Goal: Information Seeking & Learning: Learn about a topic

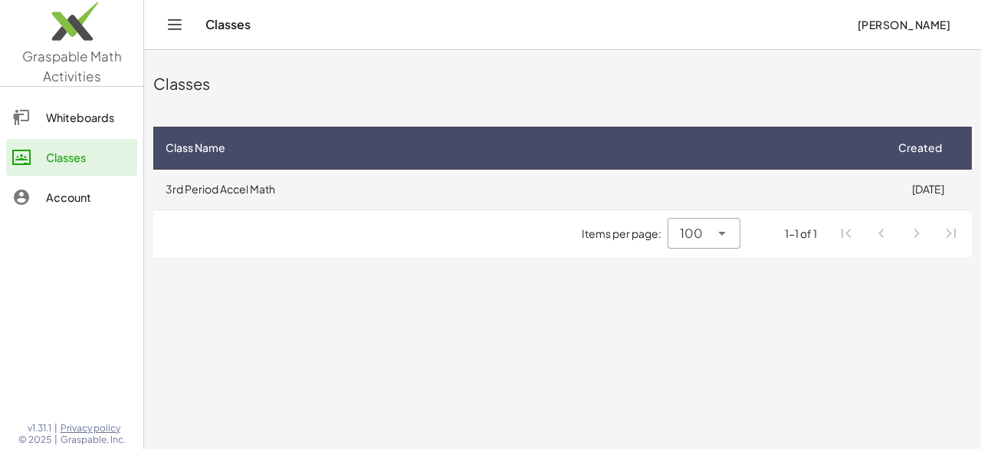
click at [549, 205] on td "3rd Period Accel Math" at bounding box center [518, 189] width 731 height 40
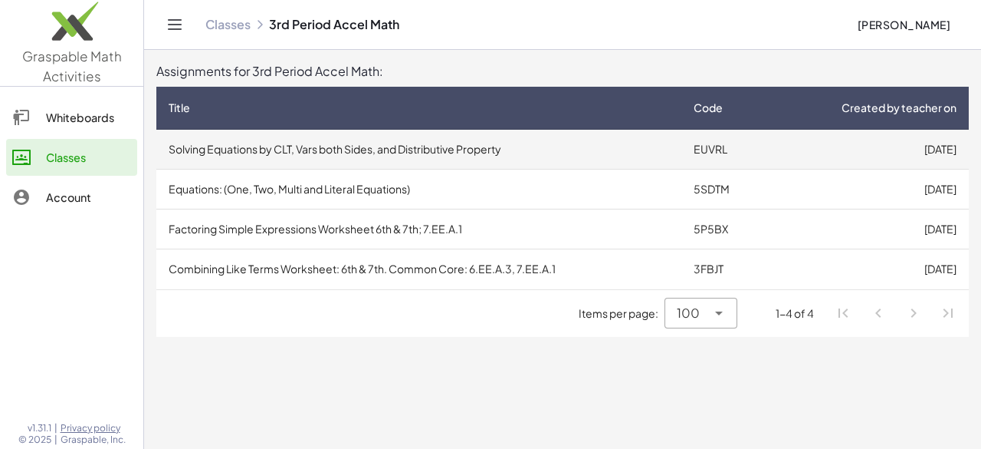
click at [530, 156] on td "Solving Equations by CLT, Vars both Sides, and Distributive Property" at bounding box center [418, 150] width 525 height 40
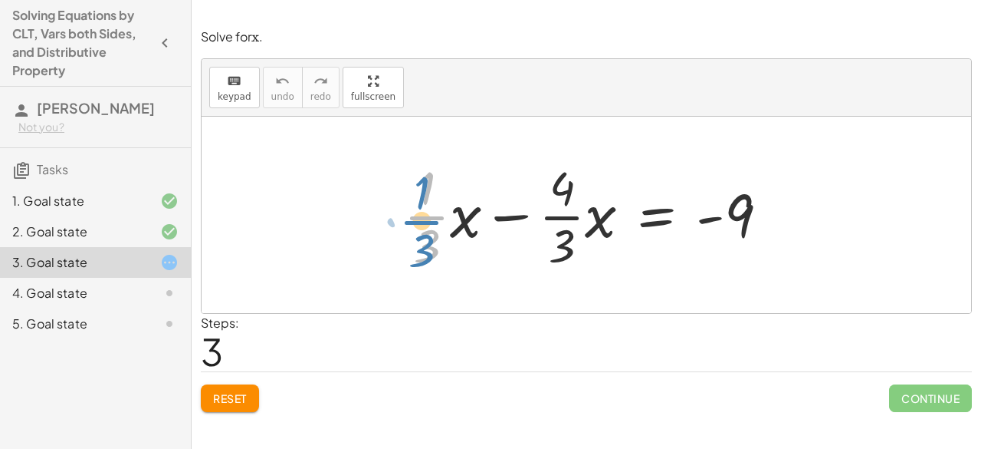
click at [414, 222] on div at bounding box center [592, 215] width 393 height 118
drag, startPoint x: 465, startPoint y: 224, endPoint x: 342, endPoint y: 216, distance: 122.9
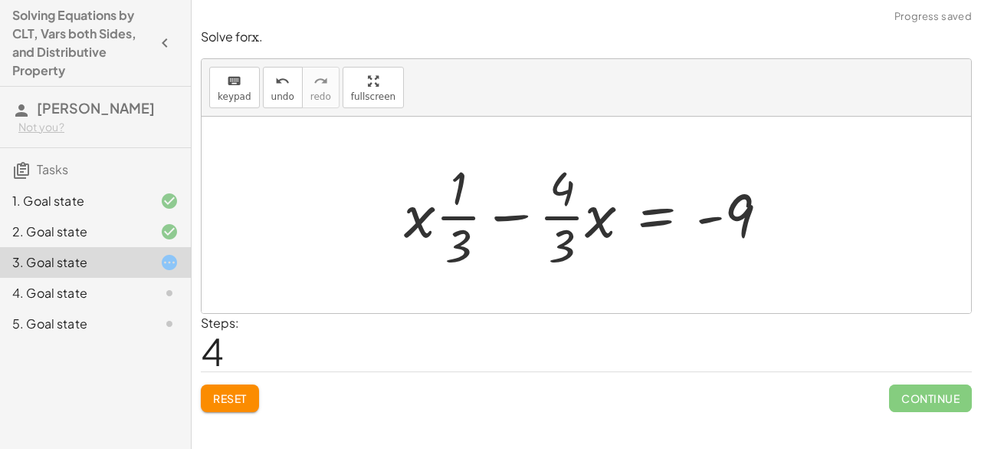
click at [247, 393] on span "Reset" at bounding box center [230, 398] width 34 height 14
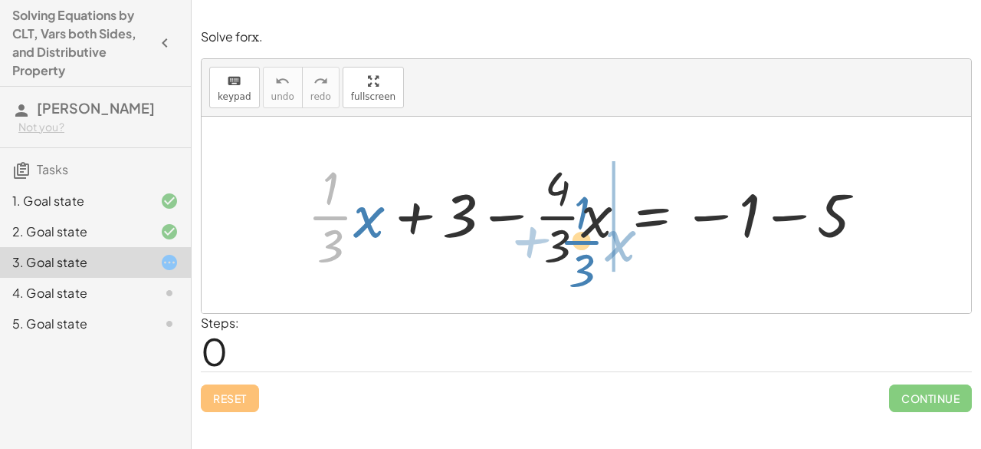
drag, startPoint x: 332, startPoint y: 220, endPoint x: 582, endPoint y: 244, distance: 251.1
click at [582, 244] on div at bounding box center [592, 215] width 585 height 118
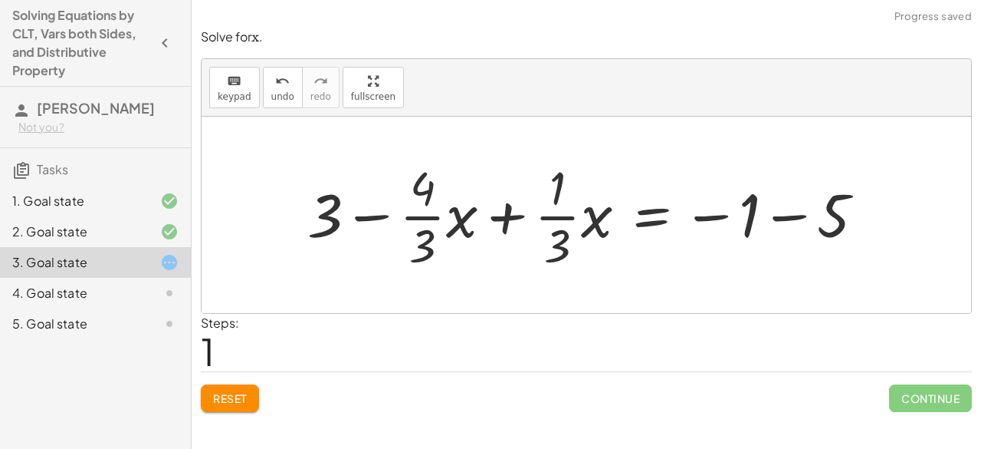
click at [502, 219] on div at bounding box center [592, 215] width 585 height 118
click at [505, 222] on div at bounding box center [592, 215] width 585 height 118
click at [484, 225] on div at bounding box center [592, 215] width 585 height 118
click at [487, 227] on div at bounding box center [592, 215] width 585 height 118
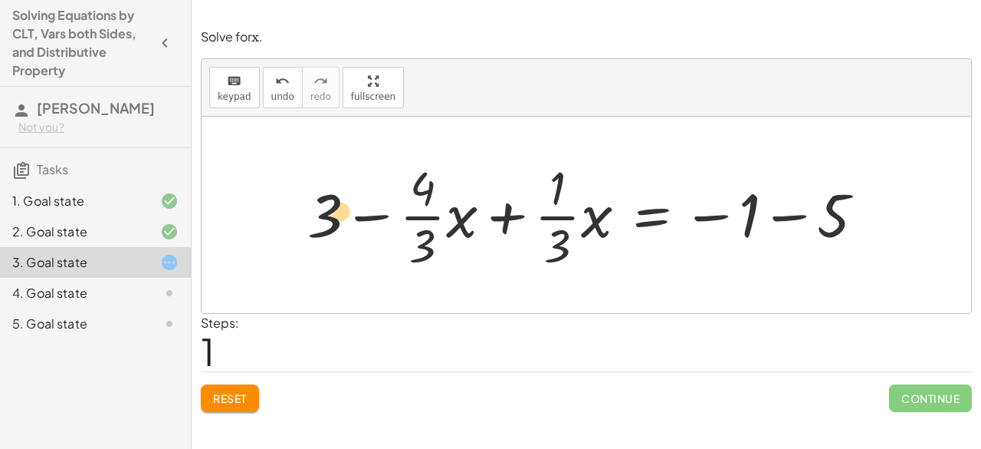
drag, startPoint x: 334, startPoint y: 217, endPoint x: 348, endPoint y: 212, distance: 14.8
click at [347, 212] on div at bounding box center [592, 215] width 585 height 118
click at [777, 208] on div at bounding box center [592, 215] width 585 height 118
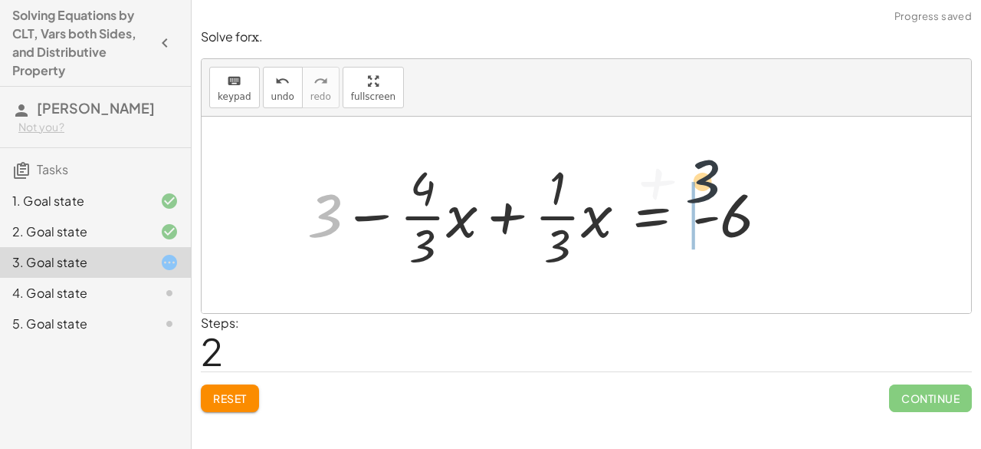
drag, startPoint x: 312, startPoint y: 222, endPoint x: 732, endPoint y: 205, distance: 419.8
click at [732, 205] on div at bounding box center [544, 215] width 489 height 118
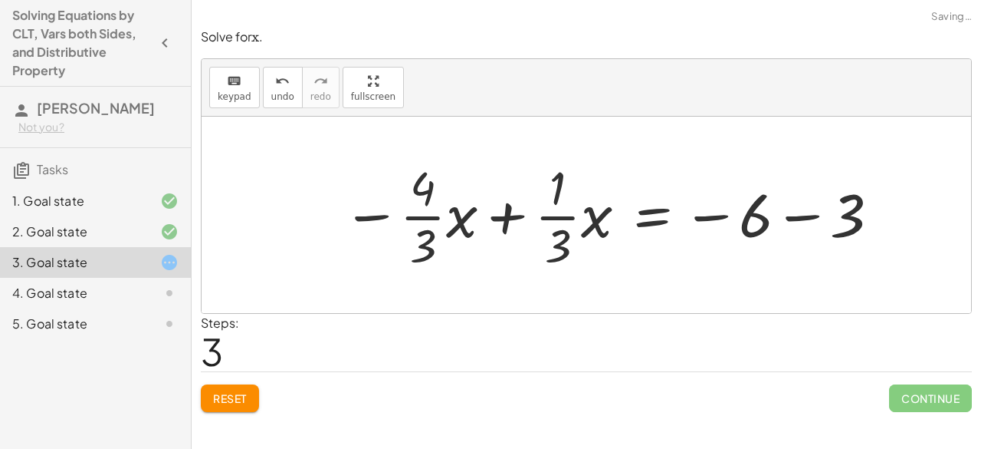
click at [800, 227] on div at bounding box center [612, 215] width 555 height 118
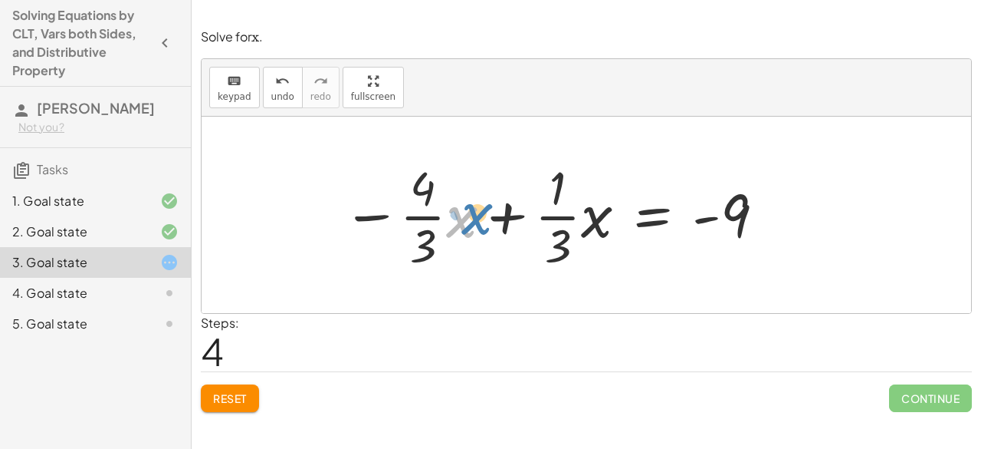
drag, startPoint x: 457, startPoint y: 212, endPoint x: 471, endPoint y: 215, distance: 14.1
click at [471, 215] on div at bounding box center [554, 215] width 439 height 118
drag, startPoint x: 599, startPoint y: 219, endPoint x: 618, endPoint y: 219, distance: 19.2
click at [618, 219] on div at bounding box center [554, 215] width 439 height 118
drag, startPoint x: 593, startPoint y: 229, endPoint x: 603, endPoint y: 237, distance: 12.6
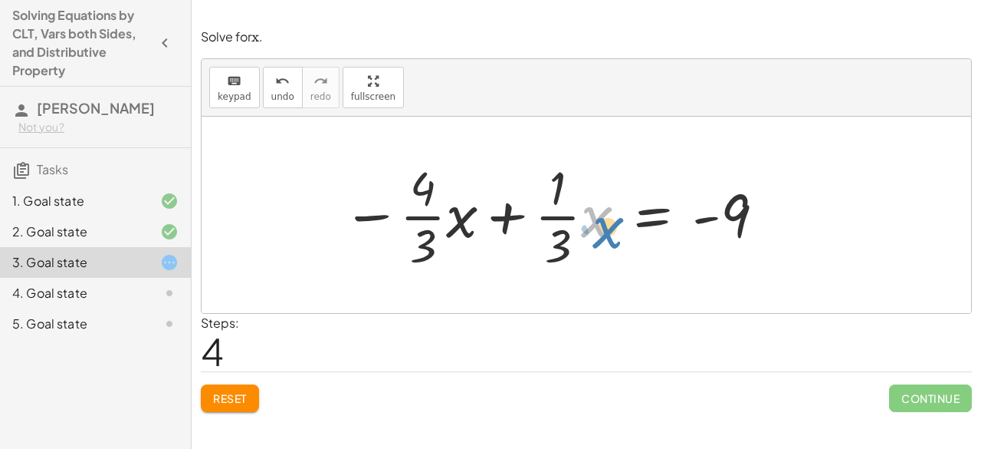
click at [603, 238] on div at bounding box center [554, 215] width 439 height 118
drag, startPoint x: 427, startPoint y: 199, endPoint x: 417, endPoint y: 199, distance: 10.0
click at [417, 199] on div at bounding box center [554, 215] width 439 height 118
drag, startPoint x: 422, startPoint y: 248, endPoint x: 415, endPoint y: 244, distance: 8.6
click at [415, 244] on div at bounding box center [554, 215] width 439 height 118
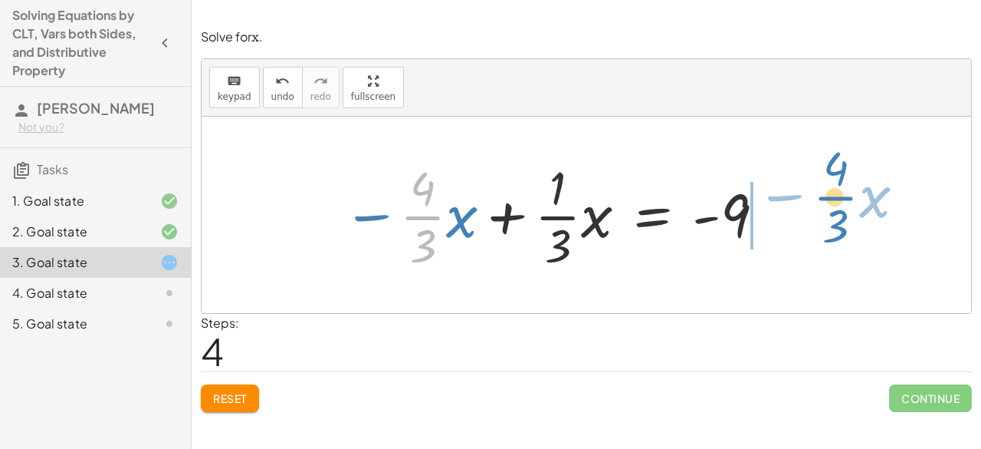
drag, startPoint x: 411, startPoint y: 215, endPoint x: 827, endPoint y: 196, distance: 416.0
click at [827, 196] on div "+ · · 1 · 3 · x + 3 − · · 4 · 3 · x = − 1 − 5 + 3 − · · 4 · 3 · x + · · 1 · 3 ·…" at bounding box center [587, 215] width 770 height 196
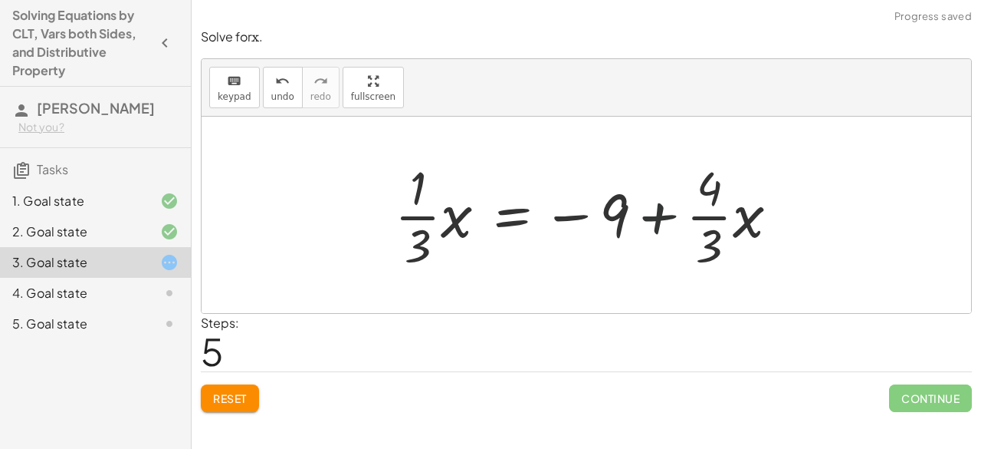
click at [651, 212] on div at bounding box center [593, 215] width 412 height 118
drag, startPoint x: 459, startPoint y: 216, endPoint x: 393, endPoint y: 216, distance: 66.7
click at [446, 219] on div at bounding box center [593, 215] width 412 height 118
drag, startPoint x: 393, startPoint y: 216, endPoint x: 419, endPoint y: 222, distance: 26.8
click at [419, 223] on div at bounding box center [593, 215] width 412 height 118
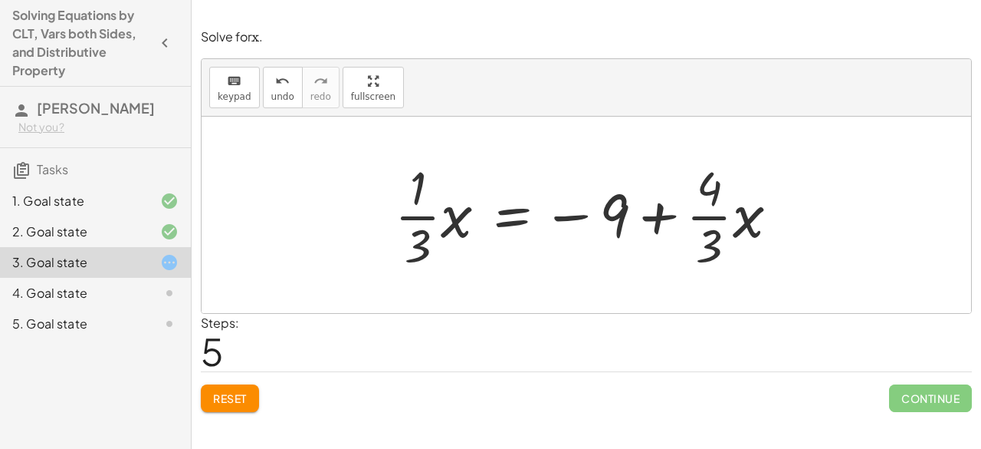
click at [249, 395] on button "Reset" at bounding box center [230, 398] width 58 height 28
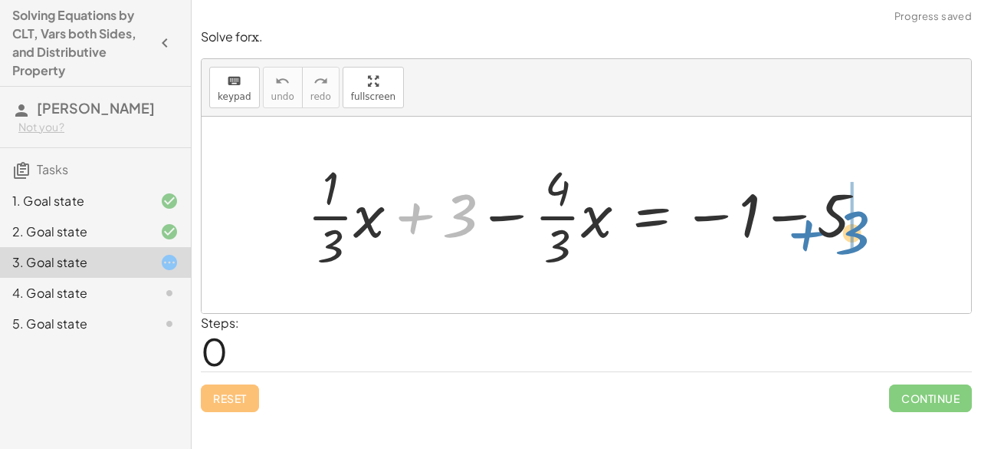
drag, startPoint x: 429, startPoint y: 221, endPoint x: 822, endPoint y: 238, distance: 393.0
click at [822, 238] on div at bounding box center [592, 215] width 585 height 118
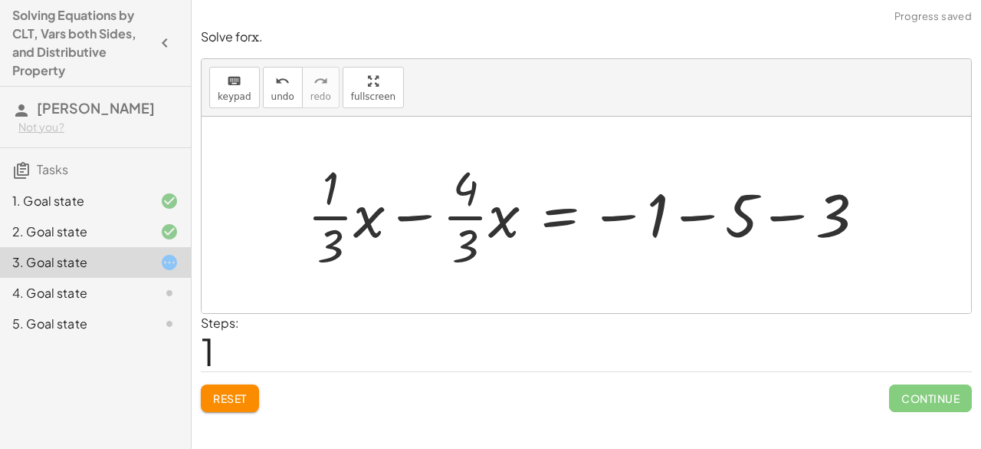
click at [686, 222] on div at bounding box center [592, 215] width 585 height 118
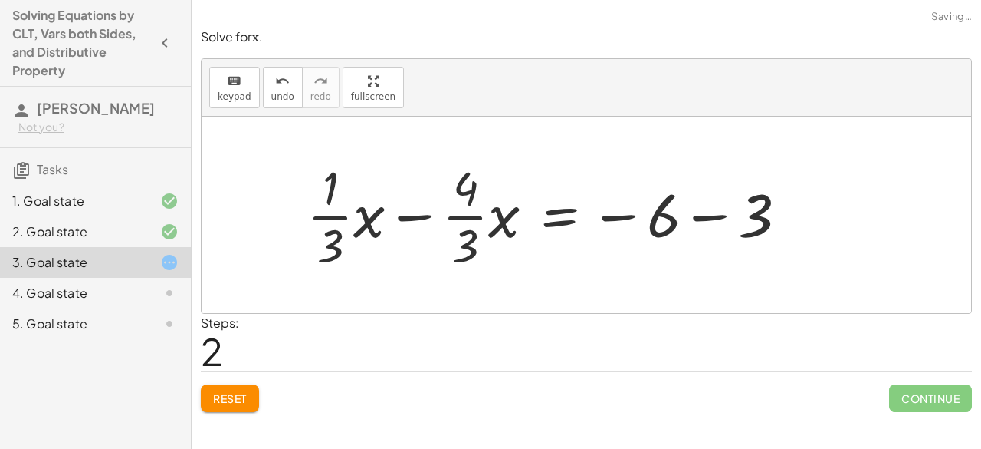
click at [665, 219] on div at bounding box center [554, 215] width 508 height 118
click at [695, 219] on div at bounding box center [554, 215] width 508 height 118
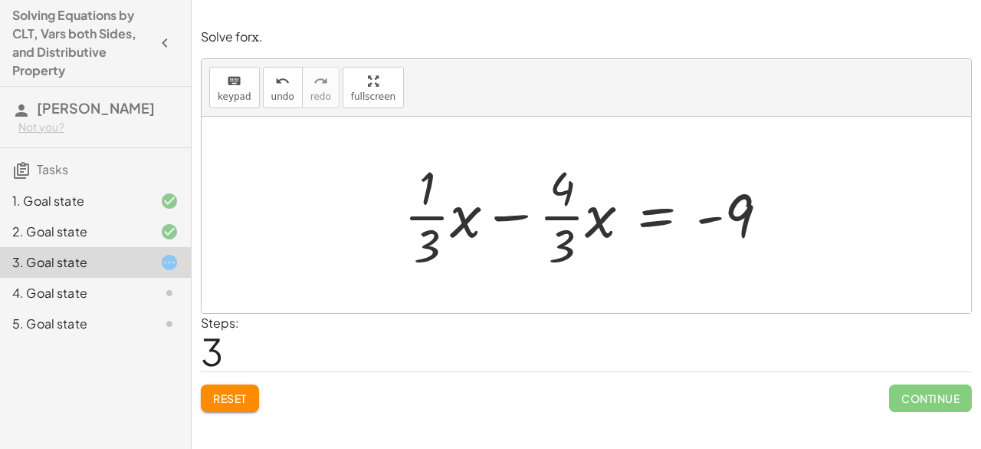
click at [494, 212] on div at bounding box center [592, 215] width 393 height 118
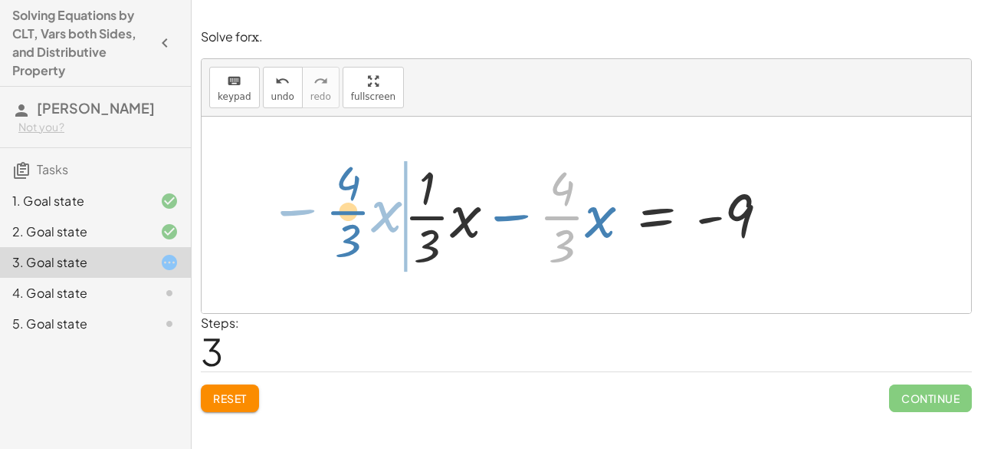
drag, startPoint x: 565, startPoint y: 215, endPoint x: 350, endPoint y: 209, distance: 215.6
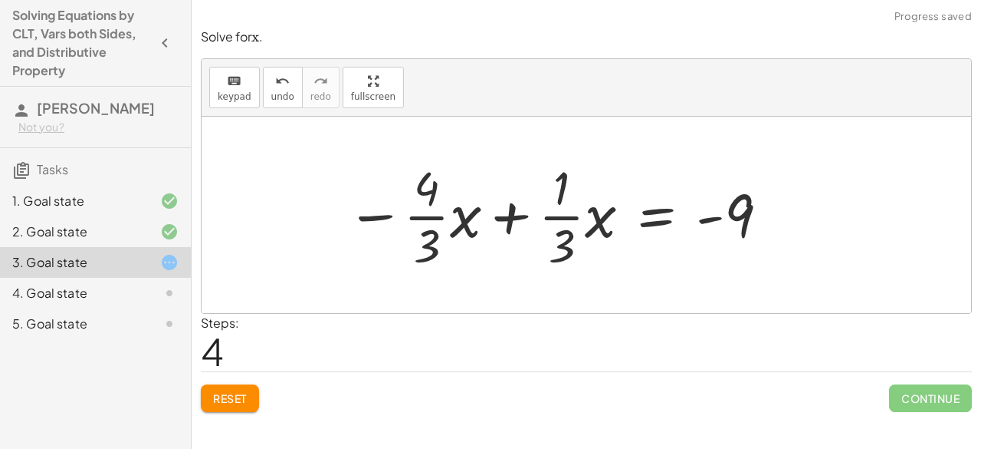
click at [521, 229] on div at bounding box center [558, 215] width 439 height 118
click at [244, 388] on button "Reset" at bounding box center [230, 398] width 58 height 28
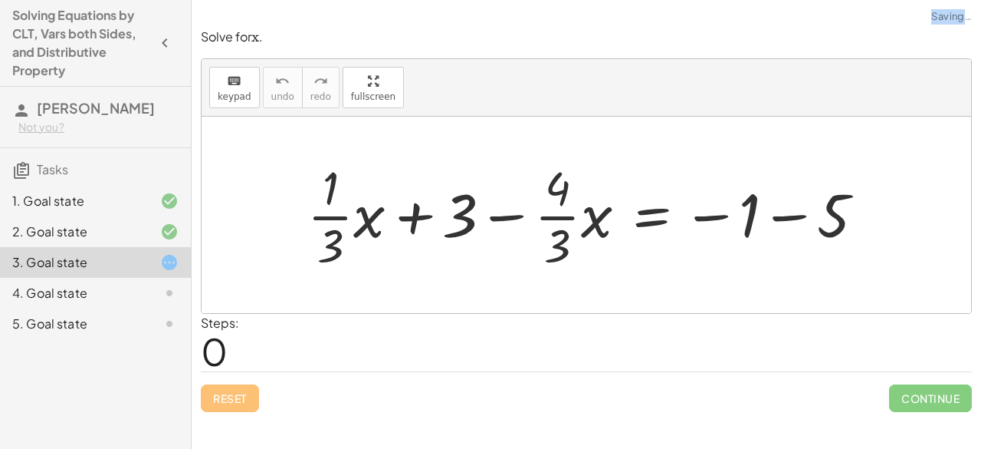
click at [244, 388] on div "Reset Continue" at bounding box center [586, 391] width 771 height 41
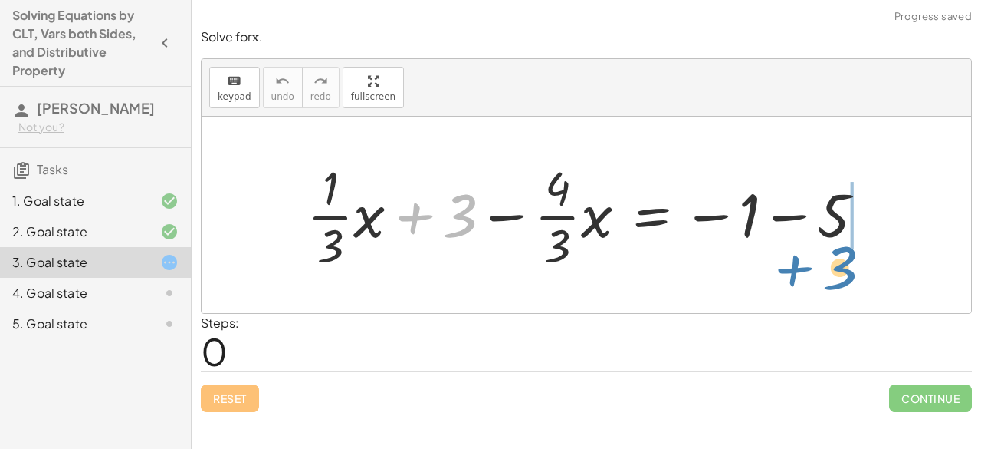
drag, startPoint x: 421, startPoint y: 204, endPoint x: 802, endPoint y: 252, distance: 384.1
click at [802, 252] on div at bounding box center [592, 215] width 585 height 118
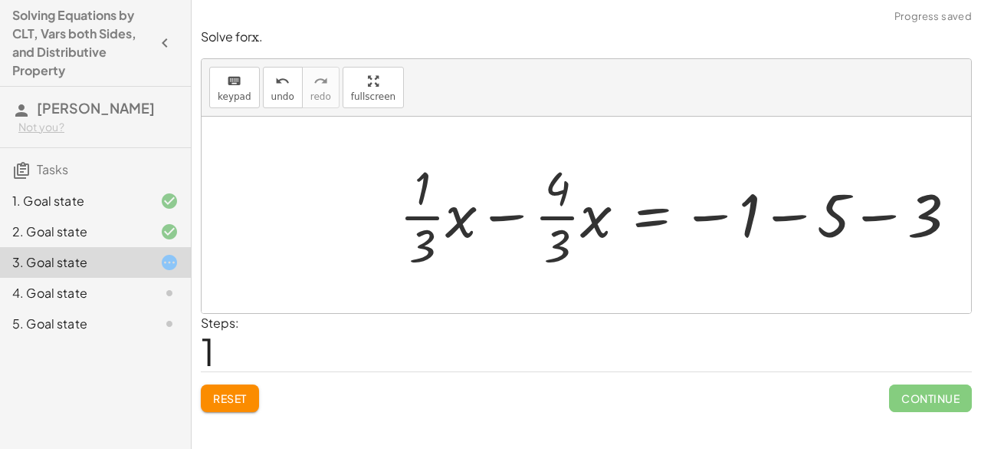
click at [761, 215] on div at bounding box center [684, 215] width 585 height 118
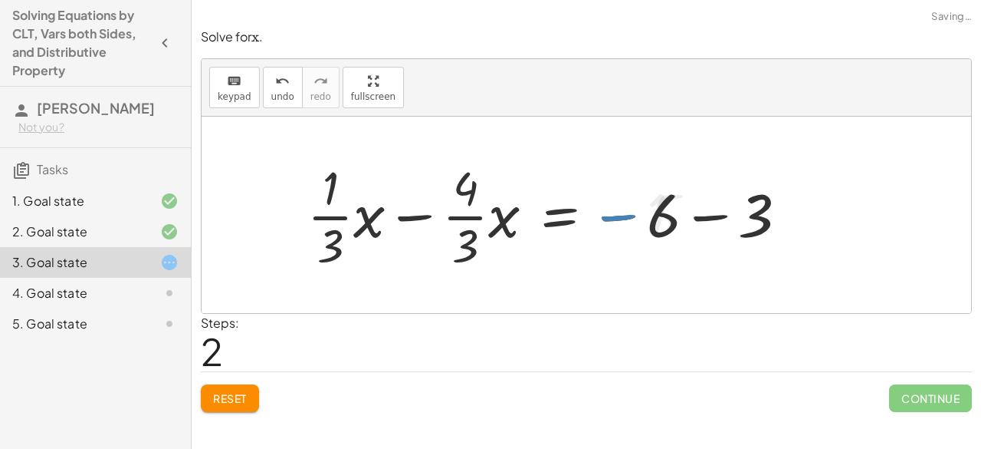
click at [761, 215] on div at bounding box center [554, 215] width 508 height 118
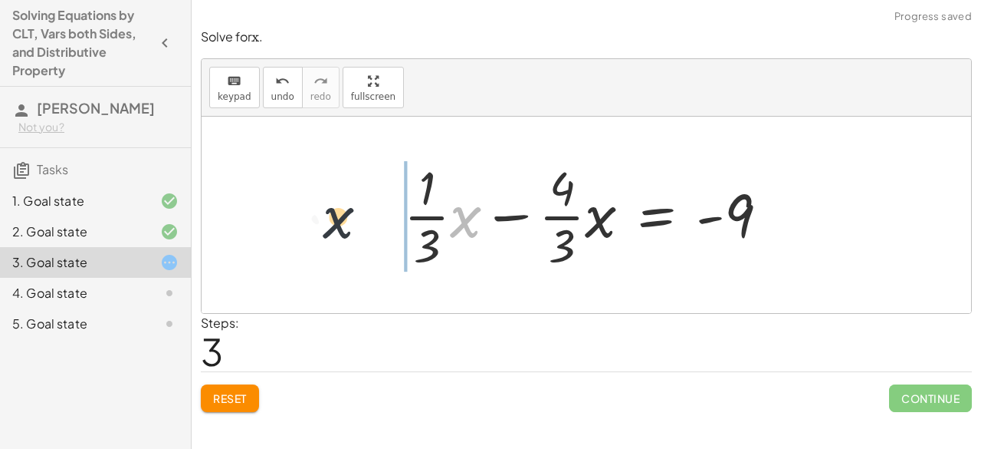
drag, startPoint x: 463, startPoint y: 222, endPoint x: 337, endPoint y: 221, distance: 126.5
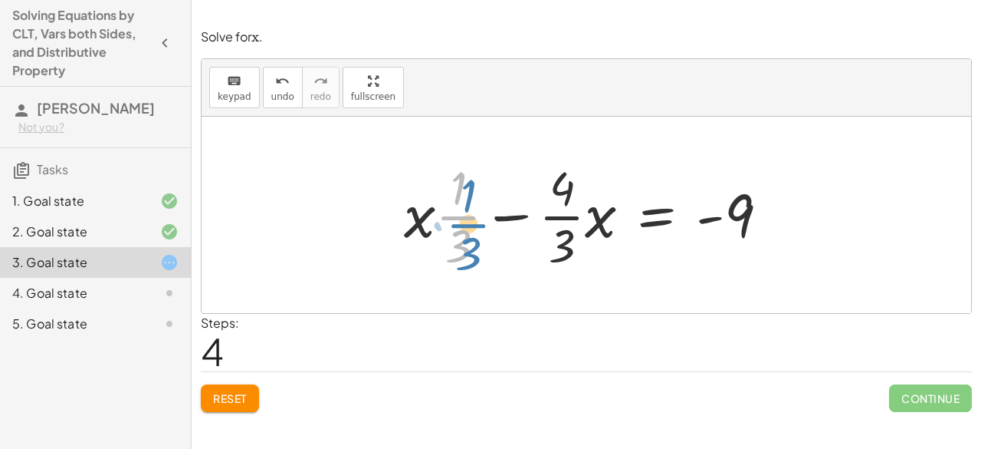
drag, startPoint x: 460, startPoint y: 225, endPoint x: 468, endPoint y: 231, distance: 9.8
click at [468, 231] on div at bounding box center [592, 215] width 393 height 118
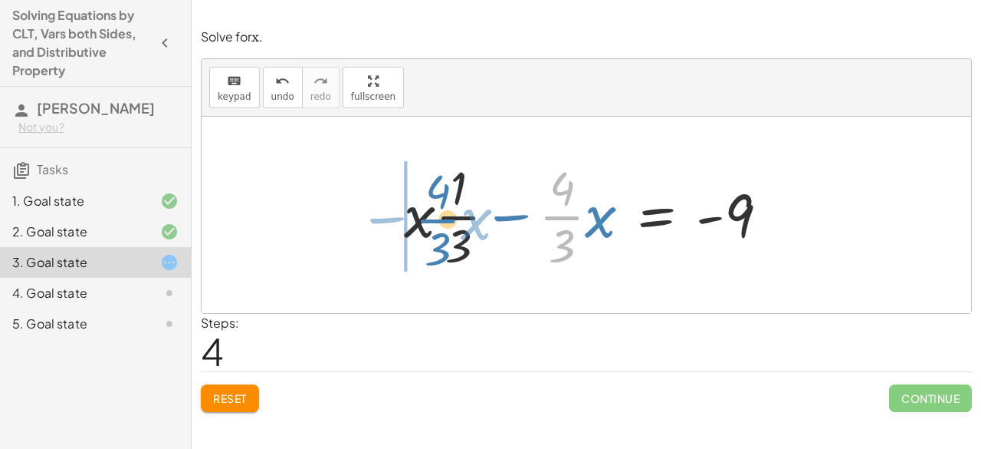
drag, startPoint x: 574, startPoint y: 216, endPoint x: 443, endPoint y: 218, distance: 130.4
click at [443, 218] on div at bounding box center [592, 215] width 393 height 118
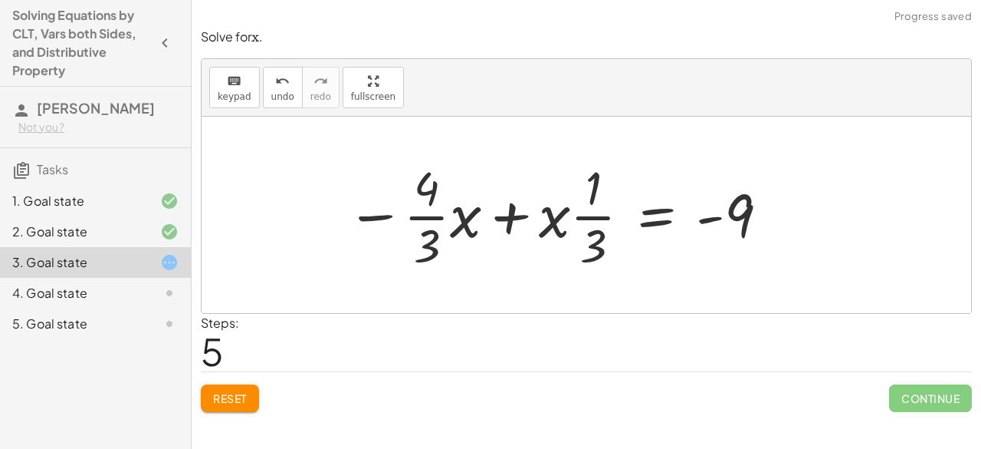
click at [520, 229] on div at bounding box center [558, 215] width 439 height 118
click at [250, 393] on button "Reset" at bounding box center [230, 398] width 58 height 28
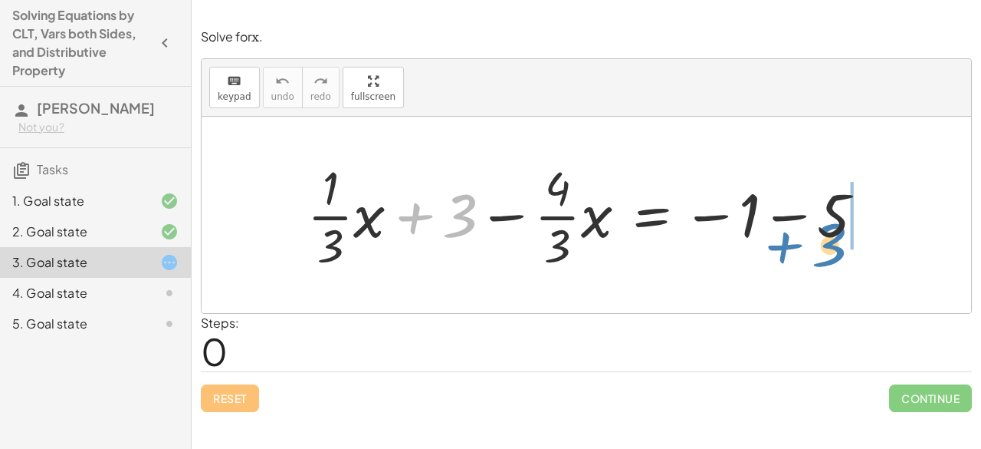
drag, startPoint x: 422, startPoint y: 215, endPoint x: 805, endPoint y: 241, distance: 384.3
click at [805, 241] on div at bounding box center [592, 215] width 585 height 118
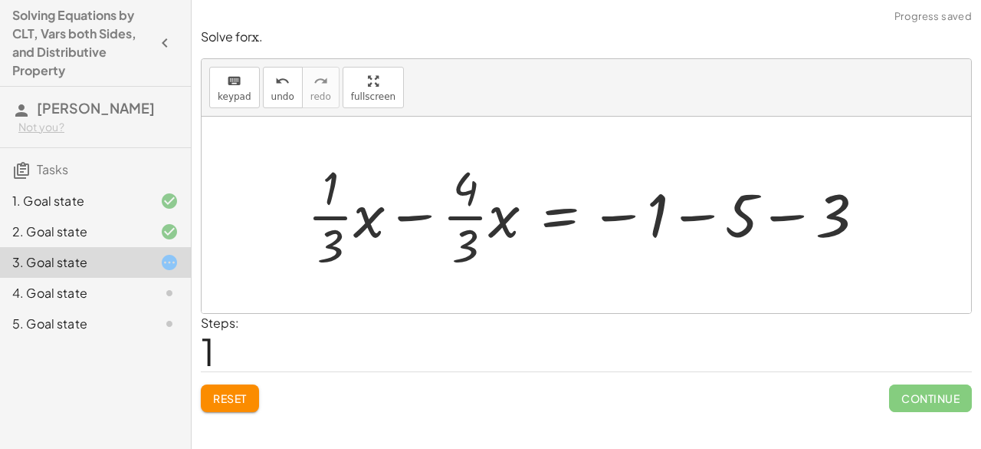
click at [805, 220] on div at bounding box center [592, 215] width 585 height 118
click at [679, 218] on div at bounding box center [548, 215] width 497 height 118
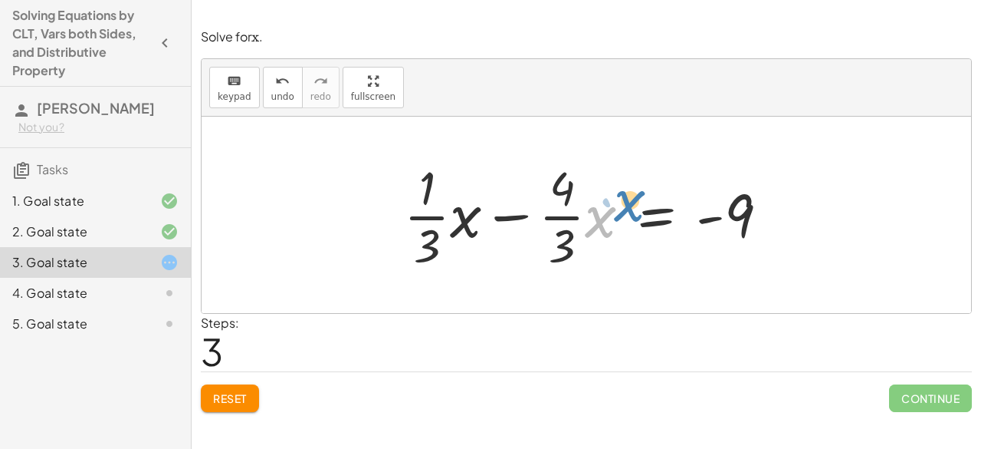
drag, startPoint x: 592, startPoint y: 219, endPoint x: 608, endPoint y: 204, distance: 21.7
click at [608, 203] on div at bounding box center [592, 215] width 393 height 118
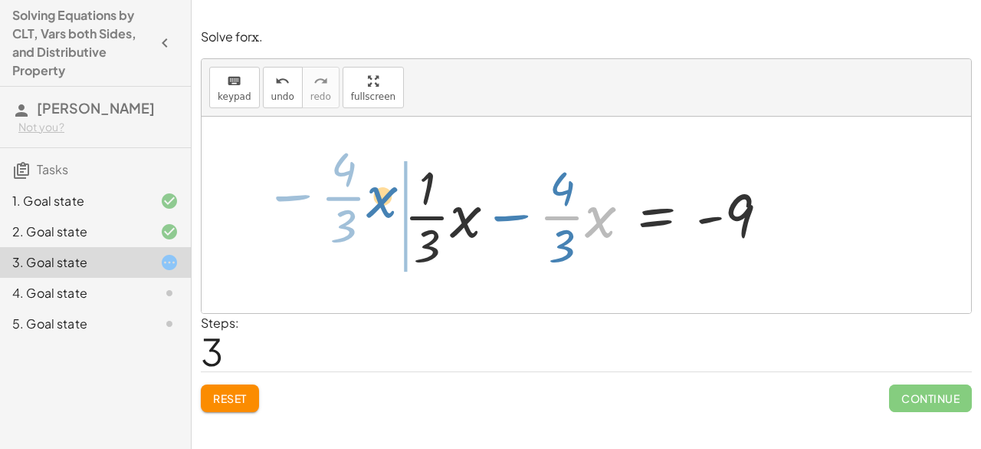
drag, startPoint x: 607, startPoint y: 232, endPoint x: 380, endPoint y: 211, distance: 228.7
click at [380, 211] on div "+ · · 1 · 3 · x + 3 − · · 4 · 3 · x = − 1 − 5 + · · 1 · 3 · x − · · 4 · 3 · x =…" at bounding box center [587, 215] width 770 height 196
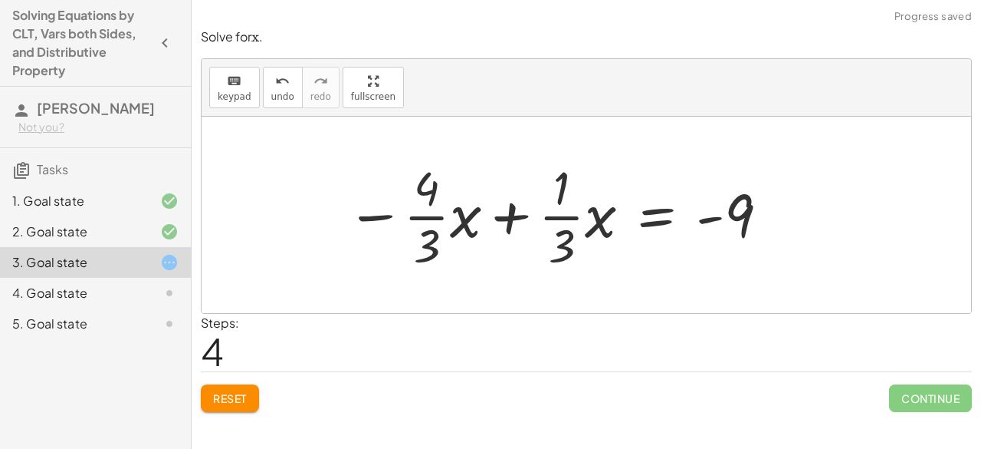
click at [500, 215] on div at bounding box center [558, 215] width 439 height 118
drag, startPoint x: 594, startPoint y: 217, endPoint x: 545, endPoint y: 245, distance: 56.3
click at [545, 251] on div at bounding box center [558, 215] width 439 height 118
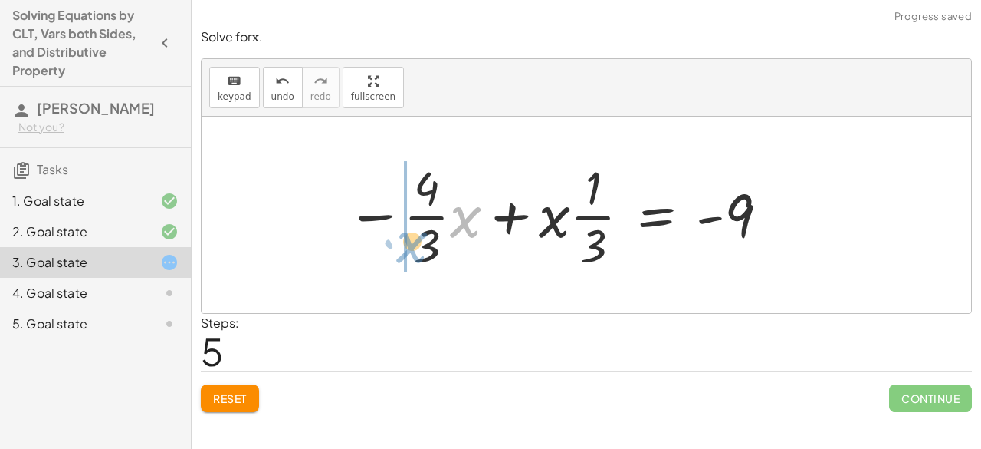
drag, startPoint x: 458, startPoint y: 215, endPoint x: 405, endPoint y: 241, distance: 59.0
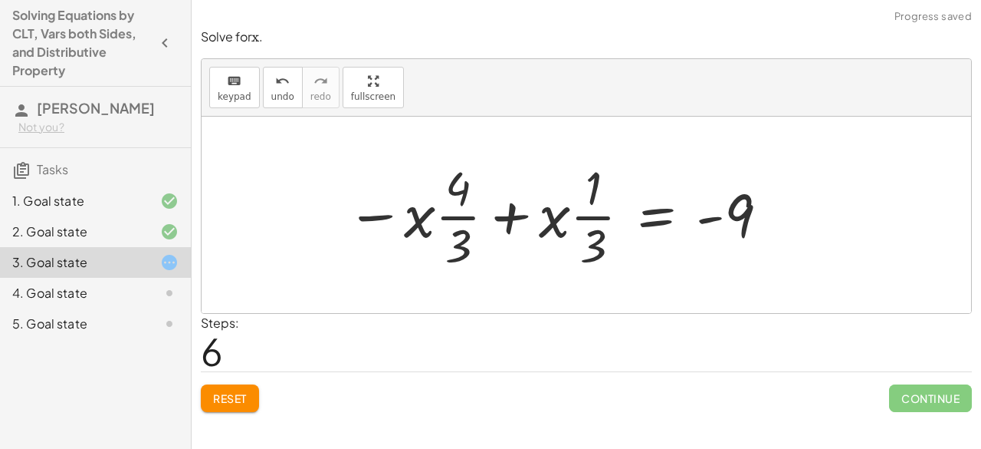
click at [416, 211] on div at bounding box center [558, 215] width 439 height 118
click at [491, 211] on div at bounding box center [558, 215] width 439 height 118
drag, startPoint x: 549, startPoint y: 217, endPoint x: 430, endPoint y: 218, distance: 118.9
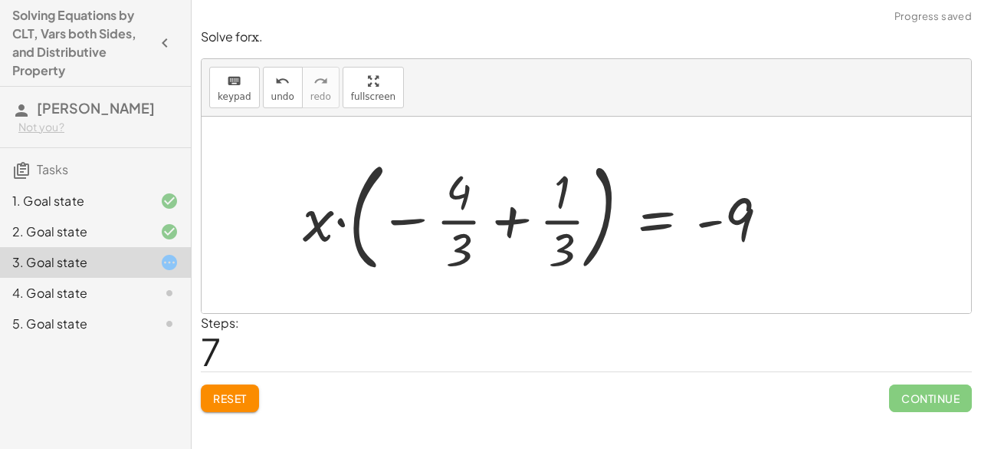
click at [441, 252] on div at bounding box center [542, 214] width 494 height 127
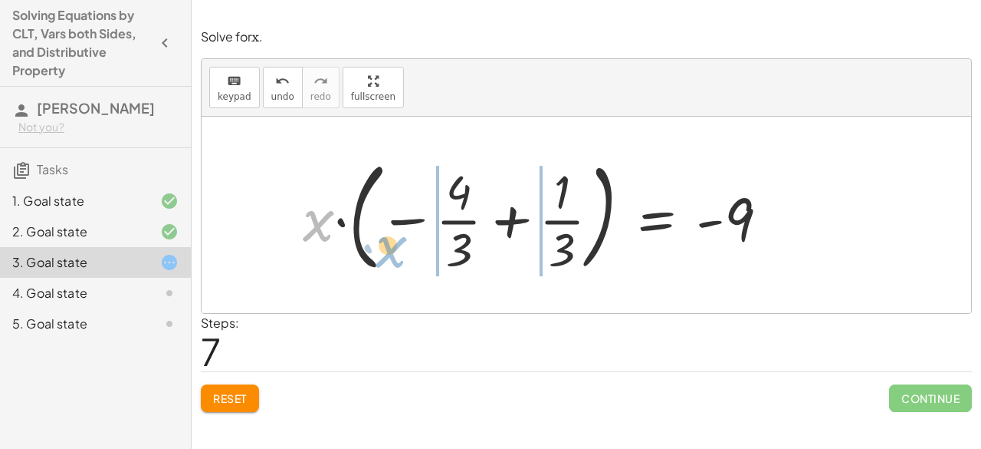
drag, startPoint x: 317, startPoint y: 220, endPoint x: 395, endPoint y: 247, distance: 82.0
click at [395, 247] on div at bounding box center [542, 214] width 494 height 127
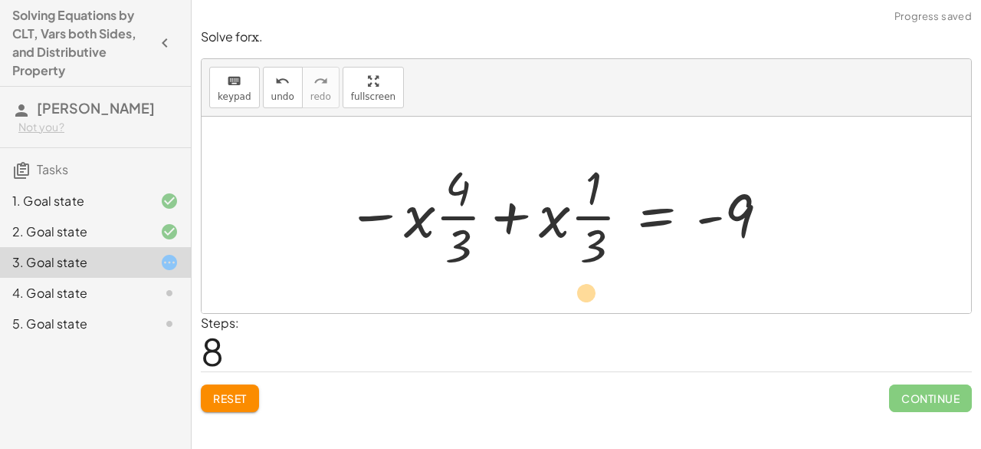
drag, startPoint x: 460, startPoint y: 232, endPoint x: 600, endPoint y: 283, distance: 148.4
click at [600, 283] on div "+ · · 1 · 3 · x + 3 − · · 4 · 3 · x = − 1 − 5 + · · 1 · 3 · x − · · 4 · 3 · x =…" at bounding box center [587, 215] width 770 height 196
drag, startPoint x: 558, startPoint y: 240, endPoint x: 714, endPoint y: 268, distance: 158.2
click at [715, 271] on div at bounding box center [558, 215] width 439 height 118
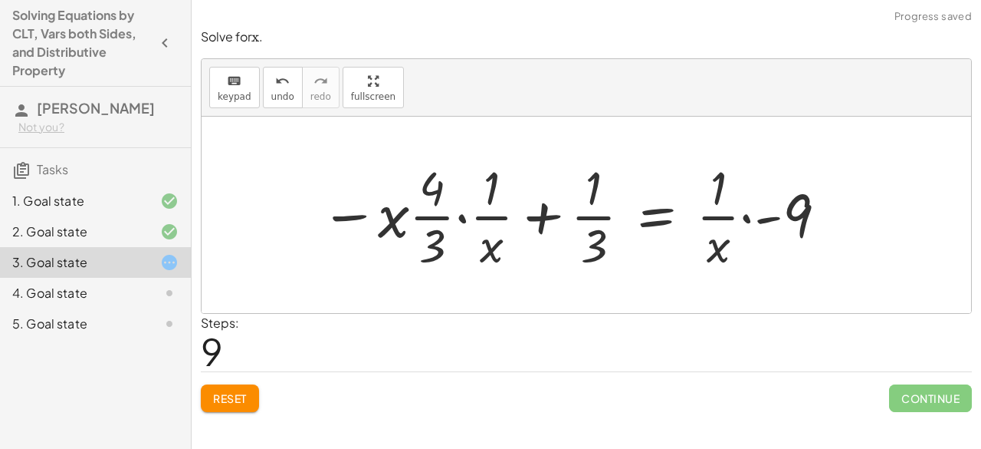
click at [722, 258] on div at bounding box center [575, 215] width 524 height 118
click at [771, 232] on div at bounding box center [575, 215] width 524 height 118
click at [786, 213] on div at bounding box center [575, 215] width 524 height 118
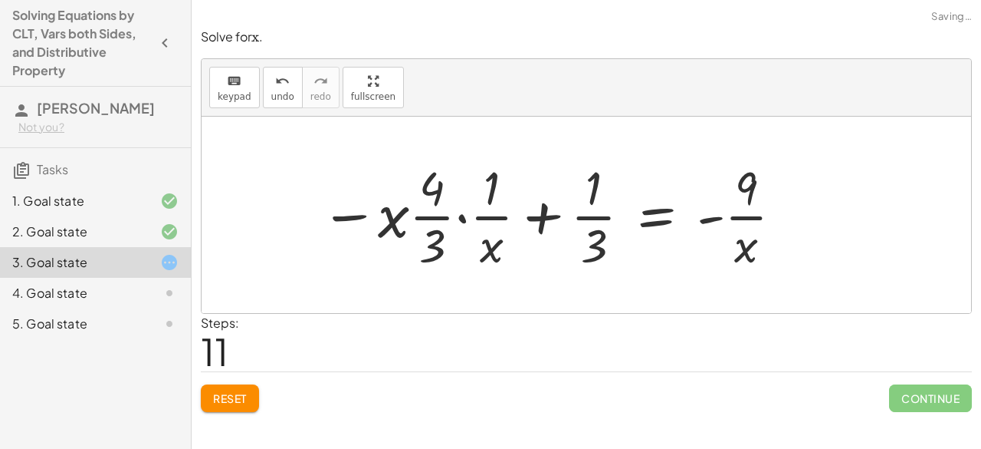
click at [583, 217] on div at bounding box center [553, 215] width 480 height 118
click at [531, 217] on div at bounding box center [553, 215] width 480 height 118
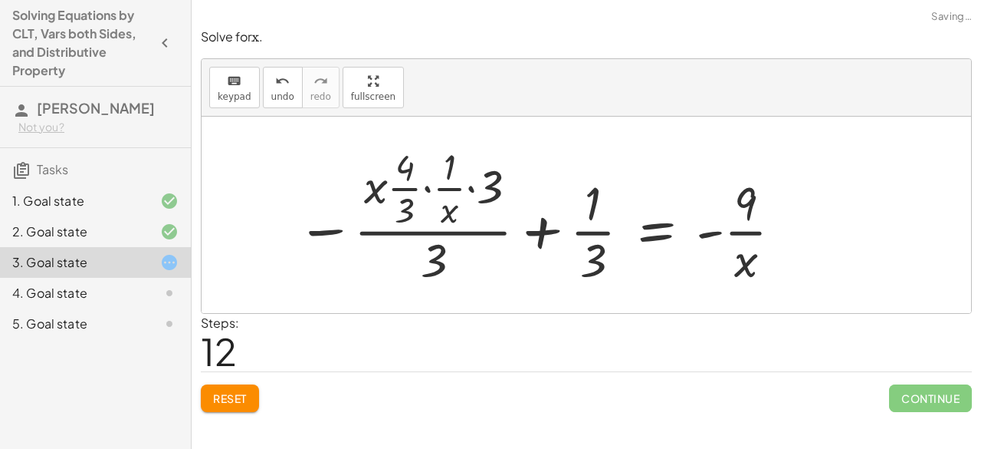
click at [466, 218] on div at bounding box center [540, 215] width 503 height 148
click at [566, 215] on div at bounding box center [540, 215] width 503 height 148
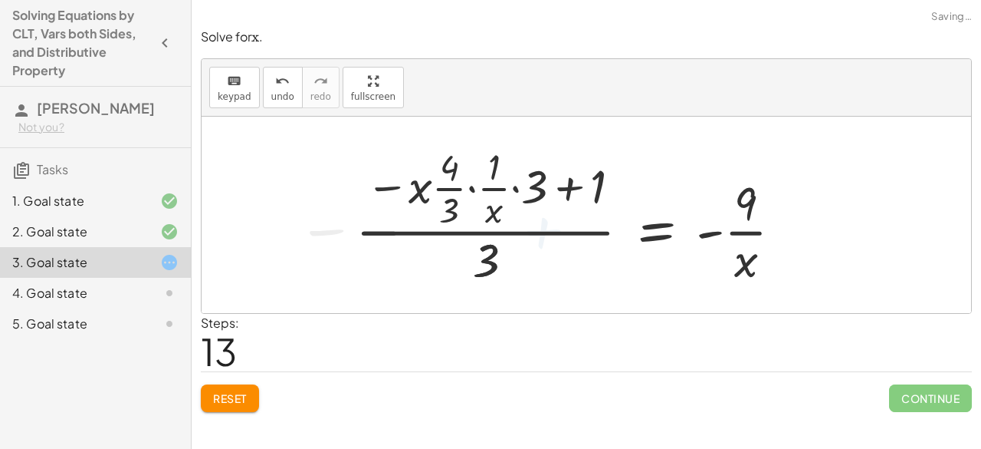
click at [450, 196] on div at bounding box center [575, 215] width 455 height 148
click at [482, 188] on div at bounding box center [575, 215] width 455 height 148
click at [543, 173] on div at bounding box center [575, 215] width 455 height 148
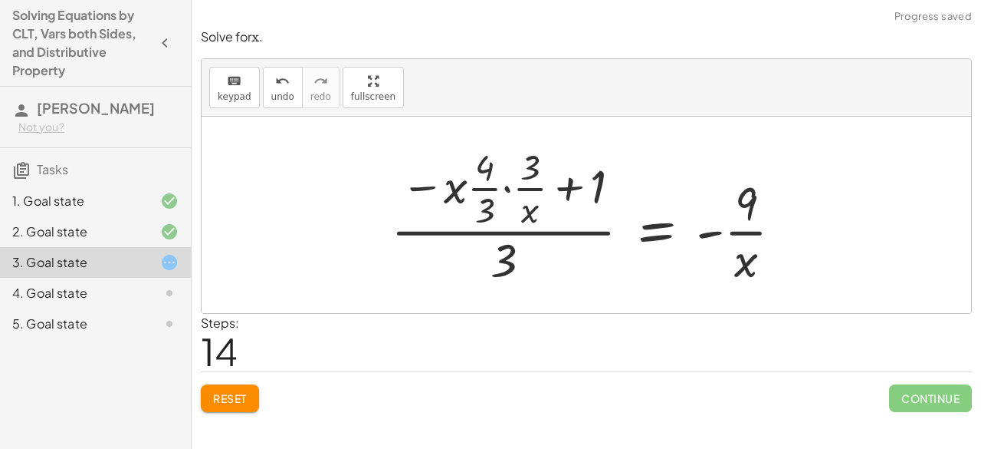
click at [613, 176] on div at bounding box center [592, 215] width 419 height 148
click at [712, 230] on div at bounding box center [592, 215] width 419 height 148
click at [516, 222] on div at bounding box center [592, 215] width 419 height 148
click at [242, 384] on button "Reset" at bounding box center [230, 398] width 58 height 28
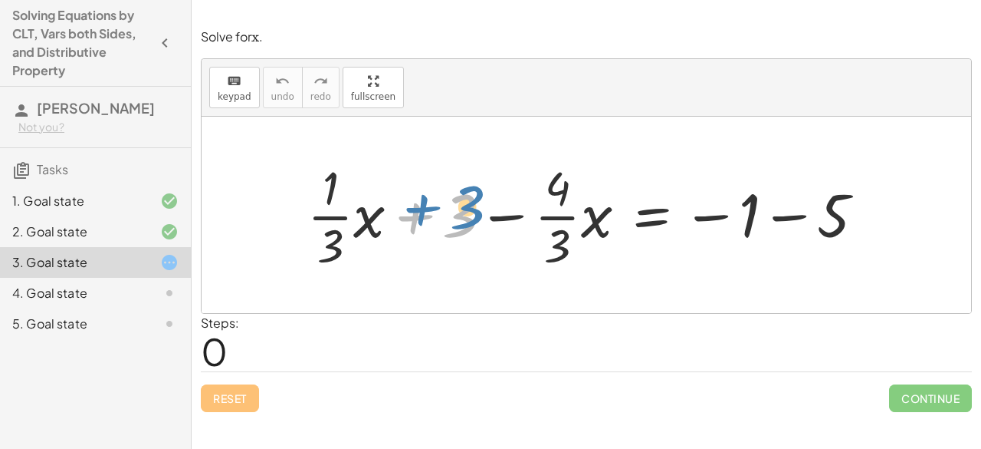
drag, startPoint x: 461, startPoint y: 225, endPoint x: 472, endPoint y: 214, distance: 16.3
click at [472, 214] on div at bounding box center [592, 215] width 585 height 118
click at [781, 220] on div at bounding box center [592, 215] width 585 height 118
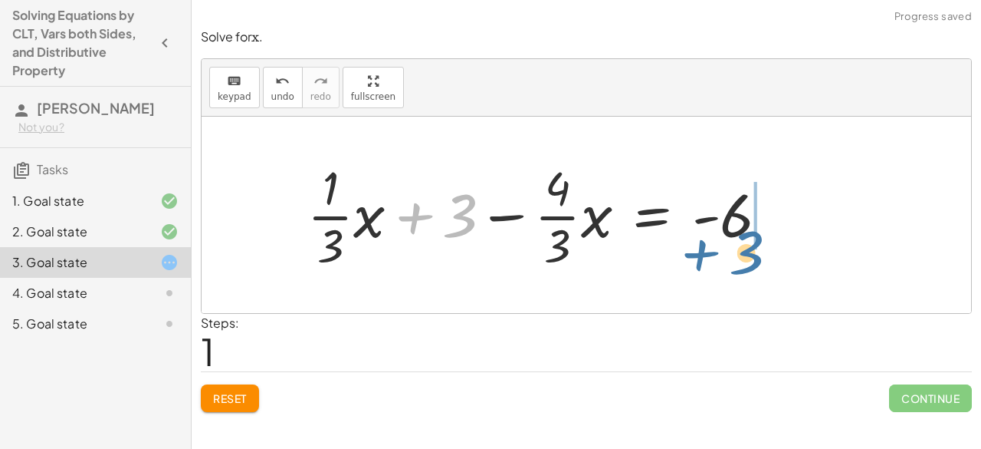
drag, startPoint x: 466, startPoint y: 218, endPoint x: 759, endPoint y: 236, distance: 293.5
click at [759, 236] on div at bounding box center [544, 215] width 489 height 118
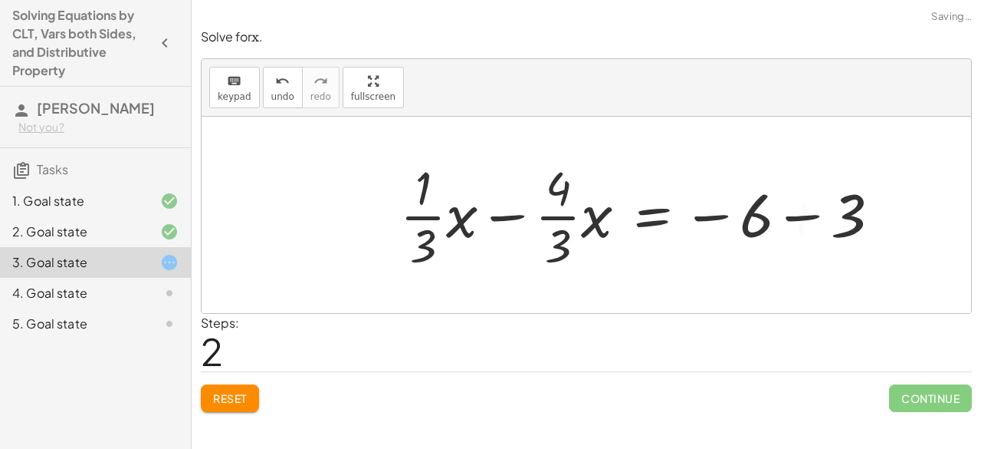
click at [746, 225] on div at bounding box center [647, 215] width 508 height 118
click at [773, 223] on div at bounding box center [647, 215] width 508 height 118
click at [787, 225] on div at bounding box center [647, 215] width 508 height 118
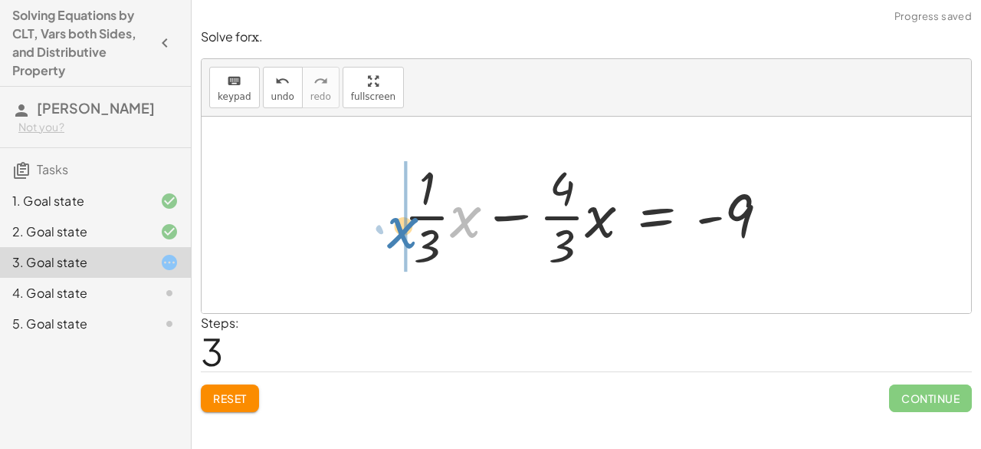
drag, startPoint x: 463, startPoint y: 227, endPoint x: 393, endPoint y: 238, distance: 70.7
click at [393, 238] on div "+ · · 1 · 3 · x + 3 − · · 4 · 3 · x = − 1 − 5 + · · 1 · 3 · x + 3 − · · 4 · 3 ·…" at bounding box center [587, 215] width 412 height 126
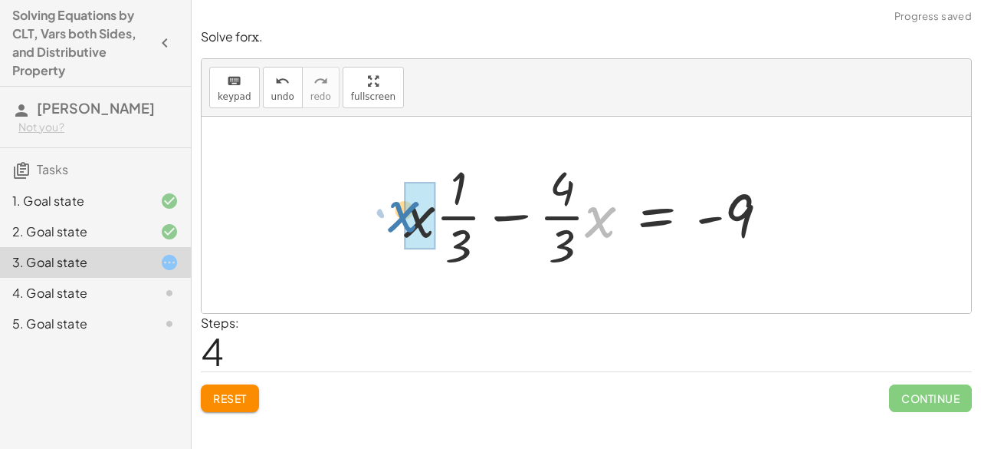
drag, startPoint x: 598, startPoint y: 219, endPoint x: 409, endPoint y: 217, distance: 189.4
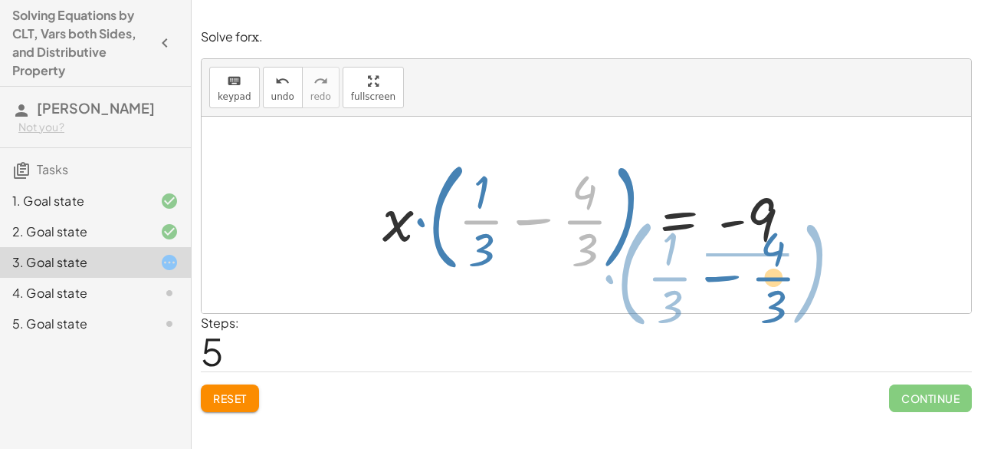
drag, startPoint x: 569, startPoint y: 212, endPoint x: 758, endPoint y: 269, distance: 197.0
click at [758, 269] on div at bounding box center [593, 214] width 436 height 127
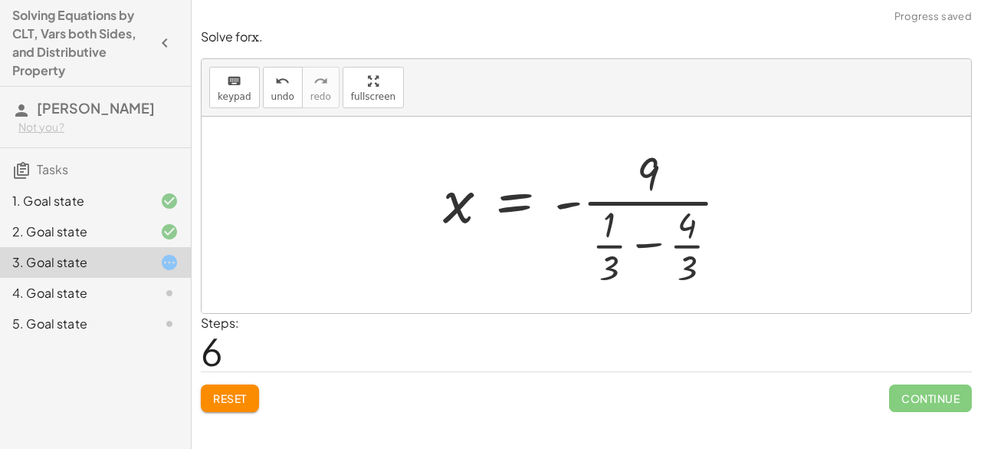
click at [657, 222] on div at bounding box center [593, 215] width 314 height 148
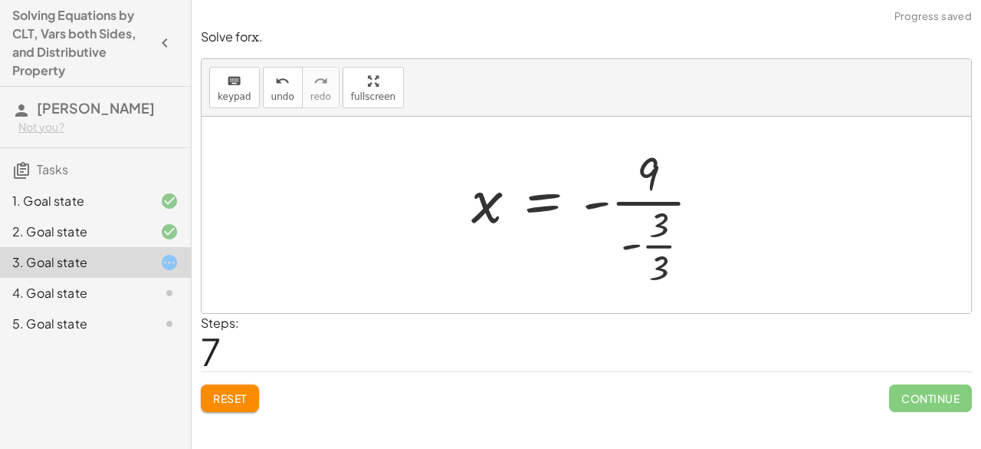
click at [646, 188] on div at bounding box center [592, 215] width 257 height 148
click at [656, 212] on div at bounding box center [592, 215] width 257 height 148
click at [658, 237] on div at bounding box center [592, 215] width 257 height 148
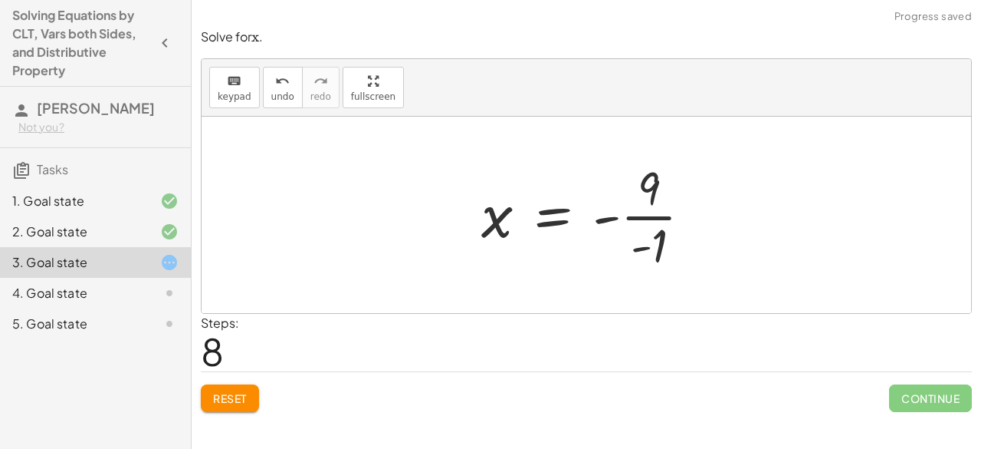
click at [639, 209] on div at bounding box center [593, 215] width 238 height 118
click at [613, 224] on div at bounding box center [592, 215] width 239 height 76
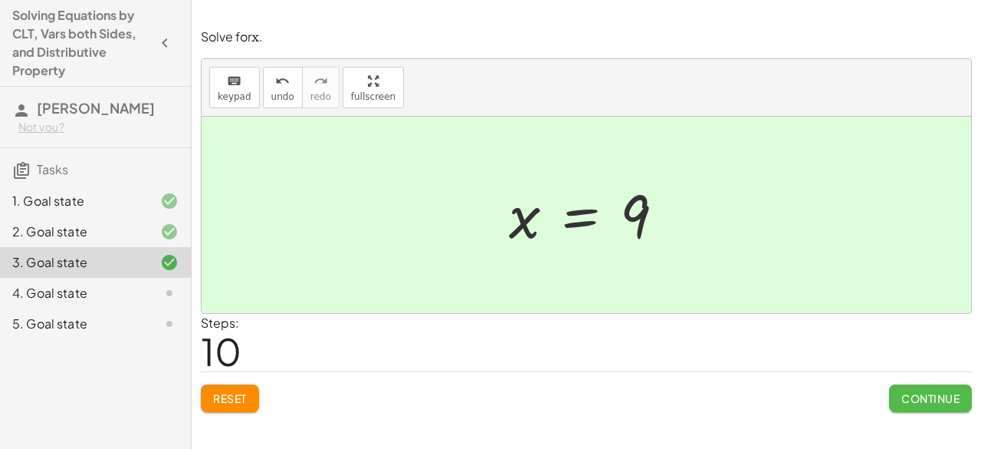
click at [902, 391] on span "Continue" at bounding box center [931, 398] width 58 height 14
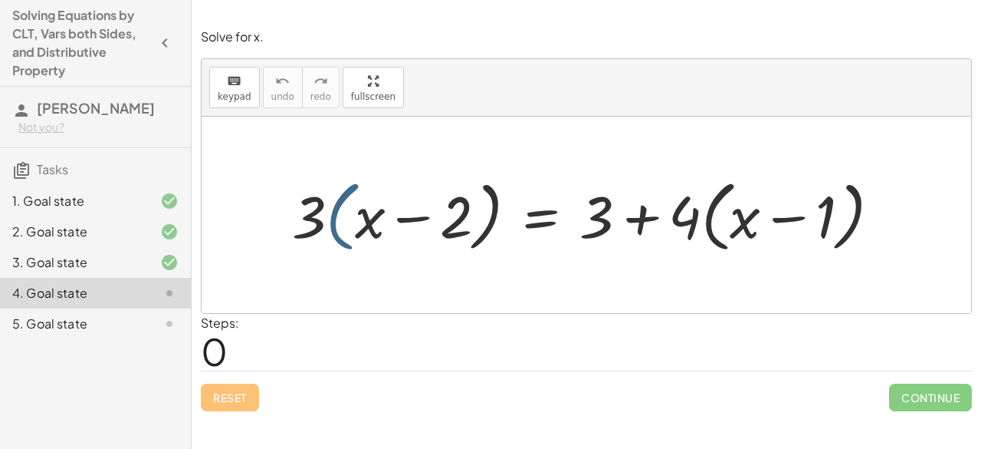
drag, startPoint x: 334, startPoint y: 231, endPoint x: 311, endPoint y: 229, distance: 23.1
click at [318, 232] on div at bounding box center [592, 214] width 616 height 85
drag, startPoint x: 308, startPoint y: 220, endPoint x: 370, endPoint y: 237, distance: 63.6
click at [370, 237] on div at bounding box center [592, 214] width 616 height 85
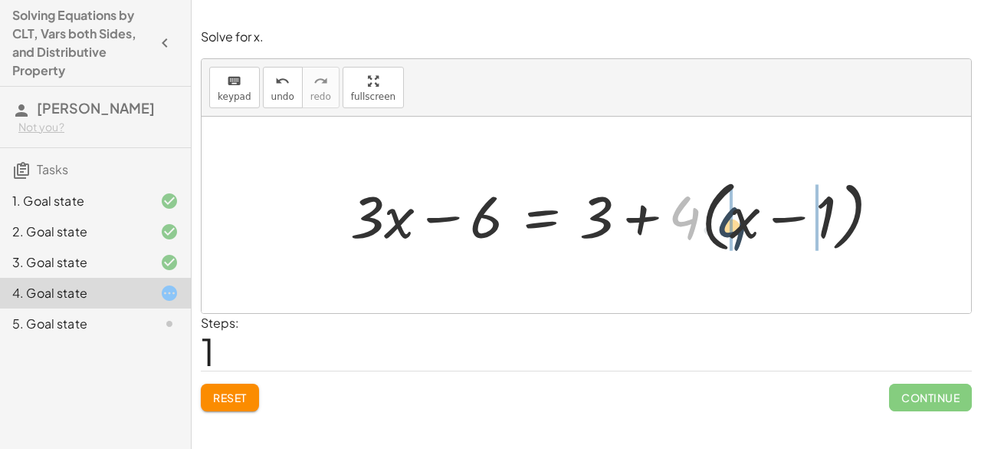
drag, startPoint x: 669, startPoint y: 209, endPoint x: 719, endPoint y: 220, distance: 51.7
click at [718, 220] on div at bounding box center [622, 214] width 558 height 85
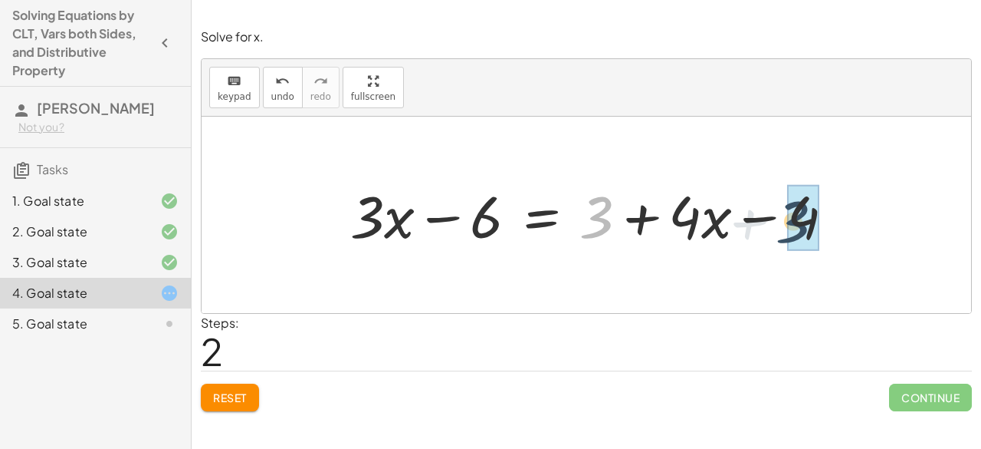
drag, startPoint x: 597, startPoint y: 228, endPoint x: 801, endPoint y: 229, distance: 204.0
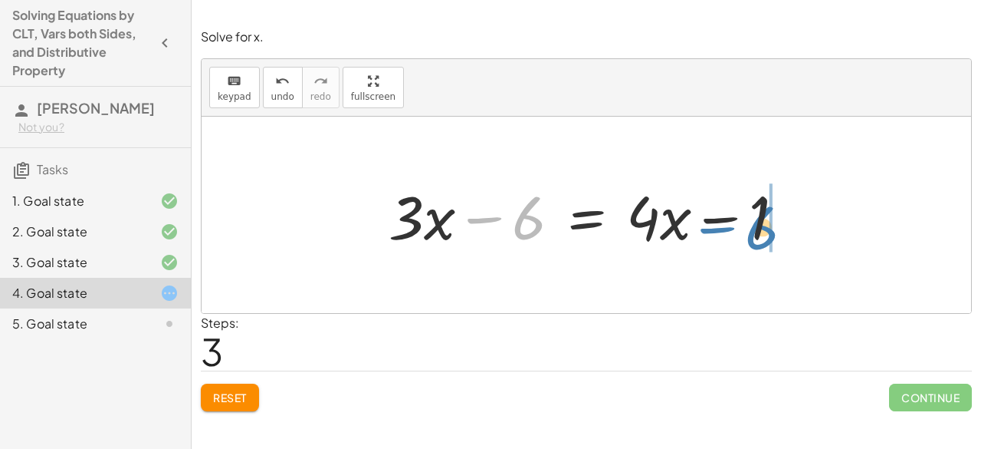
drag, startPoint x: 500, startPoint y: 225, endPoint x: 732, endPoint y: 230, distance: 232.4
click at [732, 230] on div at bounding box center [592, 215] width 423 height 79
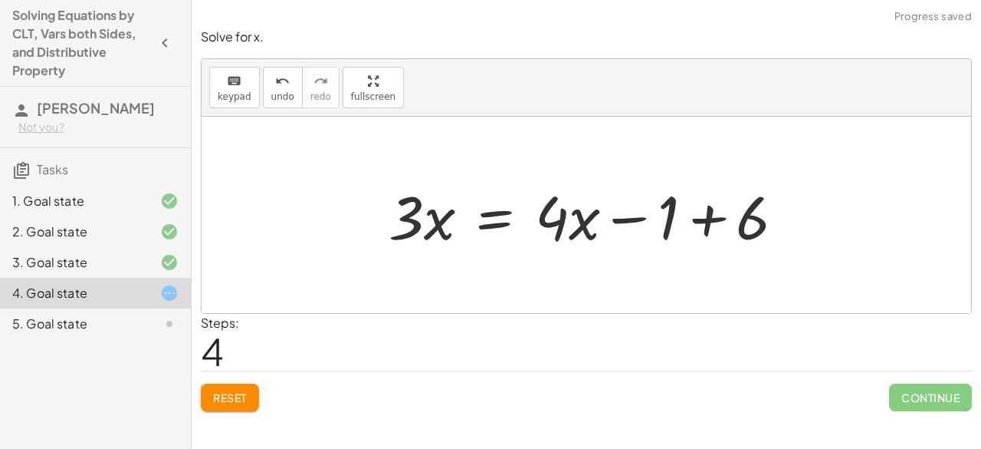
click at [705, 205] on div at bounding box center [592, 215] width 423 height 79
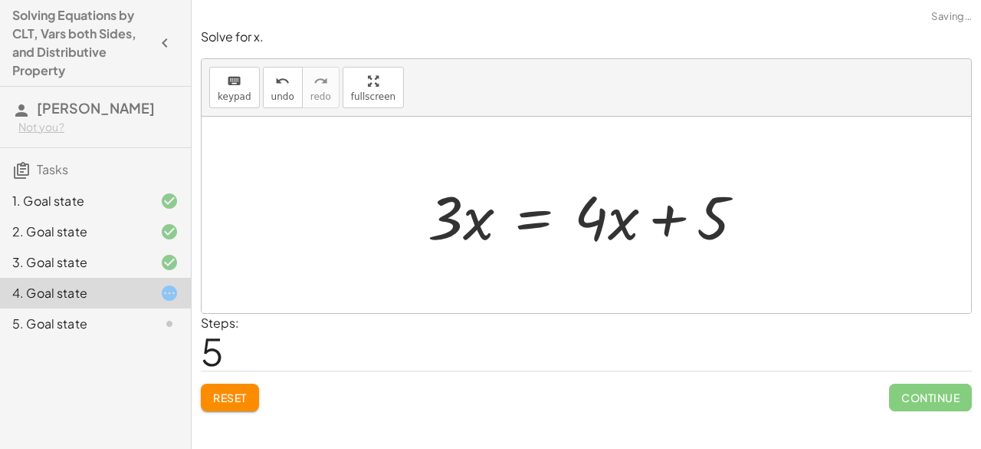
drag, startPoint x: 705, startPoint y: 205, endPoint x: 623, endPoint y: 146, distance: 101.1
click at [623, 146] on div at bounding box center [587, 215] width 770 height 196
drag, startPoint x: 600, startPoint y: 222, endPoint x: 456, endPoint y: 269, distance: 151.1
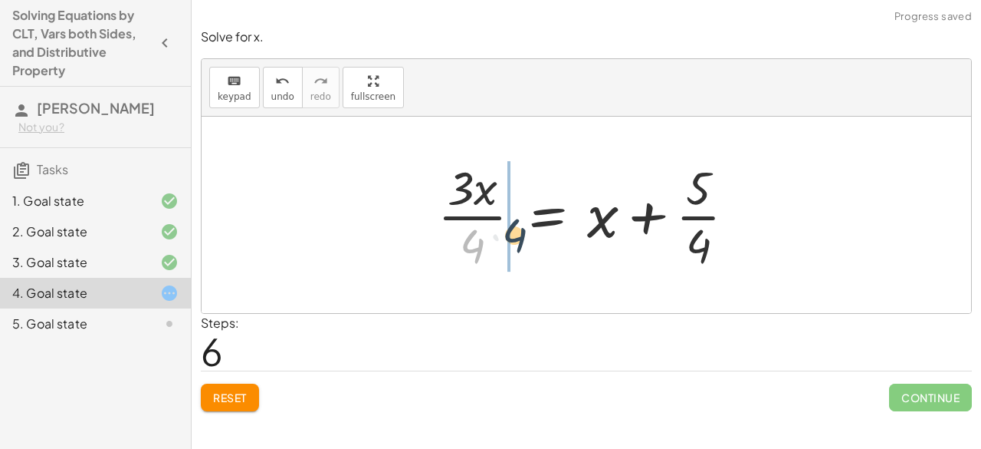
drag, startPoint x: 481, startPoint y: 242, endPoint x: 523, endPoint y: 232, distance: 43.5
click at [523, 232] on div at bounding box center [593, 215] width 326 height 118
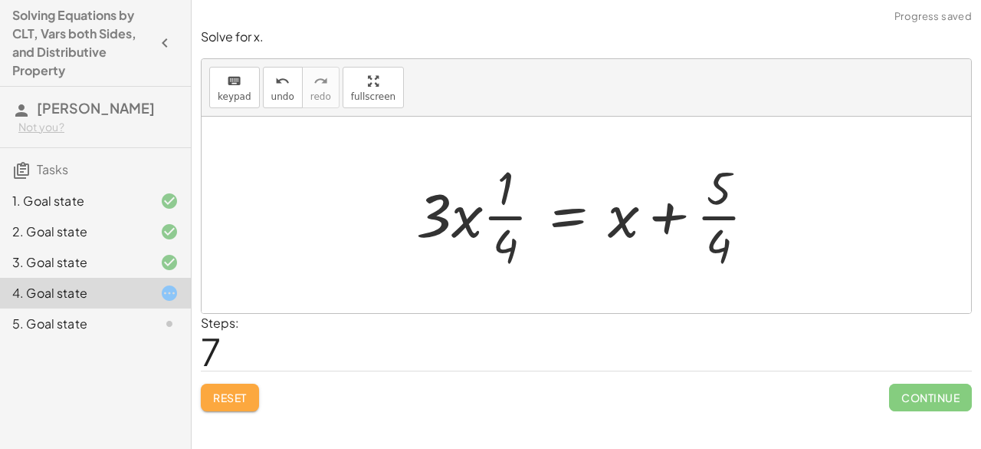
click at [250, 389] on button "Reset" at bounding box center [230, 397] width 58 height 28
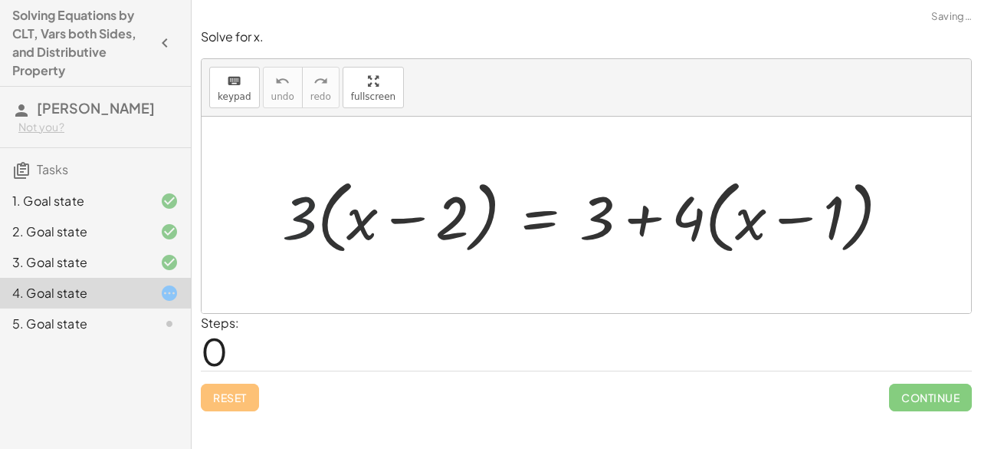
drag, startPoint x: 315, startPoint y: 224, endPoint x: 368, endPoint y: 210, distance: 54.7
click at [368, 210] on div at bounding box center [593, 215] width 636 height 88
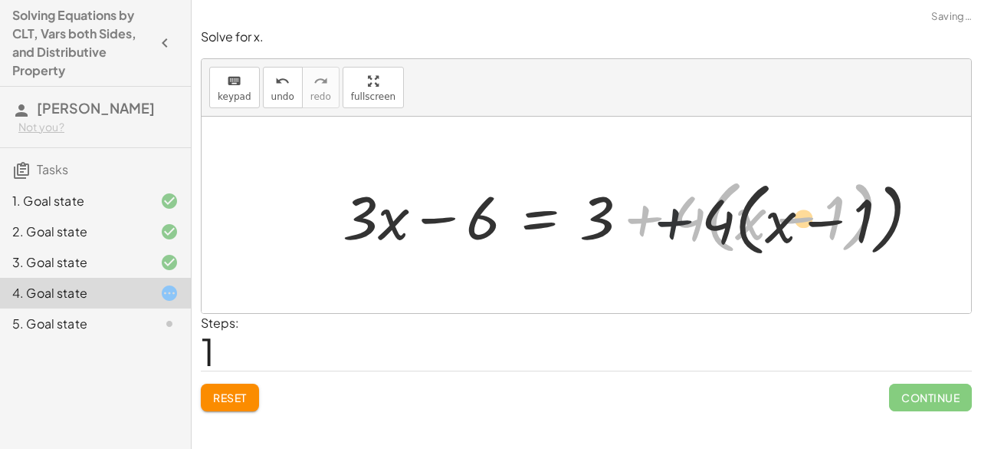
drag, startPoint x: 672, startPoint y: 219, endPoint x: 785, endPoint y: 235, distance: 114.7
click at [785, 235] on div at bounding box center [623, 215] width 576 height 88
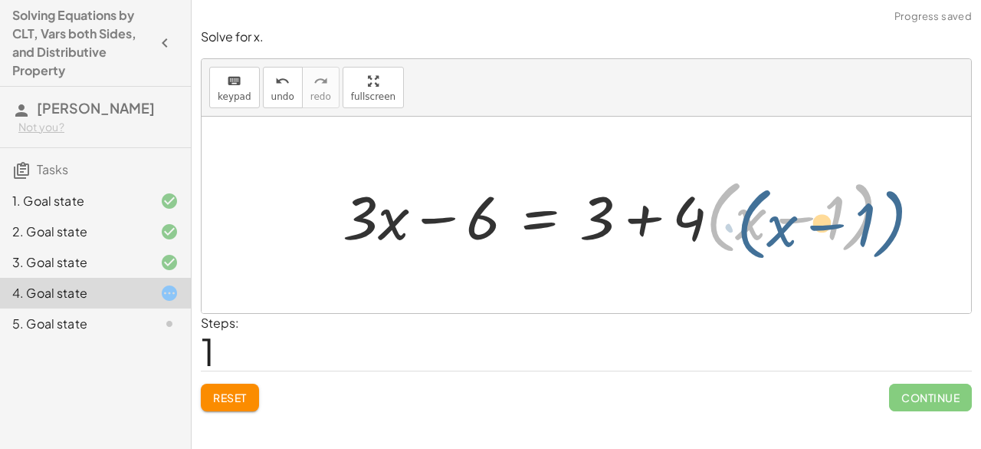
drag, startPoint x: 709, startPoint y: 220, endPoint x: 727, endPoint y: 225, distance: 19.2
click at [730, 226] on div at bounding box center [623, 215] width 576 height 88
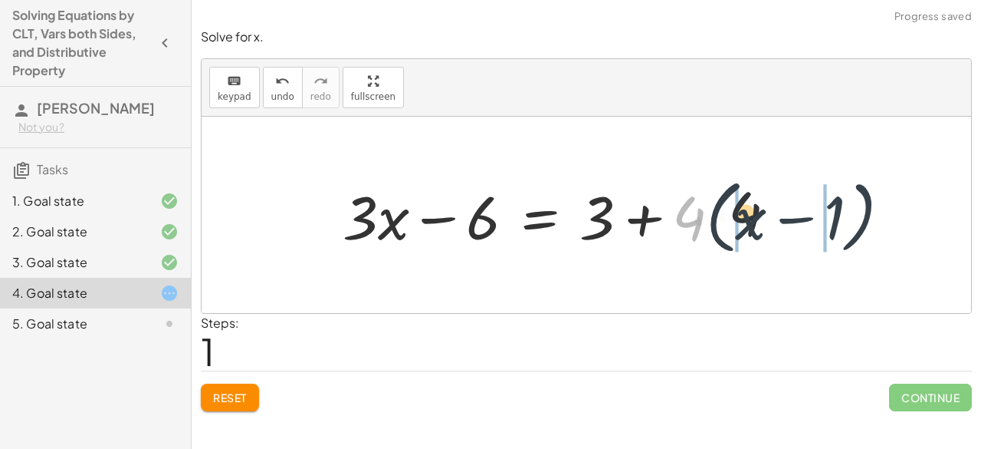
drag, startPoint x: 690, startPoint y: 222, endPoint x: 762, endPoint y: 218, distance: 72.2
click at [761, 218] on div at bounding box center [623, 215] width 576 height 88
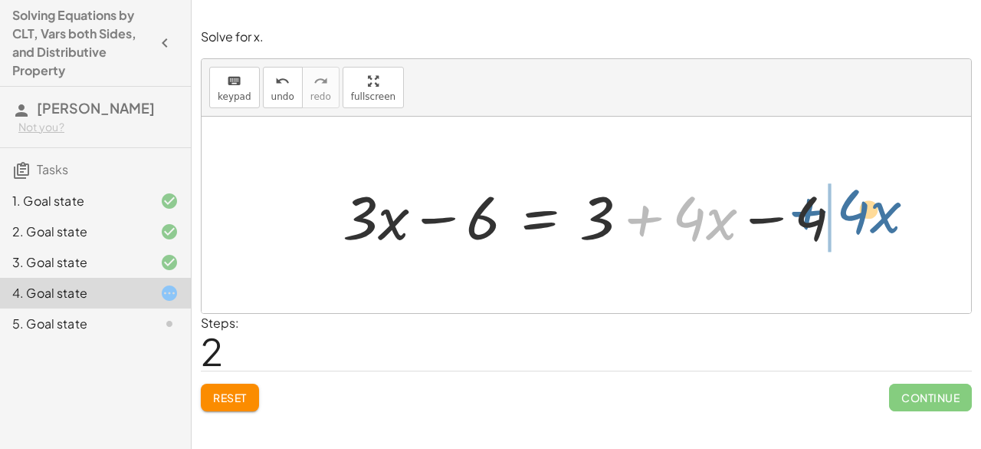
drag, startPoint x: 620, startPoint y: 225, endPoint x: 782, endPoint y: 222, distance: 161.8
click at [783, 221] on div at bounding box center [599, 215] width 528 height 79
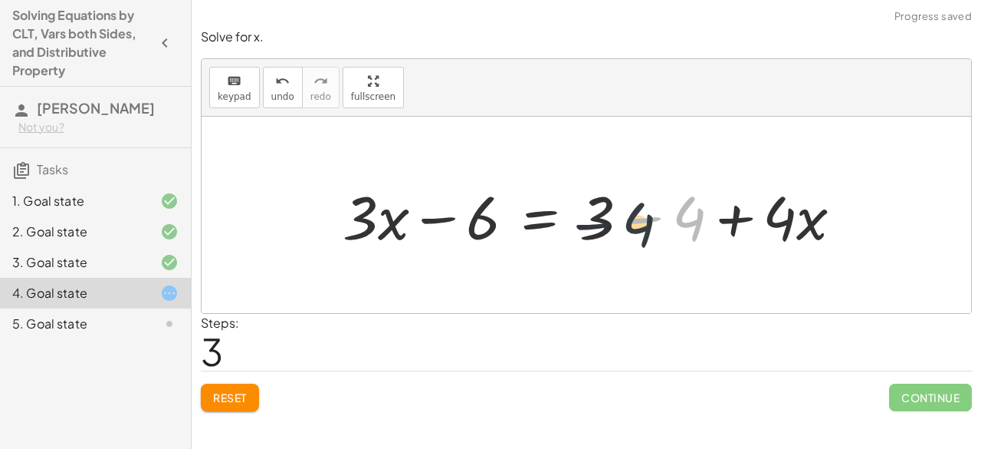
drag, startPoint x: 687, startPoint y: 228, endPoint x: 624, endPoint y: 232, distance: 63.0
click at [624, 232] on div at bounding box center [599, 215] width 528 height 79
click at [627, 223] on div at bounding box center [599, 215] width 528 height 79
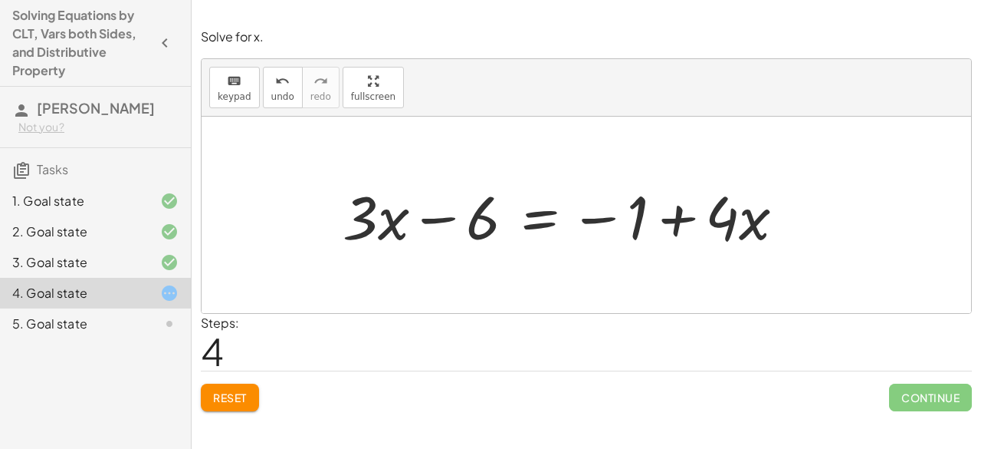
click at [232, 390] on span "Reset" at bounding box center [230, 397] width 34 height 14
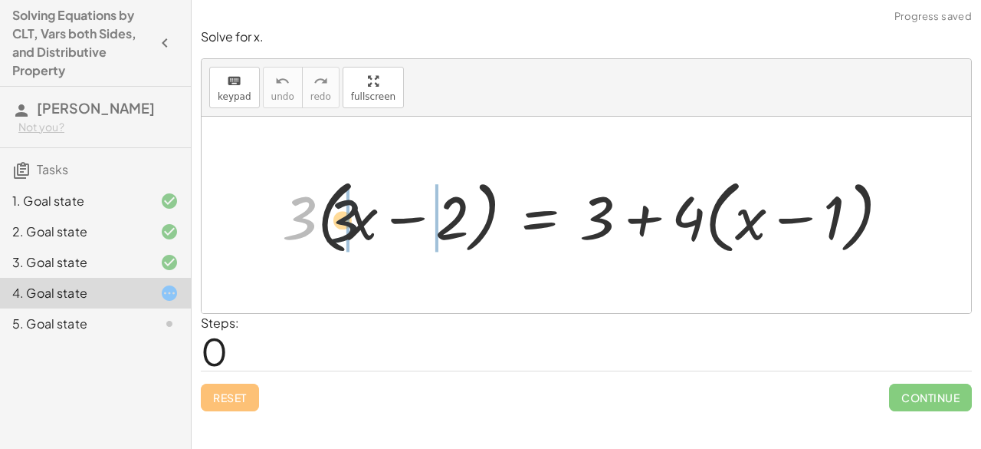
drag, startPoint x: 290, startPoint y: 223, endPoint x: 389, endPoint y: 226, distance: 99.0
click at [389, 226] on div at bounding box center [593, 215] width 636 height 88
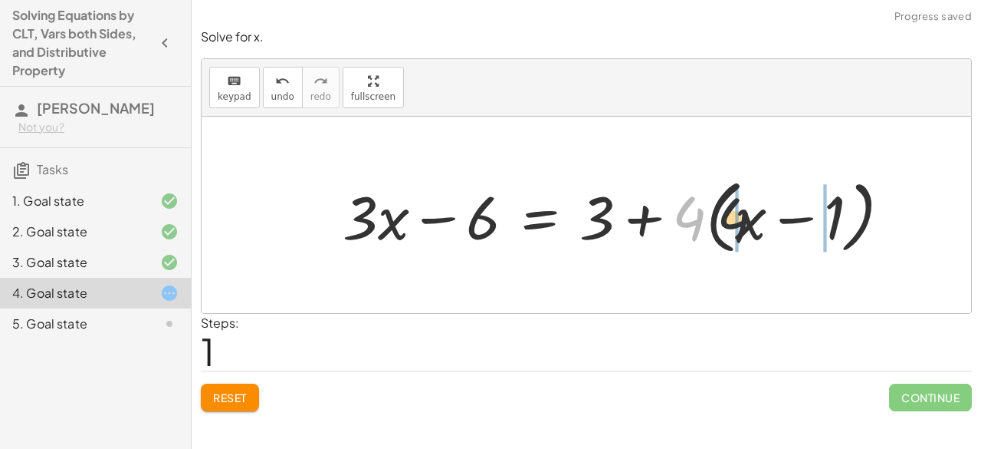
drag, startPoint x: 719, startPoint y: 222, endPoint x: 791, endPoint y: 219, distance: 71.4
click at [791, 219] on div at bounding box center [623, 215] width 576 height 88
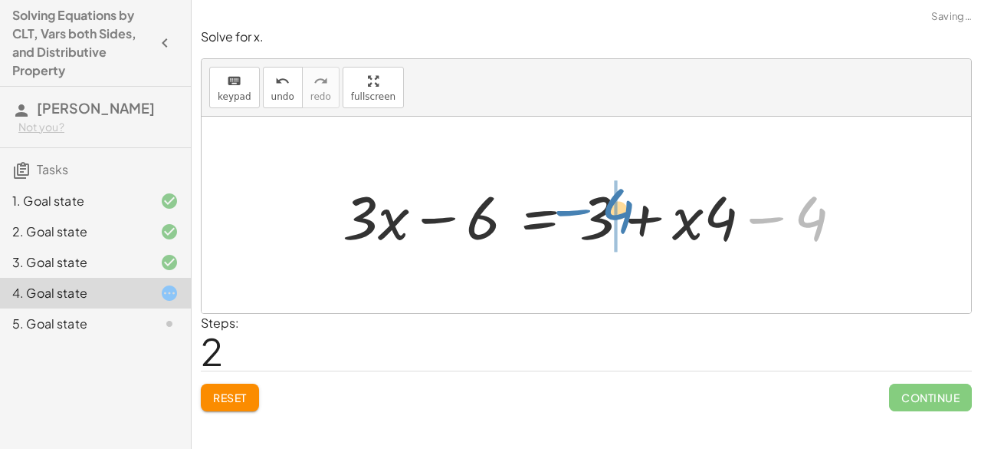
drag, startPoint x: 810, startPoint y: 225, endPoint x: 616, endPoint y: 217, distance: 193.4
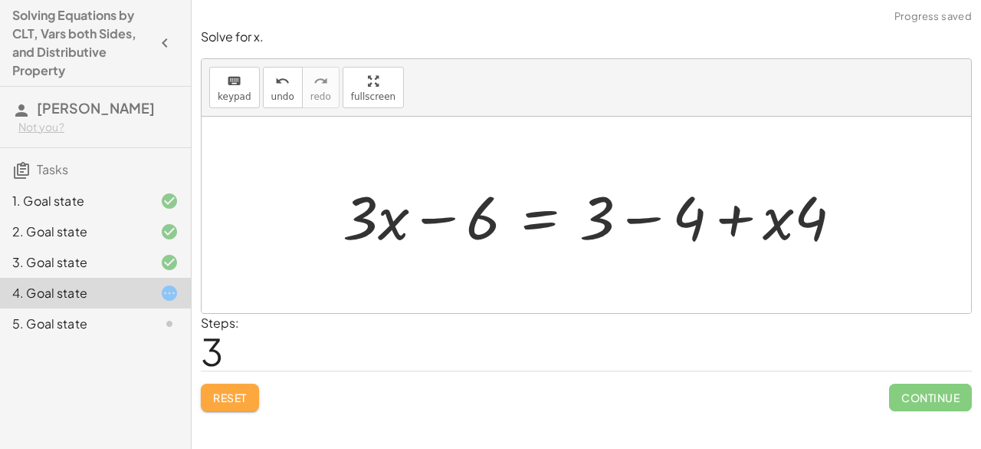
click at [251, 392] on button "Reset" at bounding box center [230, 397] width 58 height 28
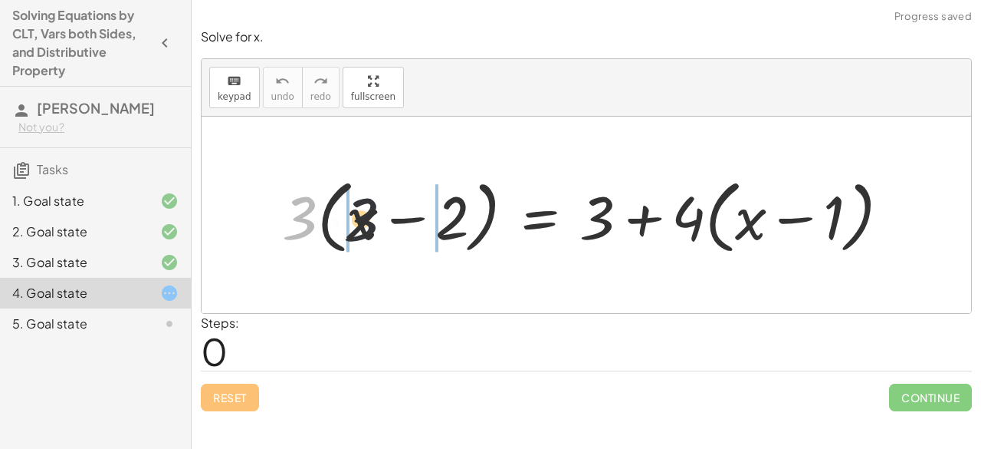
drag, startPoint x: 288, startPoint y: 226, endPoint x: 383, endPoint y: 228, distance: 95.9
click at [383, 228] on div at bounding box center [593, 215] width 636 height 88
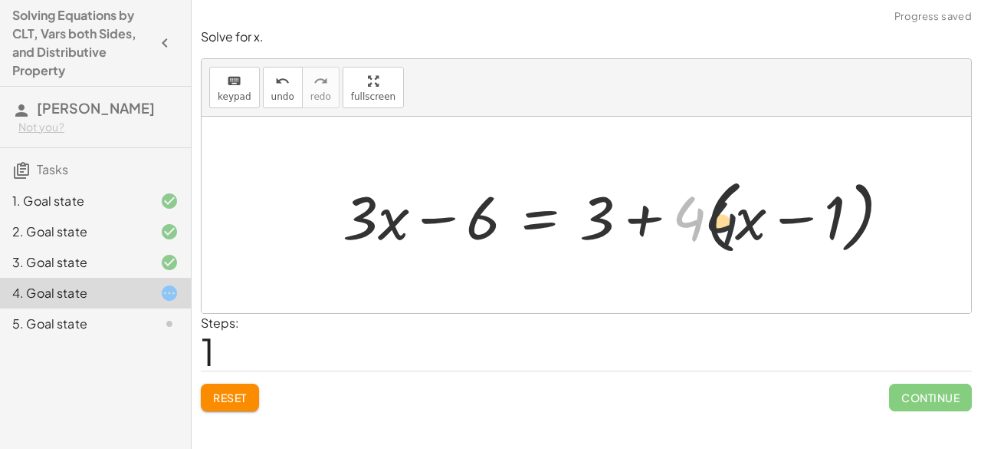
drag, startPoint x: 687, startPoint y: 214, endPoint x: 733, endPoint y: 219, distance: 46.3
click at [732, 219] on div at bounding box center [623, 215] width 576 height 88
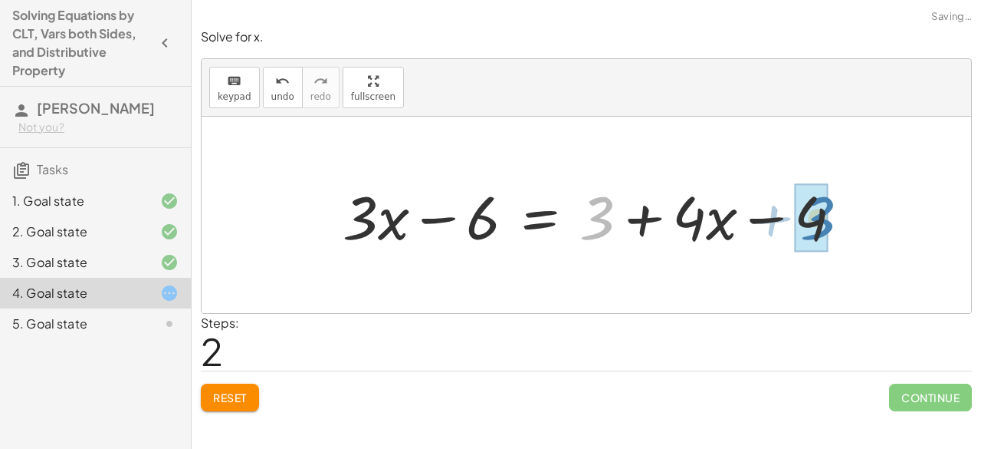
drag, startPoint x: 607, startPoint y: 215, endPoint x: 825, endPoint y: 215, distance: 217.8
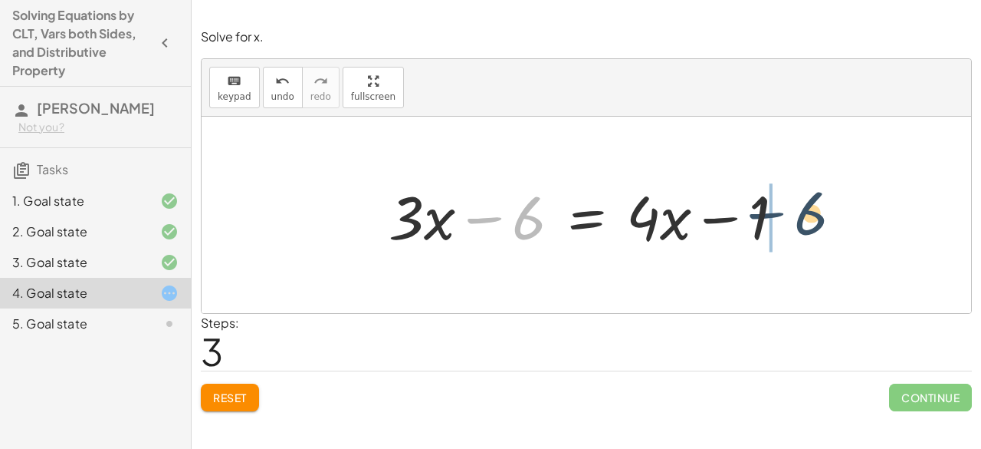
drag, startPoint x: 492, startPoint y: 219, endPoint x: 786, endPoint y: 214, distance: 293.7
click at [786, 214] on div at bounding box center [592, 215] width 423 height 79
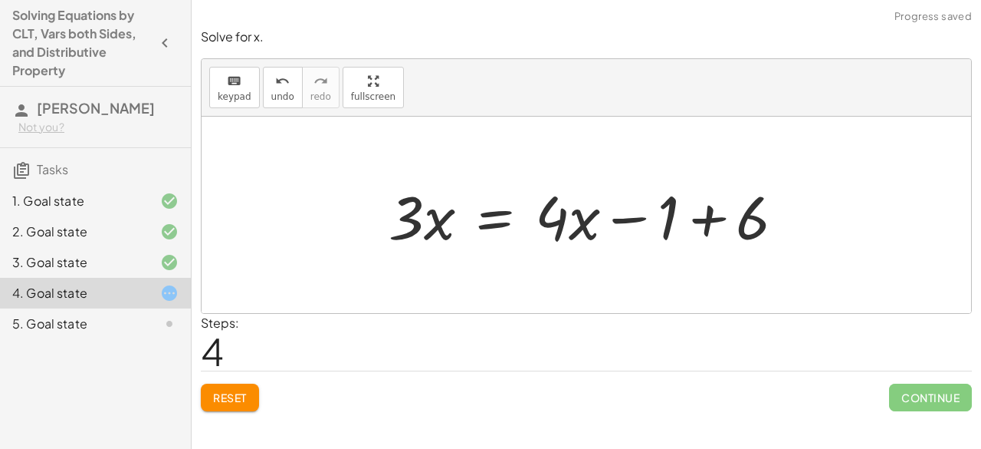
click at [690, 221] on div at bounding box center [592, 215] width 423 height 79
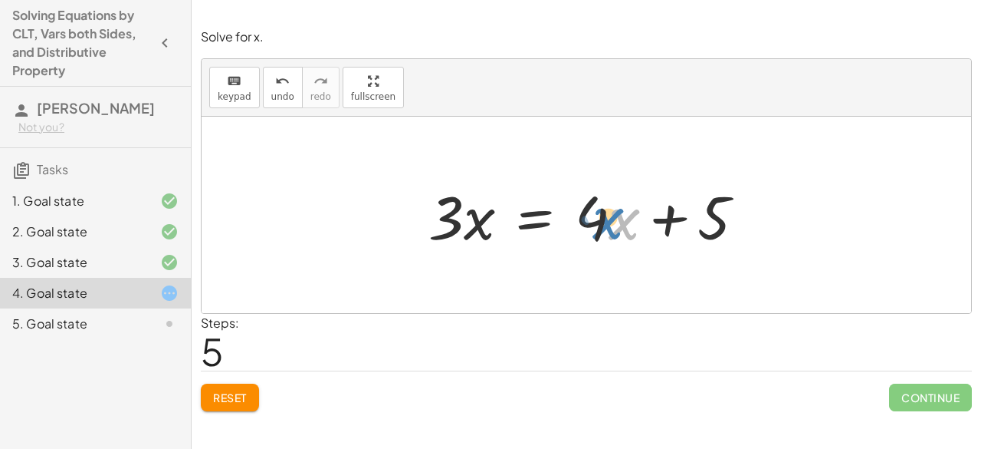
drag, startPoint x: 616, startPoint y: 226, endPoint x: 607, endPoint y: 228, distance: 9.3
click at [607, 228] on div at bounding box center [593, 215] width 344 height 79
drag, startPoint x: 587, startPoint y: 223, endPoint x: 577, endPoint y: 230, distance: 12.8
click at [577, 230] on div at bounding box center [593, 215] width 344 height 79
click at [594, 224] on div at bounding box center [593, 215] width 344 height 79
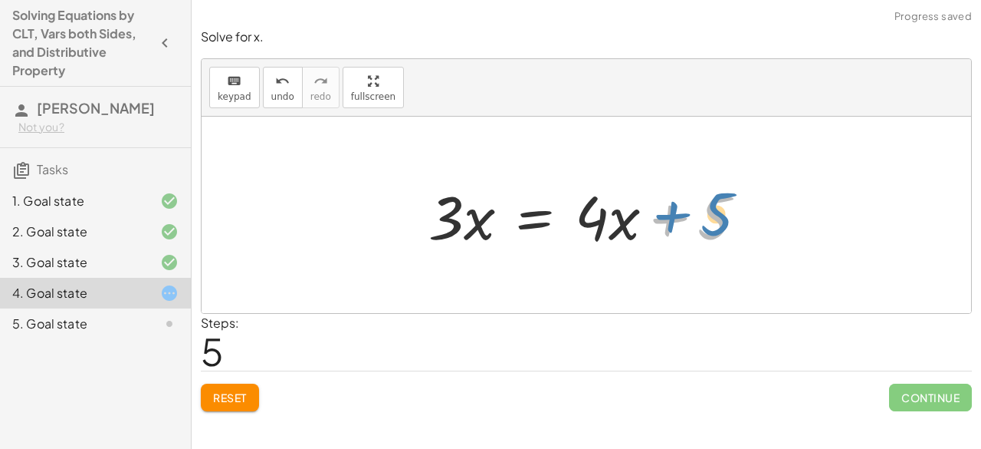
click at [712, 217] on div at bounding box center [593, 215] width 344 height 79
drag, startPoint x: 593, startPoint y: 221, endPoint x: 583, endPoint y: 223, distance: 11.0
click at [583, 223] on div at bounding box center [593, 215] width 344 height 79
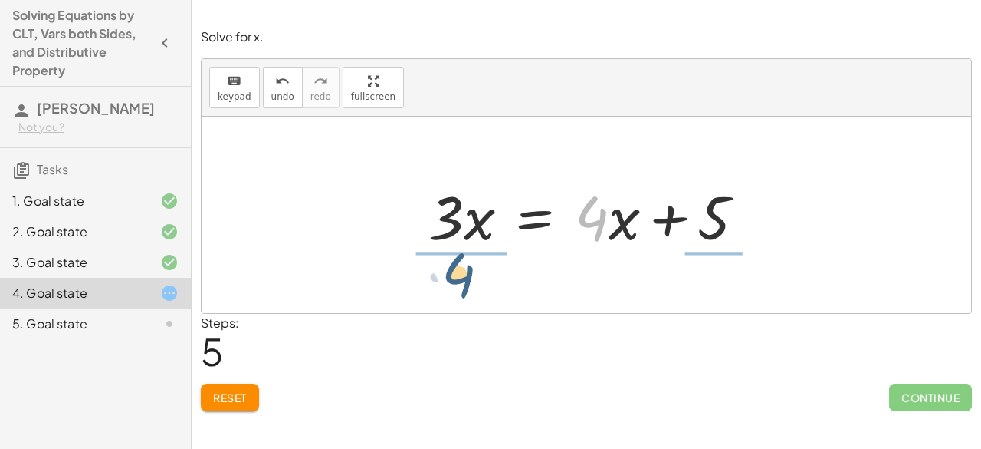
drag, startPoint x: 593, startPoint y: 223, endPoint x: 454, endPoint y: 278, distance: 149.1
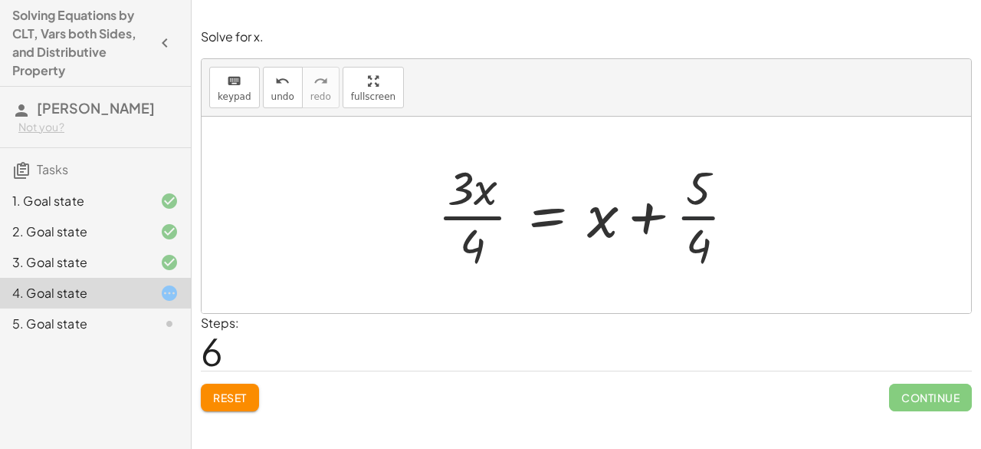
click at [701, 207] on div at bounding box center [593, 215] width 326 height 118
click at [480, 212] on div at bounding box center [593, 215] width 326 height 118
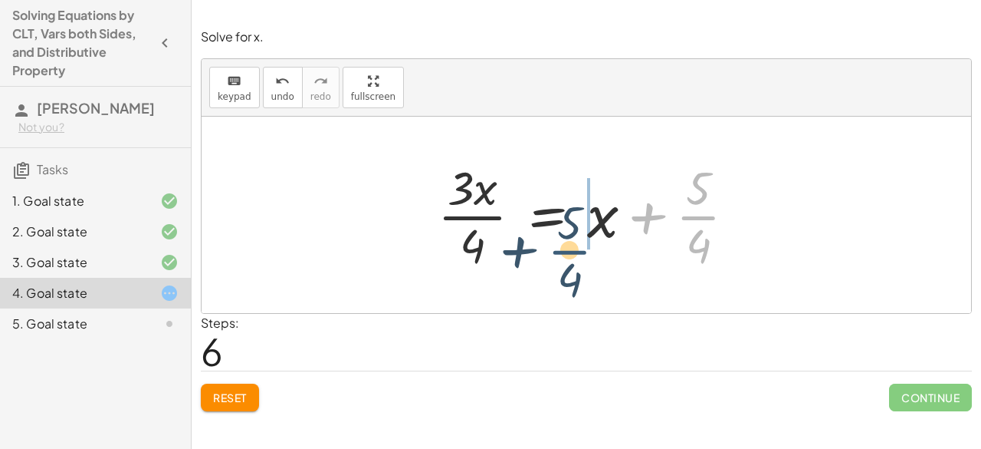
drag, startPoint x: 682, startPoint y: 208, endPoint x: 483, endPoint y: 241, distance: 202.1
click at [483, 242] on div at bounding box center [593, 215] width 326 height 118
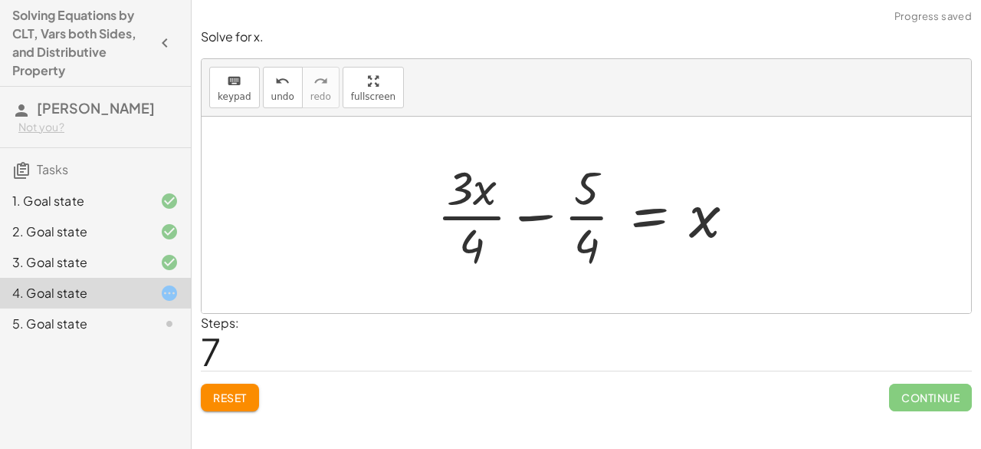
drag, startPoint x: 448, startPoint y: 208, endPoint x: 486, endPoint y: 218, distance: 39.6
click at [452, 209] on div at bounding box center [592, 215] width 326 height 118
click at [509, 219] on div at bounding box center [593, 215] width 326 height 118
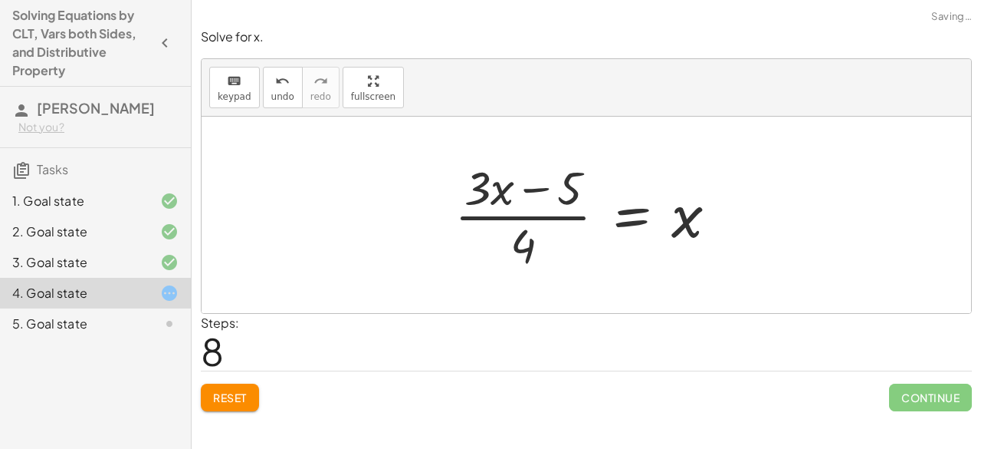
click at [515, 190] on div at bounding box center [592, 215] width 291 height 118
click at [243, 383] on button "Reset" at bounding box center [230, 397] width 58 height 28
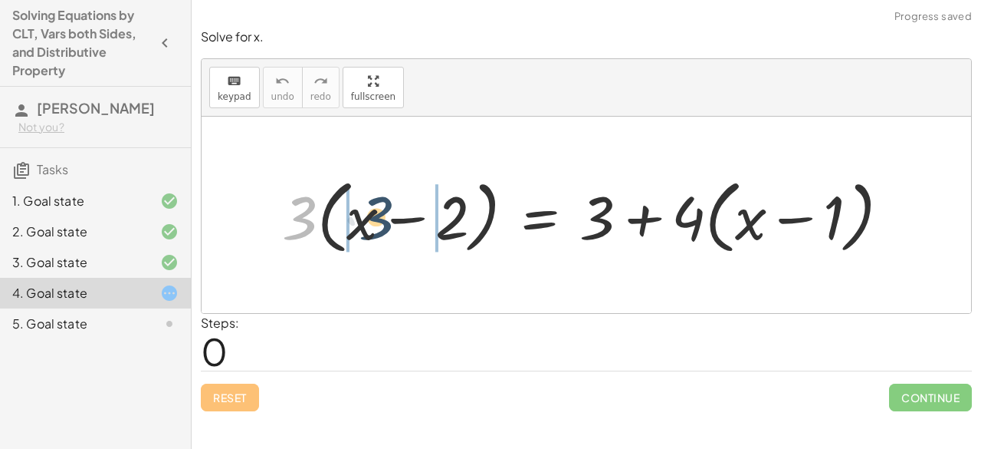
drag, startPoint x: 298, startPoint y: 224, endPoint x: 377, endPoint y: 221, distance: 79.0
click at [377, 221] on div at bounding box center [593, 215] width 636 height 88
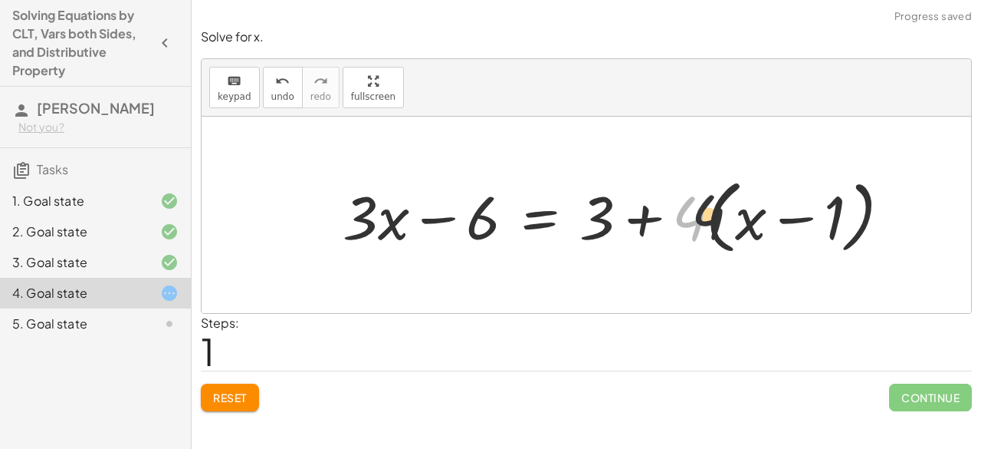
drag, startPoint x: 689, startPoint y: 223, endPoint x: 744, endPoint y: 220, distance: 55.3
click at [742, 220] on div at bounding box center [623, 215] width 576 height 88
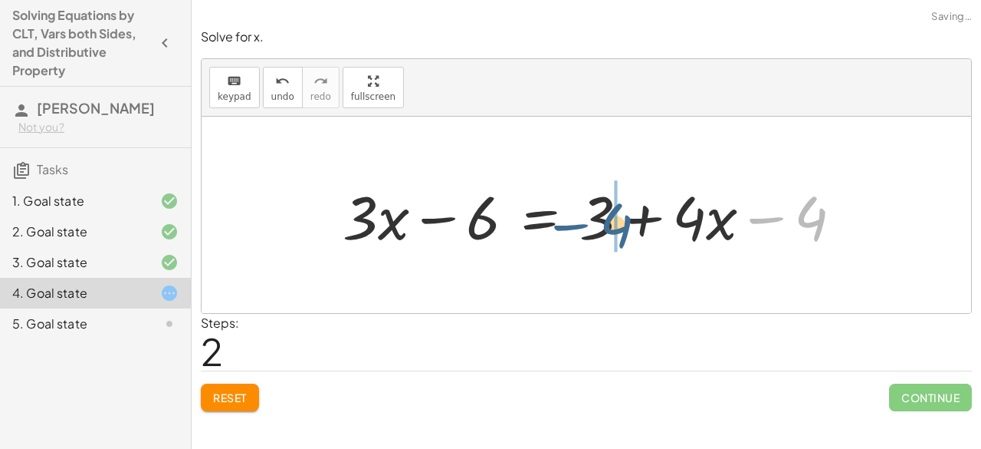
drag, startPoint x: 807, startPoint y: 211, endPoint x: 610, endPoint y: 216, distance: 196.4
click at [610, 216] on div at bounding box center [599, 215] width 528 height 79
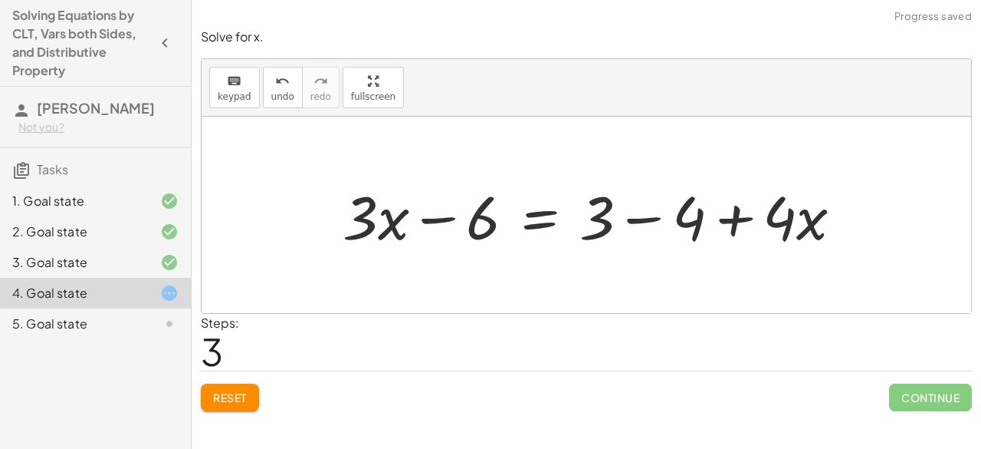
click at [646, 223] on div at bounding box center [599, 215] width 528 height 79
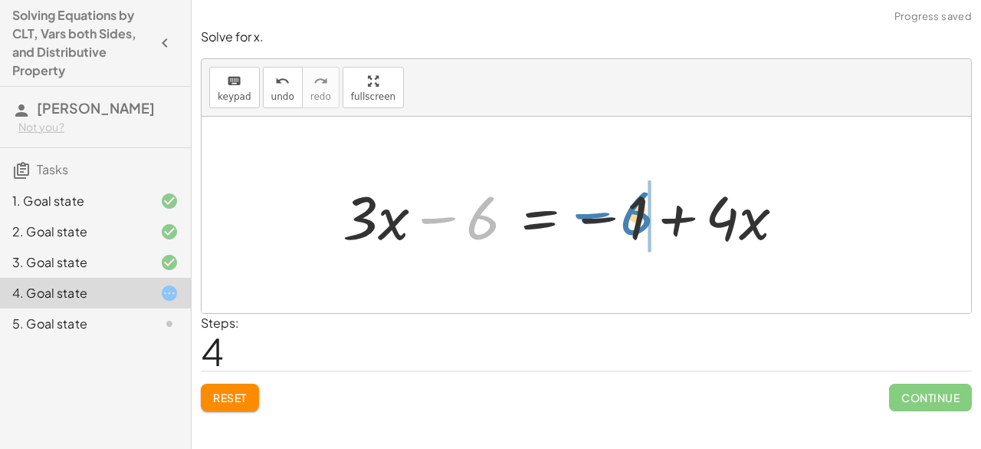
drag, startPoint x: 457, startPoint y: 218, endPoint x: 612, endPoint y: 208, distance: 155.2
click at [610, 208] on div at bounding box center [570, 215] width 470 height 79
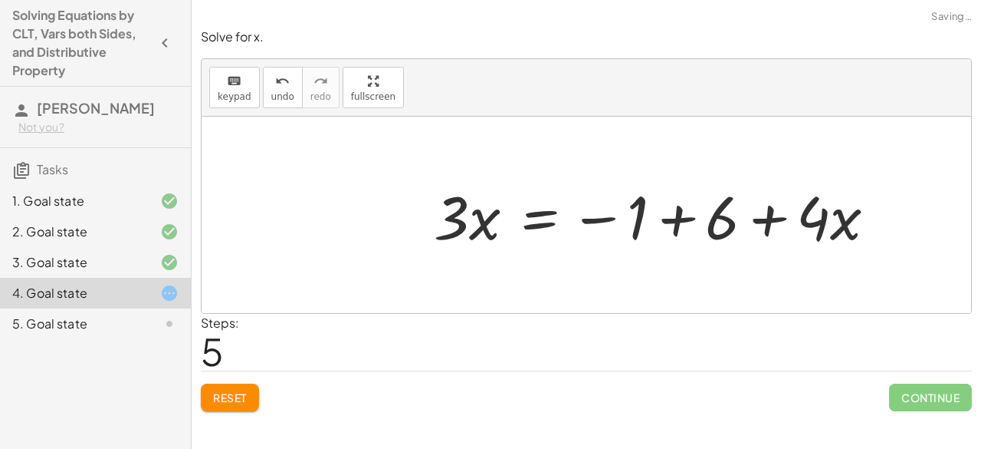
click at [673, 220] on div at bounding box center [661, 215] width 470 height 79
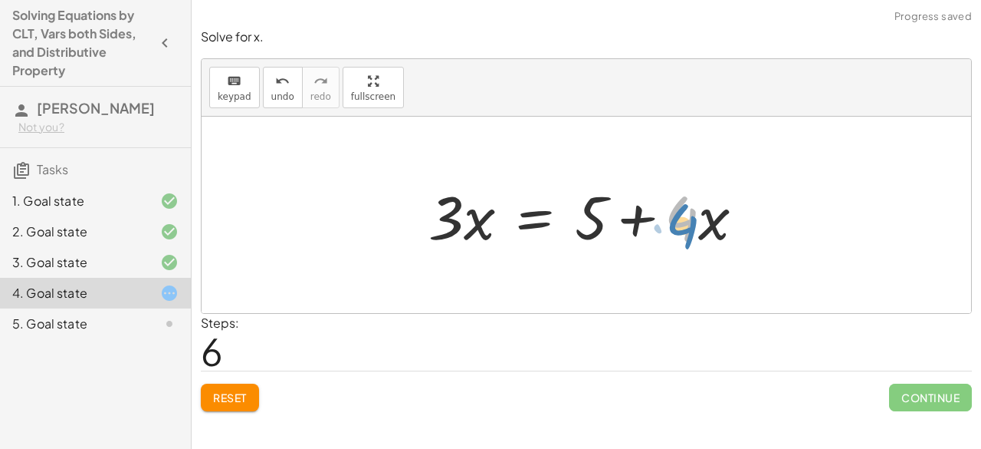
click at [667, 232] on div at bounding box center [593, 215] width 344 height 79
drag, startPoint x: 708, startPoint y: 230, endPoint x: 688, endPoint y: 219, distance: 23.0
click at [688, 219] on div at bounding box center [593, 215] width 344 height 79
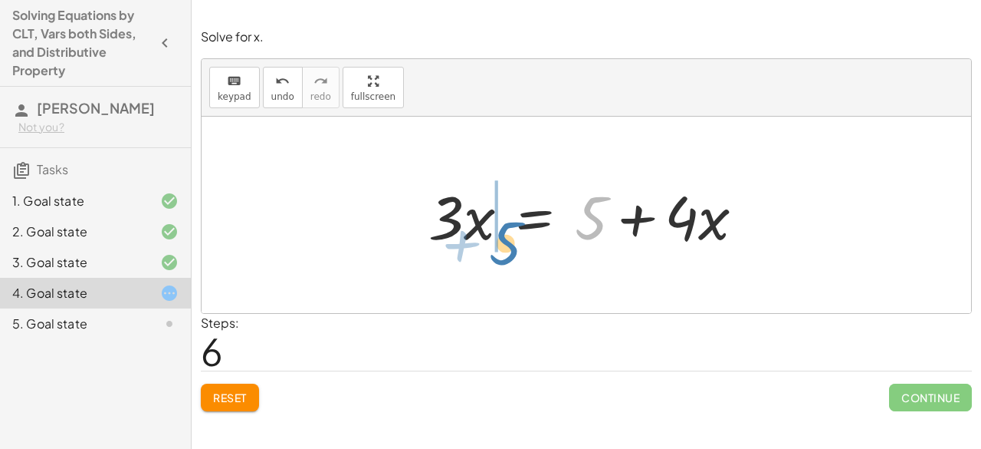
drag, startPoint x: 564, startPoint y: 226, endPoint x: 503, endPoint y: 245, distance: 64.0
click at [503, 245] on div at bounding box center [593, 215] width 344 height 79
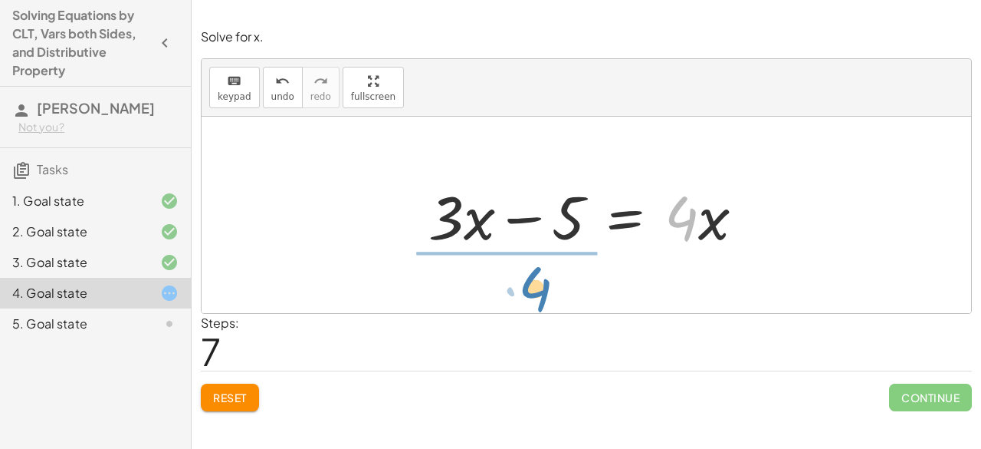
drag, startPoint x: 686, startPoint y: 231, endPoint x: 539, endPoint y: 301, distance: 163.3
click at [539, 301] on div "· 3 · ( + x − 2 ) = + 3 + · 4 · ( + x − 1 ) + · 3 · x − · 3 · 2 = + 3 + · 4 · (…" at bounding box center [587, 215] width 770 height 196
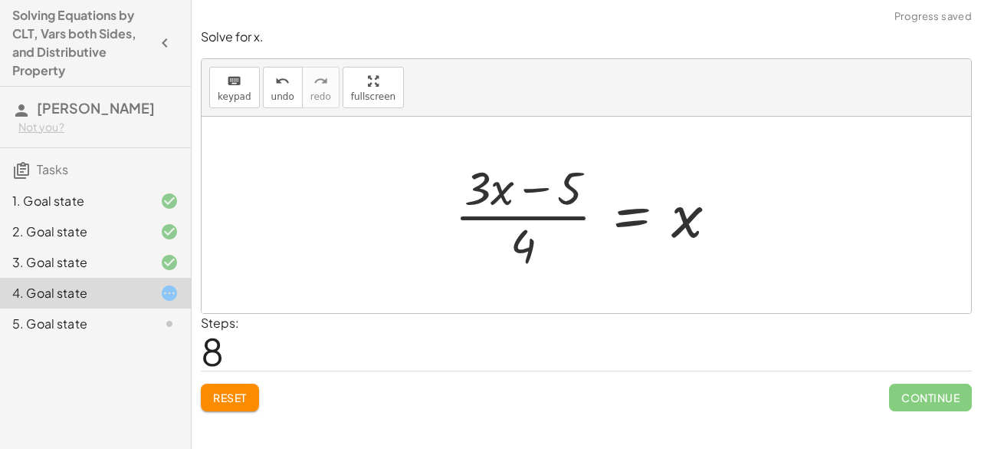
click at [530, 225] on div at bounding box center [592, 215] width 291 height 118
click at [560, 176] on div at bounding box center [592, 215] width 291 height 118
click at [537, 189] on div at bounding box center [592, 215] width 291 height 118
click at [522, 215] on div at bounding box center [592, 215] width 291 height 118
click at [222, 397] on span "Reset" at bounding box center [230, 397] width 34 height 14
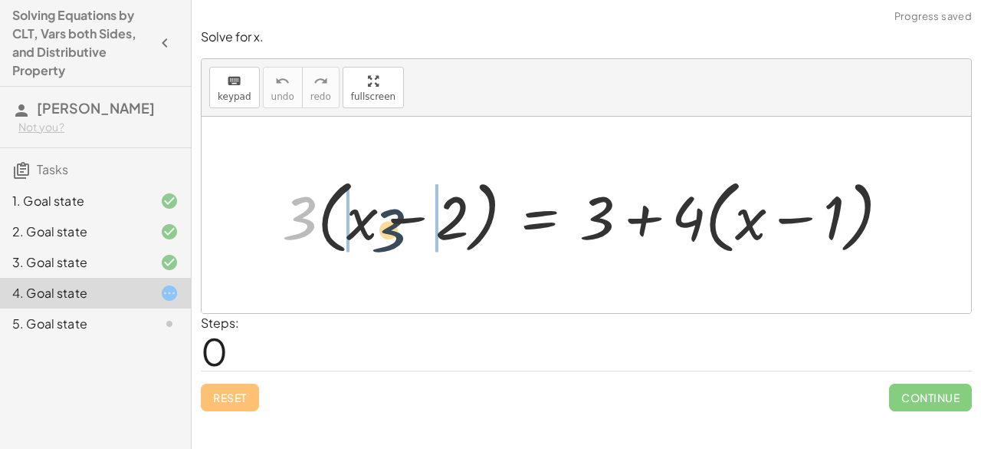
drag, startPoint x: 298, startPoint y: 222, endPoint x: 390, endPoint y: 233, distance: 91.9
click at [390, 233] on div at bounding box center [593, 215] width 636 height 88
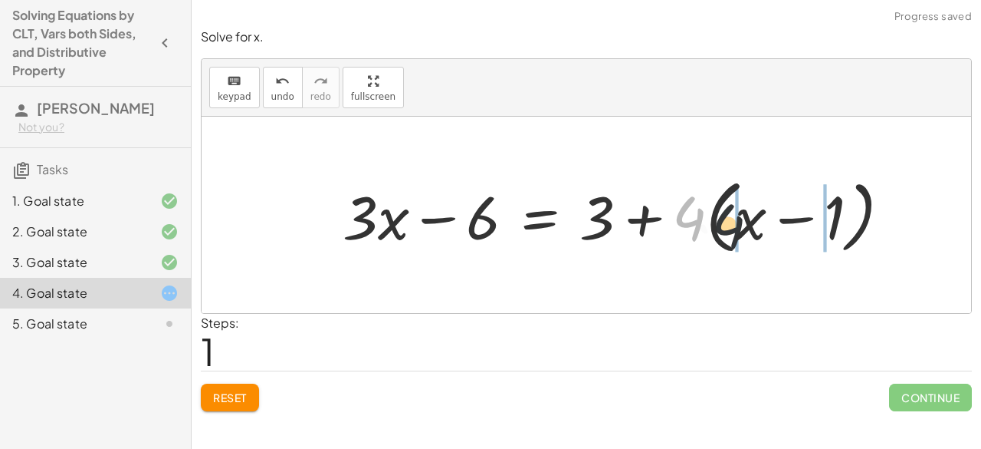
drag, startPoint x: 686, startPoint y: 221, endPoint x: 735, endPoint y: 225, distance: 49.3
click at [733, 225] on div at bounding box center [623, 215] width 576 height 88
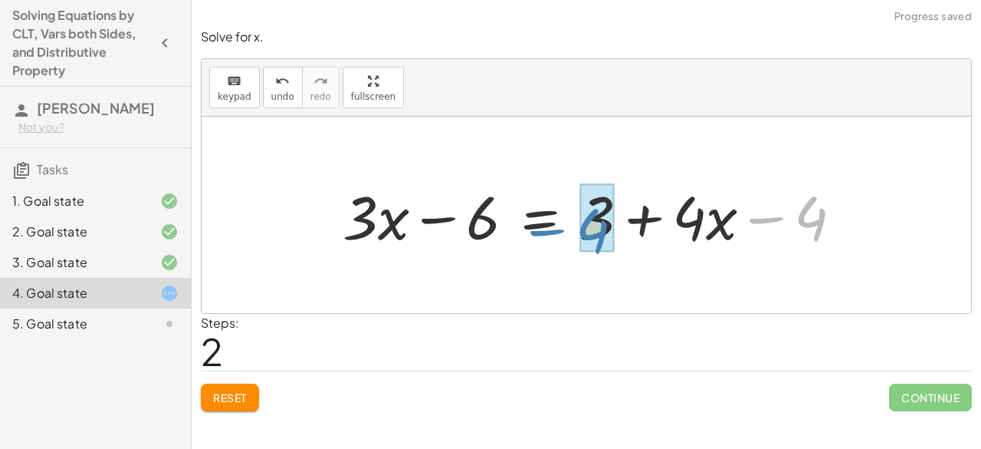
drag, startPoint x: 813, startPoint y: 221, endPoint x: 598, endPoint y: 234, distance: 215.1
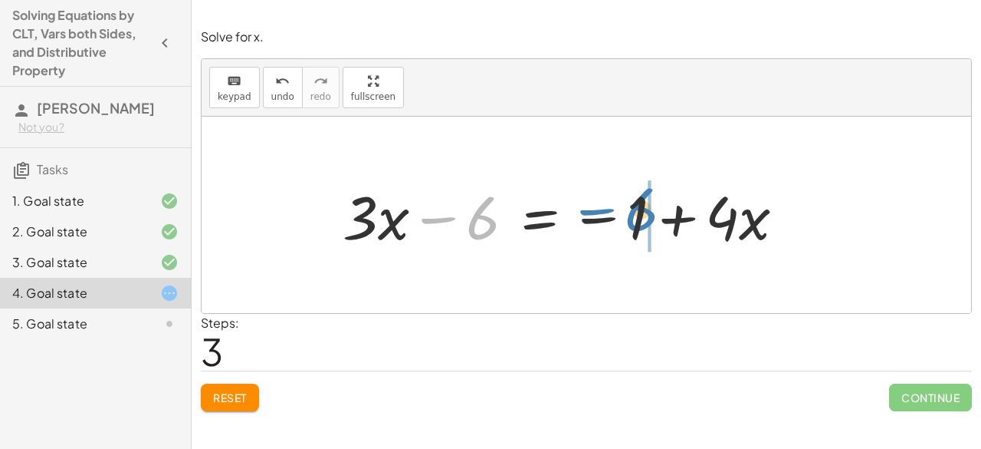
drag, startPoint x: 483, startPoint y: 229, endPoint x: 641, endPoint y: 220, distance: 158.2
click at [641, 222] on div at bounding box center [570, 215] width 470 height 79
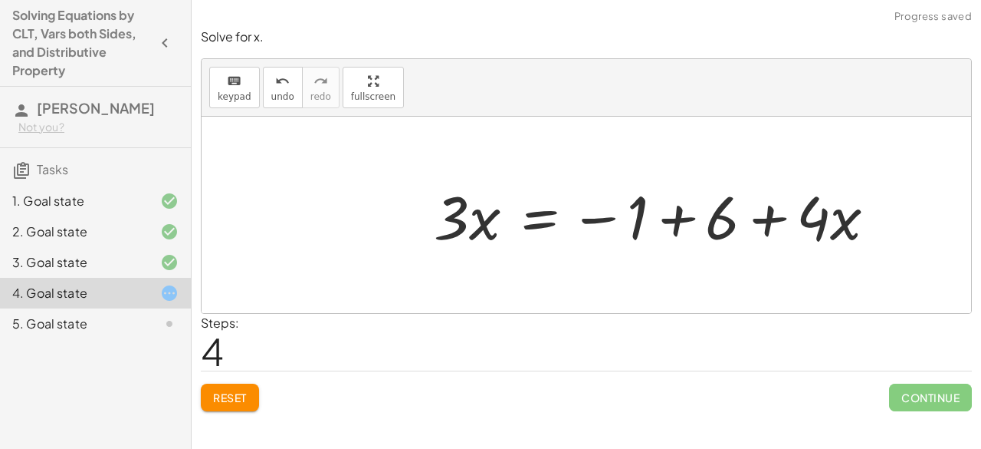
click at [678, 219] on div at bounding box center [661, 215] width 470 height 79
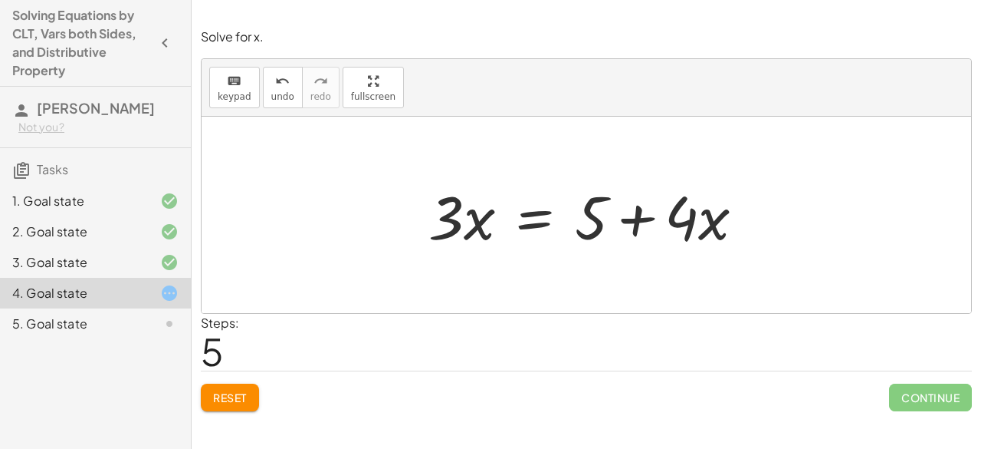
click at [253, 389] on button "Reset" at bounding box center [230, 397] width 58 height 28
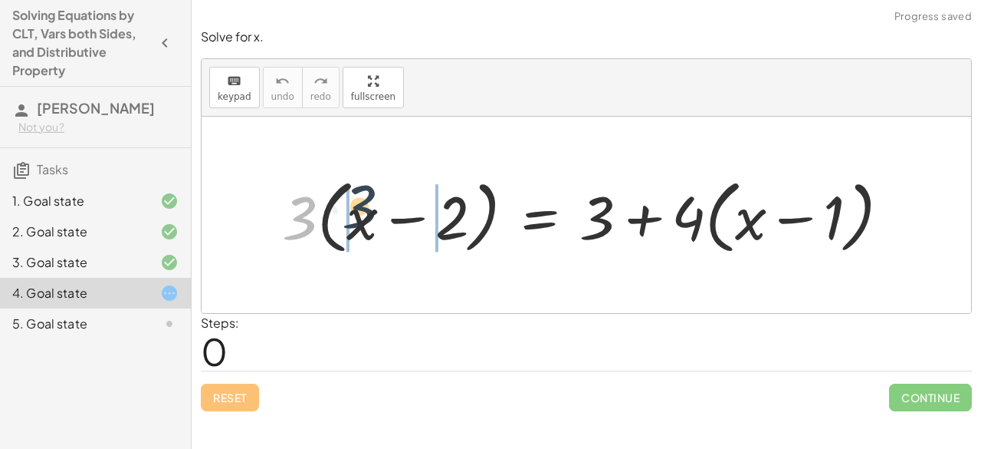
drag, startPoint x: 313, startPoint y: 236, endPoint x: 396, endPoint y: 228, distance: 83.2
click at [390, 227] on div at bounding box center [593, 215] width 636 height 88
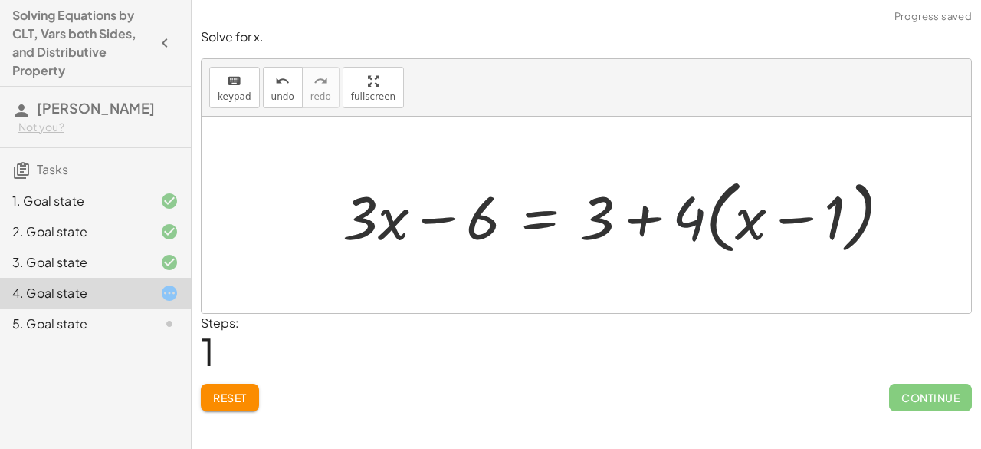
drag, startPoint x: 688, startPoint y: 228, endPoint x: 745, endPoint y: 229, distance: 57.5
click at [746, 231] on div at bounding box center [623, 215] width 576 height 88
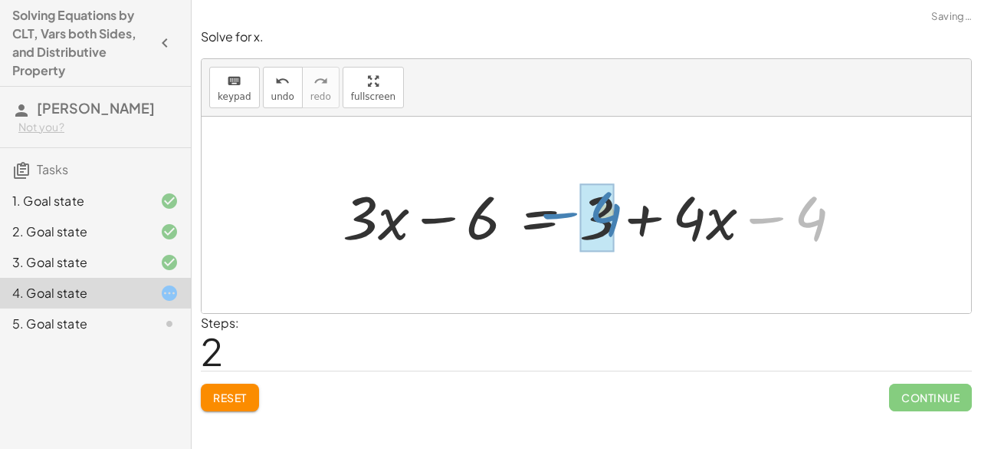
drag, startPoint x: 814, startPoint y: 223, endPoint x: 608, endPoint y: 219, distance: 206.3
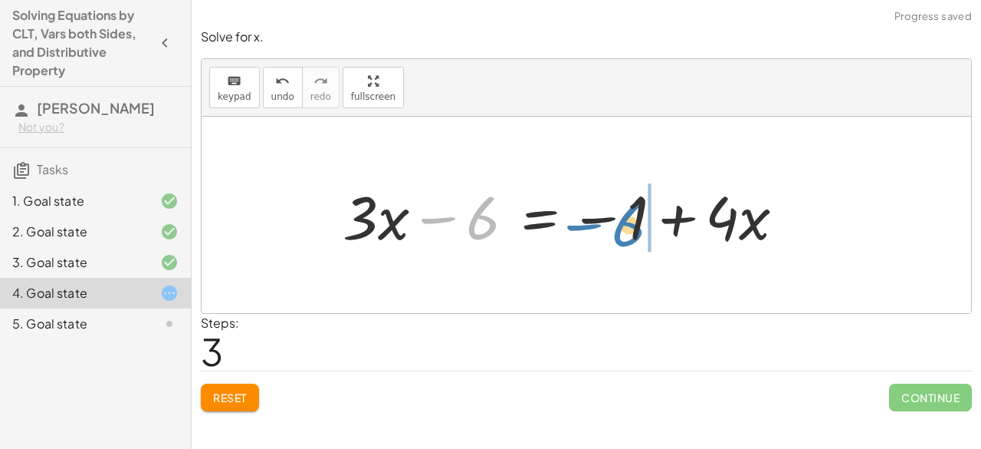
drag, startPoint x: 478, startPoint y: 223, endPoint x: 626, endPoint y: 228, distance: 148.1
click at [626, 228] on div at bounding box center [570, 215] width 470 height 79
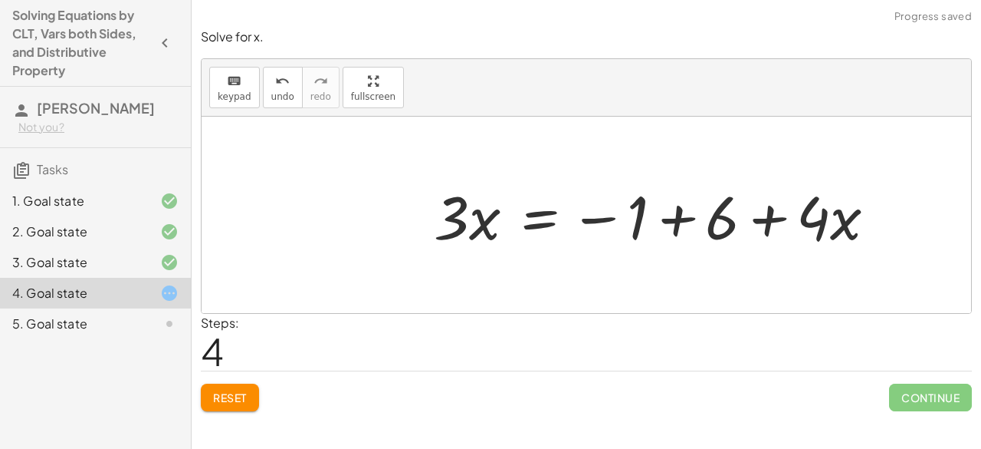
click at [680, 222] on div at bounding box center [661, 215] width 470 height 79
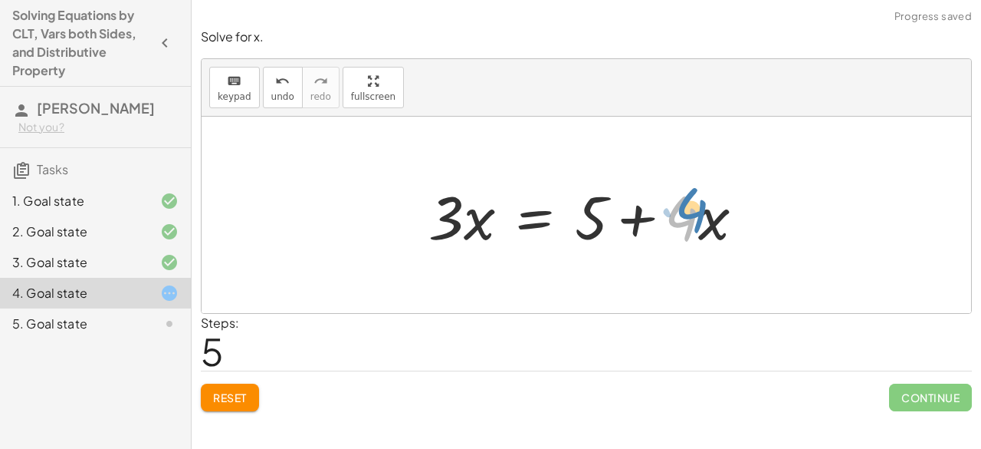
drag, startPoint x: 669, startPoint y: 241, endPoint x: 682, endPoint y: 241, distance: 13.0
click at [682, 241] on div at bounding box center [593, 215] width 344 height 79
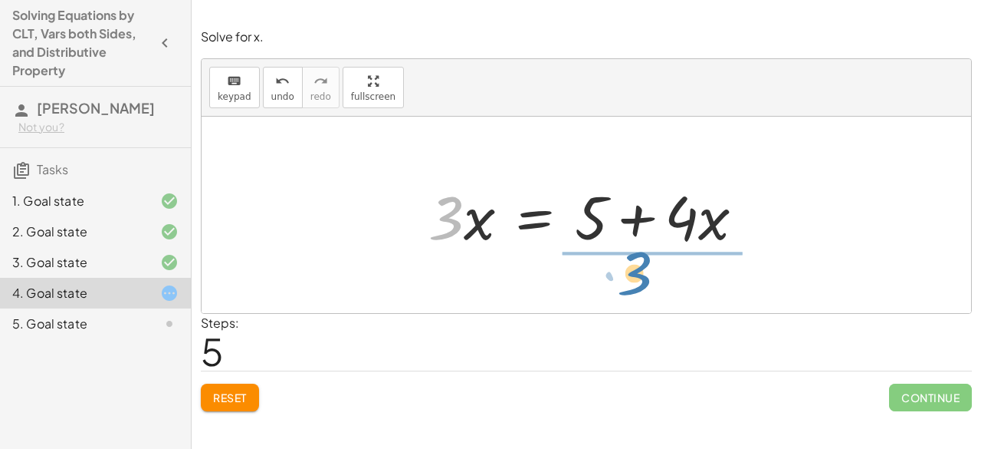
drag, startPoint x: 436, startPoint y: 228, endPoint x: 624, endPoint y: 283, distance: 196.5
click at [624, 283] on div "· 3 · ( + x − 2 ) = + 3 + · 4 · ( + x − 1 ) + · 3 · x − · 3 · 2 = + 3 + · 4 · (…" at bounding box center [587, 215] width 770 height 196
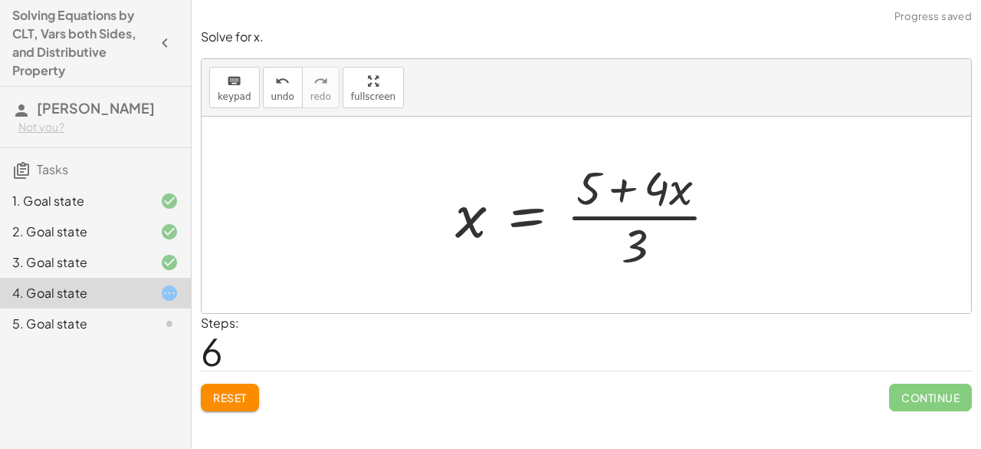
click at [646, 228] on div at bounding box center [593, 215] width 290 height 118
click at [497, 235] on div at bounding box center [593, 215] width 290 height 118
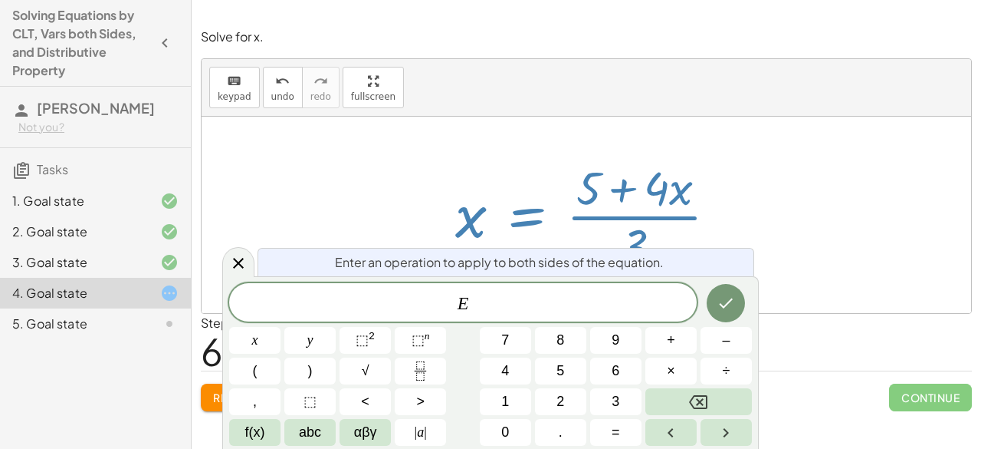
click at [694, 229] on div at bounding box center [593, 215] width 290 height 118
click at [0, 0] on div "Solve for x. keyboard keypad undo undo redo redo fullscreen · 3 · ( + x − 2 ) =…" at bounding box center [0, 0] width 0 height 0
click at [686, 426] on button "Left arrow" at bounding box center [671, 432] width 51 height 27
click at [619, 433] on button "=" at bounding box center [615, 432] width 51 height 27
click at [679, 413] on button "Backspace" at bounding box center [699, 401] width 107 height 27
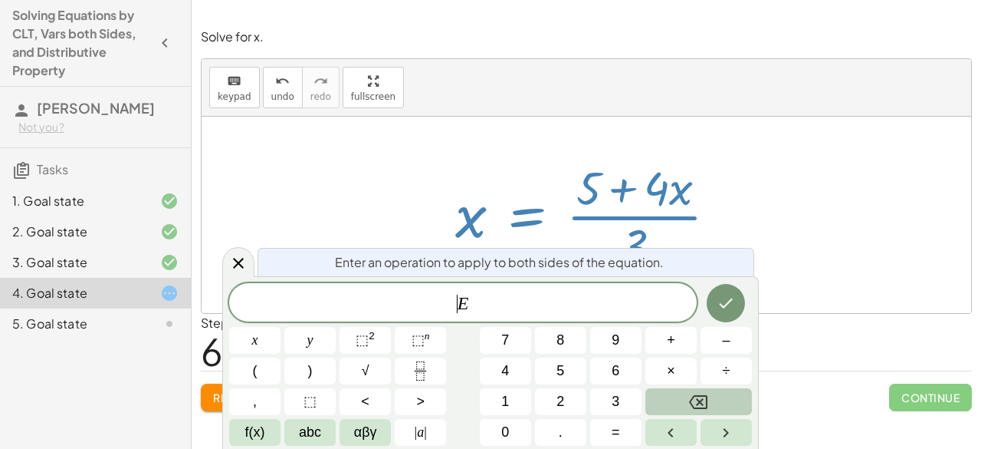
click at [679, 413] on button "Backspace" at bounding box center [699, 401] width 107 height 27
click at [721, 314] on button "Done" at bounding box center [726, 303] width 38 height 38
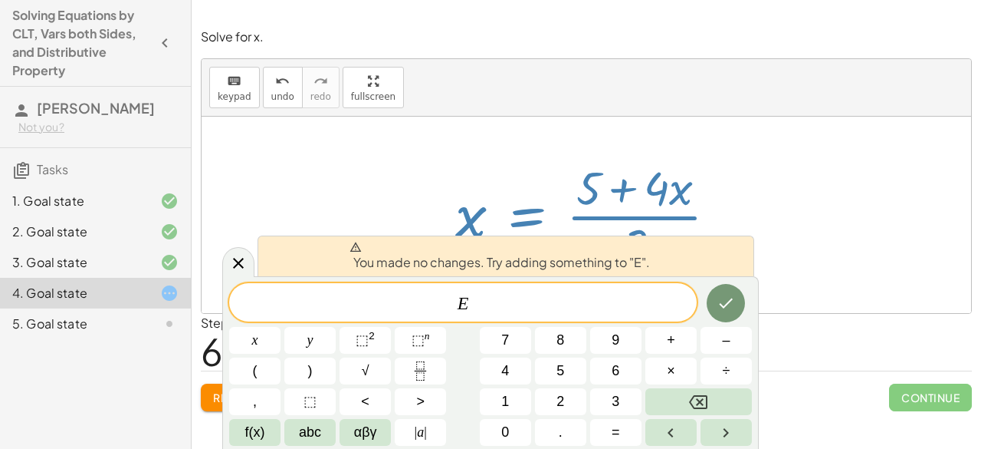
drag, startPoint x: 765, startPoint y: 303, endPoint x: 750, endPoint y: 298, distance: 16.2
click at [764, 301] on div at bounding box center [587, 215] width 770 height 196
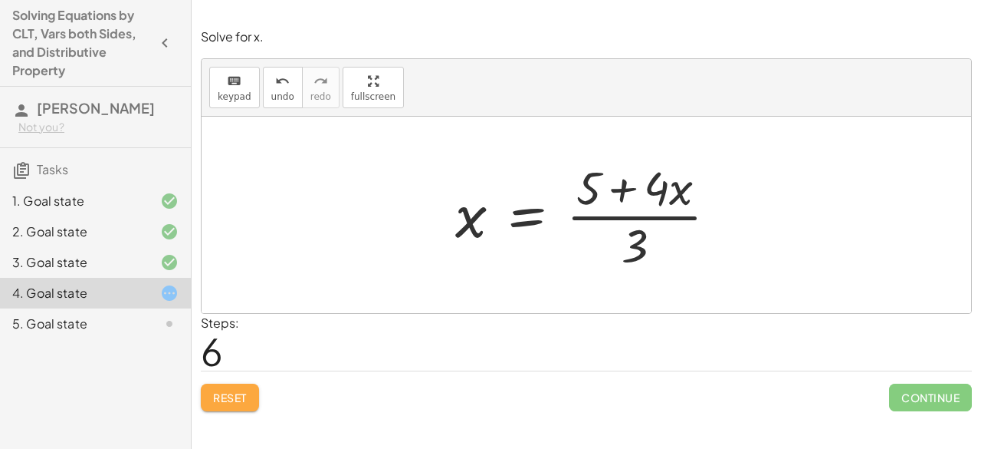
click at [228, 395] on span "Reset" at bounding box center [230, 397] width 34 height 14
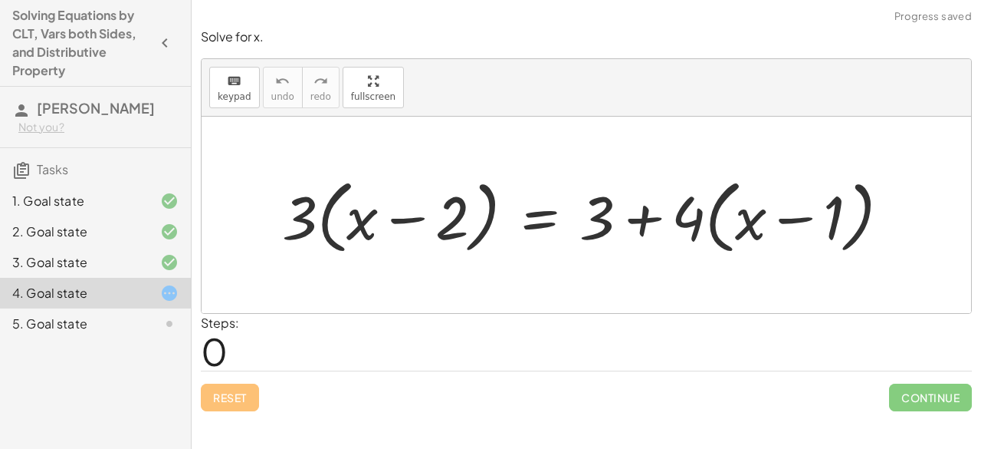
drag, startPoint x: 299, startPoint y: 212, endPoint x: 350, endPoint y: 215, distance: 51.5
drag, startPoint x: 350, startPoint y: 215, endPoint x: 387, endPoint y: 224, distance: 37.8
click at [387, 225] on div at bounding box center [593, 215] width 636 height 88
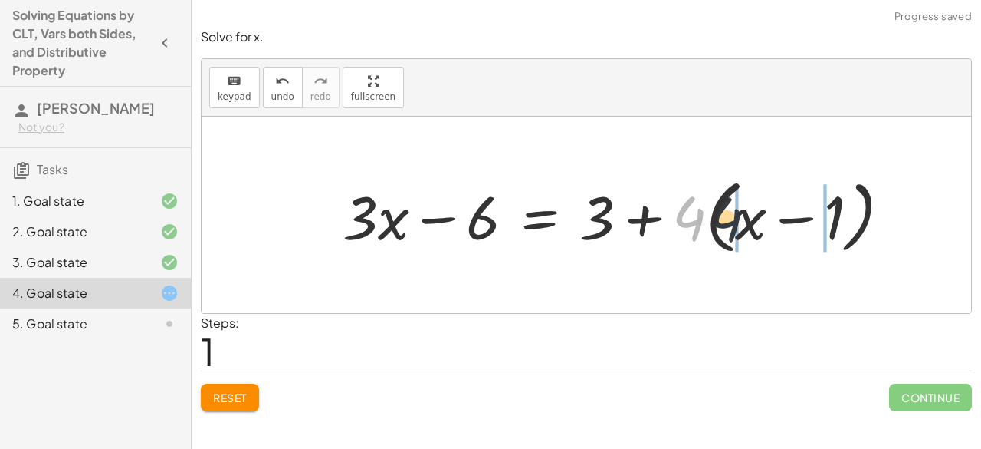
drag, startPoint x: 687, startPoint y: 215, endPoint x: 730, endPoint y: 214, distance: 42.9
click at [730, 214] on div at bounding box center [623, 215] width 576 height 88
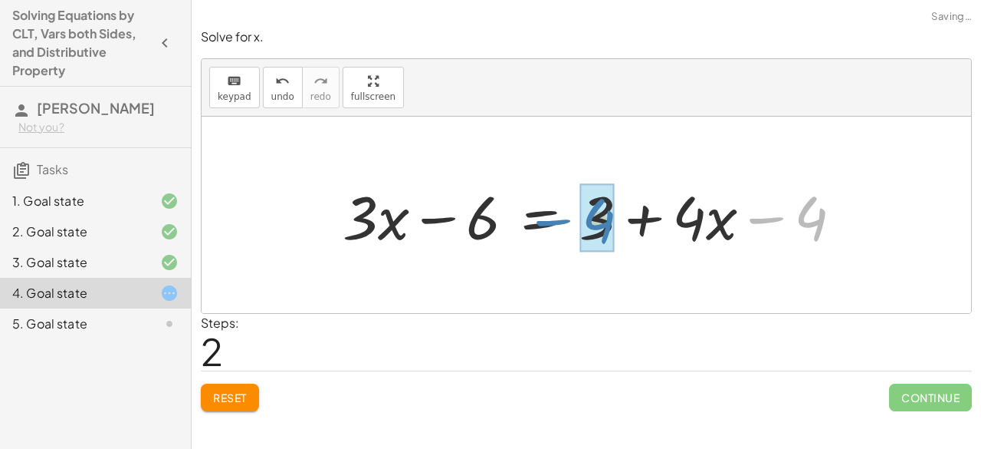
drag, startPoint x: 805, startPoint y: 215, endPoint x: 592, endPoint y: 218, distance: 213.2
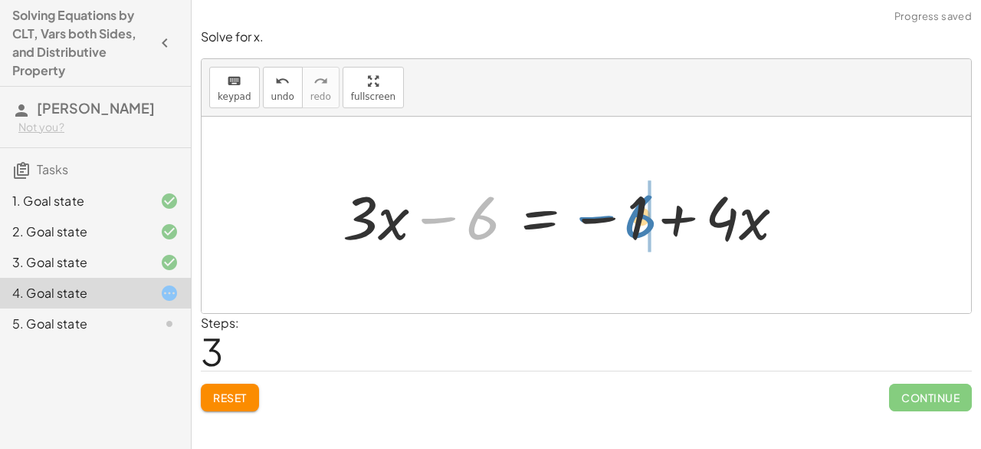
drag, startPoint x: 561, startPoint y: 225, endPoint x: 656, endPoint y: 218, distance: 95.3
click at [656, 218] on div at bounding box center [570, 215] width 470 height 79
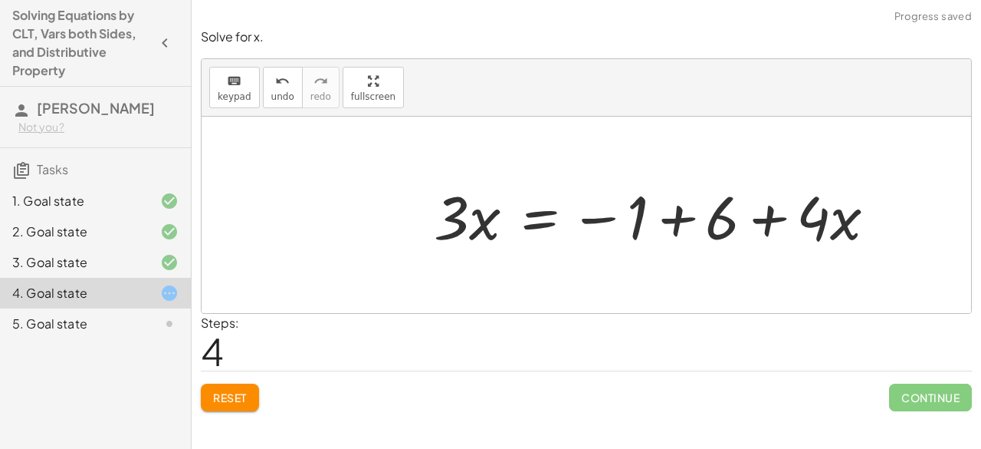
click at [673, 220] on div at bounding box center [661, 215] width 470 height 79
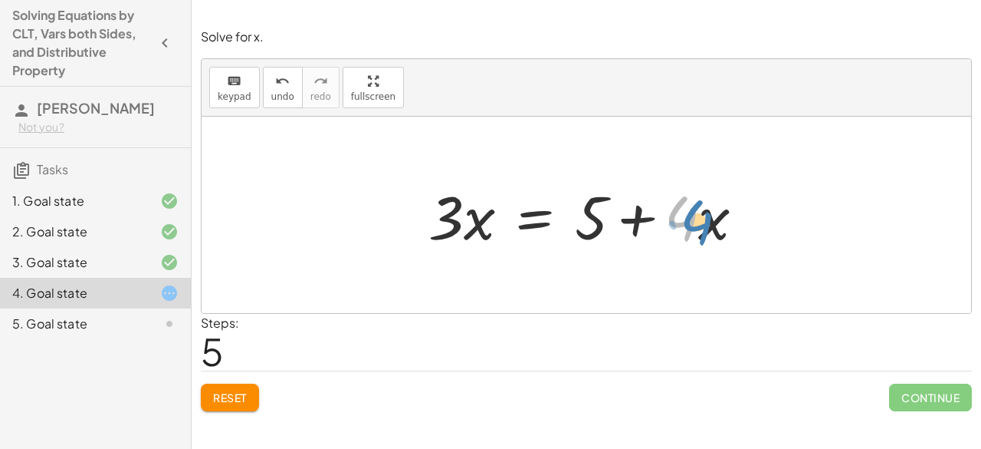
drag, startPoint x: 676, startPoint y: 231, endPoint x: 692, endPoint y: 235, distance: 15.8
click at [692, 235] on div at bounding box center [593, 215] width 344 height 79
click at [593, 226] on div at bounding box center [593, 215] width 344 height 79
drag, startPoint x: 684, startPoint y: 230, endPoint x: 687, endPoint y: 220, distance: 10.4
click at [687, 220] on div at bounding box center [593, 215] width 344 height 79
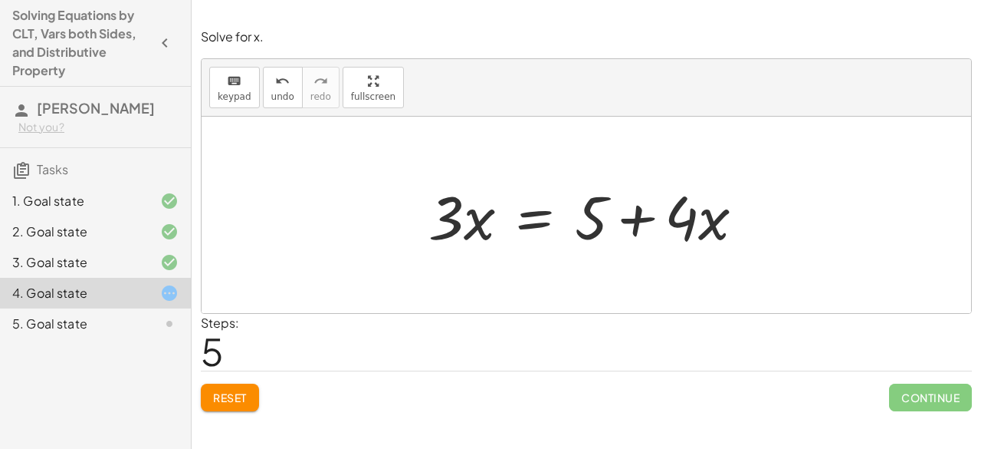
drag, startPoint x: 349, startPoint y: 93, endPoint x: 349, endPoint y: 159, distance: 66.7
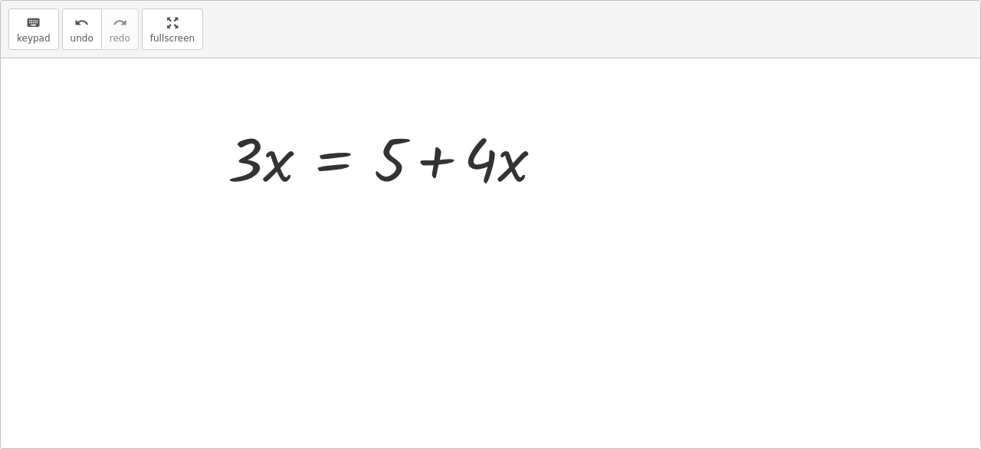
click at [349, 159] on div "keyboard keypad undo undo redo redo fullscreen · 3 · ( + x − 2 ) = + 3 + · 4 · …" at bounding box center [491, 224] width 980 height 447
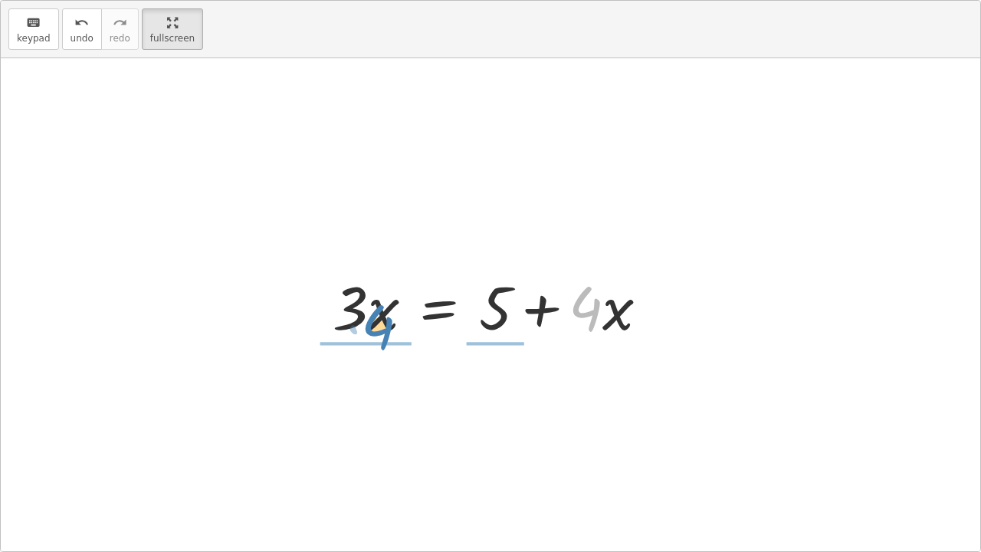
drag, startPoint x: 587, startPoint y: 310, endPoint x: 379, endPoint y: 328, distance: 209.4
click at [379, 328] on div at bounding box center [497, 305] width 344 height 79
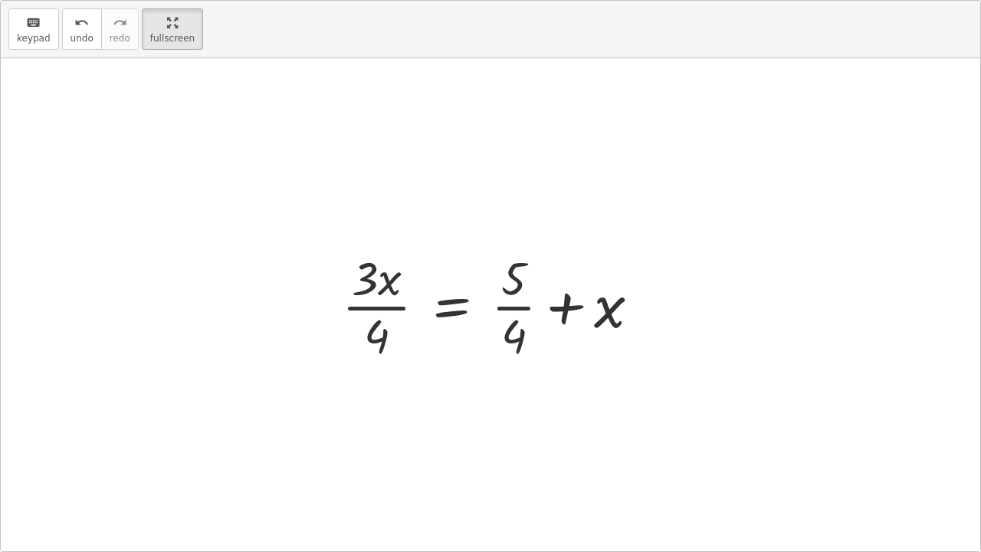
click at [374, 308] on div at bounding box center [497, 305] width 326 height 118
click at [515, 313] on div at bounding box center [497, 305] width 326 height 118
drag, startPoint x: 589, startPoint y: 308, endPoint x: 376, endPoint y: 283, distance: 214.7
click at [376, 283] on div at bounding box center [497, 305] width 326 height 118
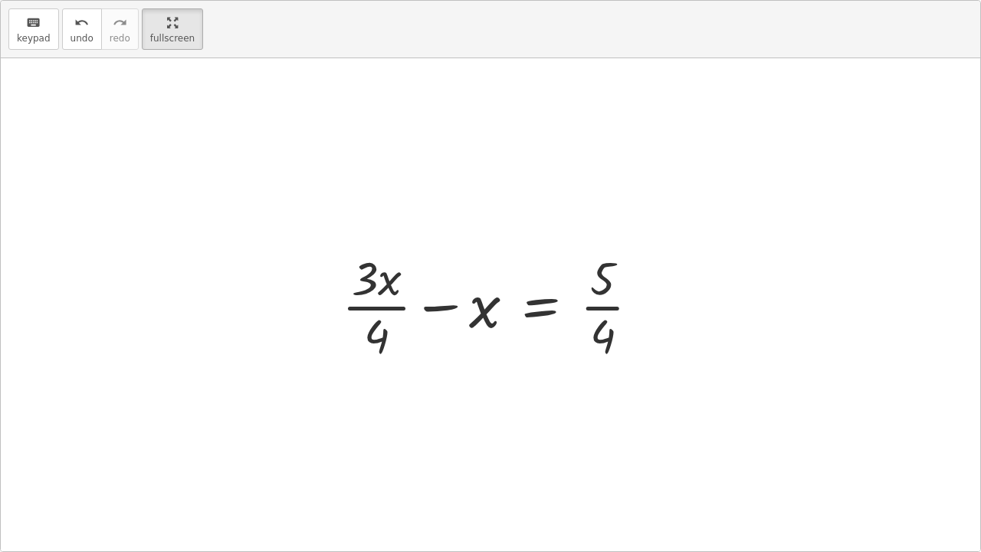
click at [430, 298] on div at bounding box center [497, 305] width 326 height 118
click at [615, 304] on div at bounding box center [497, 305] width 326 height 118
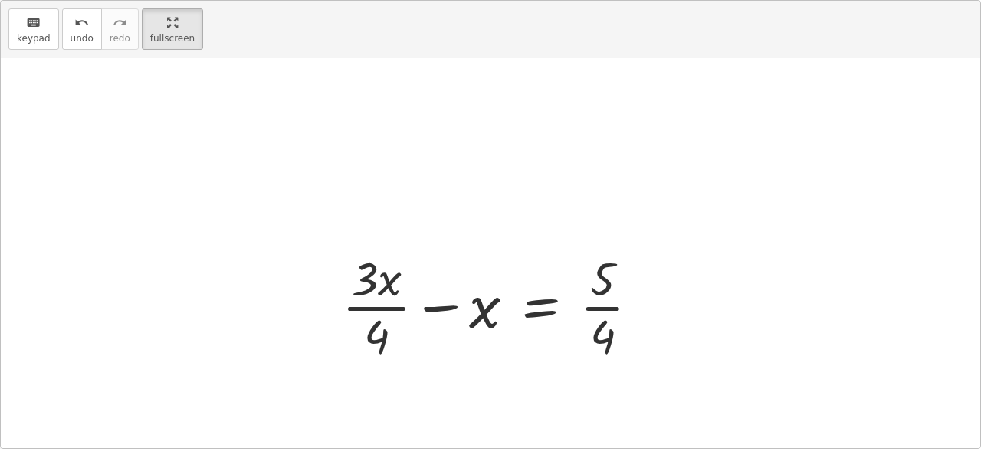
click at [233, 196] on div at bounding box center [491, 278] width 980 height 441
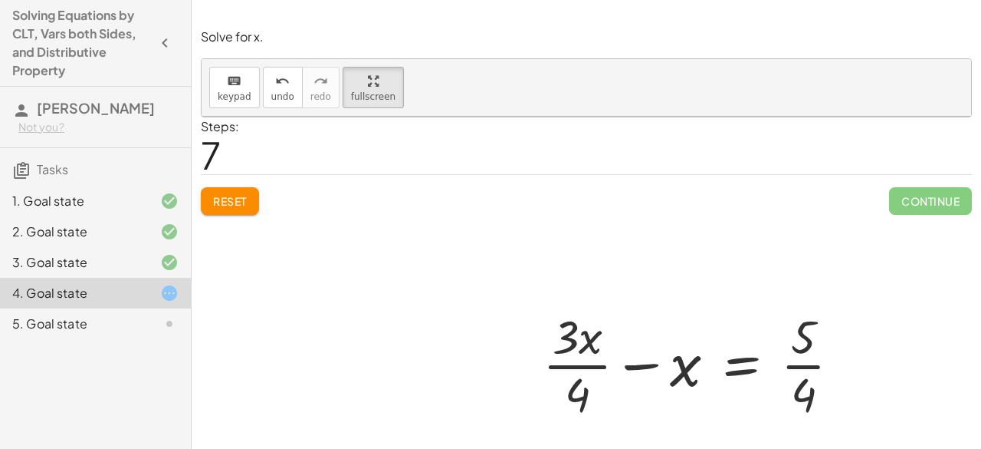
click at [244, 209] on div at bounding box center [587, 337] width 770 height 441
click at [229, 192] on div at bounding box center [587, 337] width 770 height 441
click at [248, 208] on div at bounding box center [587, 337] width 770 height 441
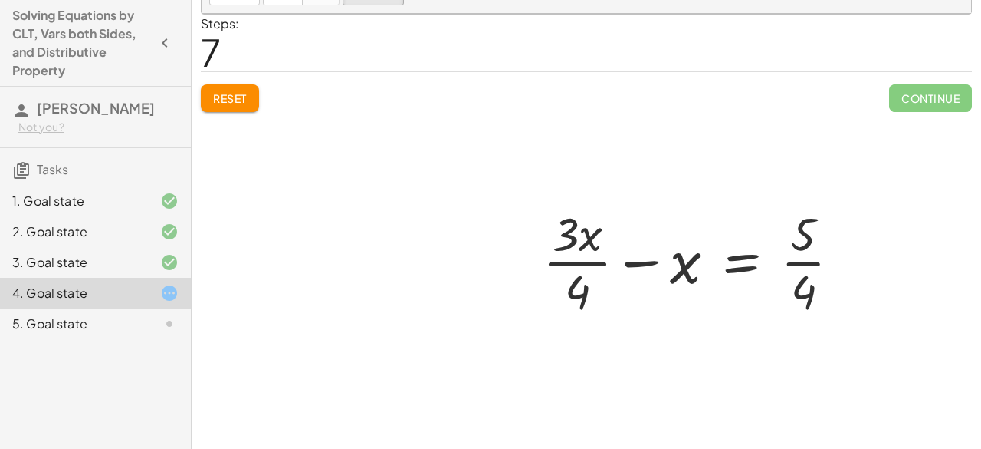
scroll to position [107, 0]
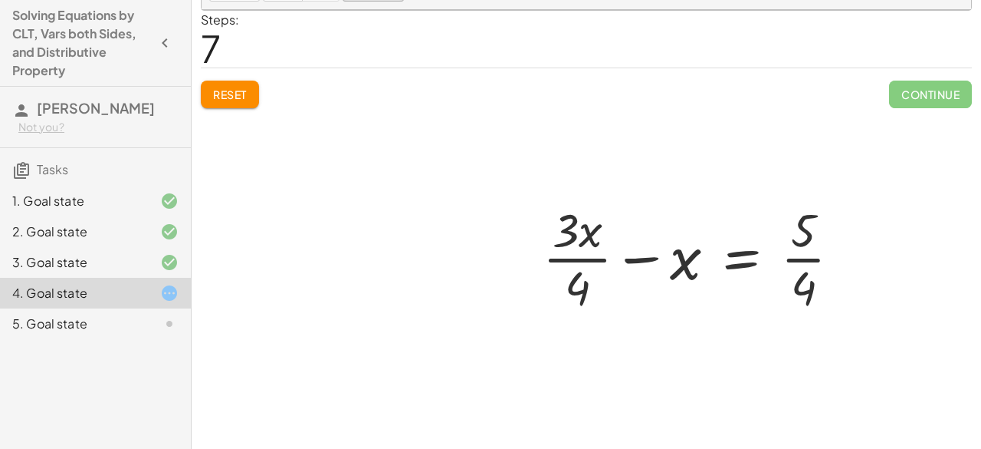
click at [225, 101] on div at bounding box center [587, 230] width 770 height 441
click at [926, 90] on div at bounding box center [587, 230] width 770 height 441
click at [916, 90] on div at bounding box center [587, 230] width 770 height 441
drag, startPoint x: 797, startPoint y: 239, endPoint x: 632, endPoint y: 199, distance: 170.5
click at [632, 199] on div at bounding box center [698, 257] width 326 height 118
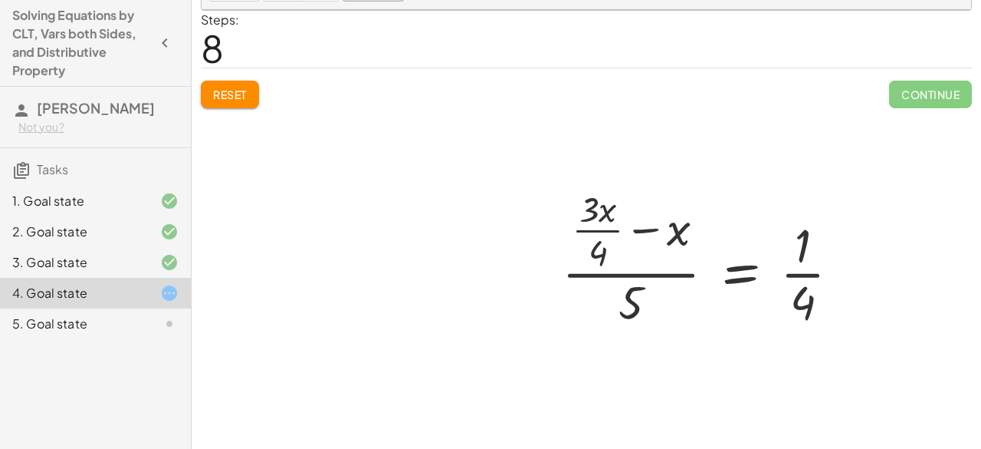
click at [252, 97] on div at bounding box center [587, 230] width 770 height 441
click at [132, 334] on div "5. Goal state" at bounding box center [95, 323] width 191 height 31
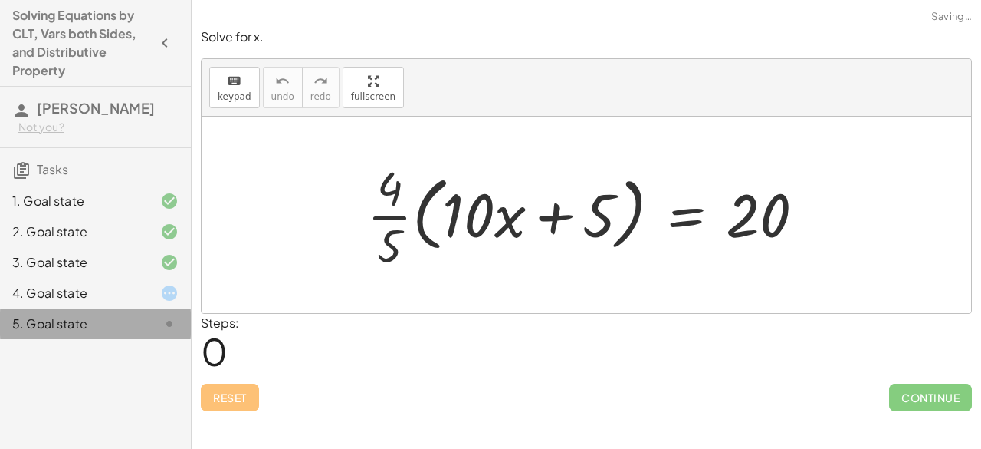
scroll to position [0, 0]
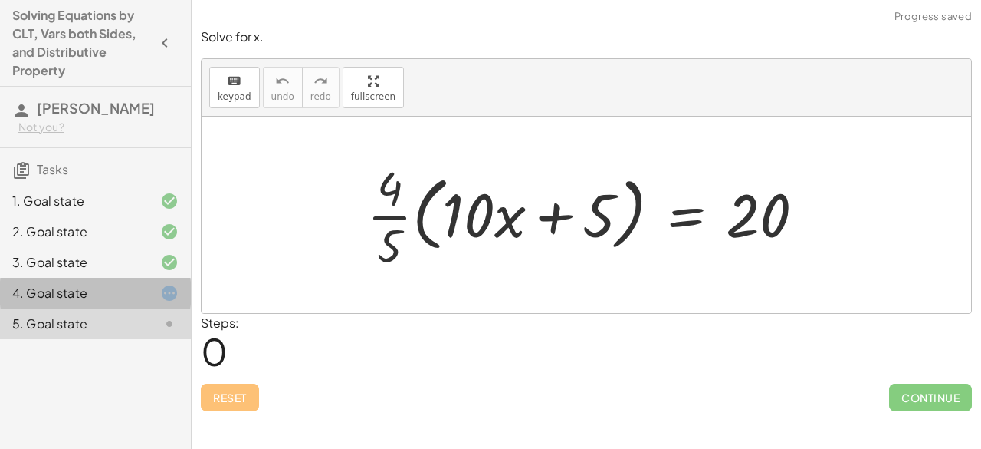
click at [132, 304] on div "4. Goal state" at bounding box center [95, 293] width 191 height 31
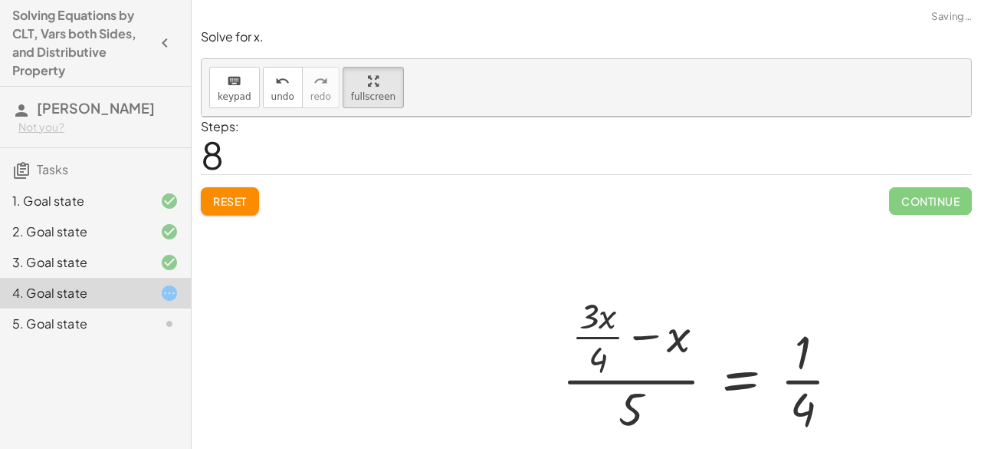
click at [250, 188] on div at bounding box center [587, 337] width 770 height 441
click at [235, 74] on icon "keyboard" at bounding box center [234, 81] width 15 height 18
click at [250, 202] on div at bounding box center [587, 337] width 770 height 441
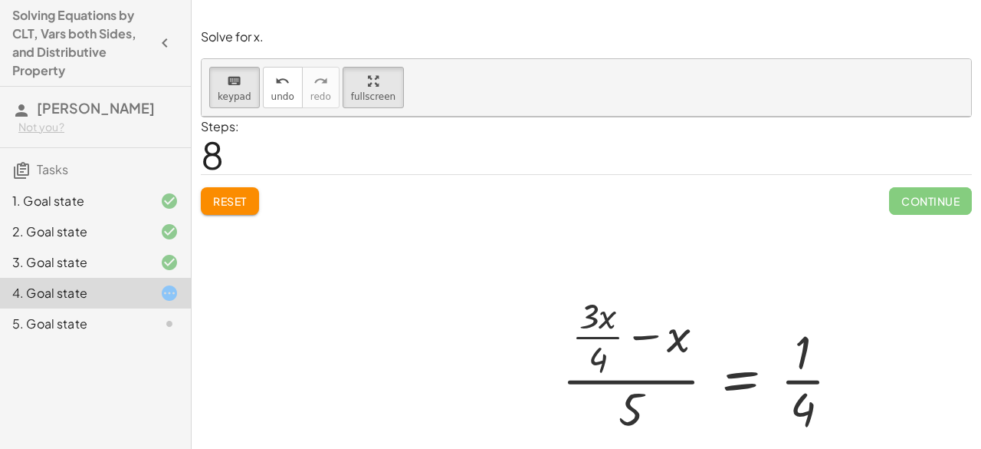
click at [231, 194] on div at bounding box center [587, 337] width 770 height 441
click at [263, 87] on button "undo undo" at bounding box center [283, 87] width 40 height 41
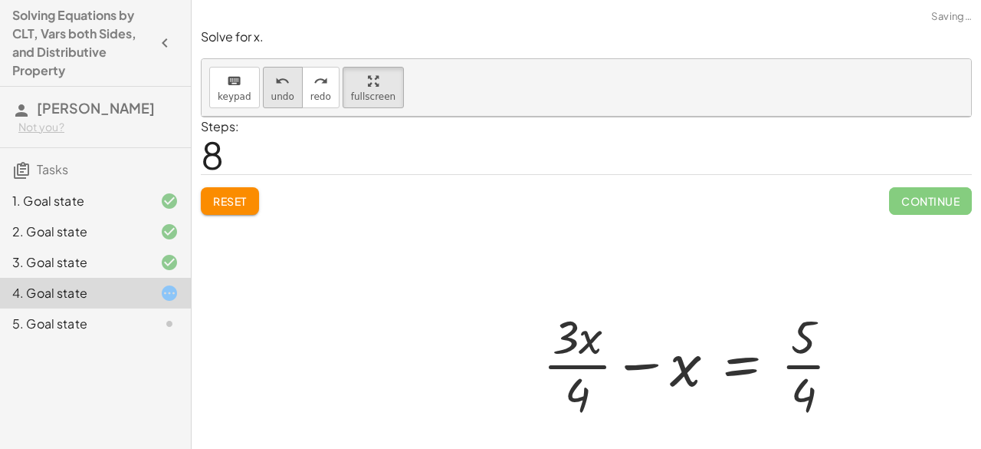
click at [263, 87] on button "undo undo" at bounding box center [283, 87] width 40 height 41
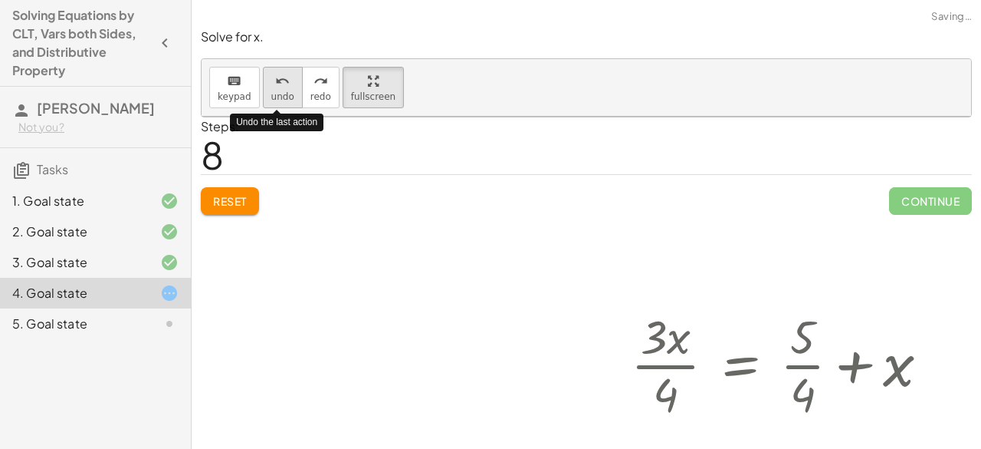
click at [263, 87] on button "undo undo" at bounding box center [283, 87] width 40 height 41
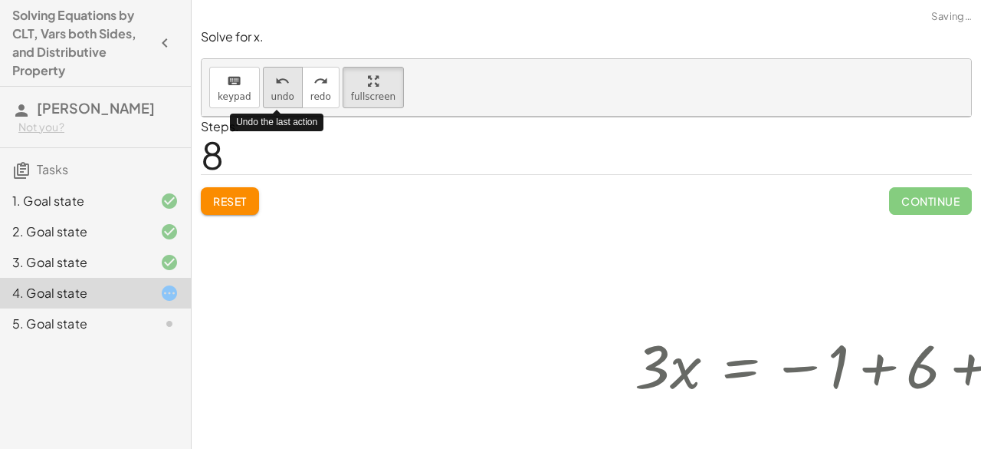
click at [263, 87] on button "undo undo" at bounding box center [283, 87] width 40 height 41
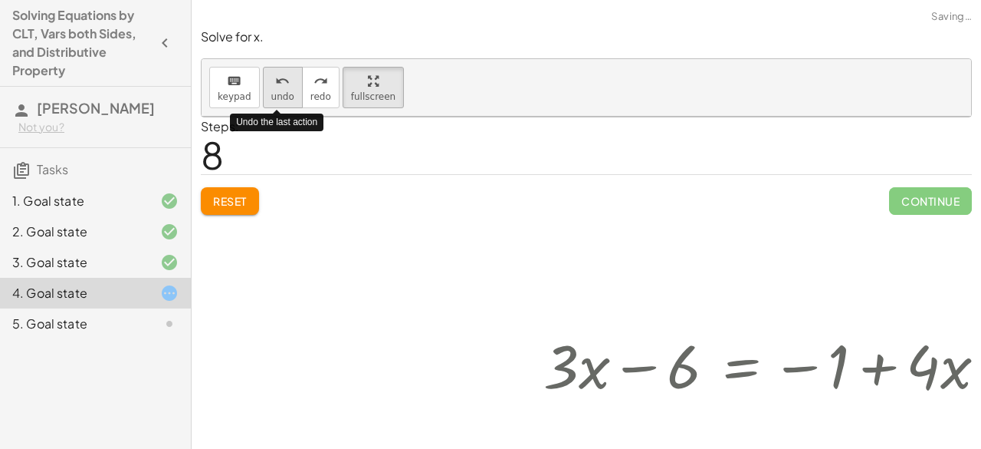
click at [263, 87] on button "undo undo" at bounding box center [283, 87] width 40 height 41
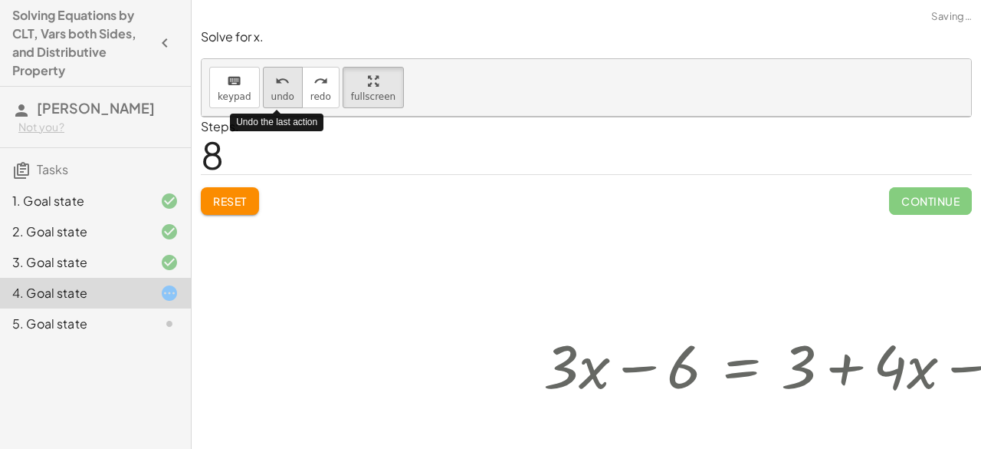
click at [263, 87] on button "undo undo" at bounding box center [283, 87] width 40 height 41
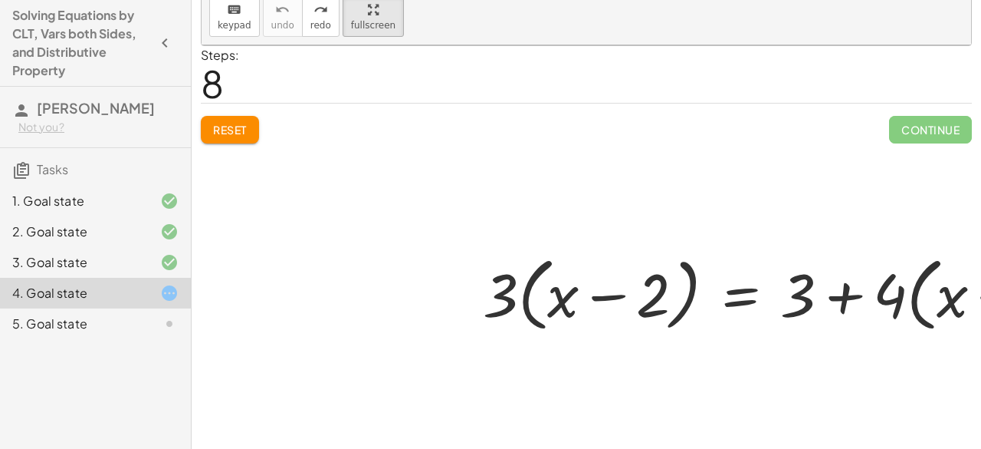
scroll to position [77, 0]
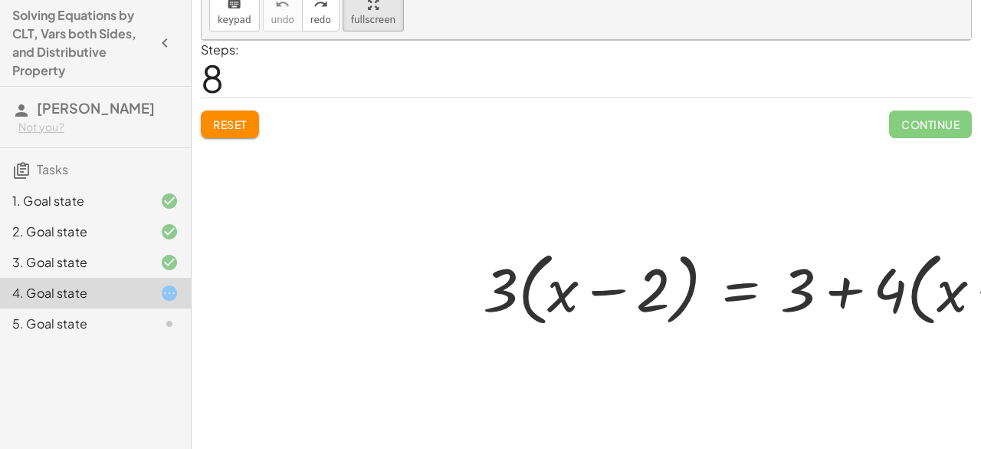
click at [248, 123] on div at bounding box center [587, 260] width 770 height 441
click at [912, 119] on div at bounding box center [587, 260] width 770 height 441
click at [948, 122] on div at bounding box center [587, 260] width 770 height 441
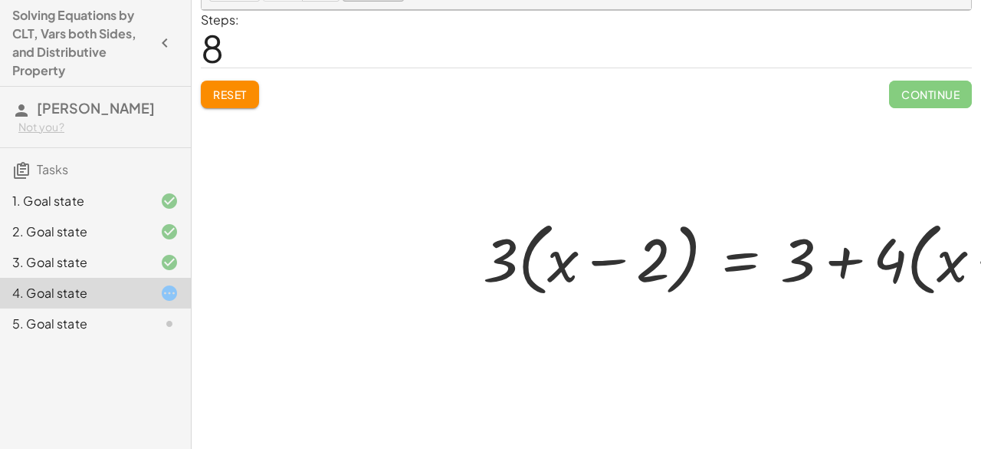
scroll to position [0, 0]
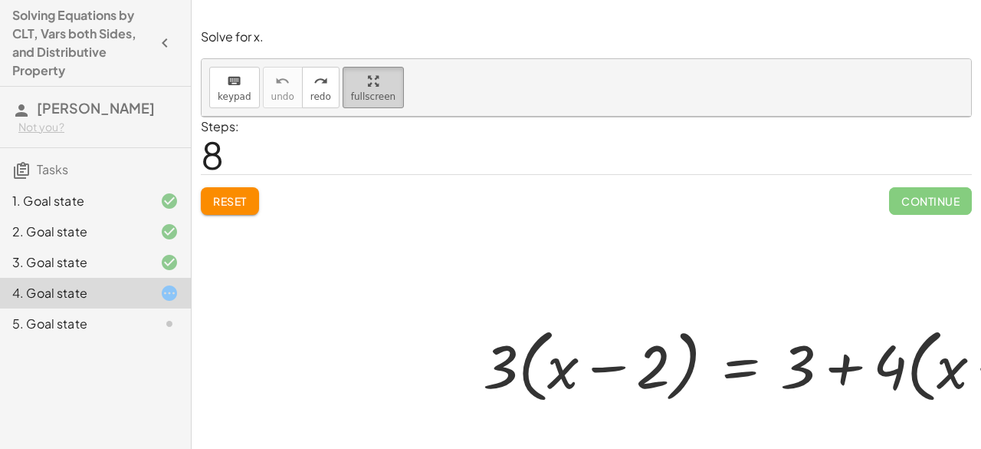
click at [370, 81] on div "button" at bounding box center [373, 80] width 44 height 18
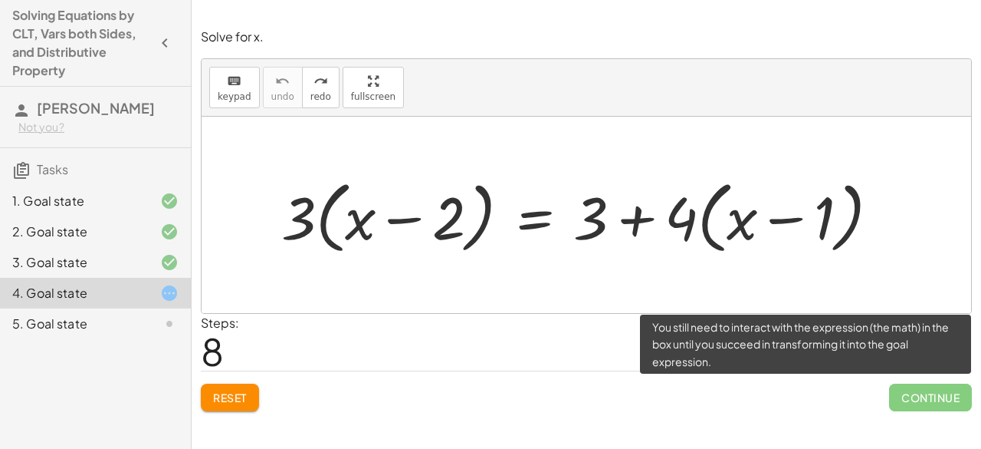
click at [905, 399] on span "Continue" at bounding box center [930, 397] width 83 height 28
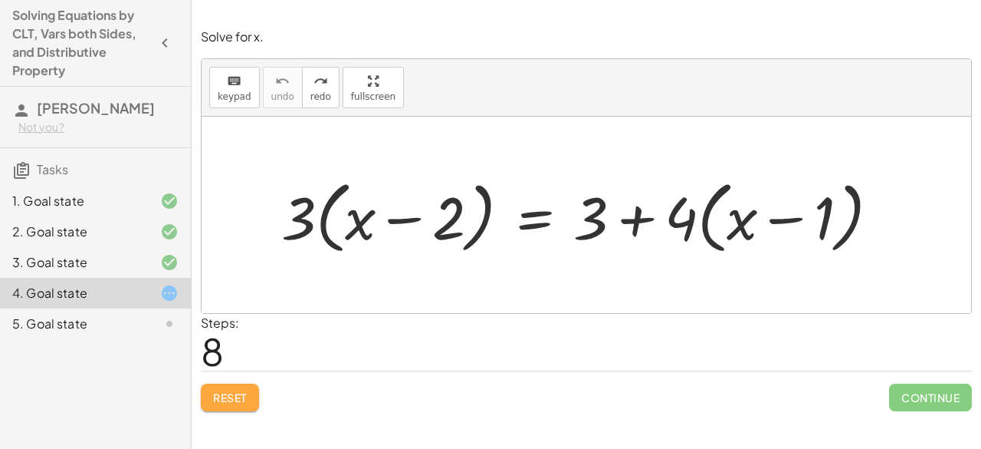
click at [222, 405] on button "Reset" at bounding box center [230, 397] width 58 height 28
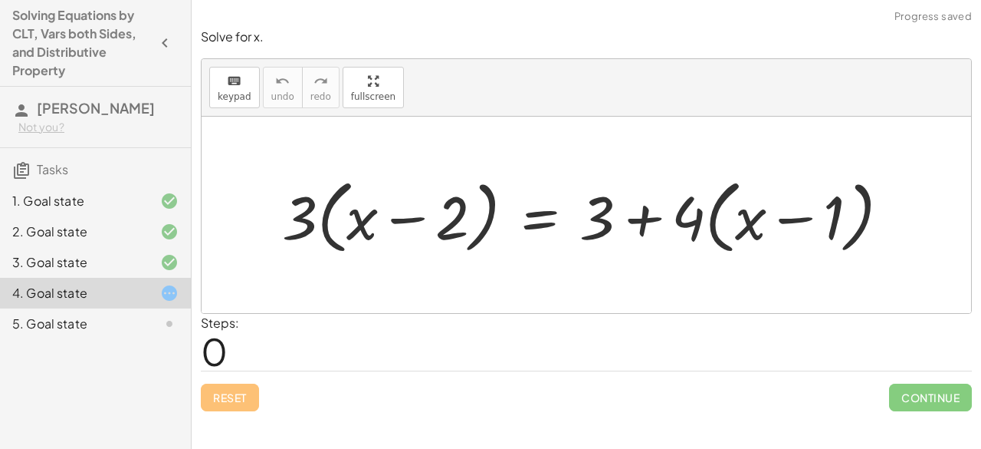
drag, startPoint x: 359, startPoint y: 81, endPoint x: 359, endPoint y: 148, distance: 66.7
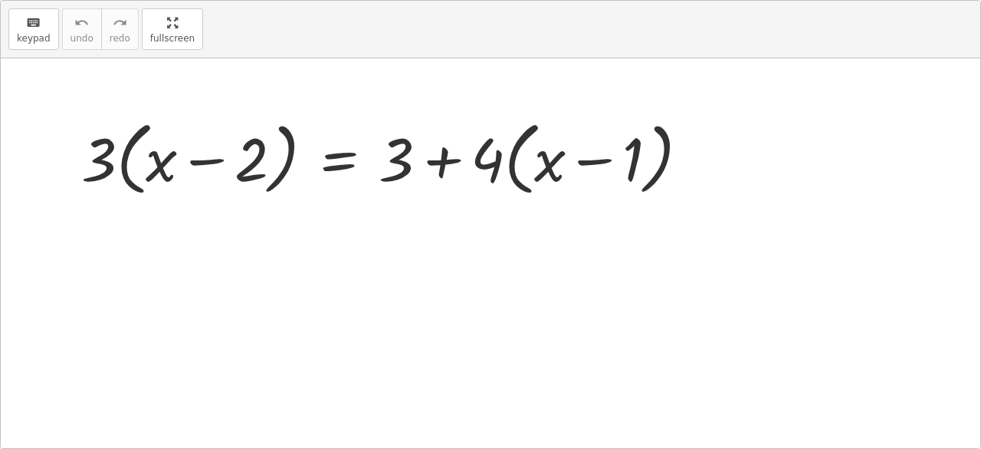
click at [359, 148] on div "keyboard keypad undo undo redo redo fullscreen · 3 · ( + x − 2 ) = + 3 + · 4 · …" at bounding box center [491, 224] width 980 height 447
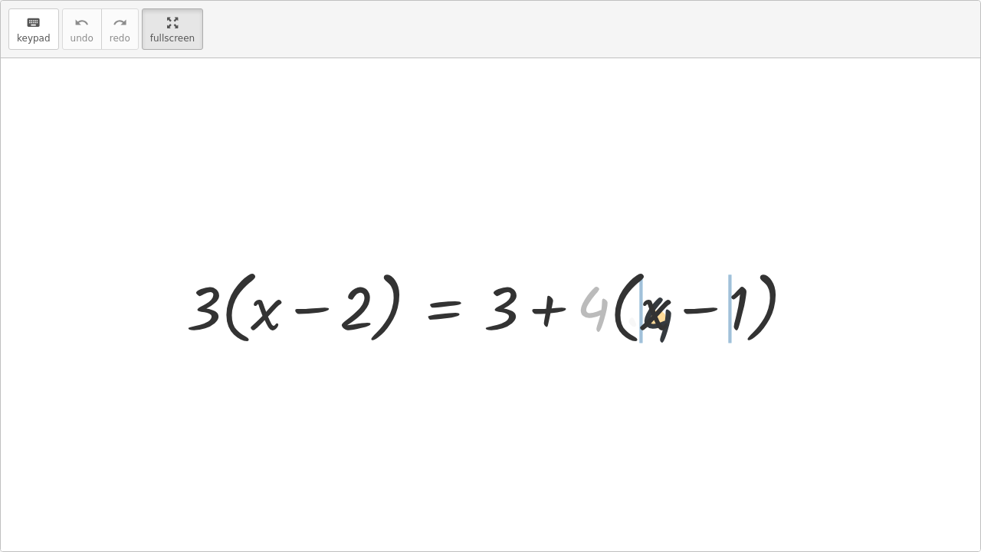
drag, startPoint x: 593, startPoint y: 313, endPoint x: 660, endPoint y: 322, distance: 67.3
click at [660, 322] on div at bounding box center [497, 305] width 636 height 88
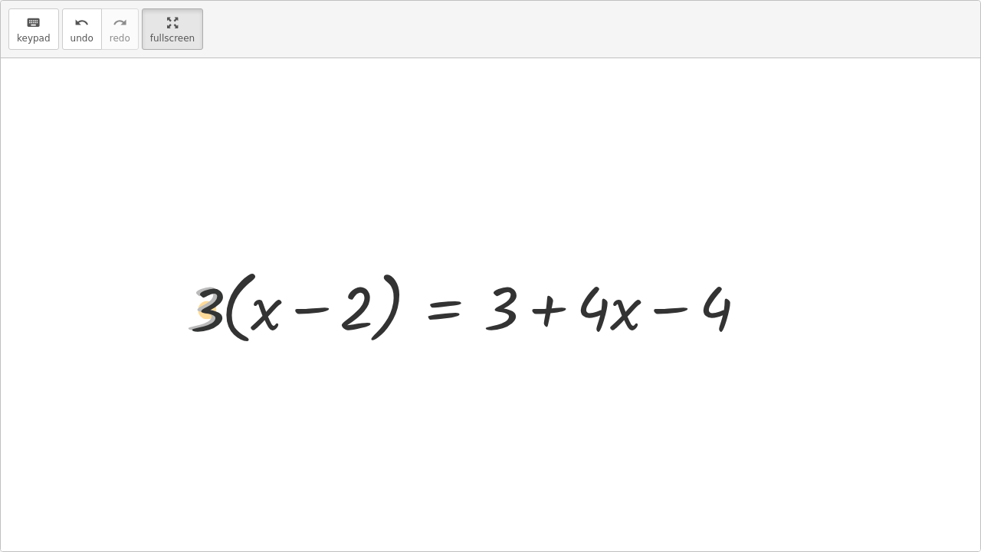
drag, startPoint x: 218, startPoint y: 314, endPoint x: 254, endPoint y: 325, distance: 37.6
click at [252, 325] on div at bounding box center [473, 305] width 589 height 88
drag, startPoint x: 205, startPoint y: 307, endPoint x: 304, endPoint y: 327, distance: 101.1
click at [304, 327] on div at bounding box center [473, 305] width 589 height 88
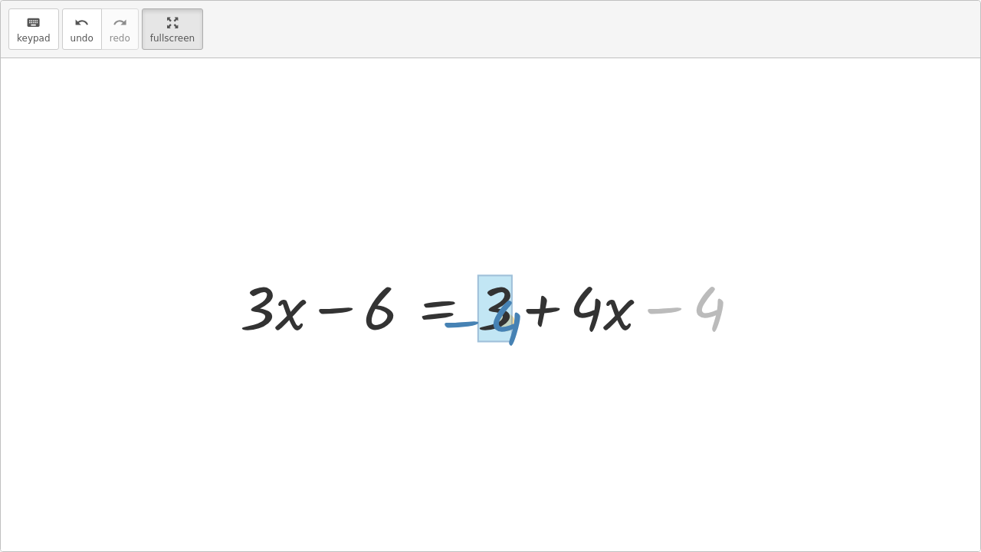
drag, startPoint x: 695, startPoint y: 305, endPoint x: 486, endPoint y: 316, distance: 208.8
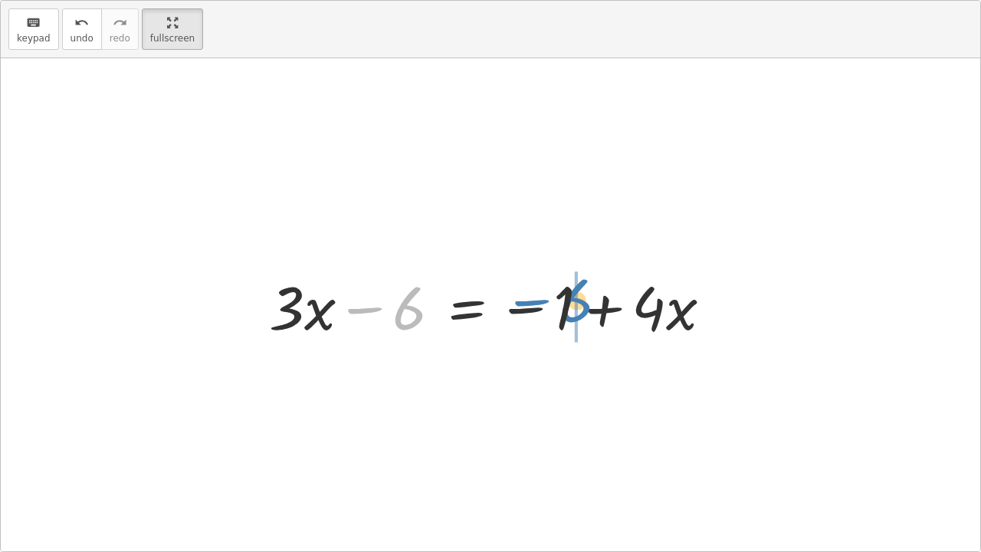
drag, startPoint x: 391, startPoint y: 305, endPoint x: 558, endPoint y: 298, distance: 167.3
click at [558, 298] on div at bounding box center [496, 305] width 471 height 79
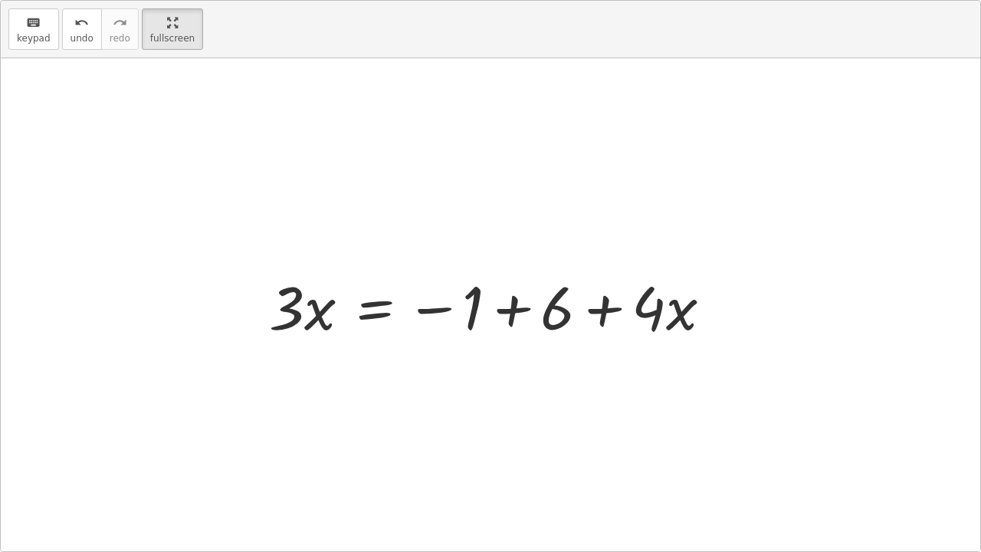
click at [510, 319] on div at bounding box center [496, 305] width 471 height 79
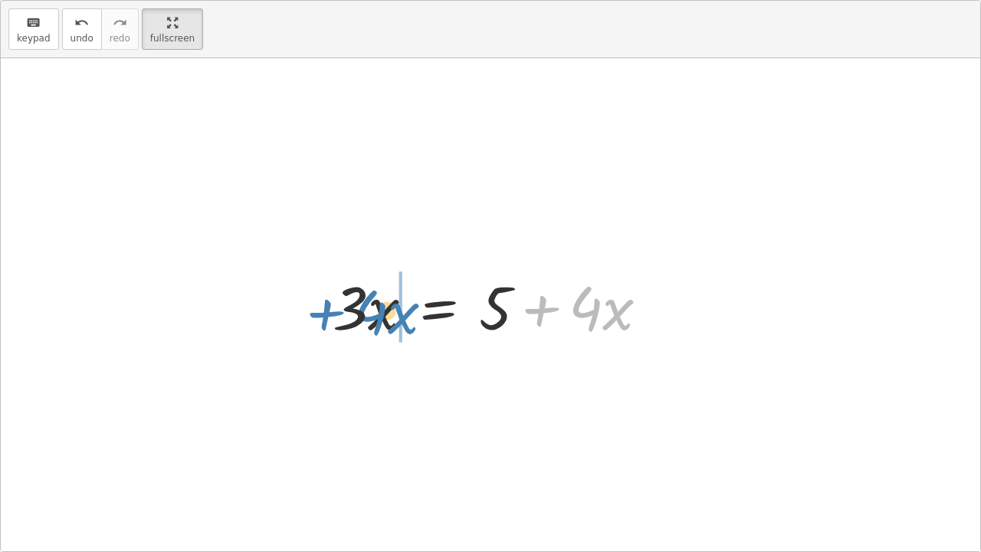
drag, startPoint x: 545, startPoint y: 307, endPoint x: 337, endPoint y: 311, distance: 207.8
click at [337, 311] on div at bounding box center [497, 305] width 344 height 79
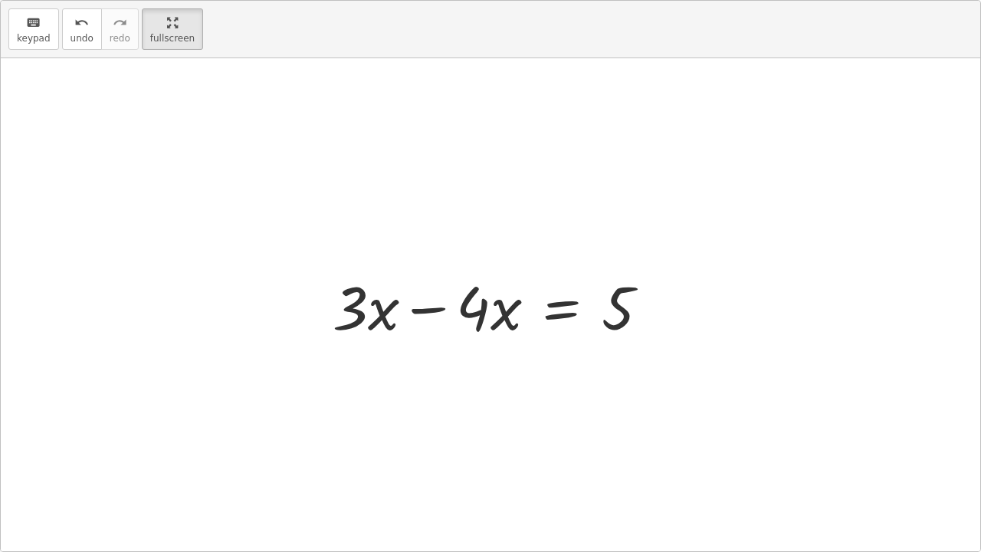
click at [436, 306] on div at bounding box center [497, 305] width 344 height 79
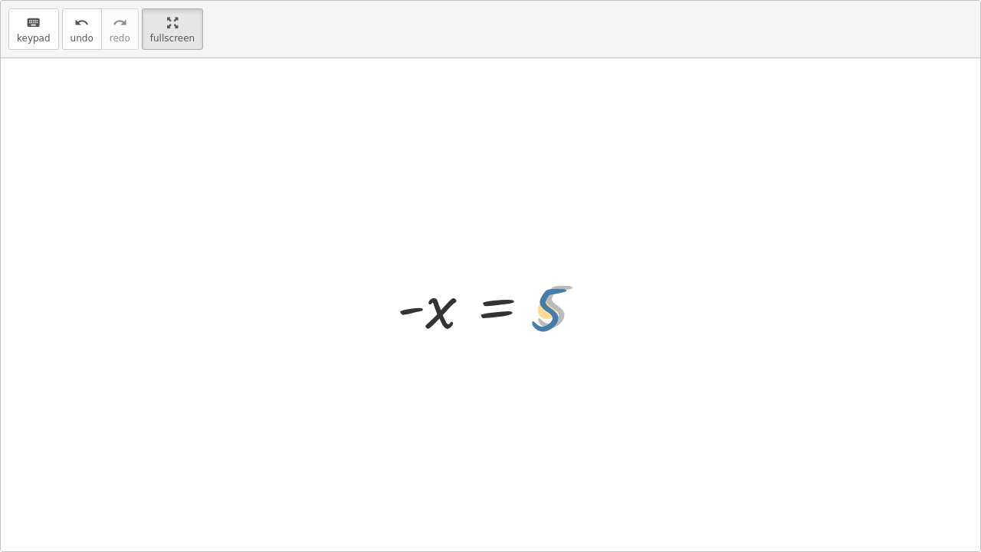
click at [546, 312] on div at bounding box center [497, 306] width 215 height 76
drag, startPoint x: 446, startPoint y: 310, endPoint x: 433, endPoint y: 317, distance: 15.1
click at [433, 317] on div at bounding box center [497, 306] width 215 height 76
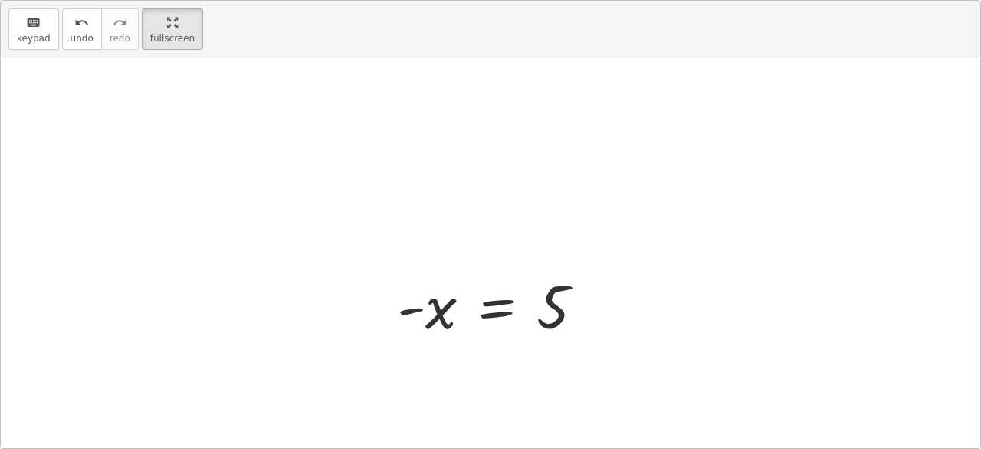
scroll to position [86, 0]
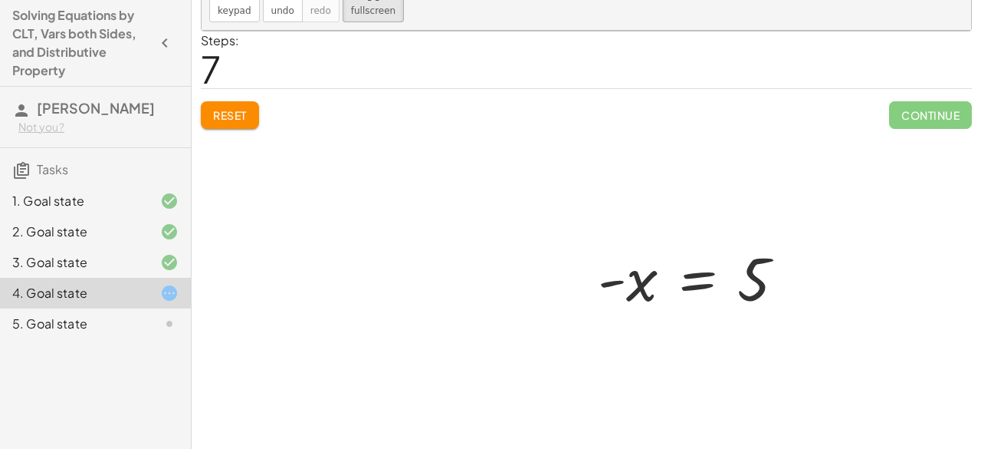
click at [932, 122] on div at bounding box center [587, 240] width 770 height 419
click at [224, 121] on div at bounding box center [587, 240] width 770 height 419
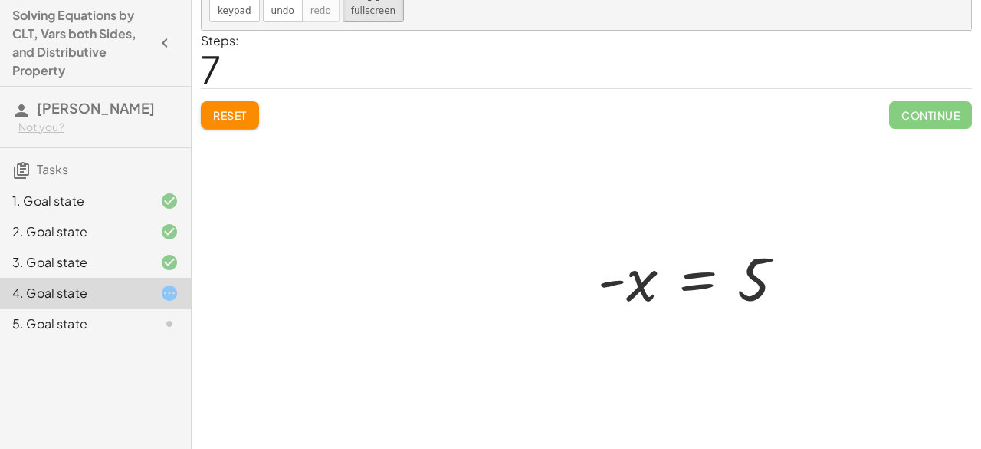
click at [224, 121] on div at bounding box center [587, 240] width 770 height 419
click at [229, 11] on span "keypad" at bounding box center [235, 10] width 34 height 11
click at [243, 126] on div at bounding box center [587, 240] width 770 height 419
click at [235, 117] on div at bounding box center [587, 240] width 770 height 419
click at [247, 105] on div at bounding box center [587, 240] width 770 height 419
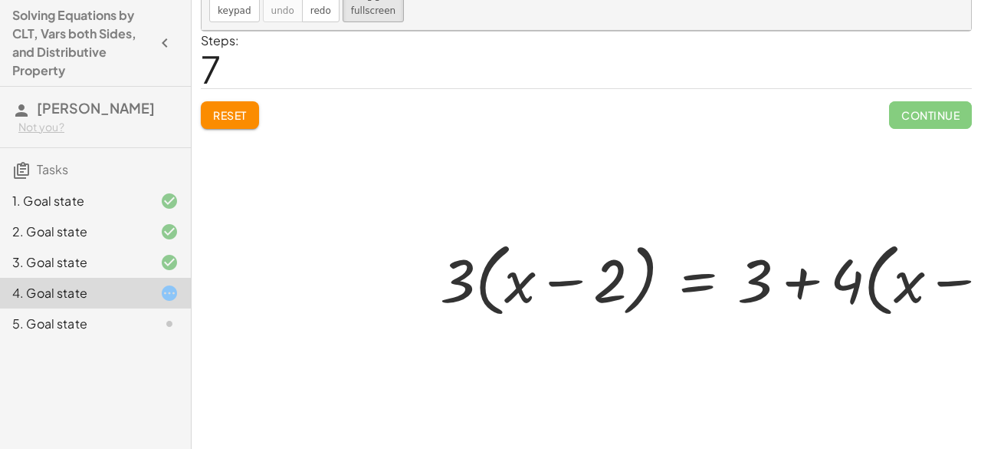
click at [242, 104] on div at bounding box center [587, 240] width 770 height 419
drag, startPoint x: 843, startPoint y: 263, endPoint x: 903, endPoint y: 336, distance: 93.8
click at [897, 330] on div "· 4 · 3 · ( + x − 2 ) = + 3 + · 4 · ( + x − 1 )" at bounding box center [587, 240] width 770 height 419
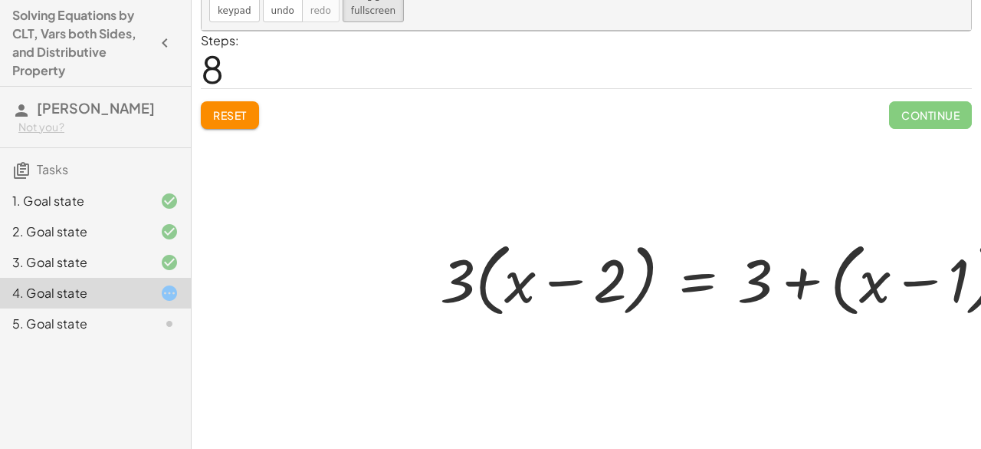
click at [903, 129] on div at bounding box center [639, 240] width 875 height 419
click at [229, 114] on div at bounding box center [639, 240] width 875 height 419
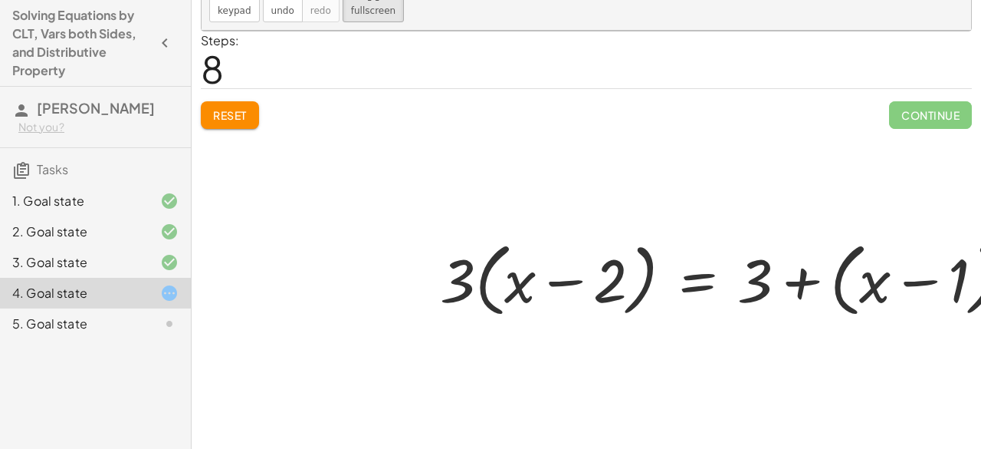
click at [151, 315] on div at bounding box center [157, 323] width 43 height 18
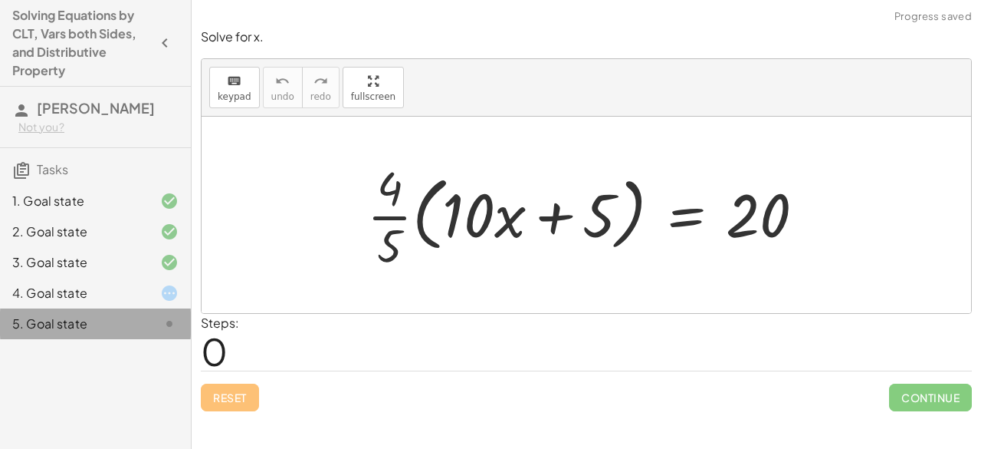
scroll to position [0, 0]
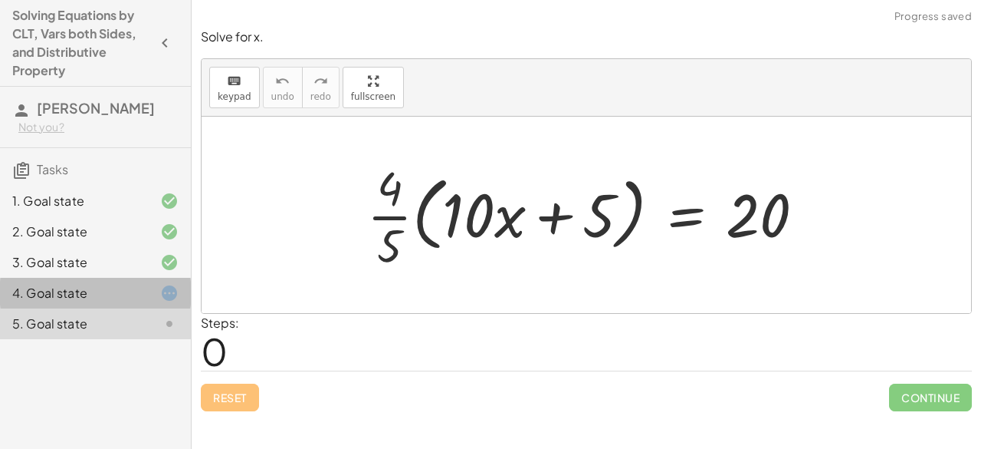
click at [130, 293] on div "4. Goal state" at bounding box center [73, 293] width 123 height 18
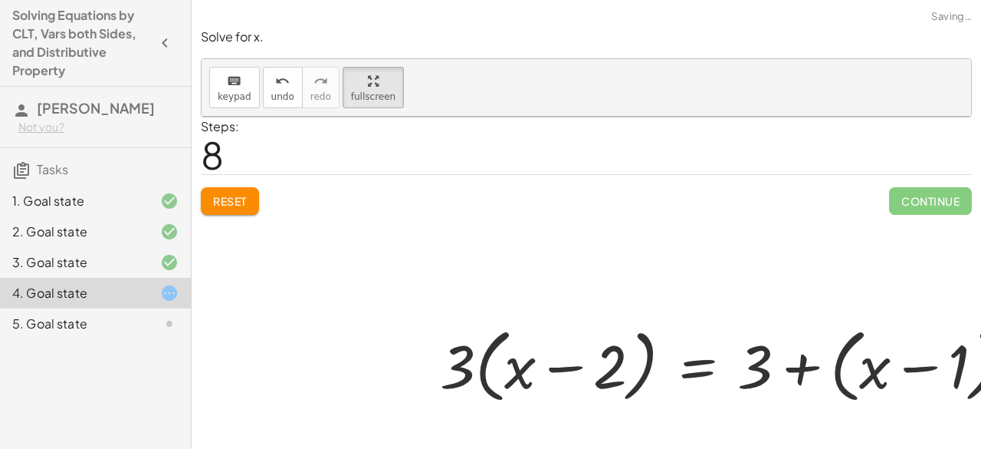
click at [245, 200] on div at bounding box center [639, 326] width 875 height 419
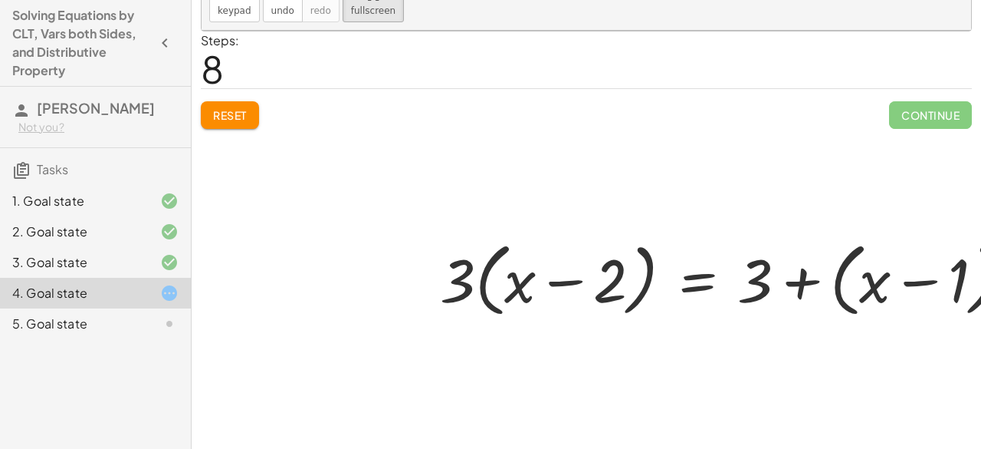
click at [926, 332] on div at bounding box center [639, 240] width 875 height 419
drag, startPoint x: 926, startPoint y: 332, endPoint x: 668, endPoint y: 262, distance: 267.7
click at [668, 262] on div "· 3 · ( + x − 2 ) = + 3 + · 4 · ( + x − 1 ) · 3 · ( + x − 2 ) = + 3 + · 4 · ( +…" at bounding box center [639, 240] width 875 height 419
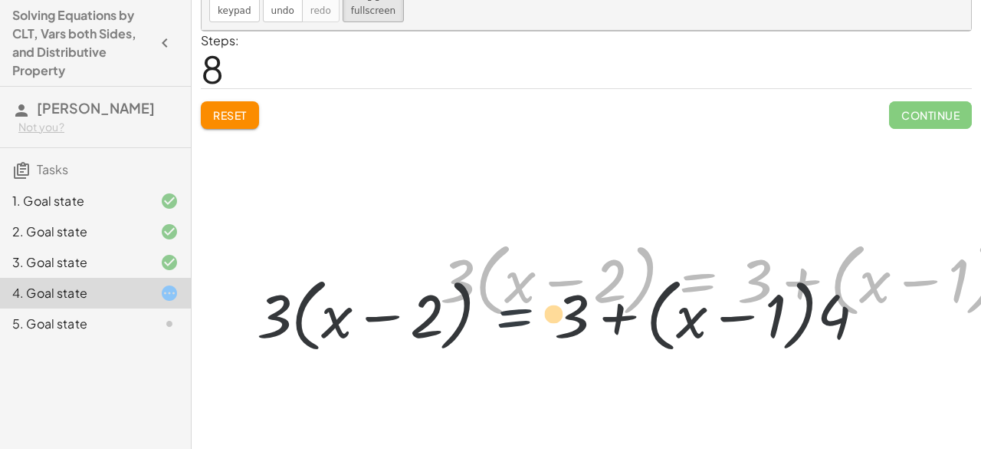
drag, startPoint x: 668, startPoint y: 262, endPoint x: 452, endPoint y: 304, distance: 219.6
click at [452, 304] on div at bounding box center [750, 278] width 636 height 88
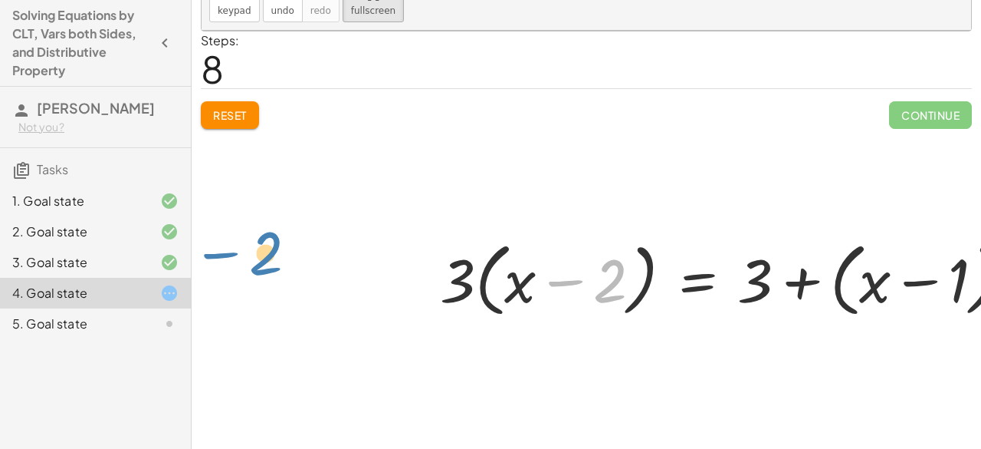
drag, startPoint x: 623, startPoint y: 288, endPoint x: 275, endPoint y: 258, distance: 349.3
click at [275, 258] on div "· 3 · ( + x − 2 ) = + 3 + · 4 · ( + x − 1 ) − 2 · ( + x ) · 3 · ( + x − 2 ) = +…" at bounding box center [639, 240] width 875 height 419
click at [236, 124] on div at bounding box center [639, 240] width 875 height 419
click at [139, 308] on div "3. Goal state" at bounding box center [95, 323] width 191 height 31
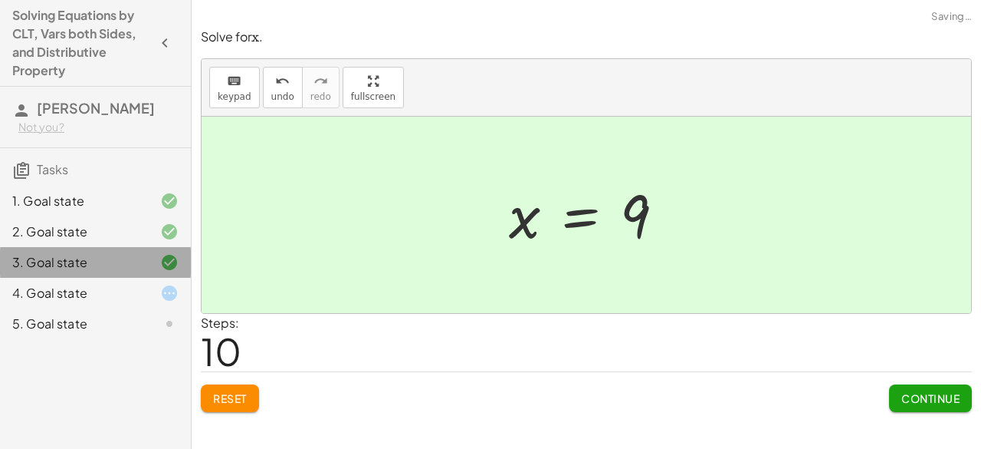
scroll to position [0, 0]
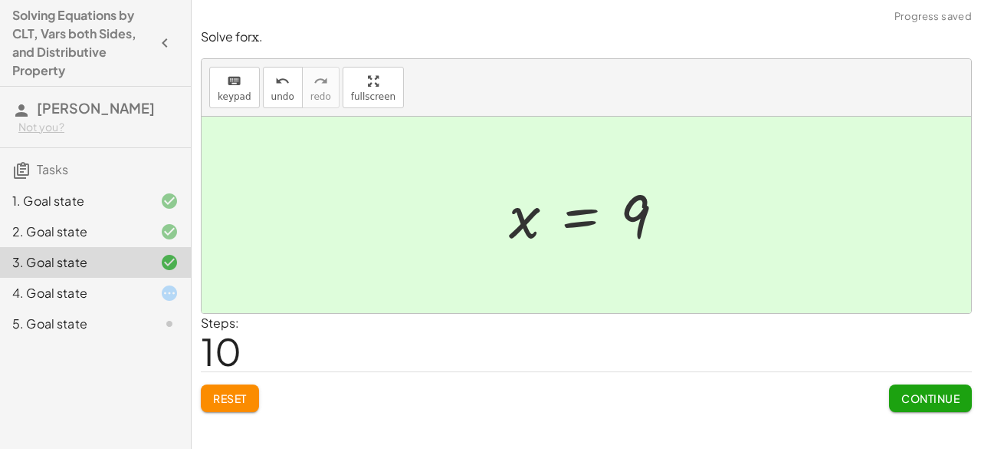
click at [152, 323] on div at bounding box center [157, 323] width 43 height 18
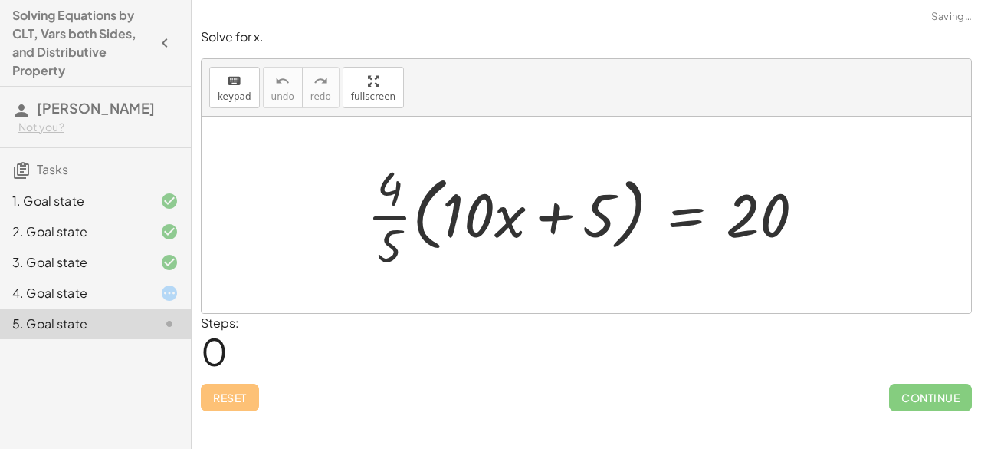
click at [131, 293] on div "4. Goal state" at bounding box center [73, 293] width 123 height 18
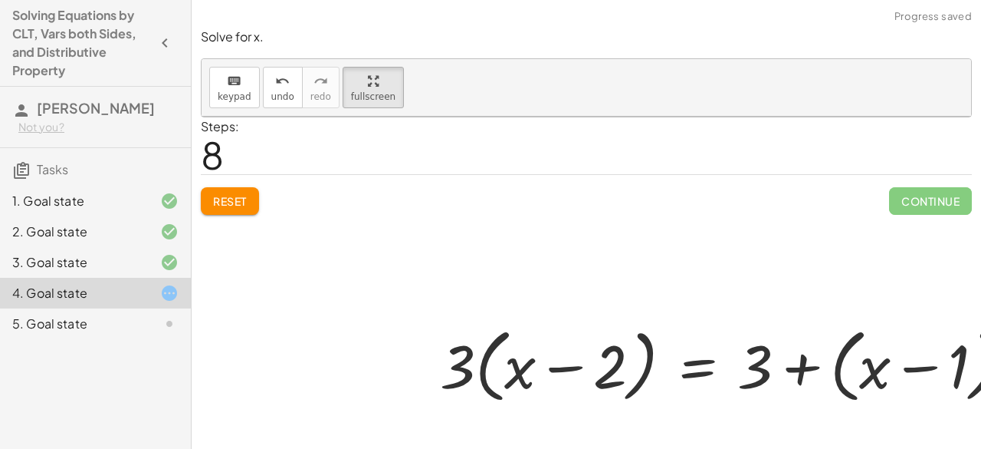
click at [225, 208] on div at bounding box center [639, 326] width 875 height 419
click at [256, 91] on div "keyboard keypad undo [PERSON_NAME] redo fullscreen" at bounding box center [587, 88] width 770 height 58
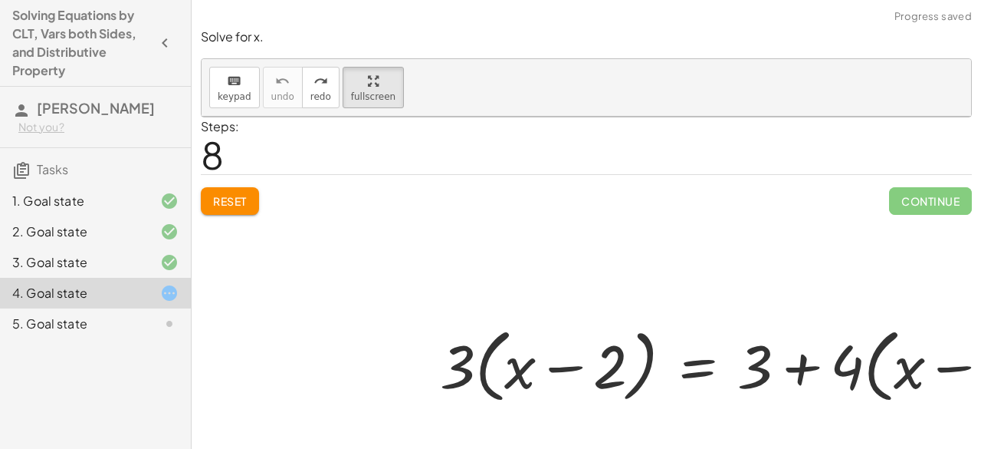
click at [240, 194] on div at bounding box center [639, 326] width 875 height 419
click at [237, 96] on span "keypad" at bounding box center [235, 96] width 34 height 11
click at [237, 197] on div at bounding box center [639, 326] width 875 height 419
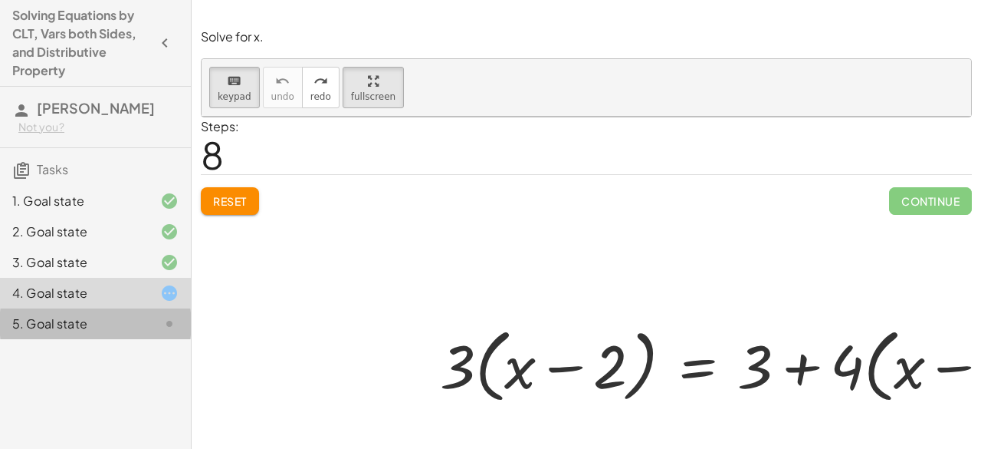
click at [117, 312] on div "5. Goal state" at bounding box center [95, 323] width 191 height 31
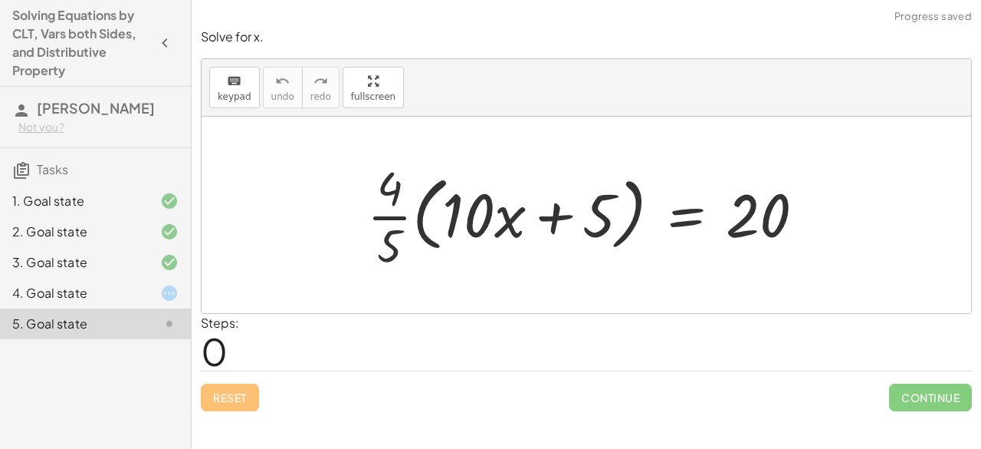
click at [110, 308] on div "3. Goal state" at bounding box center [95, 323] width 191 height 31
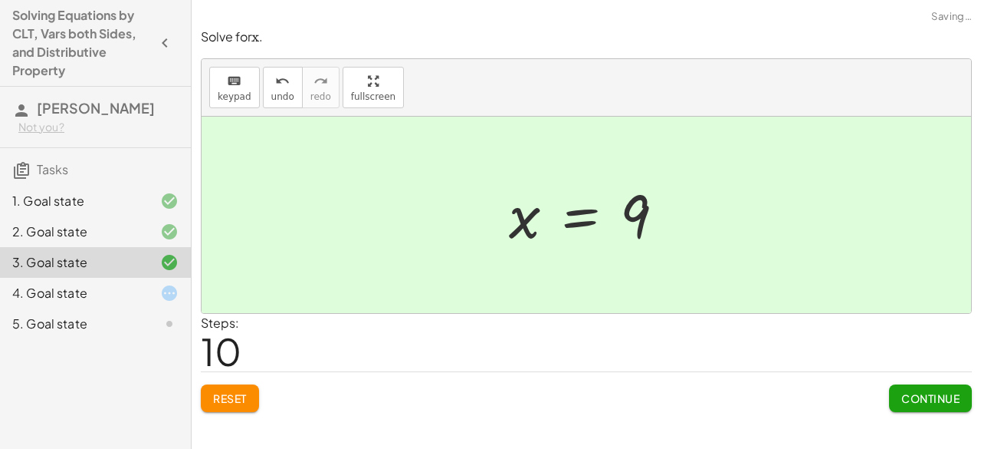
click at [124, 282] on div "4. Goal state" at bounding box center [95, 293] width 191 height 31
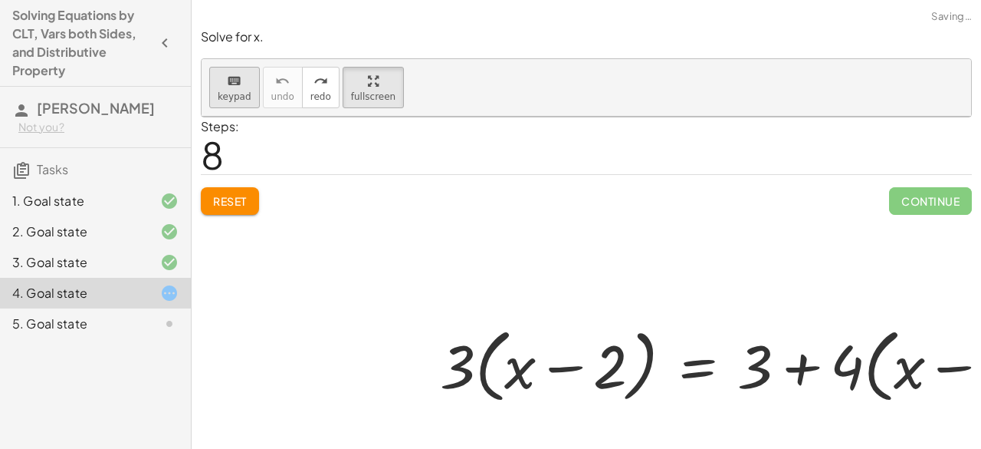
click at [218, 94] on span "keypad" at bounding box center [235, 96] width 34 height 11
click at [238, 199] on div at bounding box center [639, 326] width 875 height 419
drag, startPoint x: 946, startPoint y: 205, endPoint x: 978, endPoint y: 280, distance: 81.1
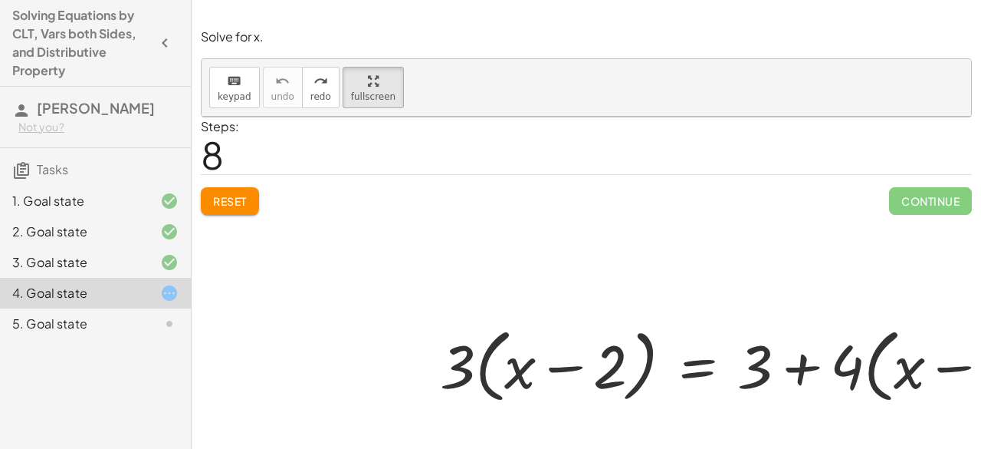
click at [978, 288] on body "Solving Equations by CLT, Vars both Sides, and Distributive Property [PERSON_NA…" at bounding box center [490, 224] width 981 height 449
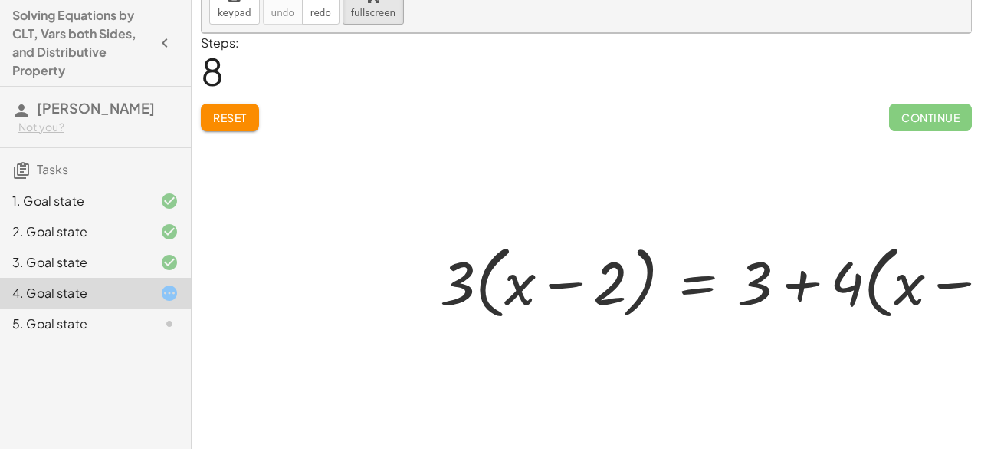
scroll to position [86, 0]
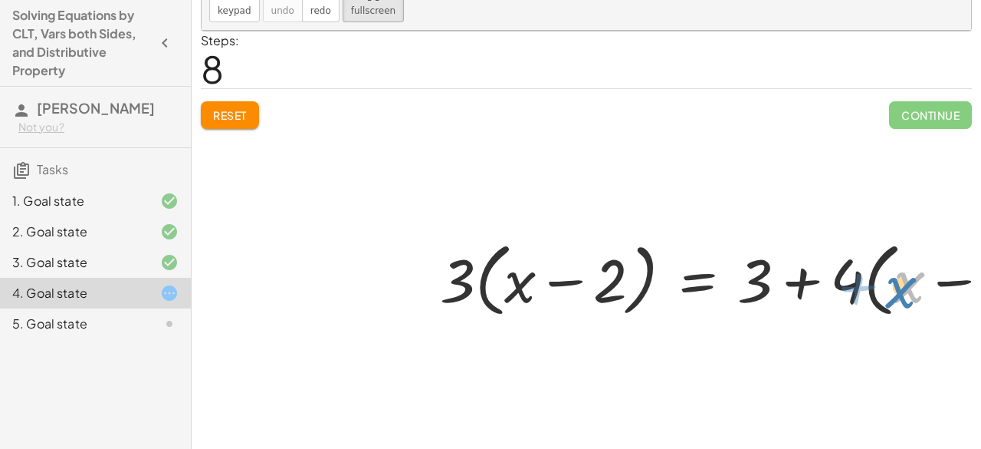
drag, startPoint x: 908, startPoint y: 284, endPoint x: 913, endPoint y: 290, distance: 8.2
click at [913, 290] on div at bounding box center [750, 278] width 636 height 88
drag, startPoint x: 860, startPoint y: 288, endPoint x: 914, endPoint y: 287, distance: 53.7
click at [914, 287] on div at bounding box center [750, 278] width 636 height 88
click at [247, 113] on div at bounding box center [639, 240] width 875 height 419
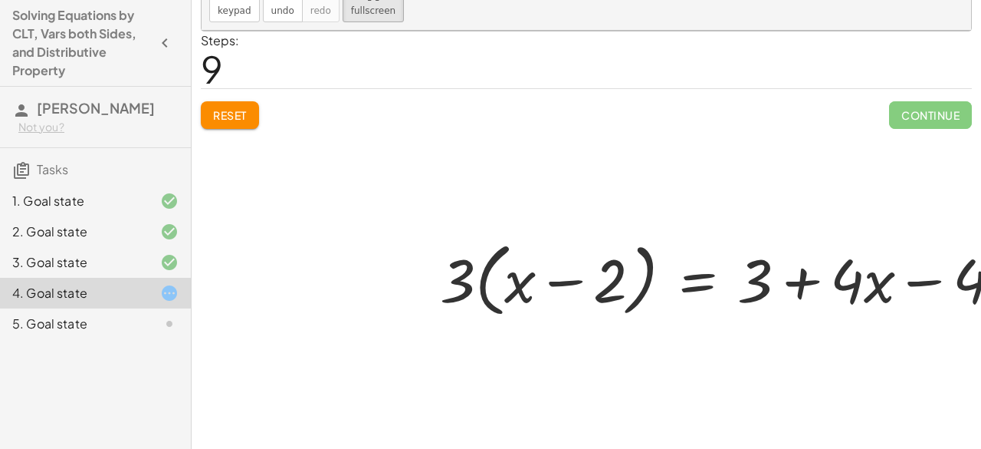
click at [247, 113] on div at bounding box center [639, 240] width 875 height 419
click at [248, 116] on div at bounding box center [639, 240] width 875 height 419
click at [323, 19] on div "keyboard keypad undo undo redo redo fullscreen · 3 · ( + x − 2 ) = + 3 + · 4 · …" at bounding box center [587, 2] width 770 height 58
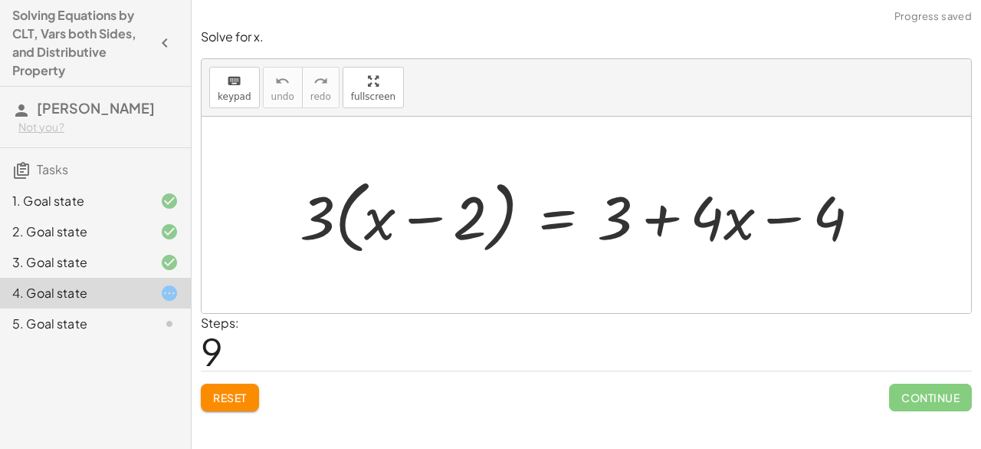
click at [233, 391] on span "Reset" at bounding box center [230, 397] width 34 height 14
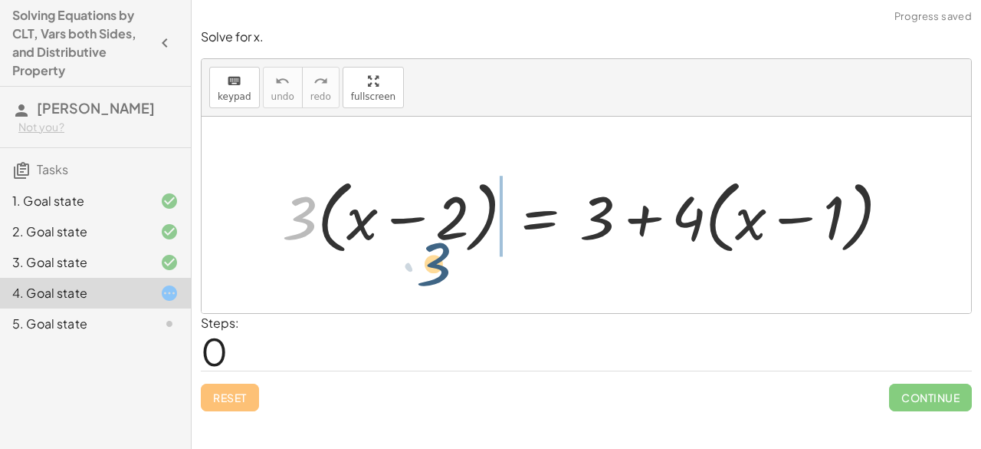
drag, startPoint x: 289, startPoint y: 222, endPoint x: 425, endPoint y: 257, distance: 140.2
click at [425, 257] on div at bounding box center [593, 215] width 636 height 88
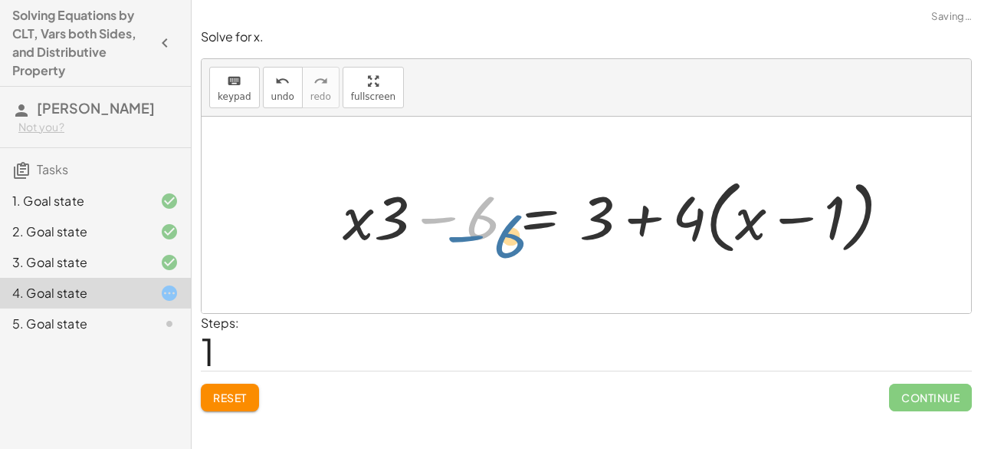
drag, startPoint x: 477, startPoint y: 214, endPoint x: 488, endPoint y: 225, distance: 16.3
click at [488, 225] on div at bounding box center [623, 215] width 576 height 88
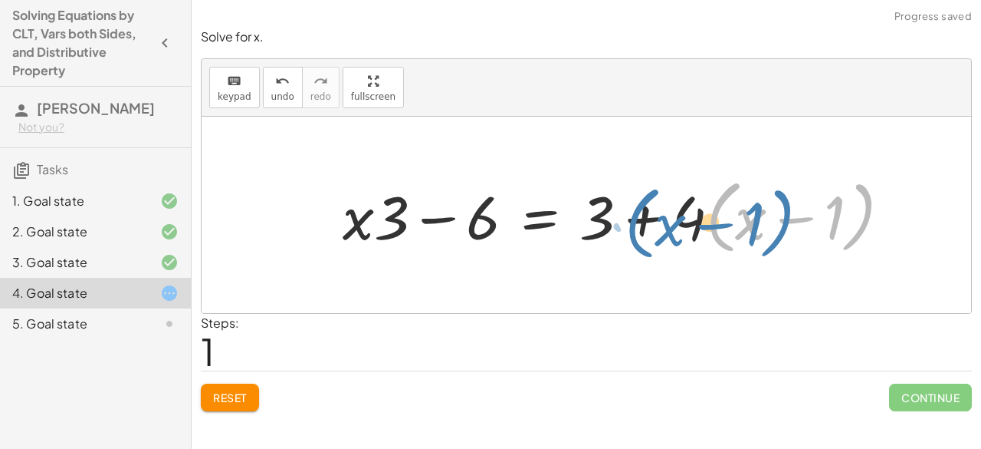
drag, startPoint x: 710, startPoint y: 217, endPoint x: 728, endPoint y: 212, distance: 19.0
click at [728, 212] on div at bounding box center [623, 215] width 576 height 88
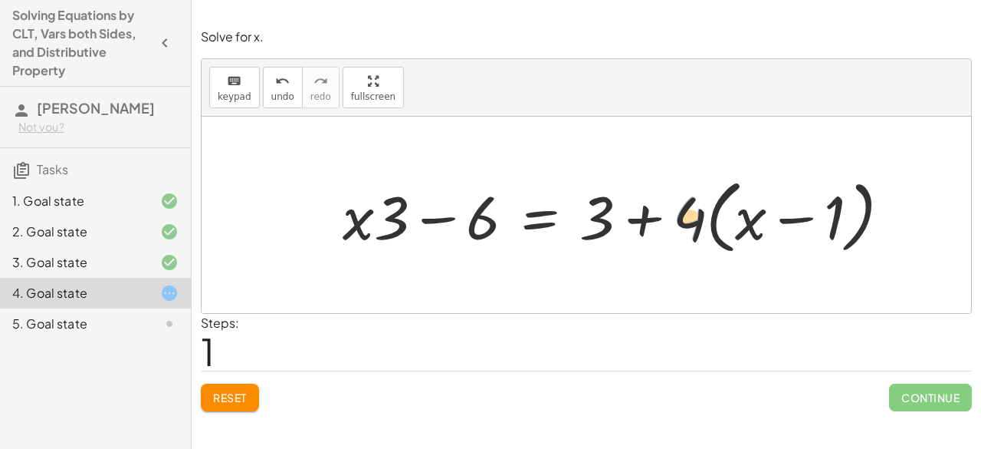
drag, startPoint x: 691, startPoint y: 219, endPoint x: 759, endPoint y: 225, distance: 68.5
click at [759, 225] on div at bounding box center [623, 215] width 576 height 88
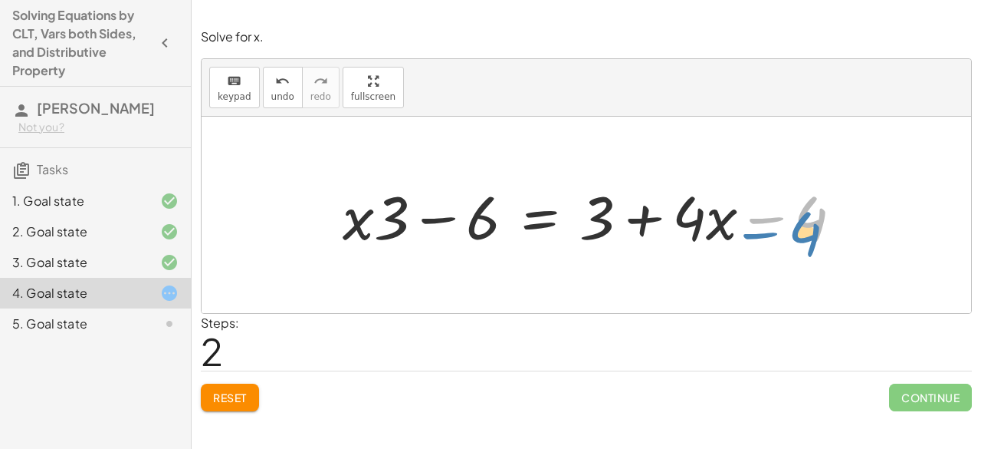
drag, startPoint x: 803, startPoint y: 220, endPoint x: 792, endPoint y: 228, distance: 13.2
click at [792, 228] on div at bounding box center [599, 215] width 528 height 79
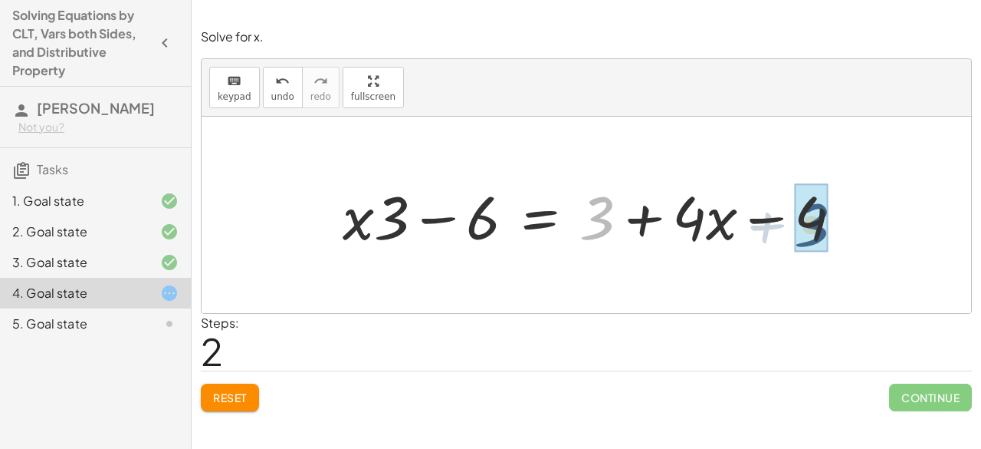
drag, startPoint x: 607, startPoint y: 219, endPoint x: 834, endPoint y: 226, distance: 227.1
click at [834, 226] on div at bounding box center [599, 215] width 528 height 79
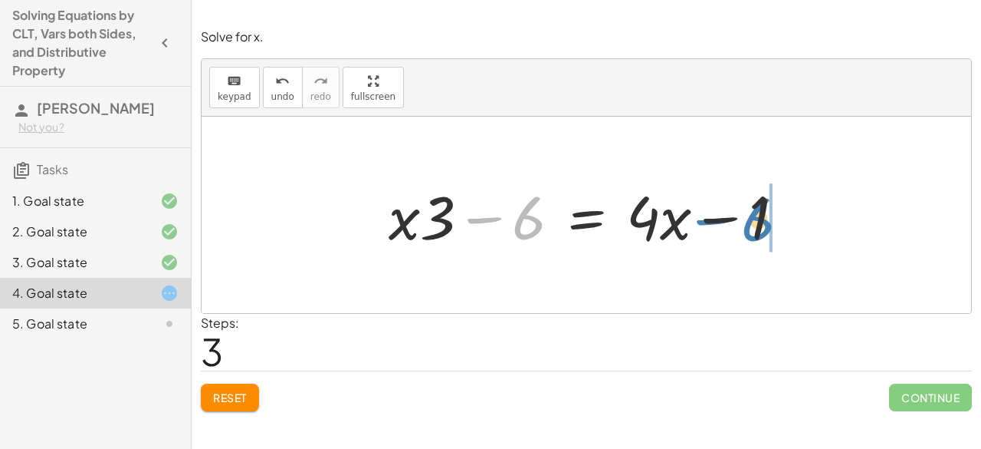
drag, startPoint x: 503, startPoint y: 220, endPoint x: 732, endPoint y: 222, distance: 229.3
click at [732, 222] on div at bounding box center [592, 215] width 423 height 79
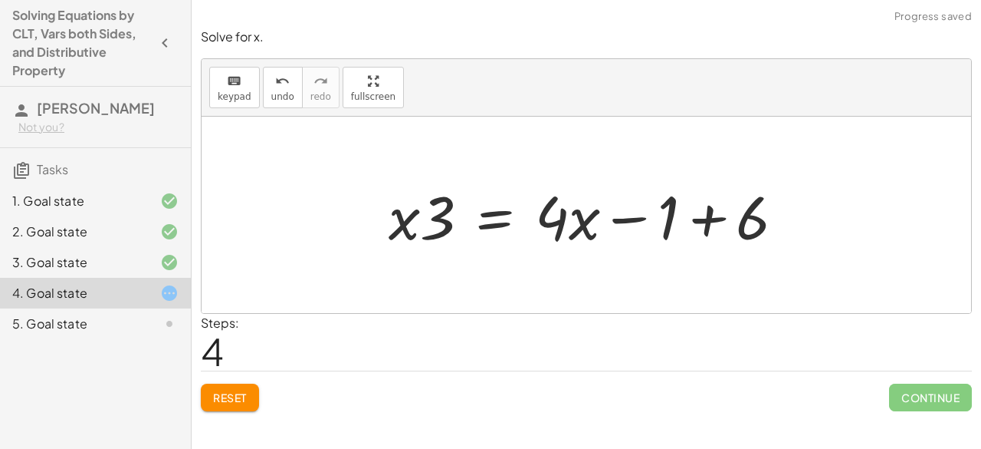
click at [698, 220] on div at bounding box center [592, 215] width 423 height 79
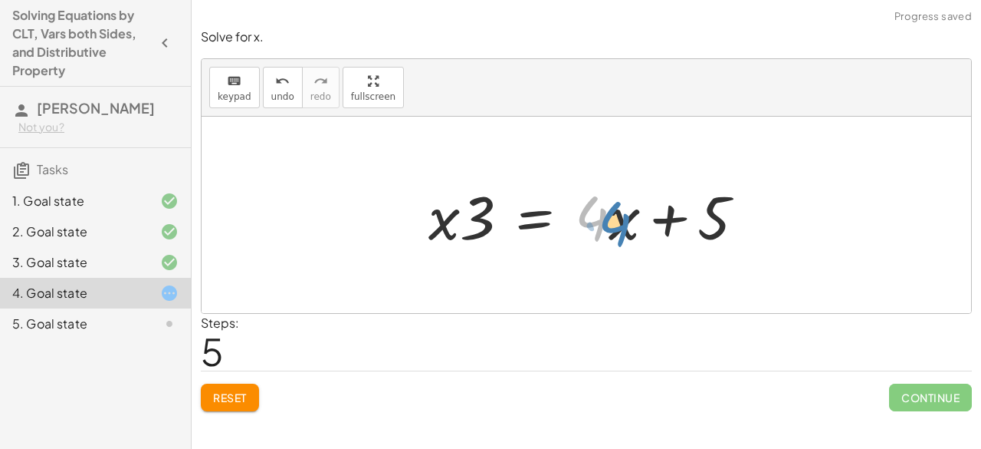
drag, startPoint x: 567, startPoint y: 220, endPoint x: 583, endPoint y: 221, distance: 15.4
click at [583, 222] on div at bounding box center [593, 215] width 344 height 79
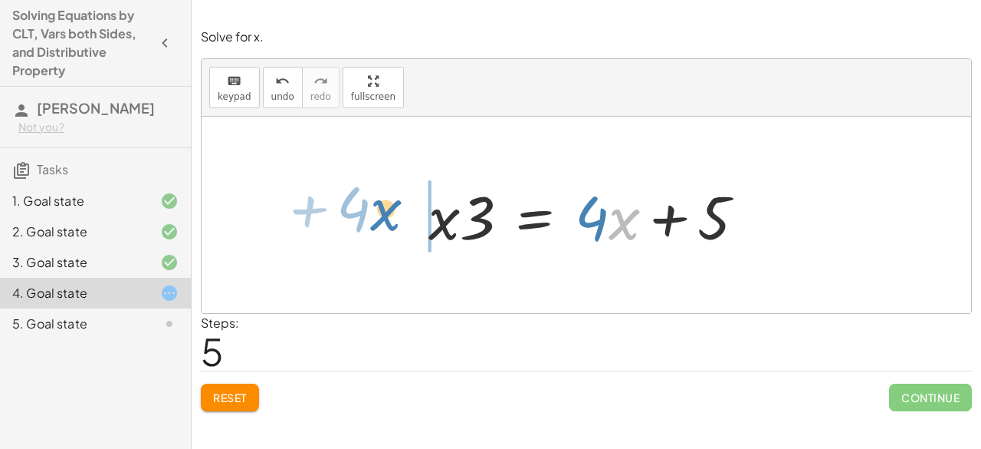
drag, startPoint x: 622, startPoint y: 222, endPoint x: 383, endPoint y: 214, distance: 238.6
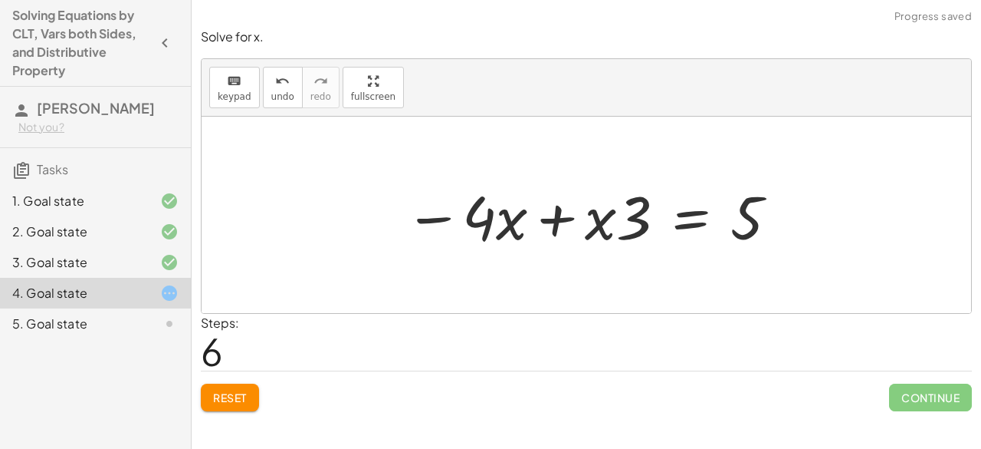
click at [559, 218] on div at bounding box center [592, 215] width 391 height 79
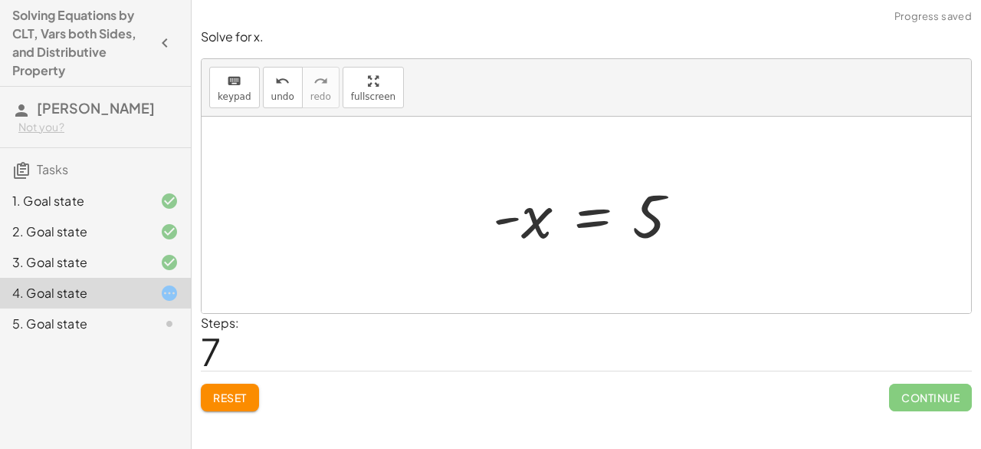
click at [630, 219] on div at bounding box center [592, 215] width 215 height 76
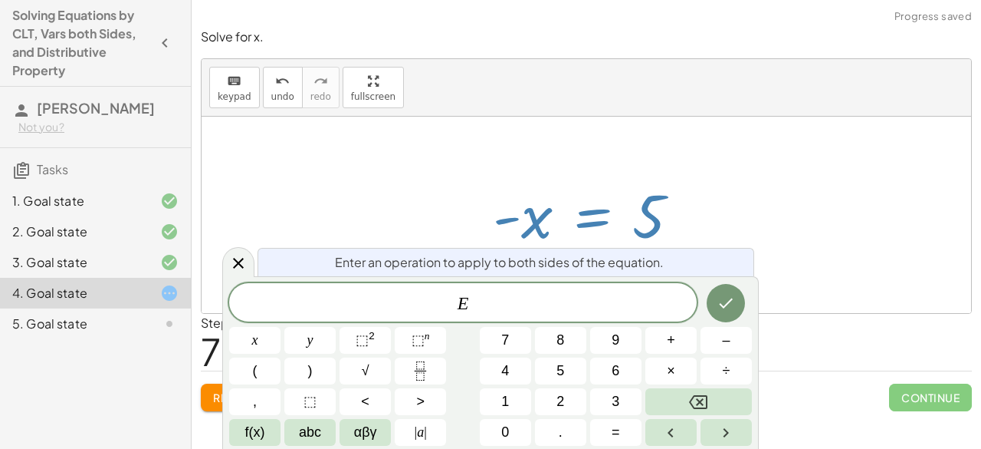
click at [720, 219] on div at bounding box center [587, 215] width 770 height 196
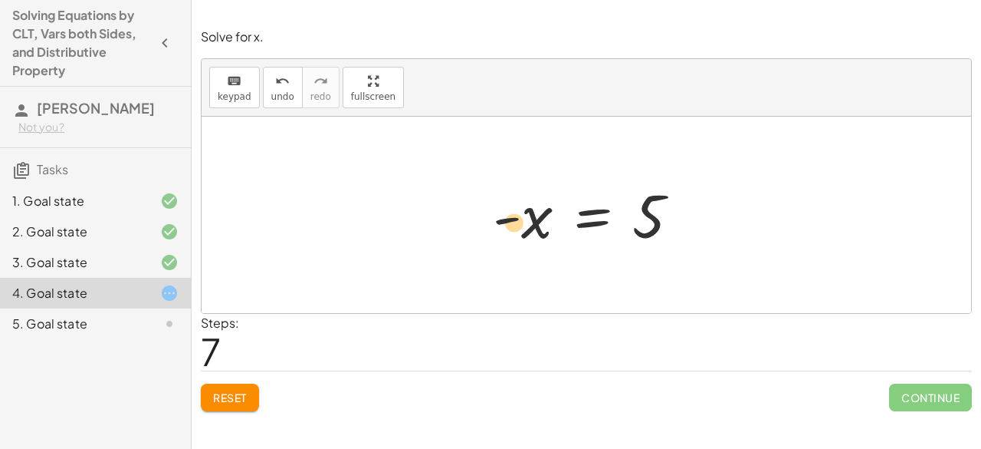
drag, startPoint x: 527, startPoint y: 224, endPoint x: 528, endPoint y: 242, distance: 17.7
click at [528, 242] on div at bounding box center [592, 215] width 215 height 76
drag, startPoint x: 510, startPoint y: 215, endPoint x: 501, endPoint y: 215, distance: 8.5
click at [501, 215] on div at bounding box center [592, 215] width 215 height 76
click at [536, 225] on div at bounding box center [592, 215] width 215 height 76
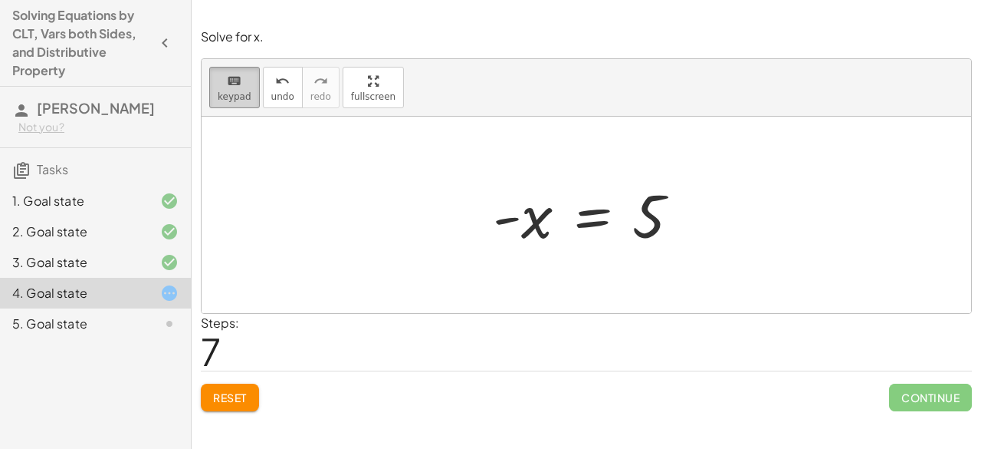
click at [235, 81] on icon "keyboard" at bounding box center [234, 81] width 15 height 18
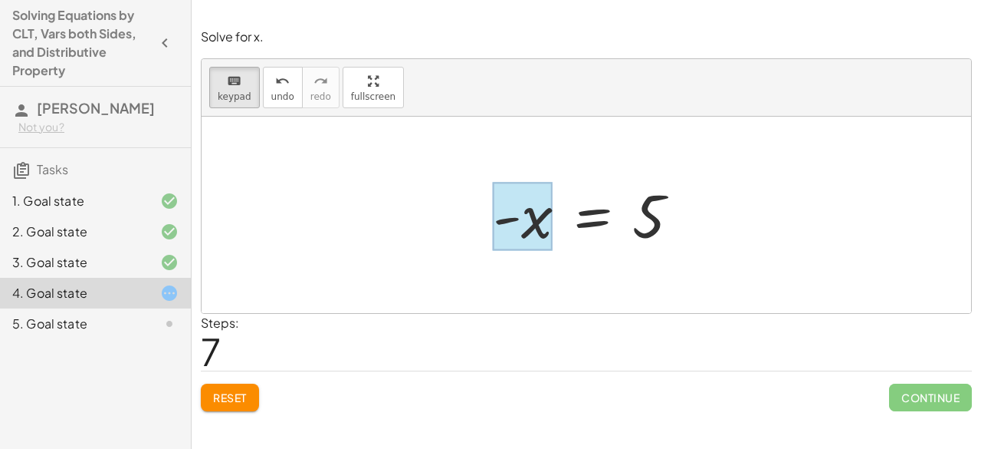
click at [544, 217] on div at bounding box center [523, 216] width 60 height 68
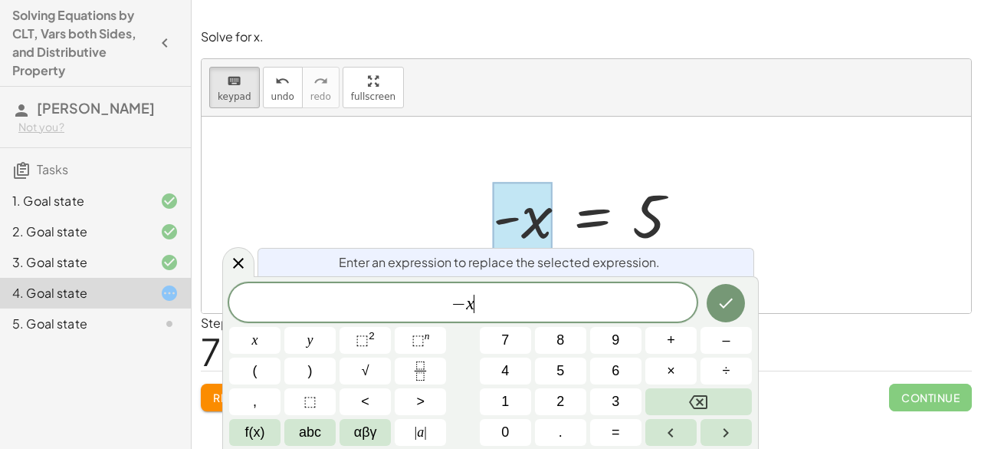
click at [516, 307] on span "− x ​" at bounding box center [463, 303] width 468 height 21
click at [733, 311] on icon "Done" at bounding box center [726, 303] width 18 height 18
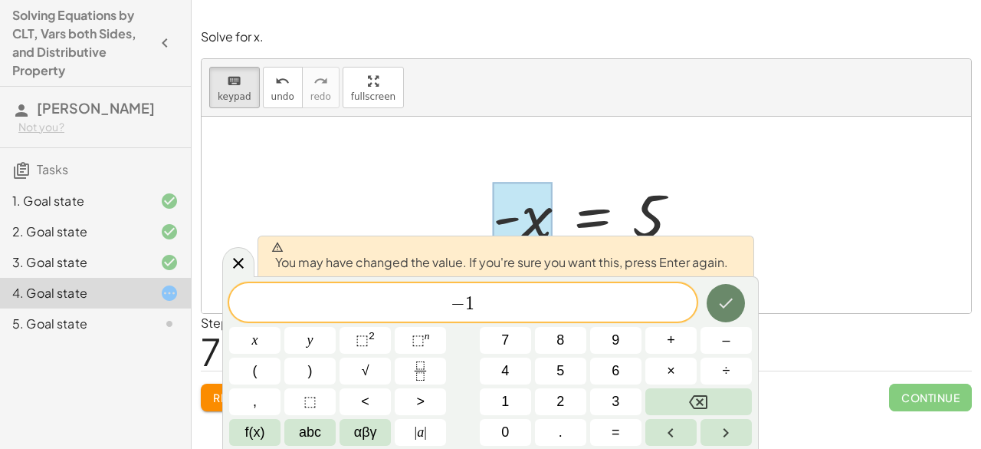
click at [732, 311] on icon "Done" at bounding box center [726, 303] width 18 height 18
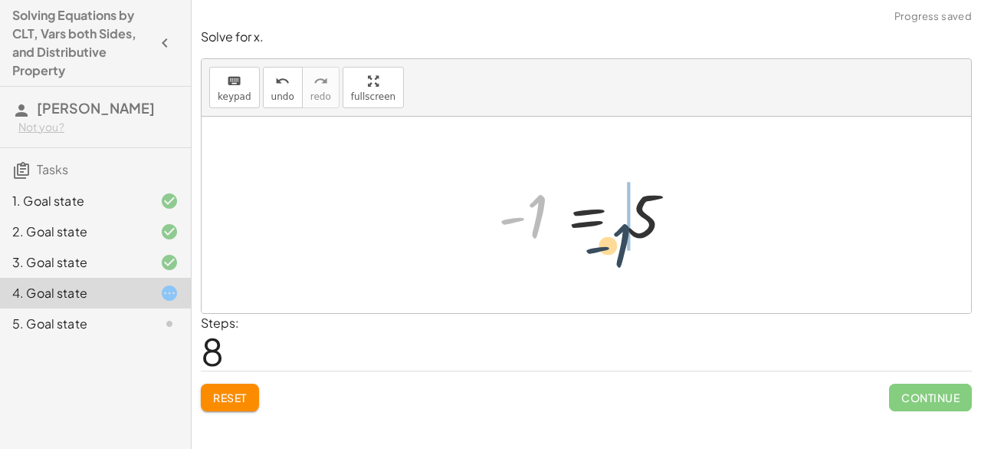
drag, startPoint x: 534, startPoint y: 222, endPoint x: 620, endPoint y: 252, distance: 90.9
click at [620, 252] on div "· 3 · ( + x − 2 ) = + 3 + · 4 · ( + x − 1 ) + · x · 3 − · 2 · 3 = + 3 + · 4 · (…" at bounding box center [586, 215] width 223 height 84
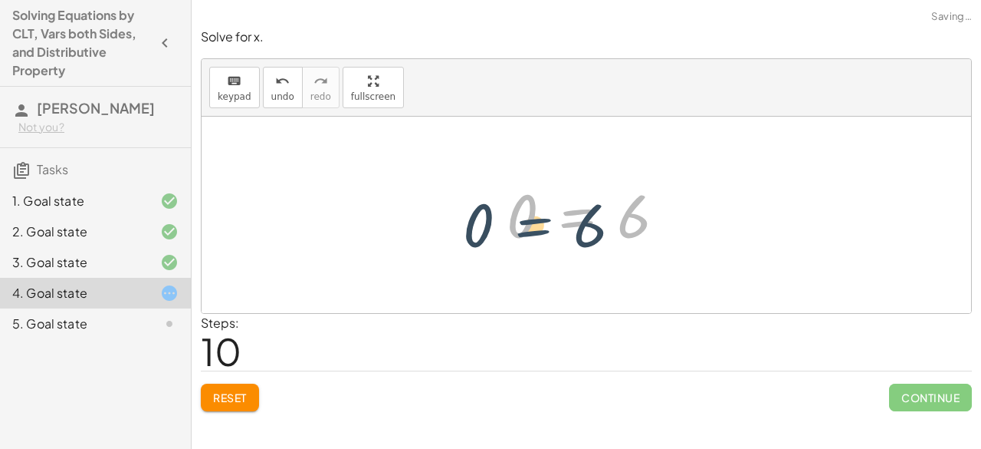
drag, startPoint x: 598, startPoint y: 219, endPoint x: 538, endPoint y: 228, distance: 60.4
click at [538, 228] on div at bounding box center [592, 215] width 186 height 76
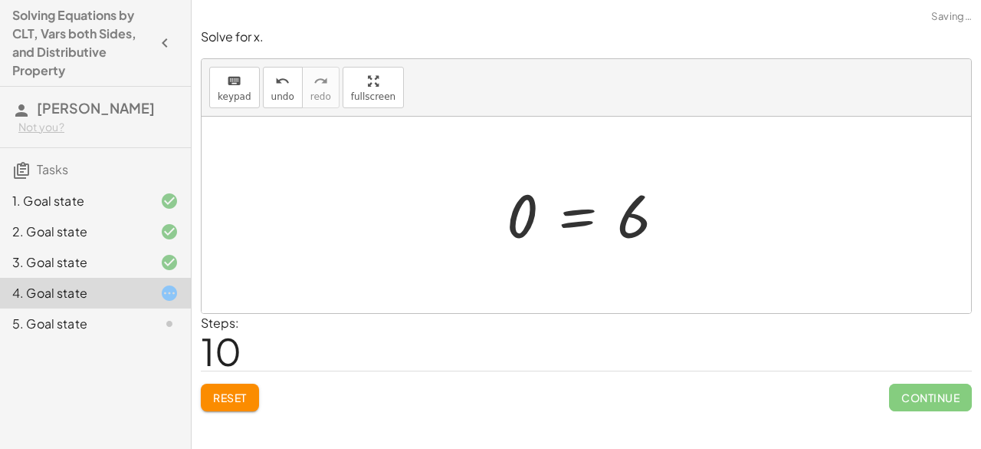
click at [248, 392] on button "Reset" at bounding box center [230, 397] width 58 height 28
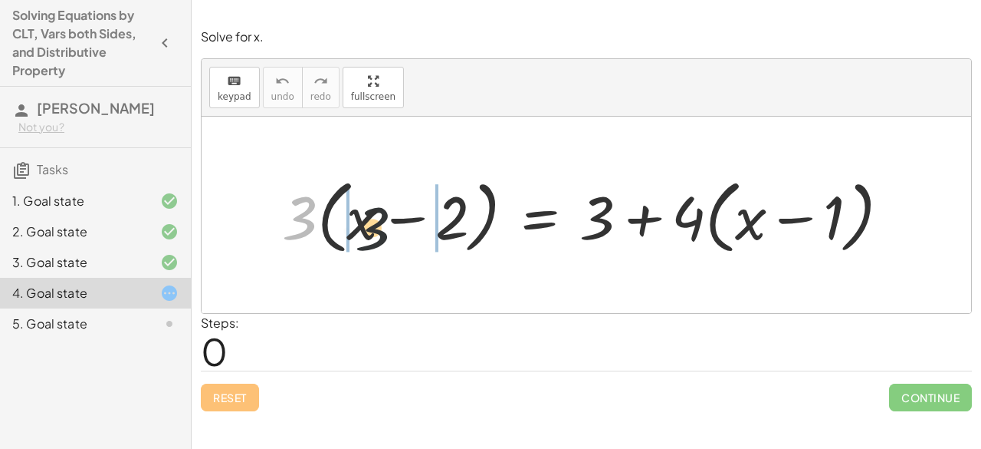
drag, startPoint x: 294, startPoint y: 212, endPoint x: 395, endPoint y: 223, distance: 101.8
click at [395, 225] on div at bounding box center [593, 215] width 636 height 88
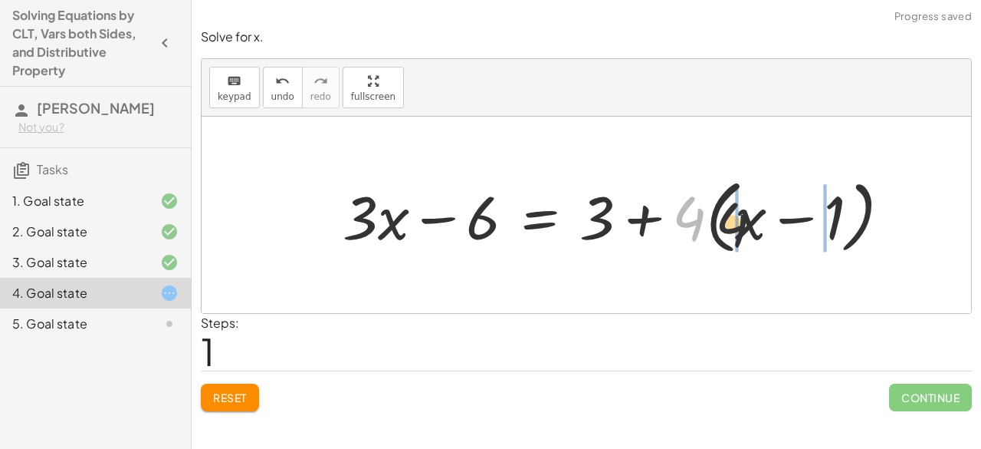
drag, startPoint x: 679, startPoint y: 217, endPoint x: 739, endPoint y: 225, distance: 60.3
click at [739, 225] on div at bounding box center [623, 215] width 576 height 88
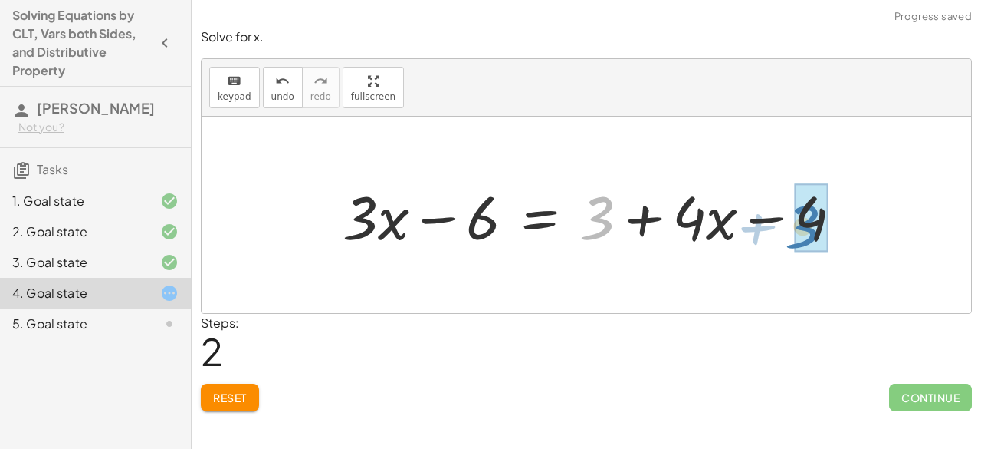
drag, startPoint x: 594, startPoint y: 225, endPoint x: 801, endPoint y: 234, distance: 206.4
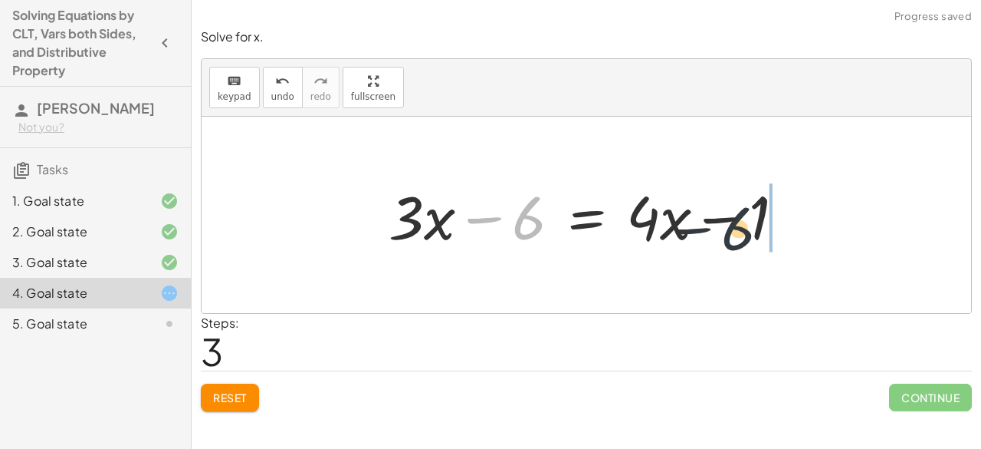
drag, startPoint x: 535, startPoint y: 215, endPoint x: 787, endPoint y: 211, distance: 252.3
click at [788, 211] on div at bounding box center [592, 215] width 423 height 79
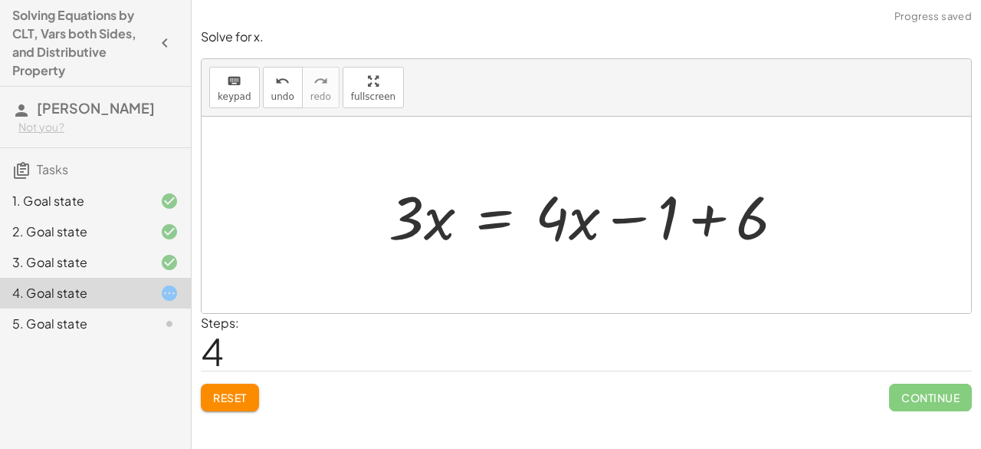
click at [715, 225] on div at bounding box center [592, 215] width 423 height 79
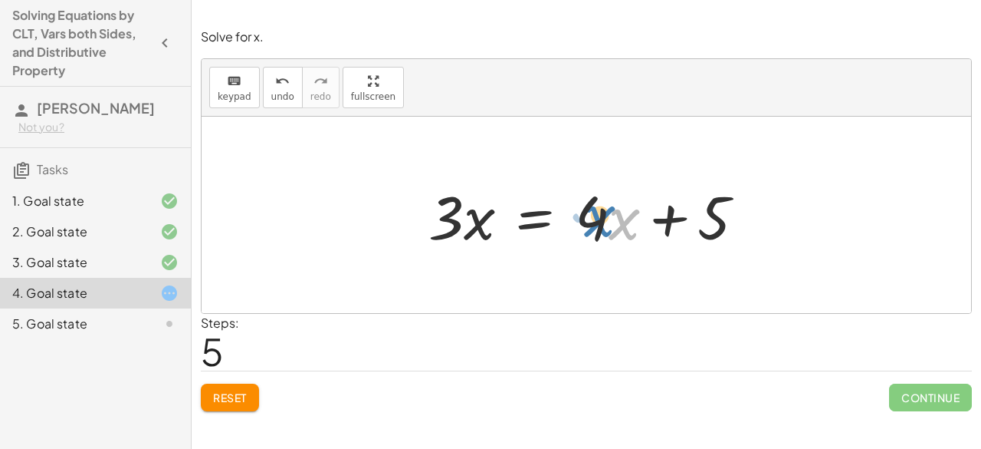
drag, startPoint x: 616, startPoint y: 223, endPoint x: 607, endPoint y: 223, distance: 9.2
click at [607, 223] on div at bounding box center [593, 215] width 344 height 79
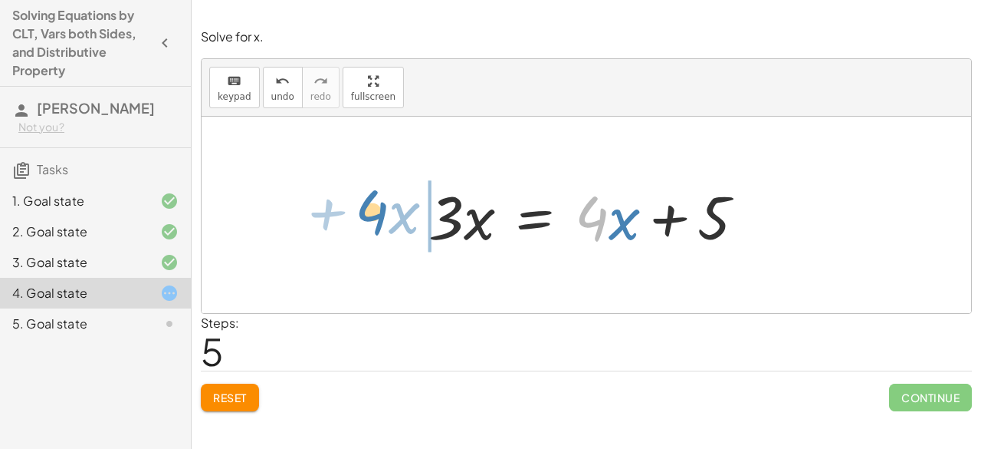
drag, startPoint x: 587, startPoint y: 223, endPoint x: 368, endPoint y: 216, distance: 218.6
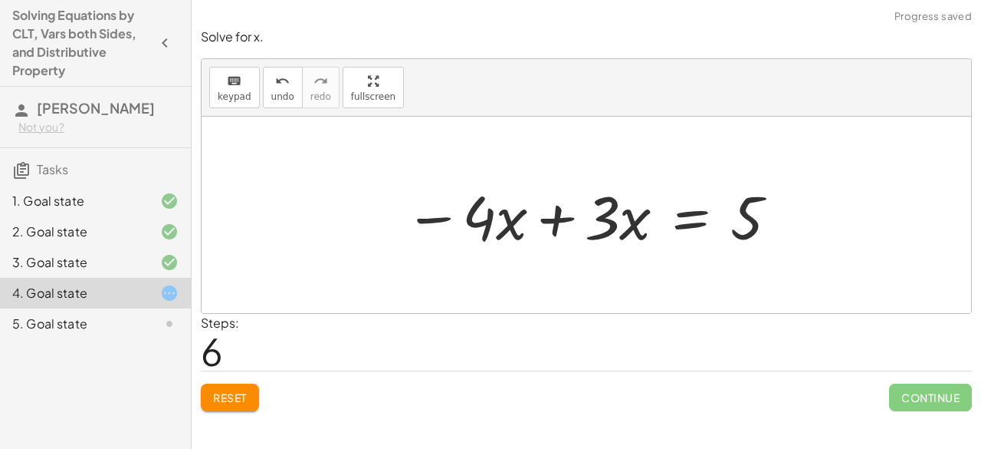
click at [548, 228] on div at bounding box center [592, 215] width 391 height 79
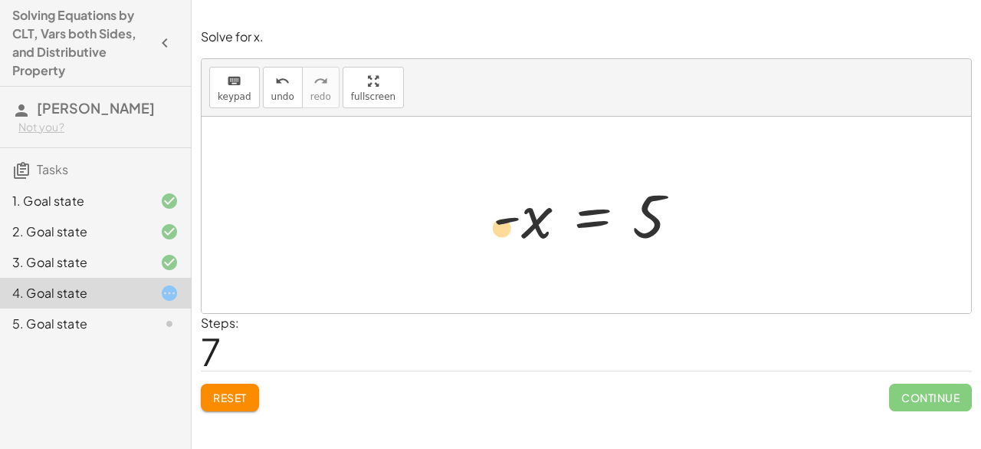
drag, startPoint x: 528, startPoint y: 230, endPoint x: 510, endPoint y: 242, distance: 21.7
click at [508, 242] on div at bounding box center [592, 215] width 215 height 76
click at [222, 84] on div "keyboard" at bounding box center [235, 80] width 34 height 18
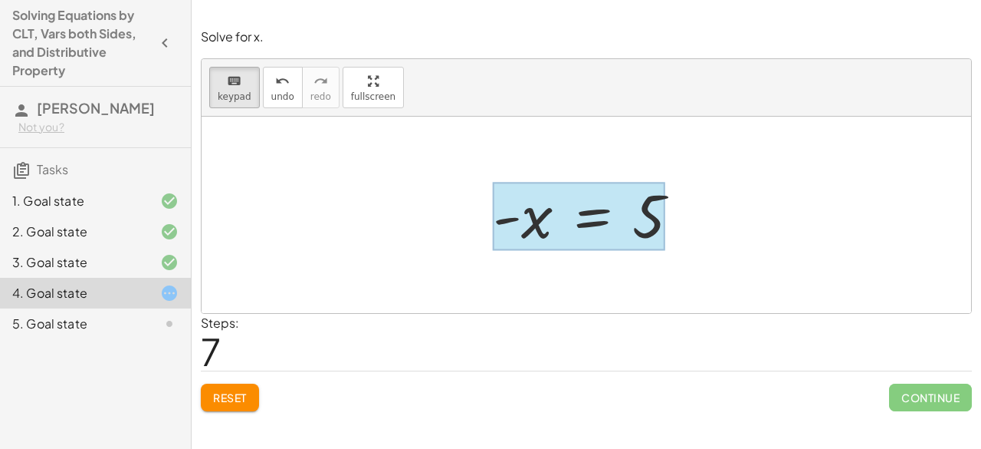
click at [575, 225] on div at bounding box center [579, 216] width 173 height 68
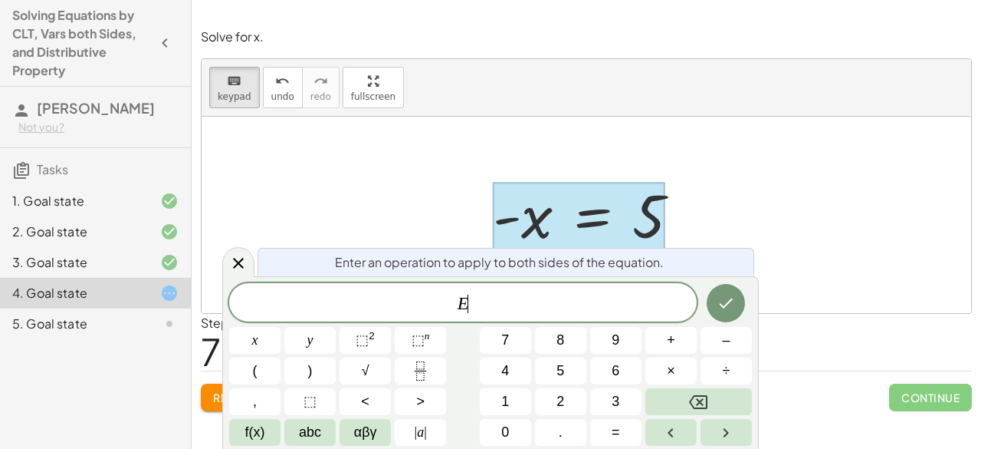
click at [455, 294] on span "E ​" at bounding box center [463, 303] width 468 height 21
click at [741, 373] on button "÷" at bounding box center [726, 370] width 51 height 27
click at [725, 344] on span "–" at bounding box center [726, 340] width 8 height 21
click at [521, 399] on button "1" at bounding box center [505, 401] width 51 height 27
click at [740, 306] on button "Done" at bounding box center [726, 303] width 38 height 38
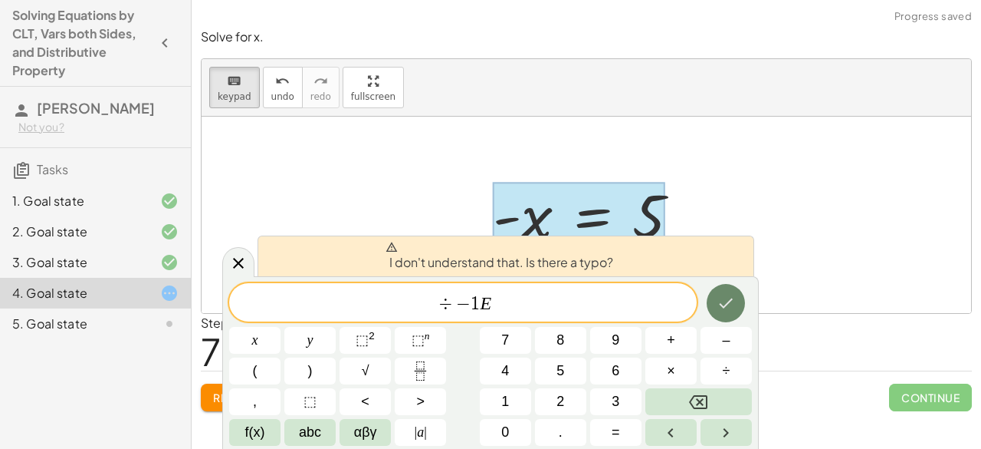
click at [739, 306] on button "Done" at bounding box center [726, 303] width 38 height 38
click at [643, 304] on span "÷ − 1 E ​" at bounding box center [463, 303] width 468 height 21
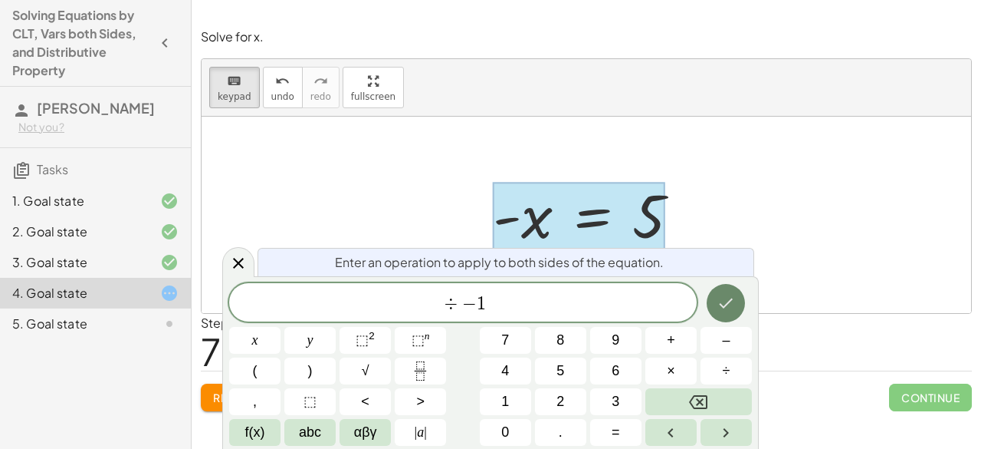
click at [725, 298] on icon "Done" at bounding box center [726, 303] width 18 height 18
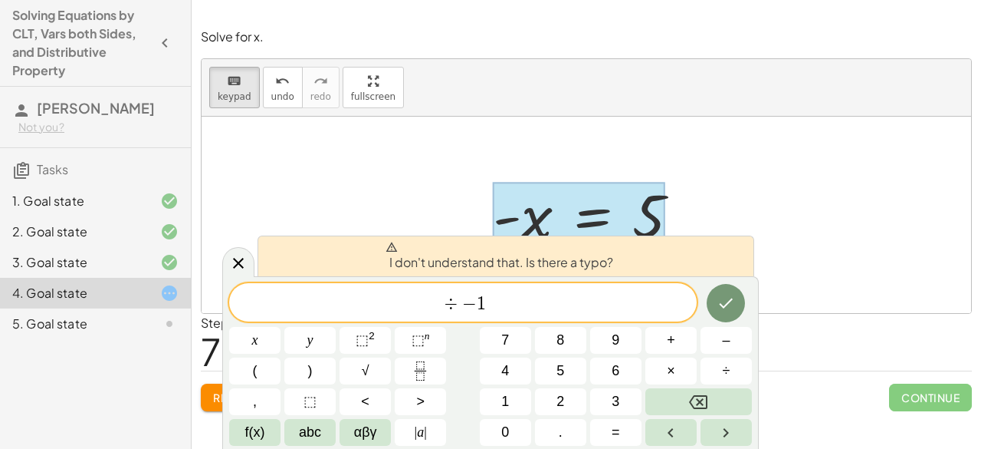
click at [474, 303] on span "−" at bounding box center [469, 303] width 15 height 18
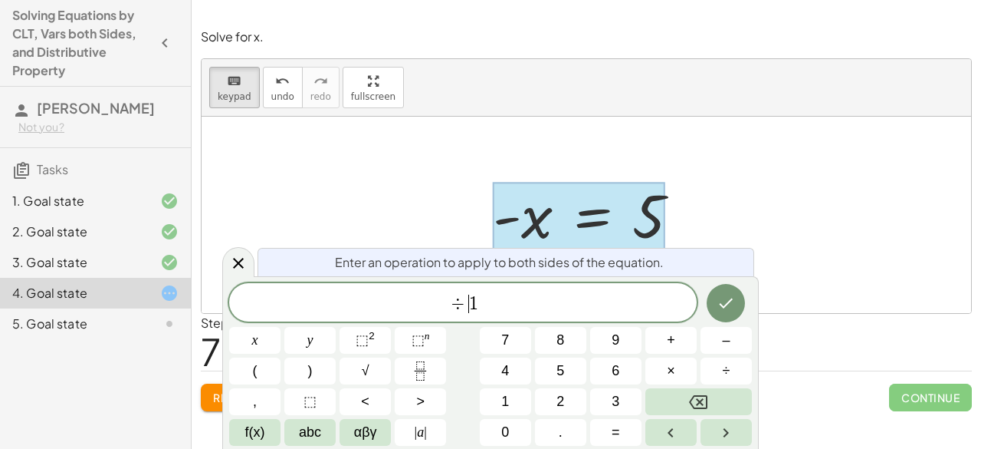
click at [547, 307] on span "÷ ​ 1" at bounding box center [463, 303] width 468 height 21
click at [721, 292] on button "Done" at bounding box center [726, 303] width 38 height 38
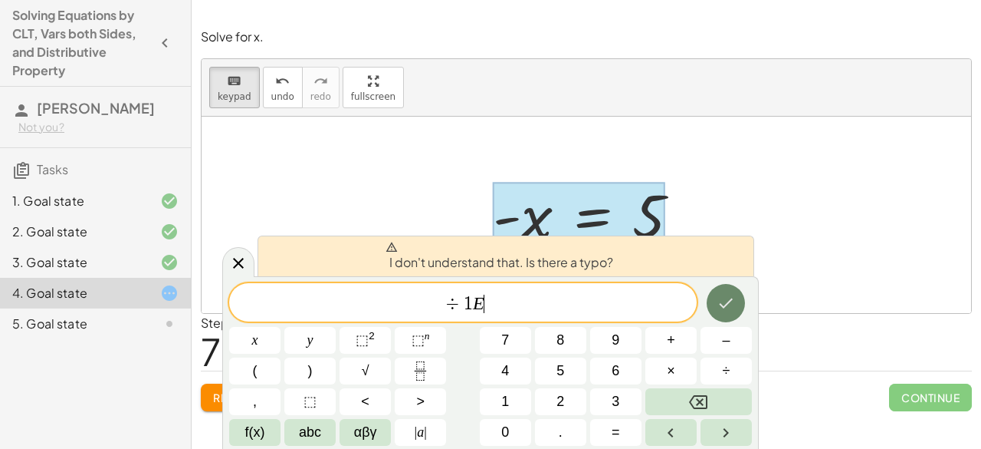
click at [721, 292] on button "Done" at bounding box center [726, 303] width 38 height 38
click at [462, 301] on span "÷" at bounding box center [453, 303] width 22 height 18
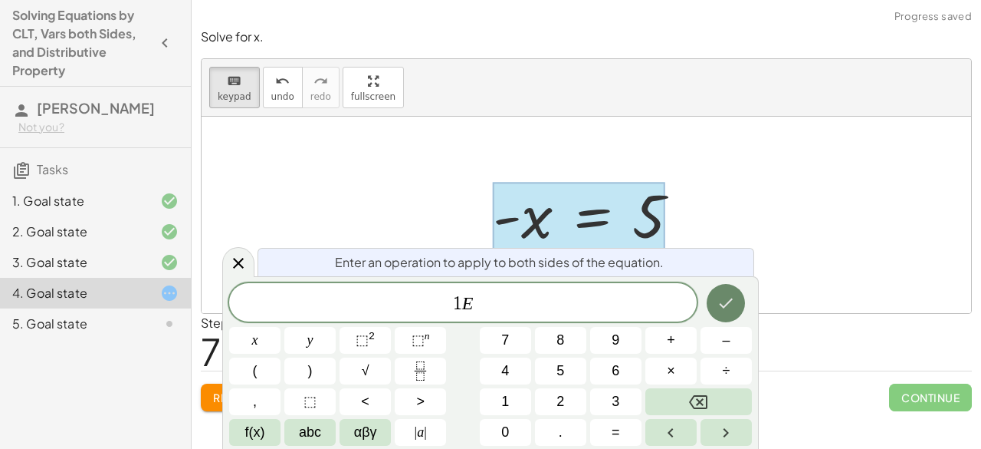
click at [727, 304] on icon "Done" at bounding box center [727, 303] width 14 height 10
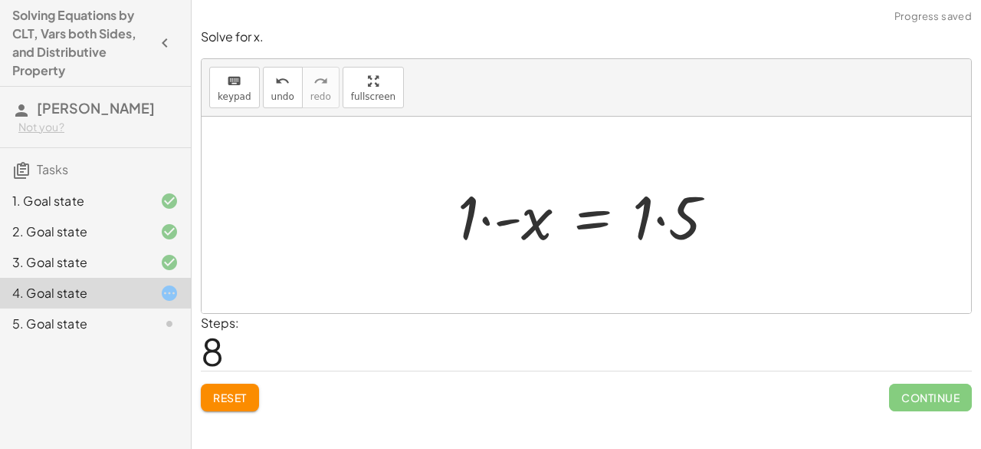
click at [643, 227] on div at bounding box center [593, 215] width 286 height 79
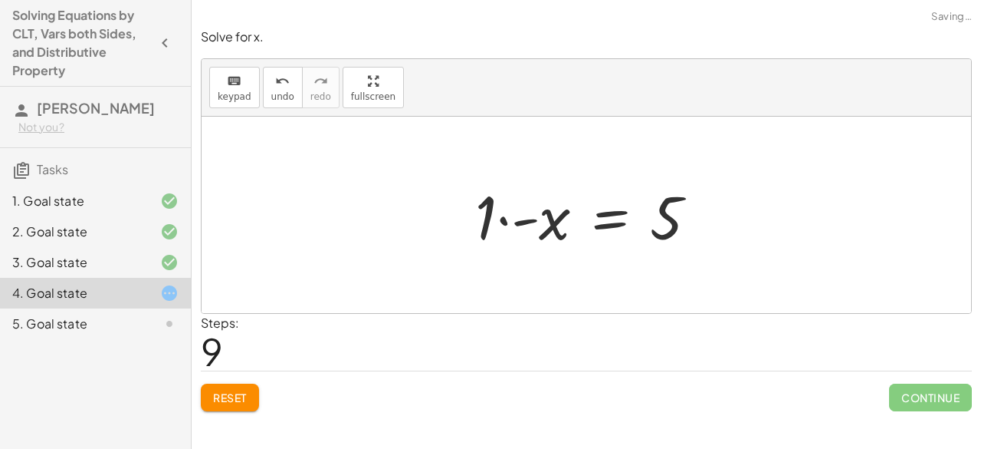
click at [490, 213] on div at bounding box center [593, 215] width 250 height 79
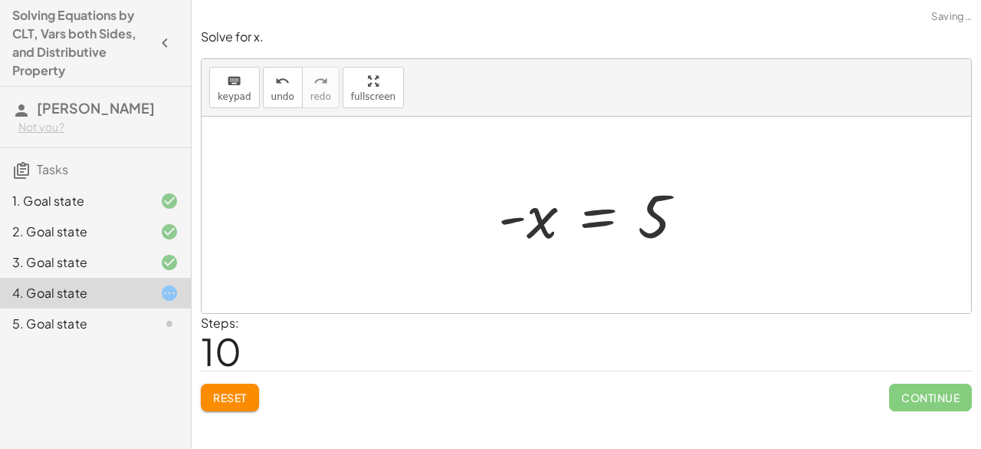
click at [523, 217] on div at bounding box center [598, 215] width 215 height 76
drag, startPoint x: 516, startPoint y: 222, endPoint x: 536, endPoint y: 227, distance: 20.6
click at [537, 228] on div at bounding box center [592, 215] width 215 height 76
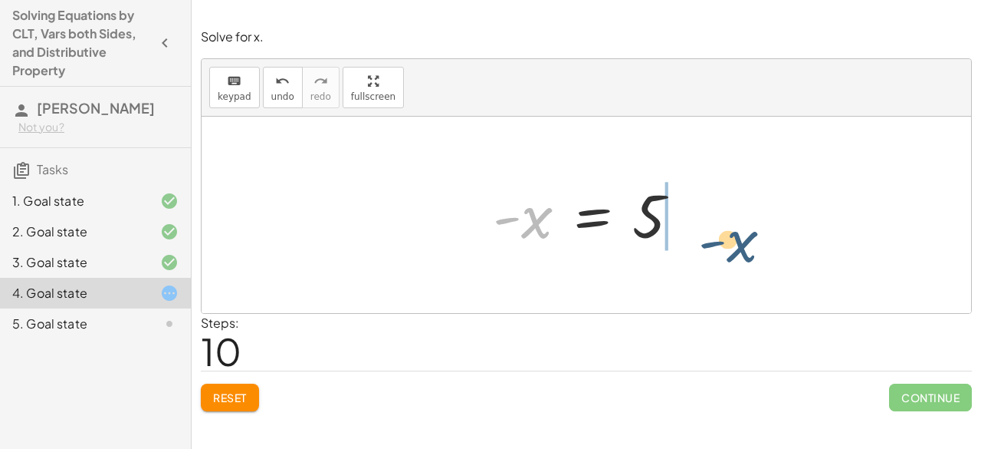
drag, startPoint x: 536, startPoint y: 227, endPoint x: 747, endPoint y: 225, distance: 210.9
click at [747, 225] on div "· 3 · ( + x − 2 ) = + 3 + · 4 · ( + x − 1 ) + · 3 · x − · 3 · 2 = + 3 + · 4 · (…" at bounding box center [587, 215] width 770 height 196
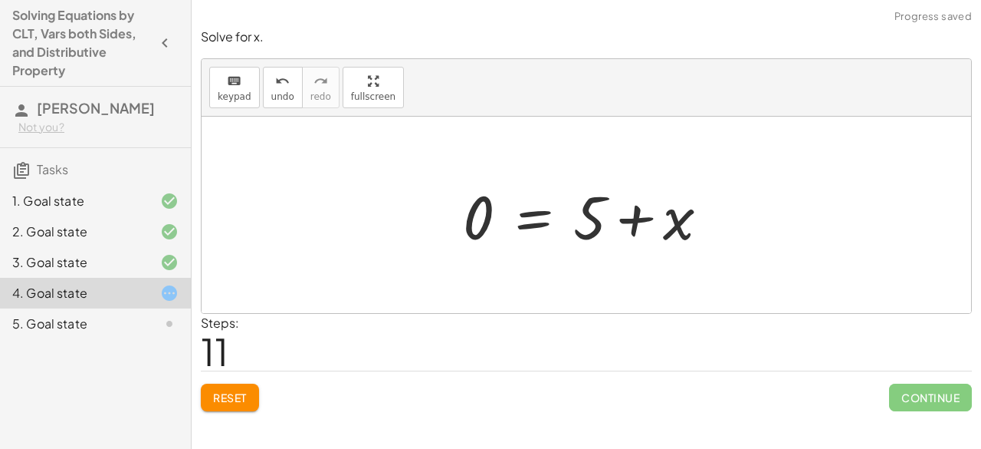
click at [620, 213] on div at bounding box center [592, 215] width 275 height 79
drag, startPoint x: 474, startPoint y: 222, endPoint x: 603, endPoint y: 273, distance: 138.7
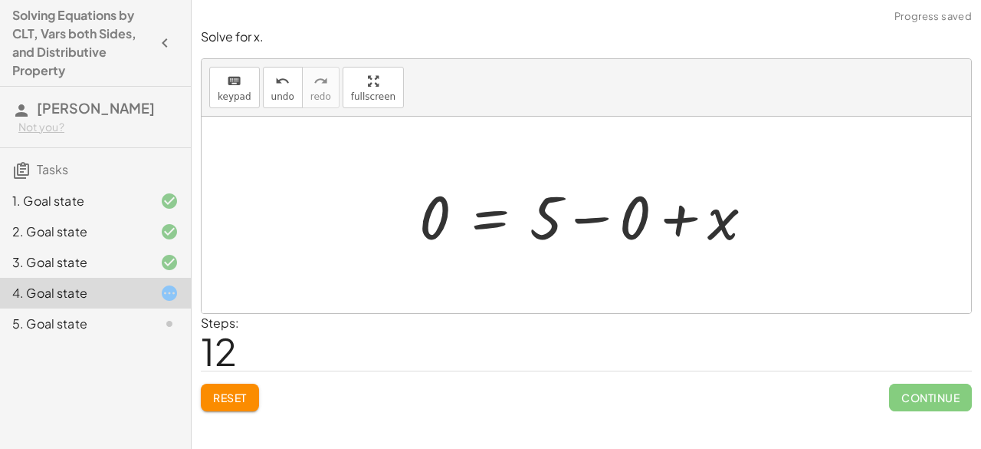
click at [626, 229] on div at bounding box center [593, 215] width 362 height 79
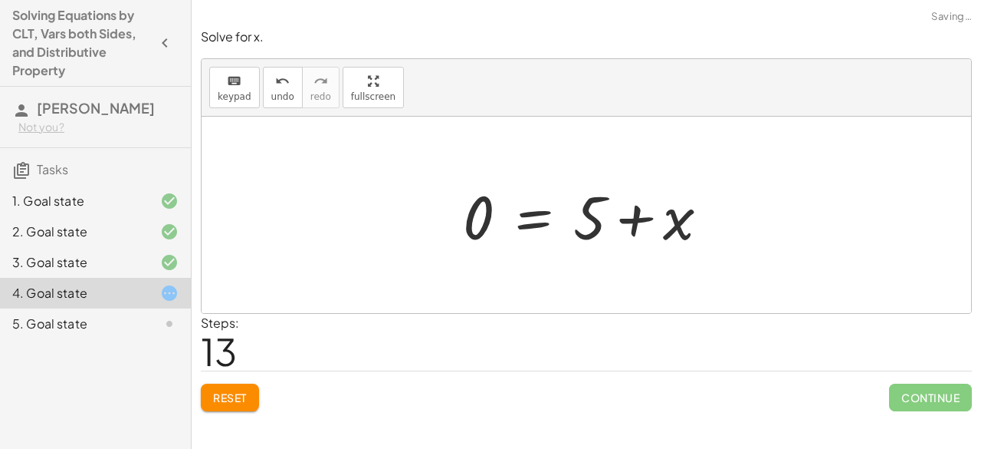
click at [564, 215] on div at bounding box center [592, 215] width 275 height 79
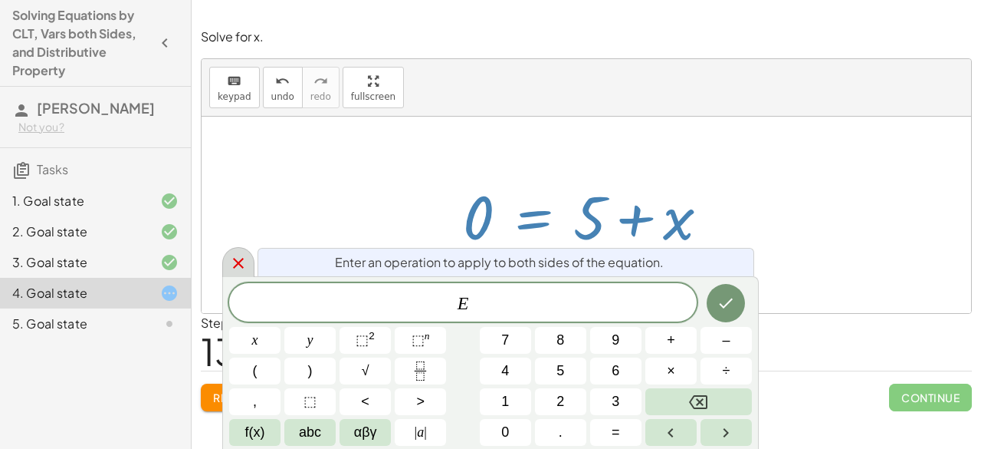
click at [243, 265] on icon at bounding box center [238, 263] width 18 height 18
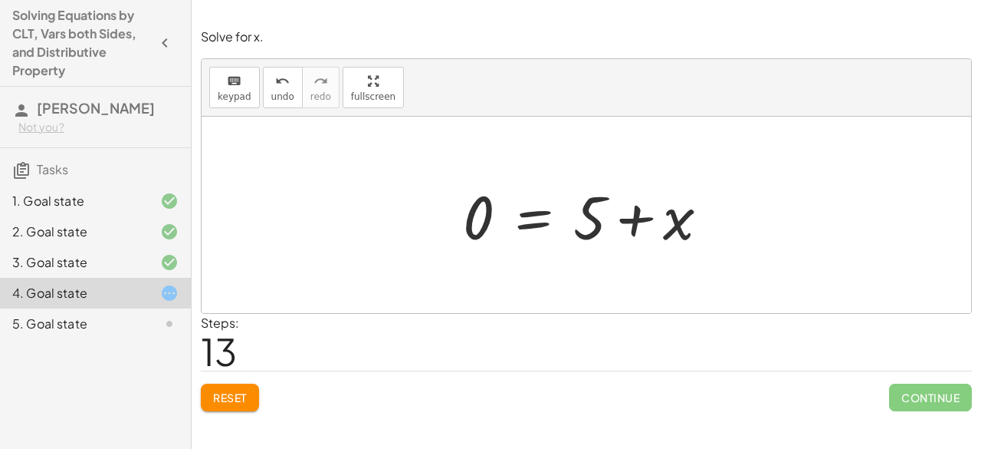
click at [237, 395] on span "Reset" at bounding box center [230, 397] width 34 height 14
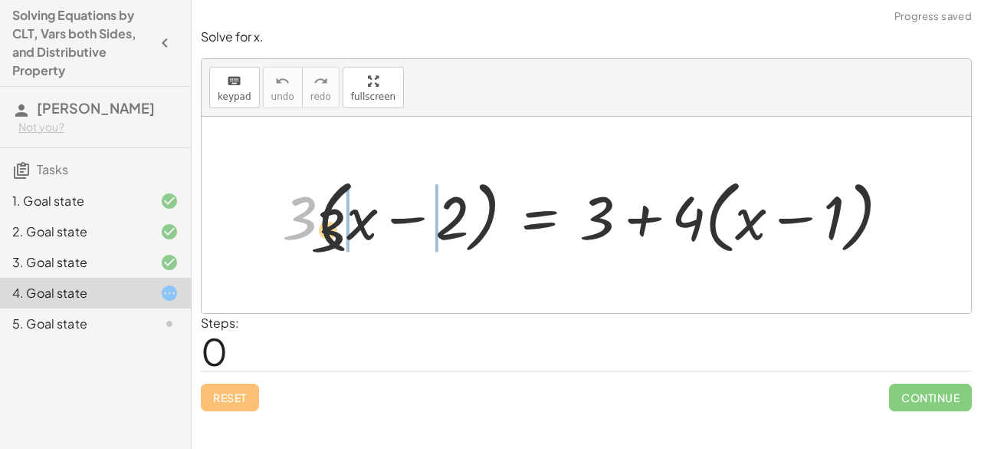
drag, startPoint x: 304, startPoint y: 212, endPoint x: 406, endPoint y: 230, distance: 103.5
click at [406, 230] on div at bounding box center [593, 215] width 636 height 88
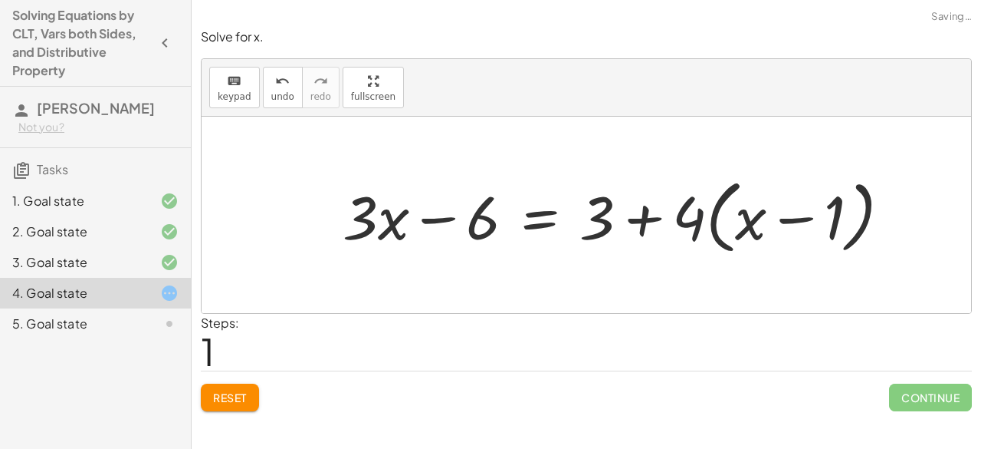
drag, startPoint x: 692, startPoint y: 211, endPoint x: 752, endPoint y: 220, distance: 61.3
click at [753, 220] on div at bounding box center [623, 215] width 576 height 88
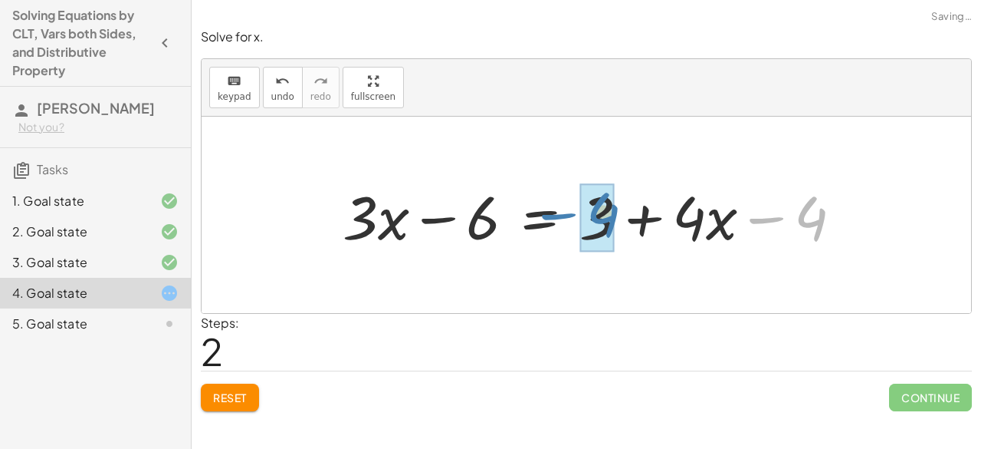
drag, startPoint x: 785, startPoint y: 212, endPoint x: 618, endPoint y: 206, distance: 167.2
click at [618, 206] on div at bounding box center [599, 215] width 528 height 79
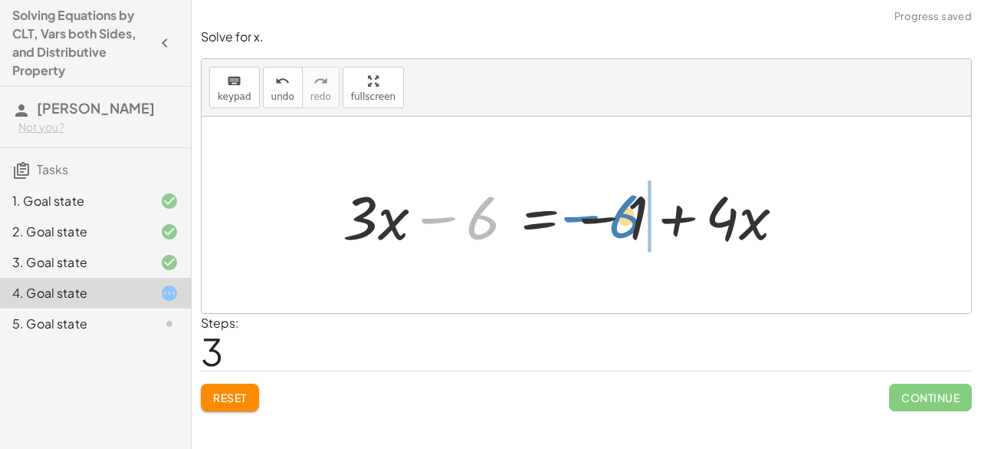
drag, startPoint x: 469, startPoint y: 219, endPoint x: 620, endPoint y: 217, distance: 151.1
click at [620, 217] on div at bounding box center [570, 215] width 470 height 79
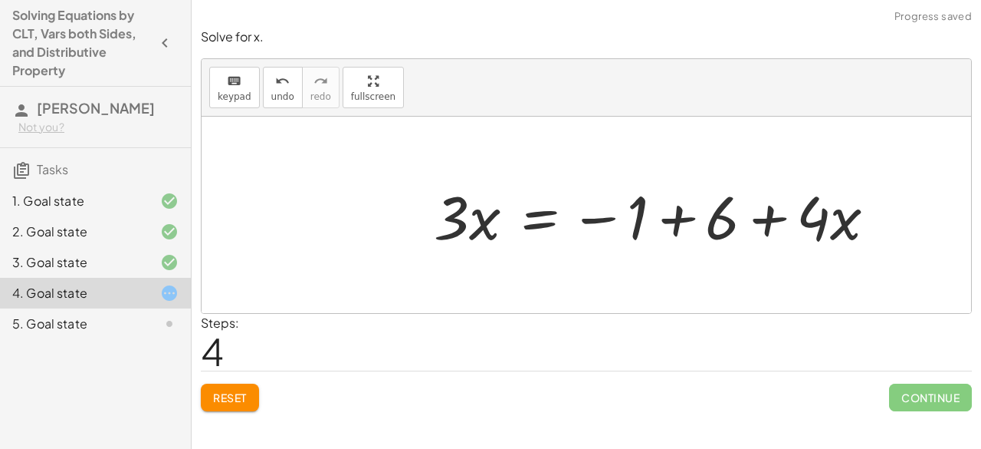
click at [666, 215] on div at bounding box center [661, 215] width 470 height 79
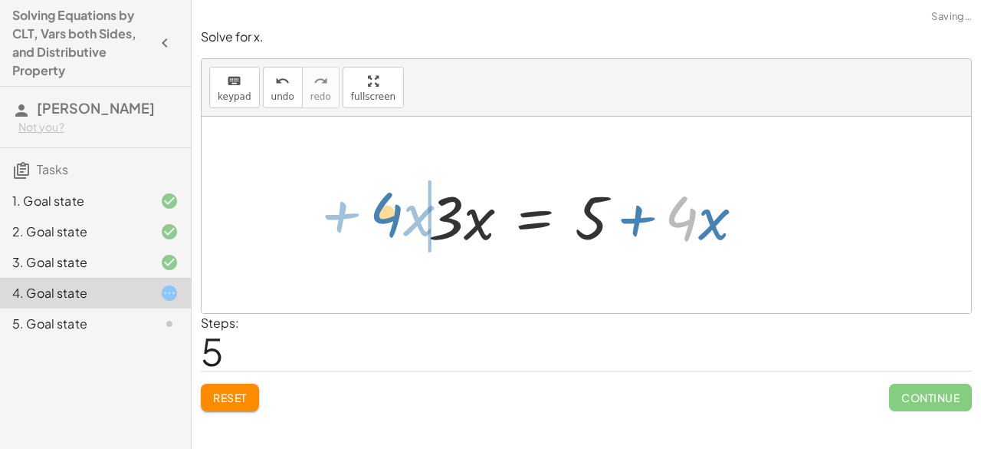
drag, startPoint x: 686, startPoint y: 214, endPoint x: 386, endPoint y: 210, distance: 299.1
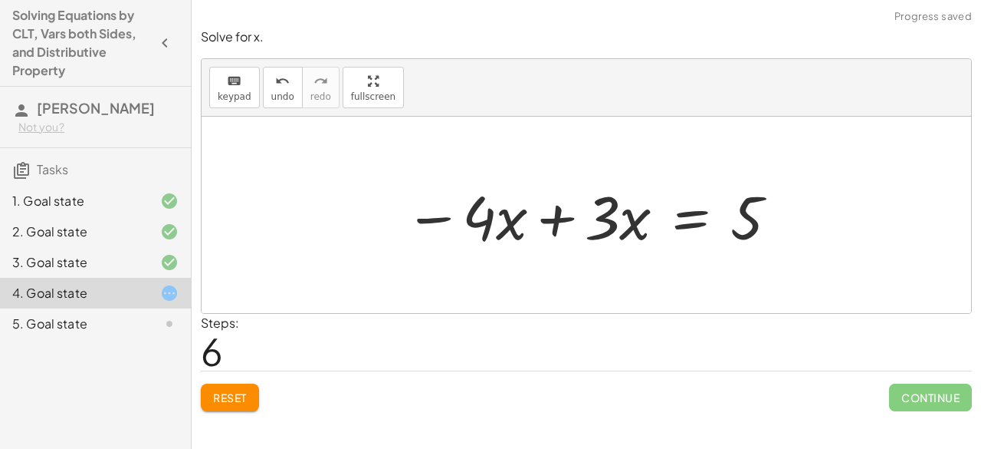
click at [558, 219] on div at bounding box center [592, 215] width 391 height 79
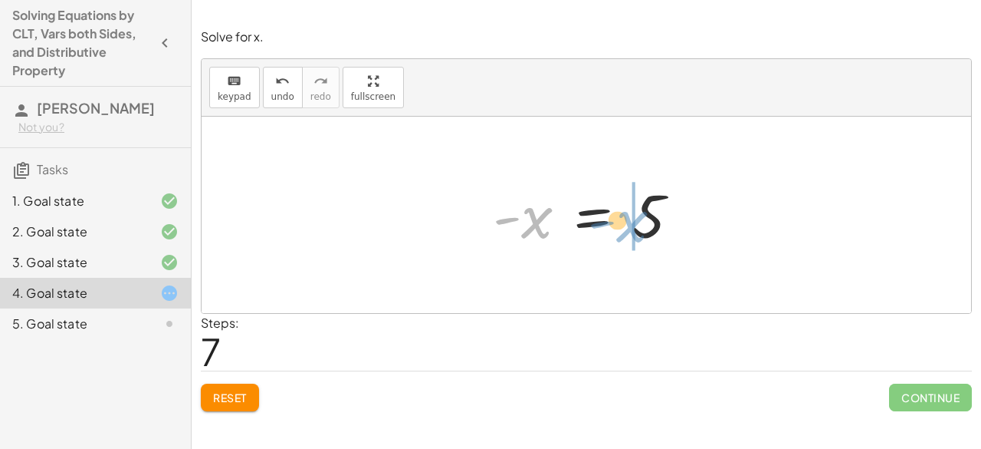
drag, startPoint x: 514, startPoint y: 223, endPoint x: 609, endPoint y: 227, distance: 95.2
click at [609, 227] on div at bounding box center [592, 215] width 215 height 76
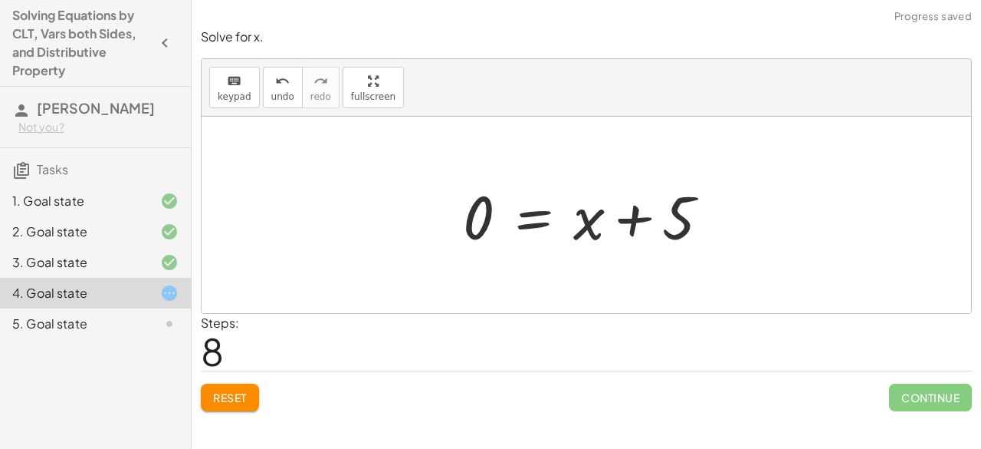
click at [219, 390] on span "Reset" at bounding box center [230, 397] width 34 height 14
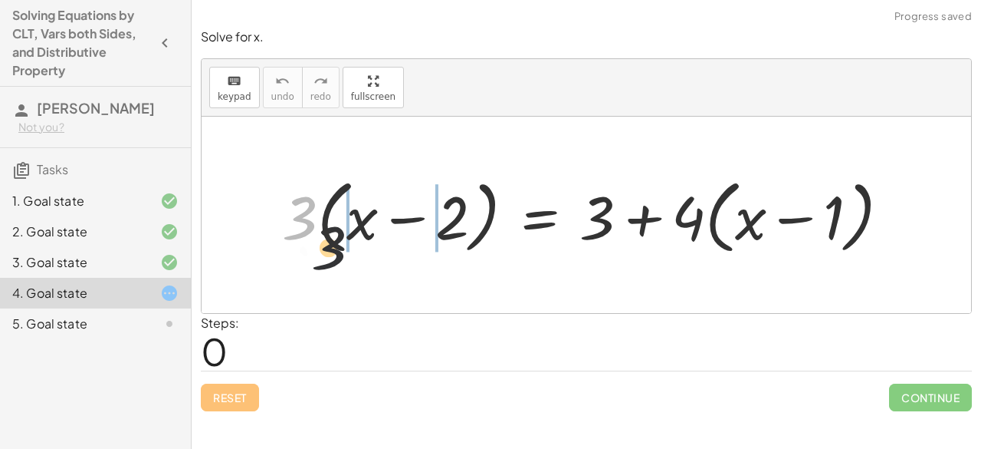
drag, startPoint x: 302, startPoint y: 215, endPoint x: 391, endPoint y: 250, distance: 95.7
click at [391, 250] on div at bounding box center [593, 215] width 636 height 88
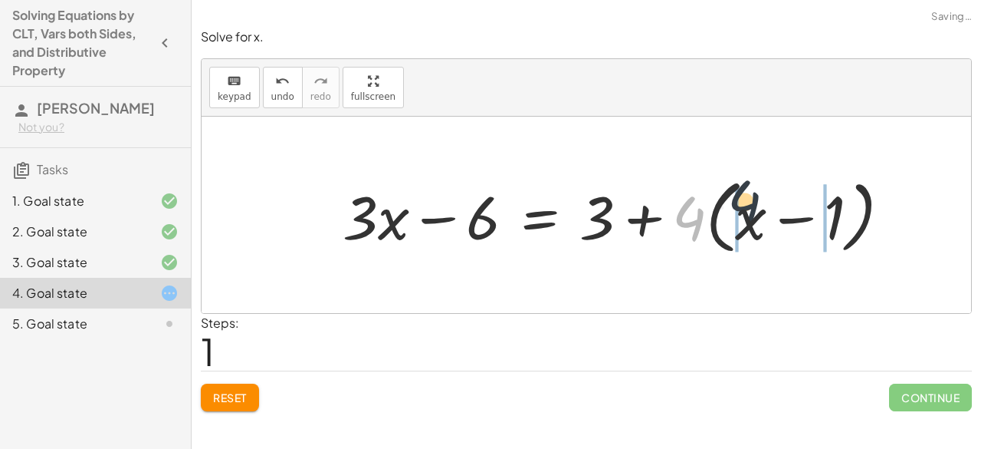
drag, startPoint x: 691, startPoint y: 231, endPoint x: 748, endPoint y: 212, distance: 60.4
click at [748, 212] on div at bounding box center [623, 215] width 576 height 88
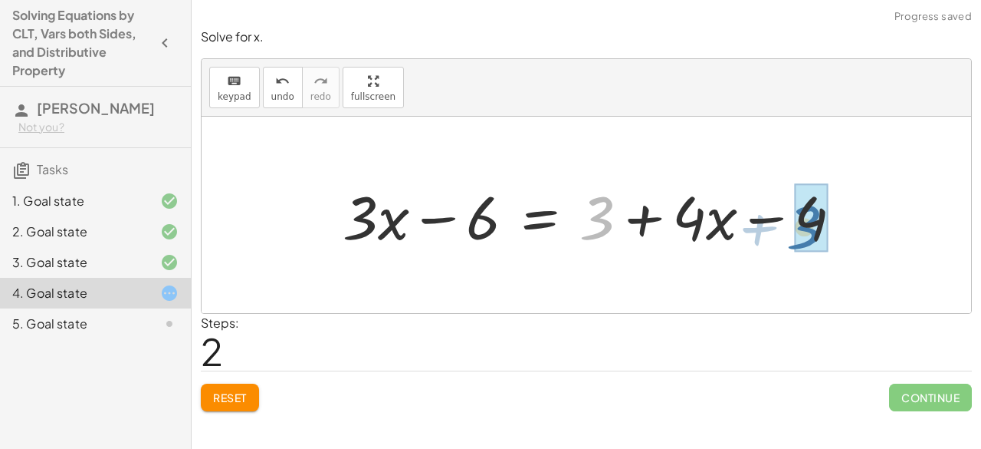
drag, startPoint x: 659, startPoint y: 216, endPoint x: 822, endPoint y: 225, distance: 162.8
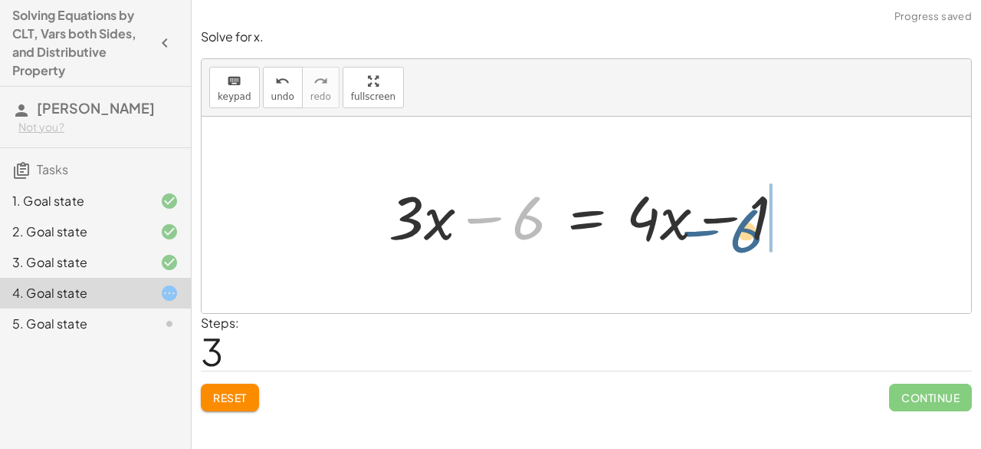
drag, startPoint x: 528, startPoint y: 222, endPoint x: 755, endPoint y: 234, distance: 226.5
click at [755, 234] on div at bounding box center [592, 215] width 423 height 79
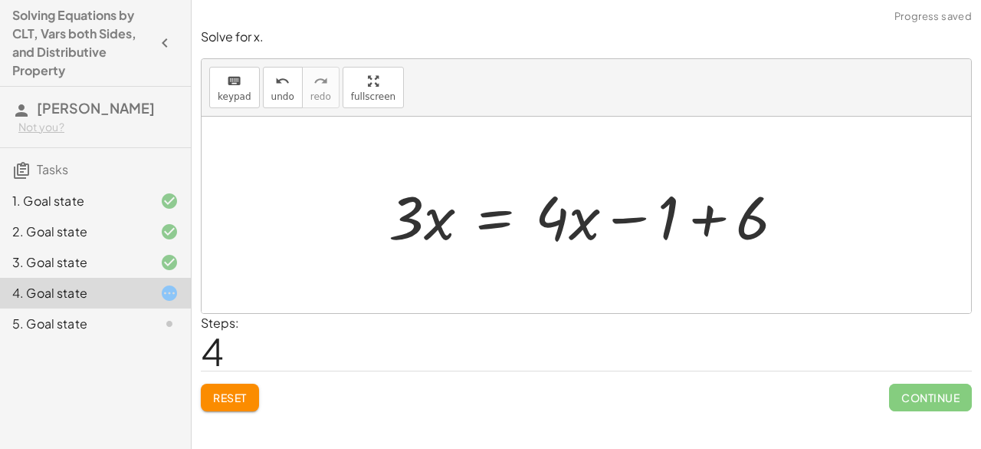
click at [718, 219] on div at bounding box center [592, 215] width 423 height 79
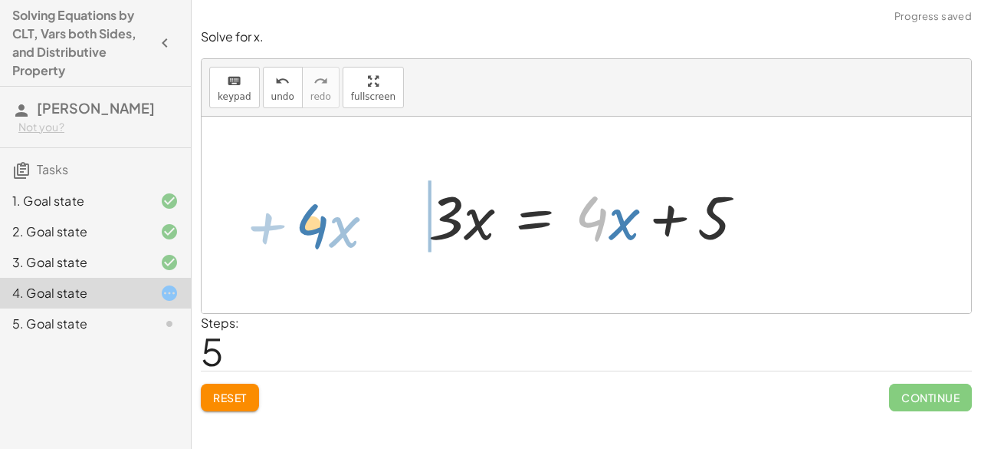
drag, startPoint x: 600, startPoint y: 212, endPoint x: 317, endPoint y: 219, distance: 283.0
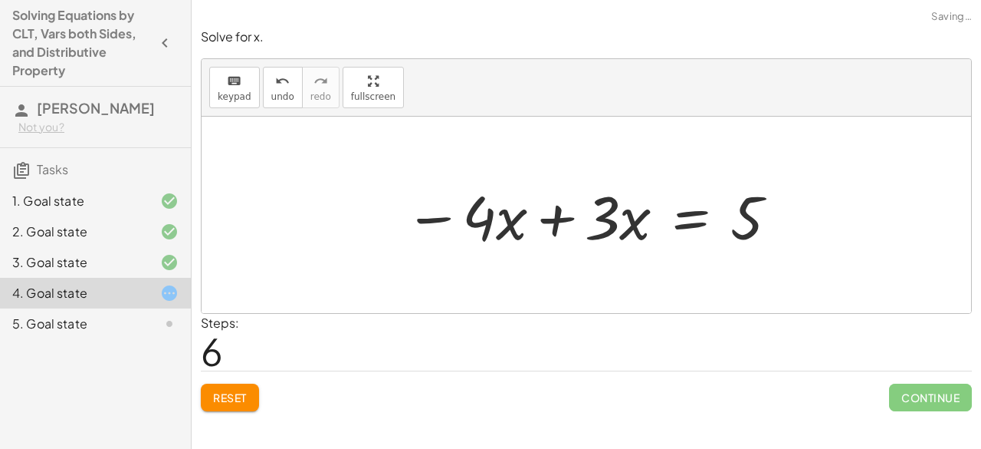
click at [549, 220] on div at bounding box center [592, 215] width 391 height 79
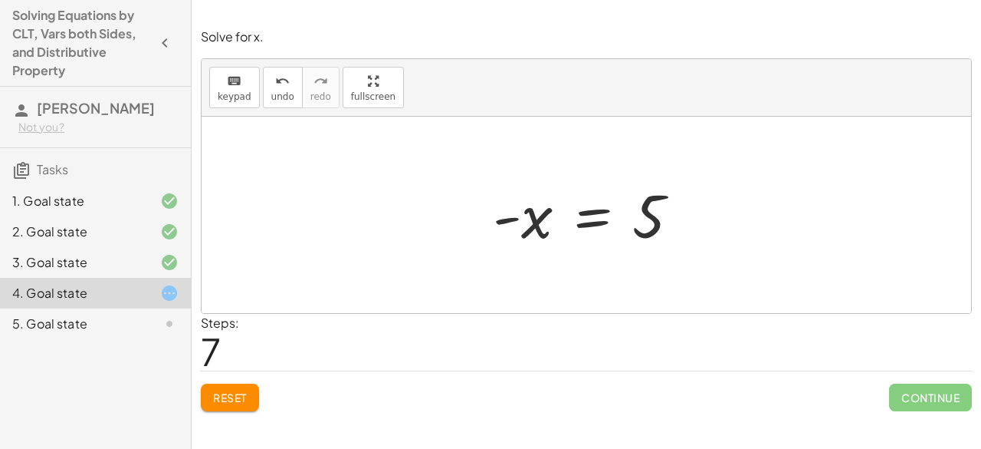
click at [521, 210] on div at bounding box center [592, 215] width 215 height 76
click at [242, 87] on div "keyboard" at bounding box center [235, 80] width 34 height 18
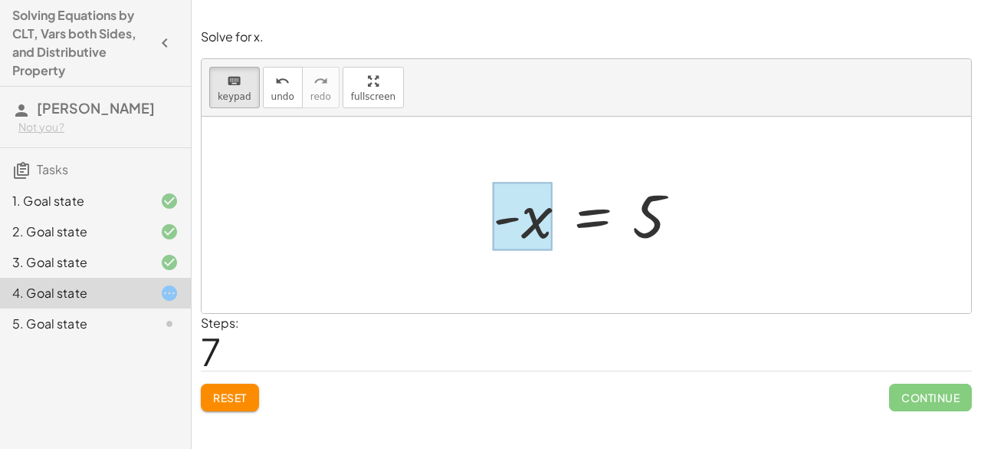
click at [525, 228] on div at bounding box center [523, 216] width 60 height 68
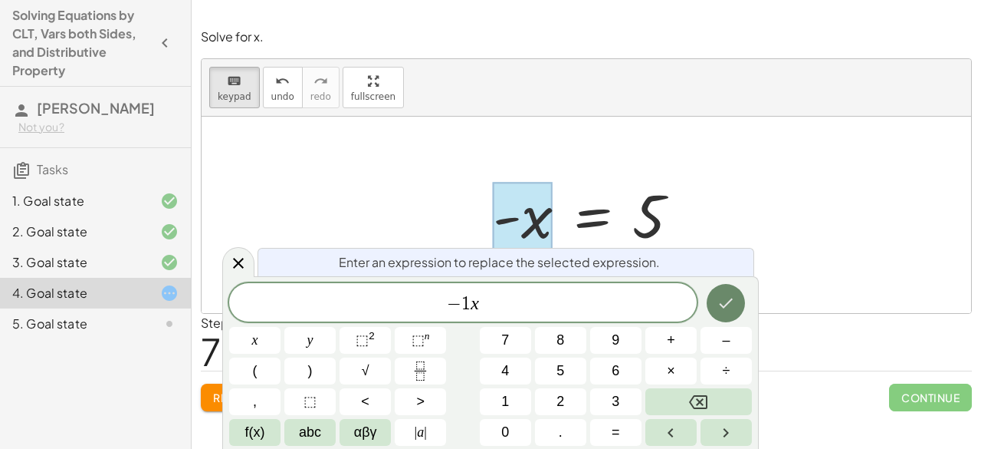
click at [730, 306] on icon "Done" at bounding box center [726, 303] width 18 height 18
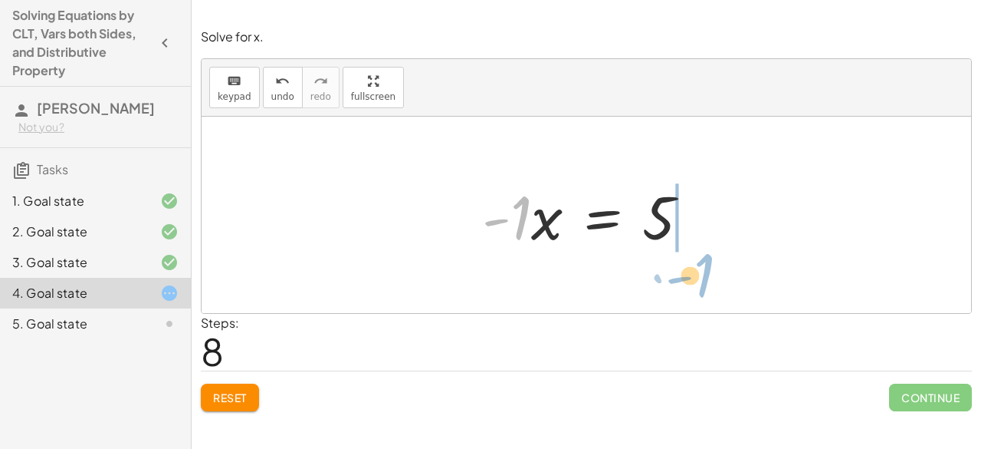
drag, startPoint x: 521, startPoint y: 228, endPoint x: 704, endPoint y: 285, distance: 191.3
click at [704, 285] on div "· 3 · ( + x − 2 ) = + 3 + · 4 · ( + x − 1 ) + · 3 · x − · 3 · 2 = + 3 + · 4 · (…" at bounding box center [587, 215] width 770 height 196
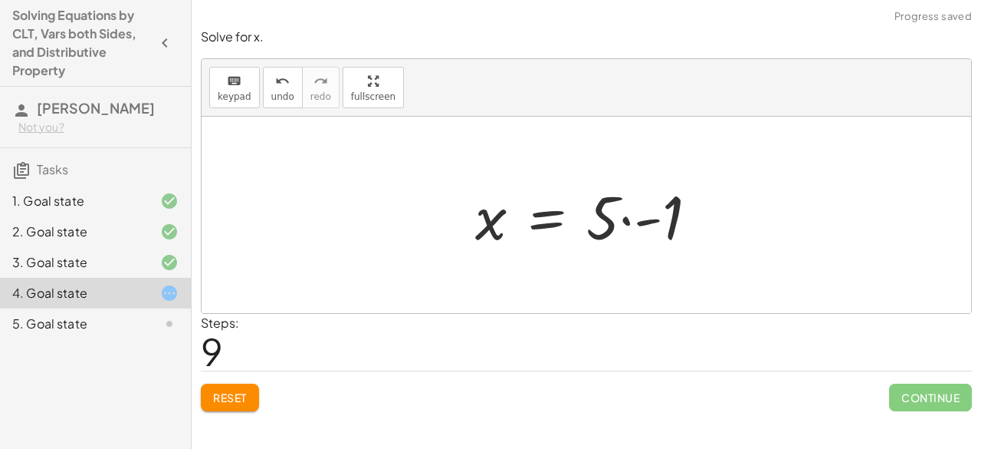
click at [643, 218] on div at bounding box center [593, 215] width 250 height 79
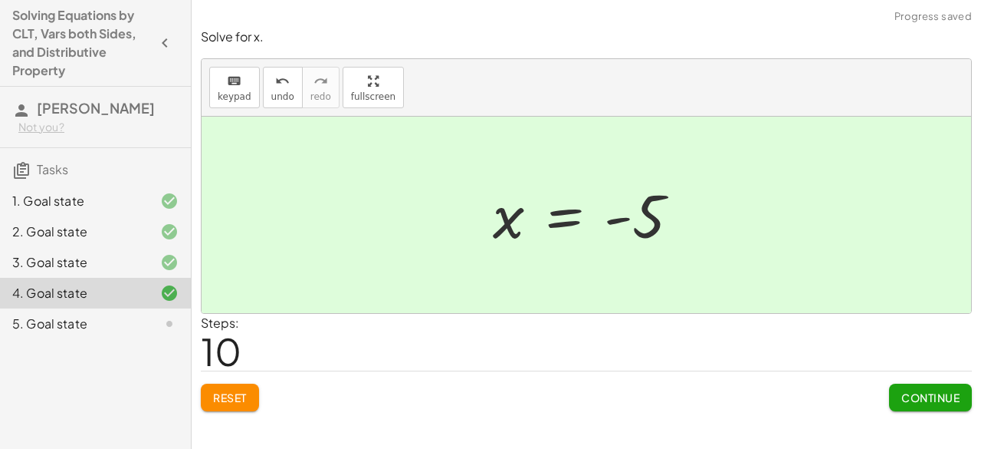
click at [916, 395] on span "Continue" at bounding box center [931, 397] width 58 height 14
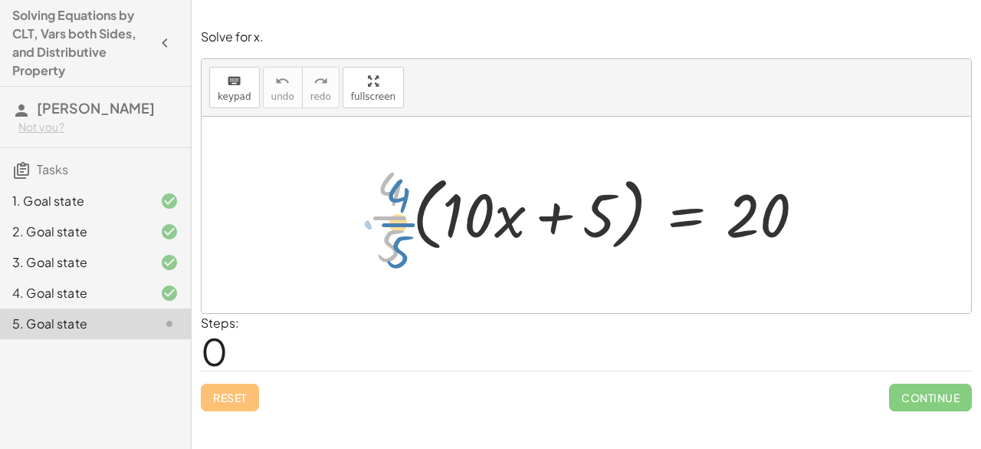
click at [401, 219] on div at bounding box center [592, 215] width 465 height 118
drag, startPoint x: 390, startPoint y: 208, endPoint x: 799, endPoint y: 212, distance: 409.5
click at [799, 212] on div at bounding box center [592, 215] width 465 height 118
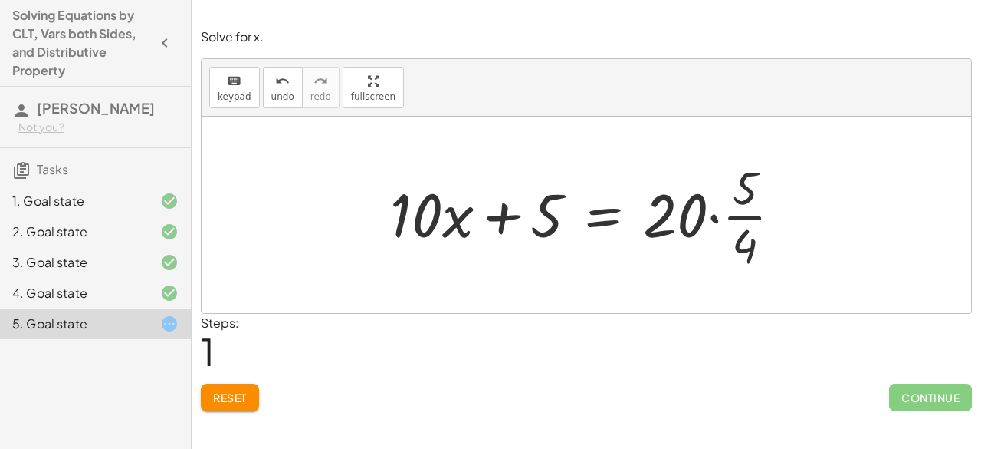
click at [717, 215] on div at bounding box center [592, 215] width 419 height 118
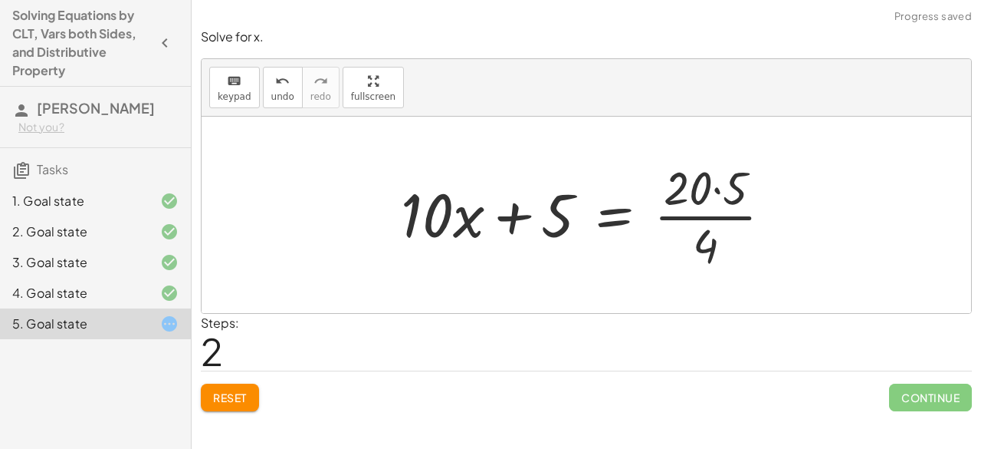
click at [712, 195] on div at bounding box center [592, 215] width 399 height 118
click at [719, 189] on div at bounding box center [592, 215] width 399 height 118
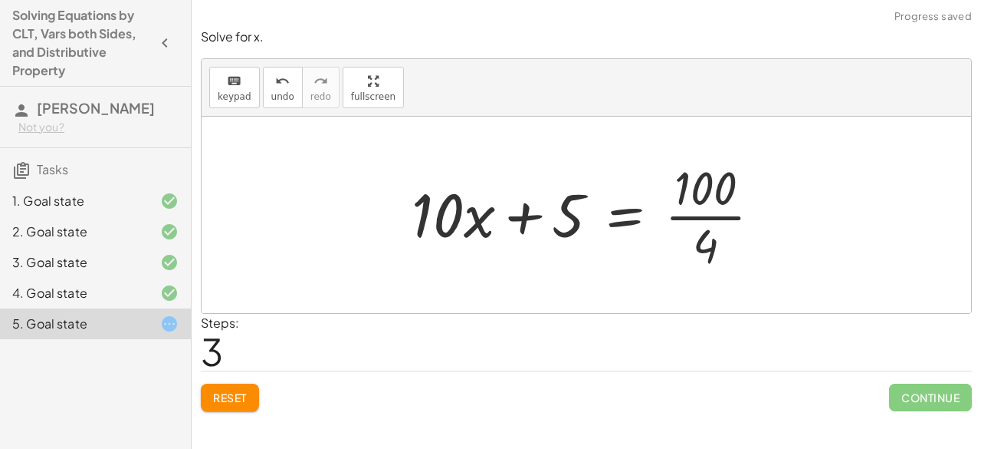
click at [698, 212] on div at bounding box center [592, 215] width 377 height 118
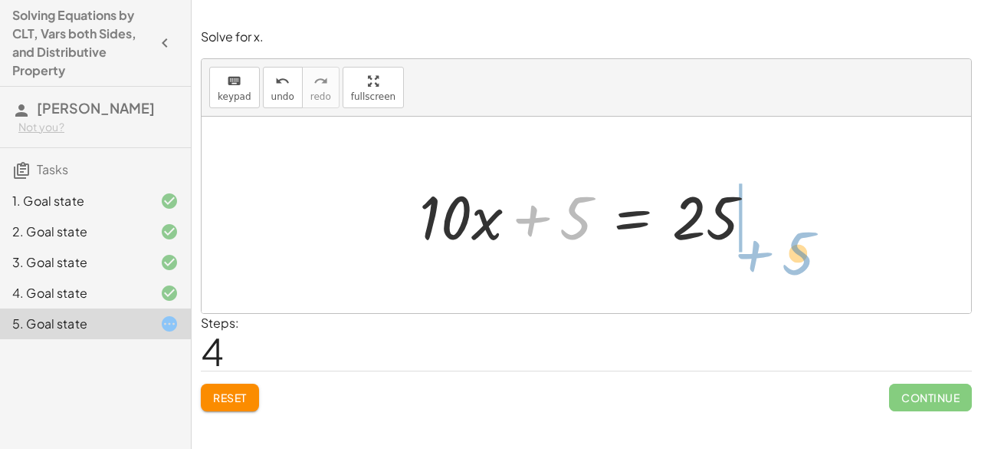
drag, startPoint x: 549, startPoint y: 222, endPoint x: 767, endPoint y: 252, distance: 219.8
click at [767, 252] on div at bounding box center [593, 215] width 362 height 79
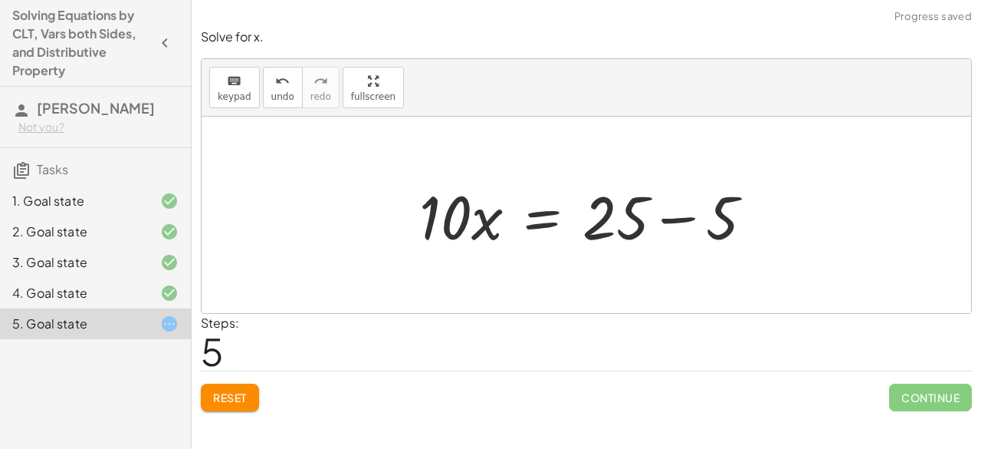
click at [698, 222] on div at bounding box center [593, 215] width 362 height 79
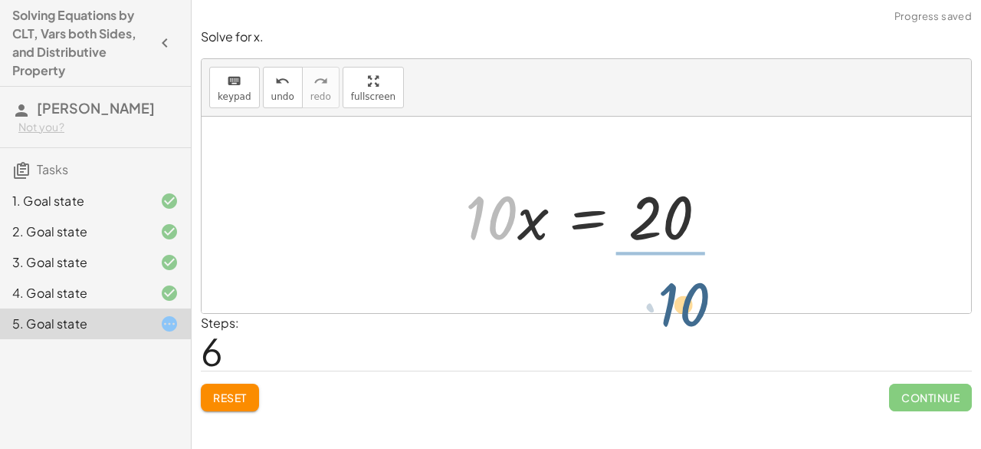
drag, startPoint x: 492, startPoint y: 215, endPoint x: 686, endPoint y: 303, distance: 212.8
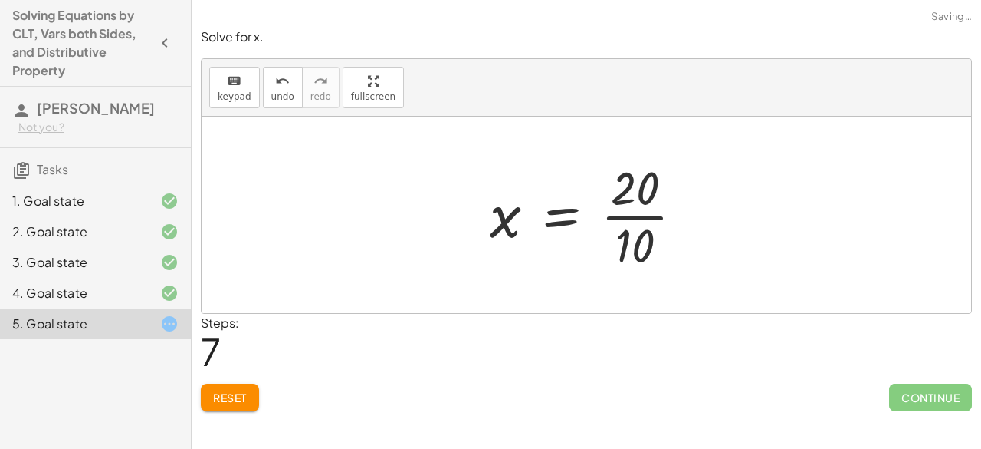
click at [639, 219] on div at bounding box center [593, 215] width 222 height 118
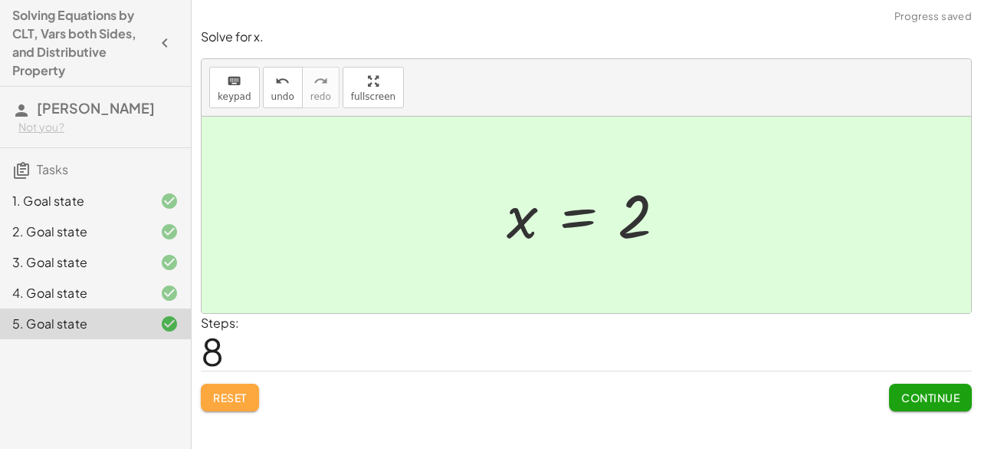
click at [235, 396] on span "Reset" at bounding box center [230, 397] width 34 height 14
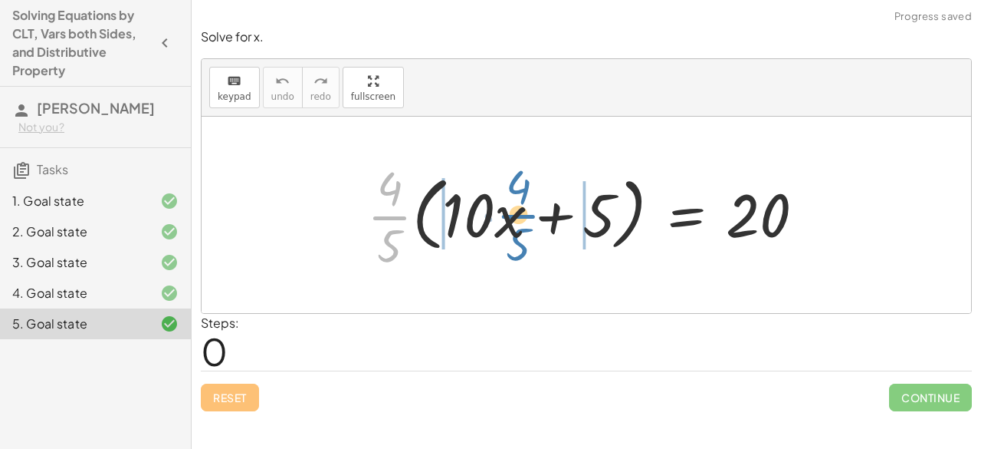
drag, startPoint x: 391, startPoint y: 215, endPoint x: 518, endPoint y: 214, distance: 126.5
click at [518, 214] on div at bounding box center [592, 215] width 465 height 118
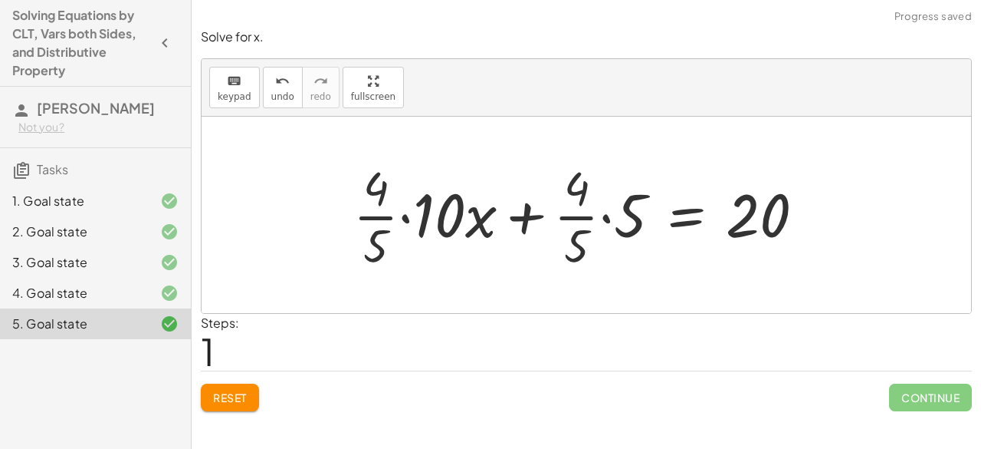
click at [410, 215] on div at bounding box center [585, 215] width 479 height 118
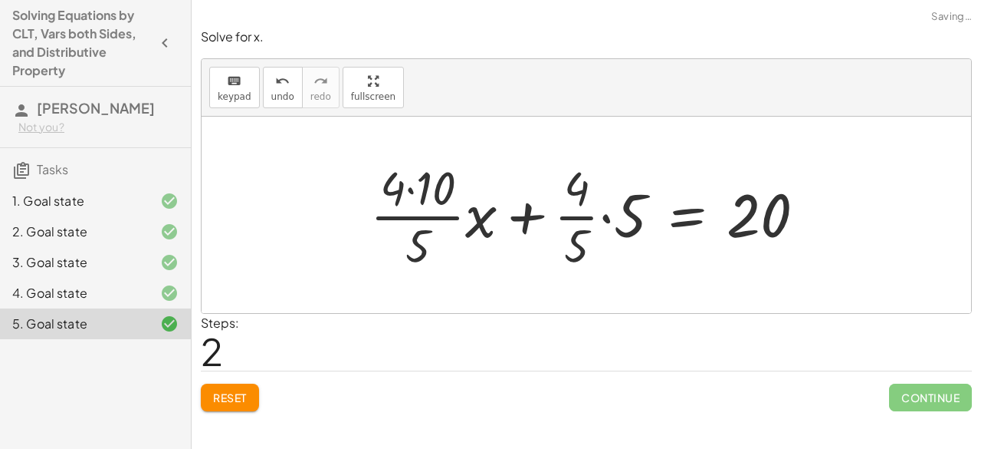
click at [413, 194] on div at bounding box center [594, 215] width 463 height 118
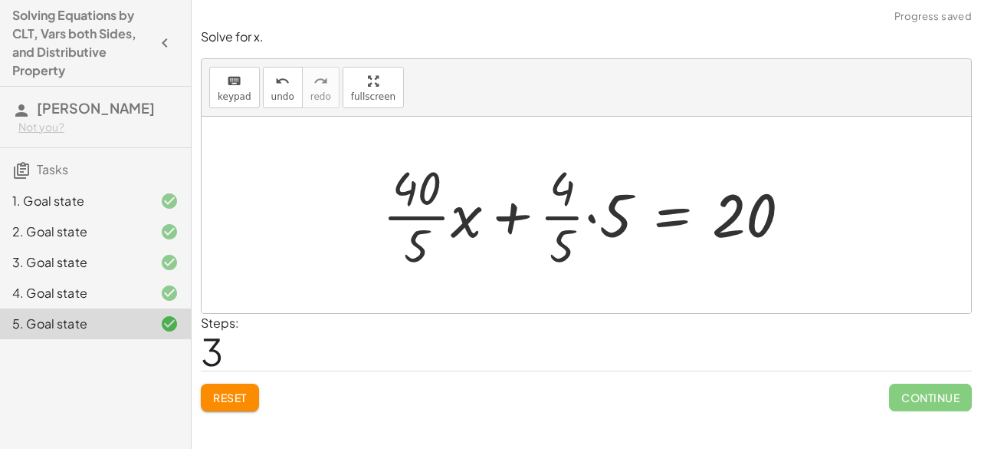
click at [400, 220] on div at bounding box center [593, 215] width 436 height 118
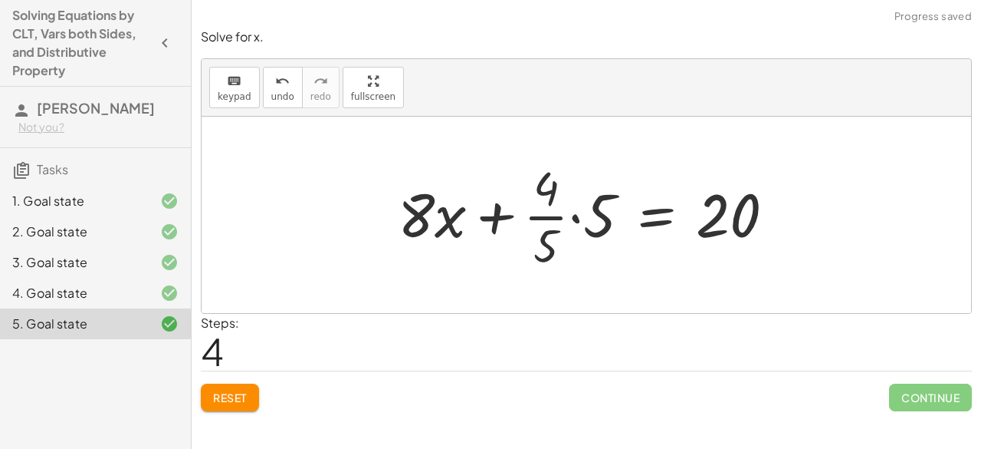
click at [562, 212] on div at bounding box center [592, 215] width 405 height 118
click at [574, 215] on div at bounding box center [592, 215] width 405 height 118
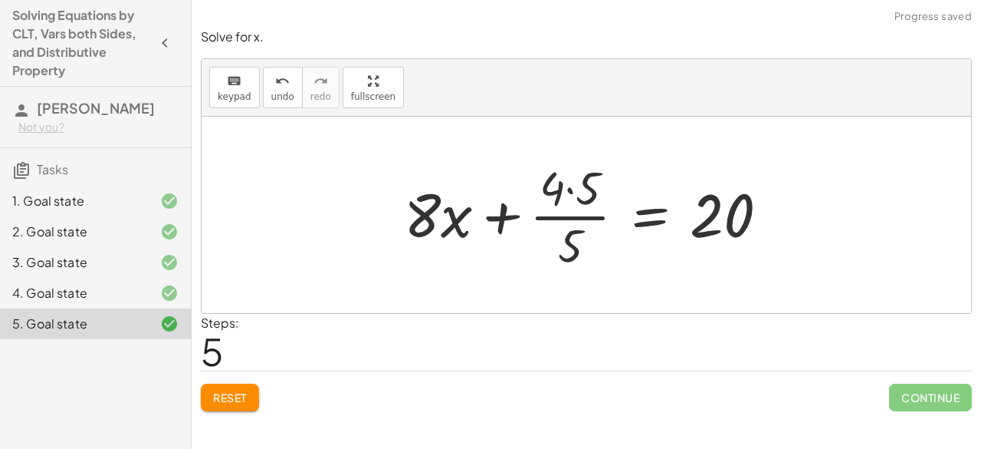
click at [562, 186] on div at bounding box center [592, 215] width 393 height 118
click at [569, 186] on div at bounding box center [592, 215] width 393 height 118
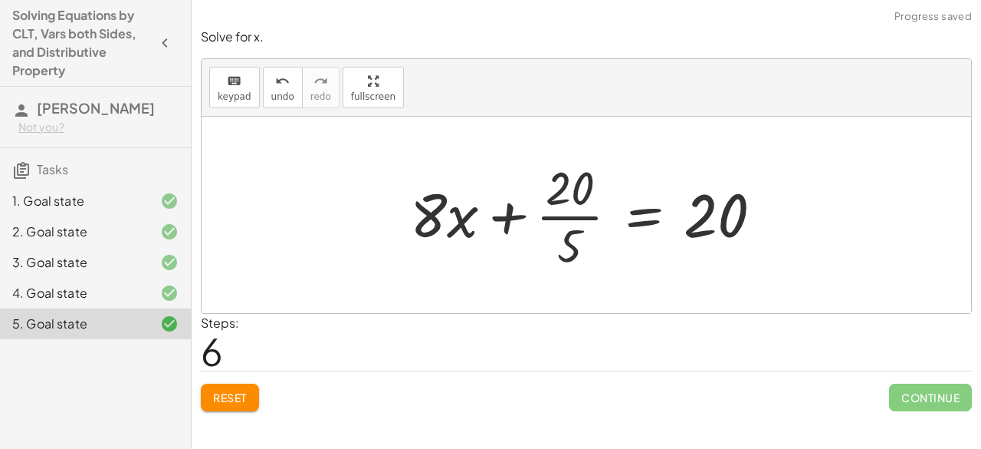
click at [579, 215] on div at bounding box center [593, 215] width 380 height 118
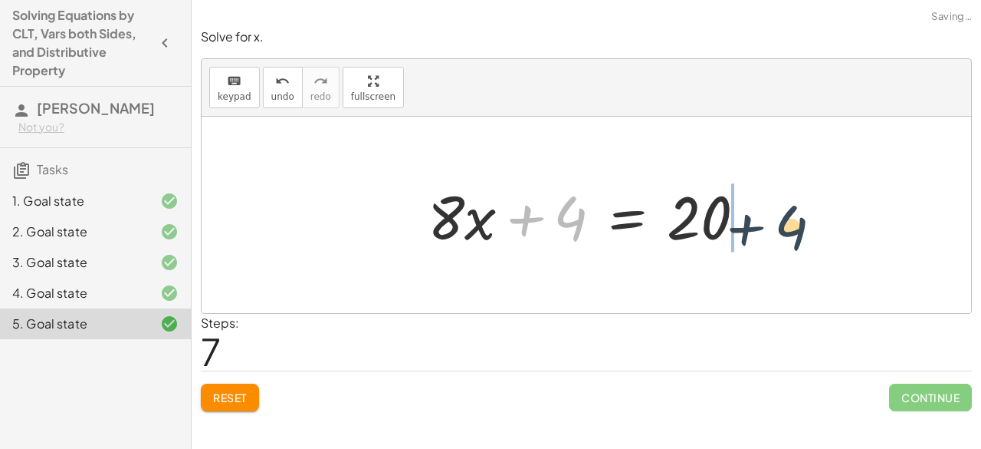
drag, startPoint x: 568, startPoint y: 233, endPoint x: 793, endPoint y: 243, distance: 224.9
click at [793, 243] on div "· · 4 · 5 · ( + · 10 · x + 5 ) = 20 + · · 4 · 5 · 10 · x + · · 4 · 5 · 5 = 20 +…" at bounding box center [587, 215] width 770 height 196
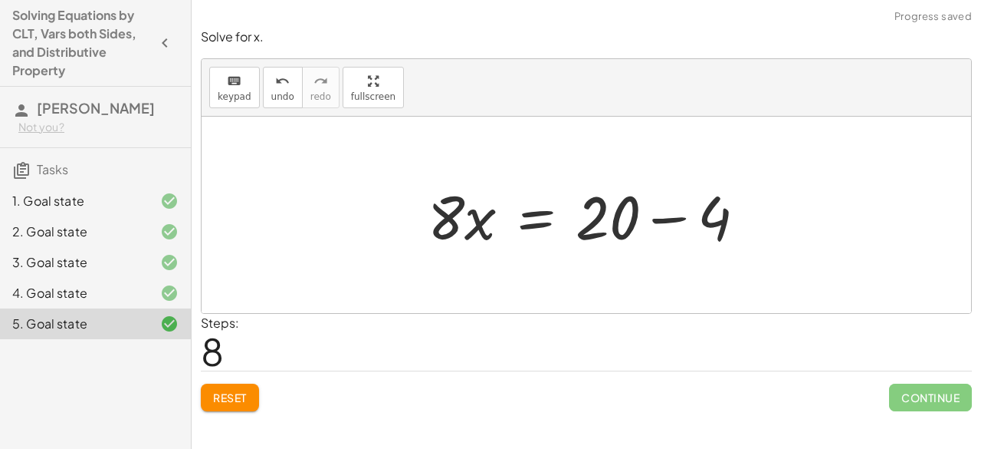
click at [671, 225] on div at bounding box center [593, 215] width 346 height 79
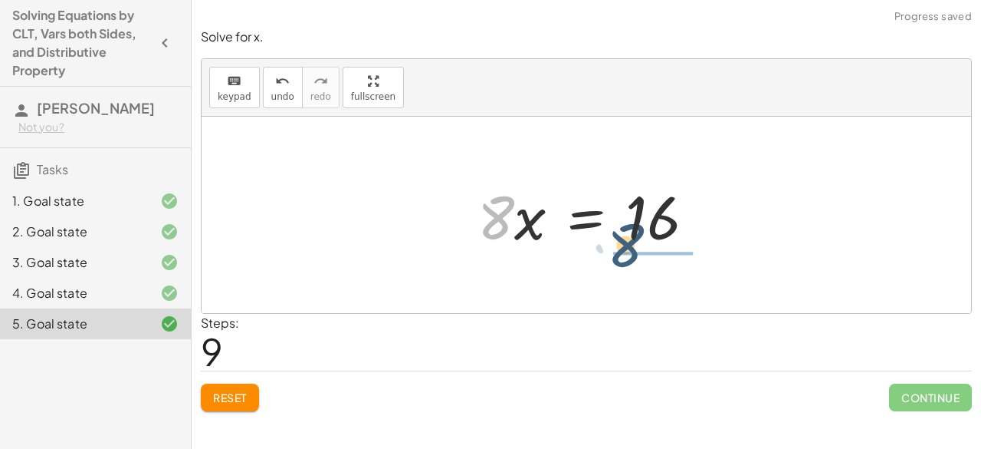
drag, startPoint x: 509, startPoint y: 215, endPoint x: 652, endPoint y: 257, distance: 148.5
click at [652, 260] on div "· · 4 · 5 · ( + · 10 · x + 5 ) = 20 + · · 4 · 5 · 10 · x + · · 4 · 5 · 5 = 20 +…" at bounding box center [587, 215] width 770 height 196
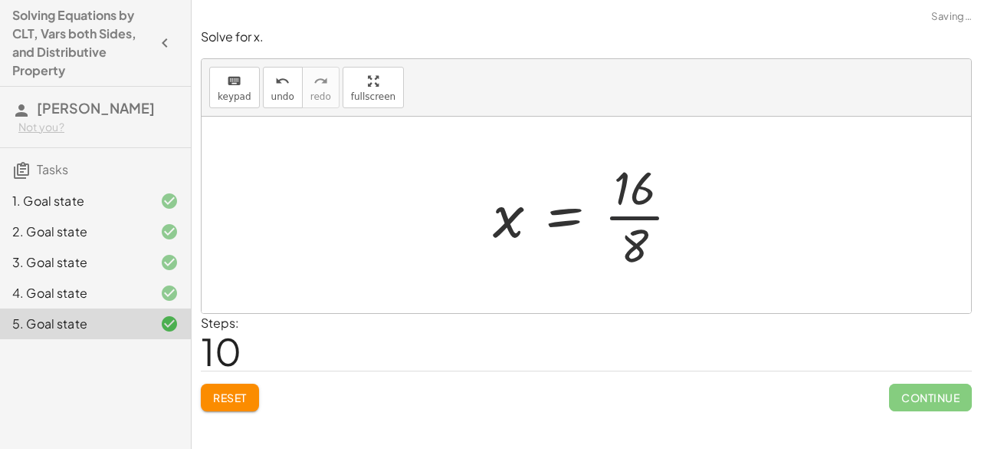
click at [625, 219] on div at bounding box center [592, 215] width 215 height 118
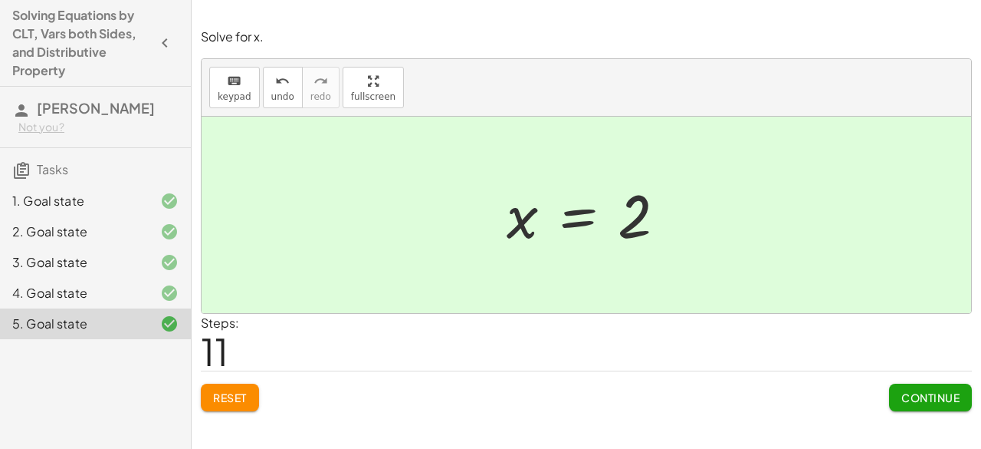
click at [948, 396] on span "Continue" at bounding box center [931, 397] width 58 height 14
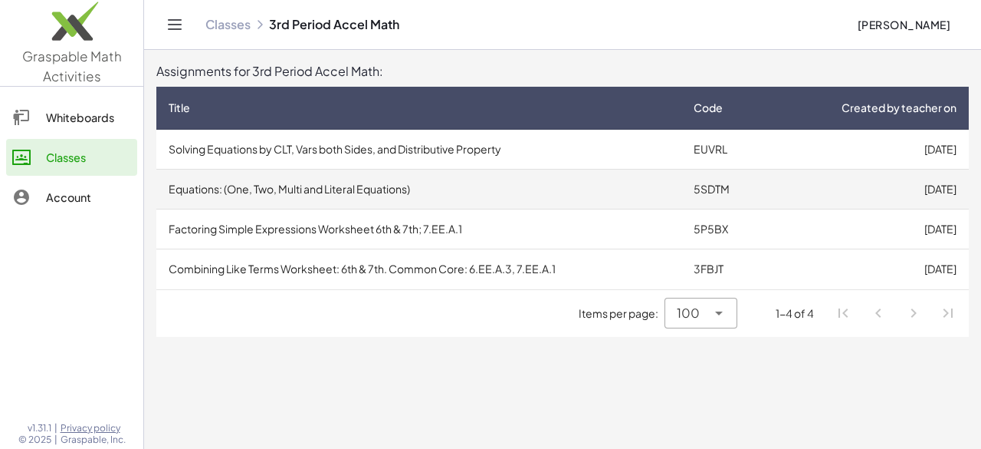
click at [290, 191] on td "Equations: (One, Two, Multi and Literal Equations)" at bounding box center [418, 189] width 525 height 40
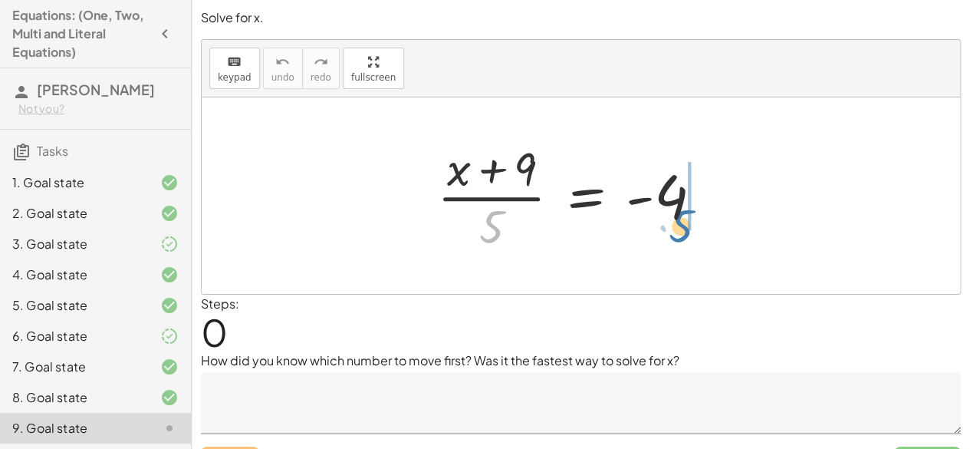
drag, startPoint x: 498, startPoint y: 215, endPoint x: 699, endPoint y: 206, distance: 201.1
click at [699, 206] on div at bounding box center [575, 195] width 293 height 118
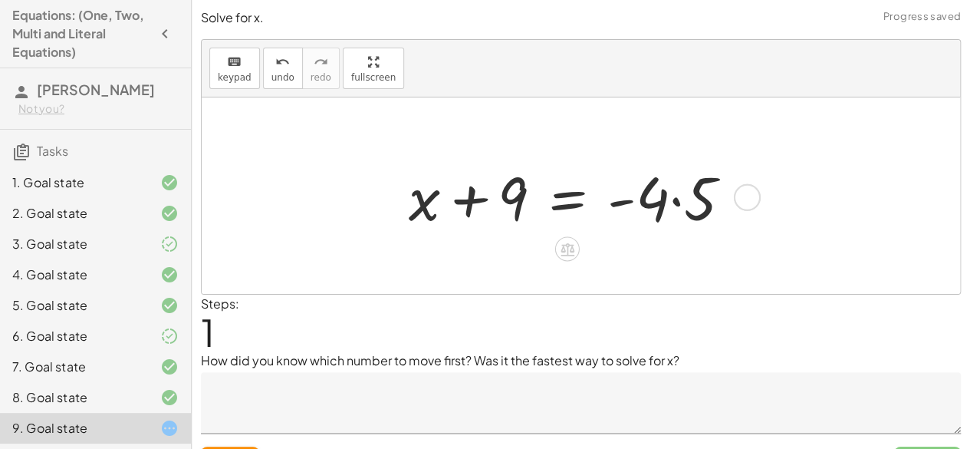
click at [689, 202] on div at bounding box center [576, 195] width 350 height 79
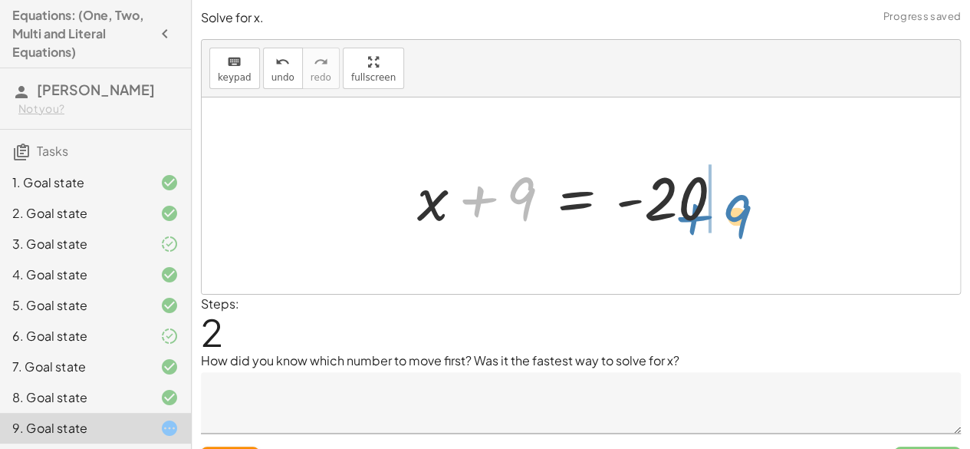
drag, startPoint x: 513, startPoint y: 196, endPoint x: 729, endPoint y: 214, distance: 217.0
click at [729, 214] on div at bounding box center [575, 195] width 333 height 79
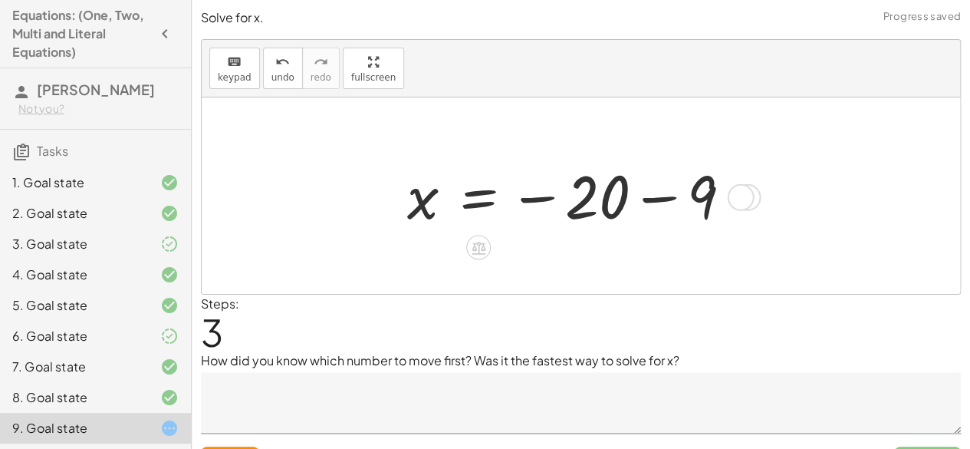
click at [659, 202] on div at bounding box center [575, 196] width 352 height 76
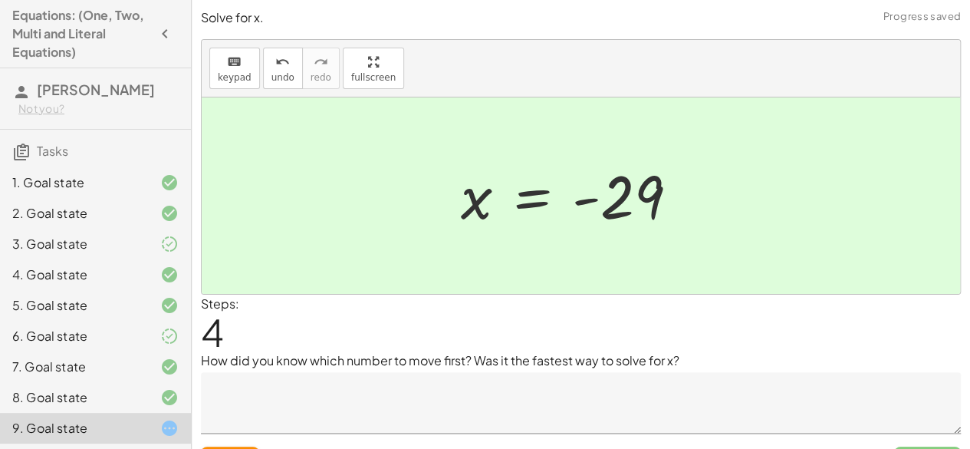
scroll to position [32, 0]
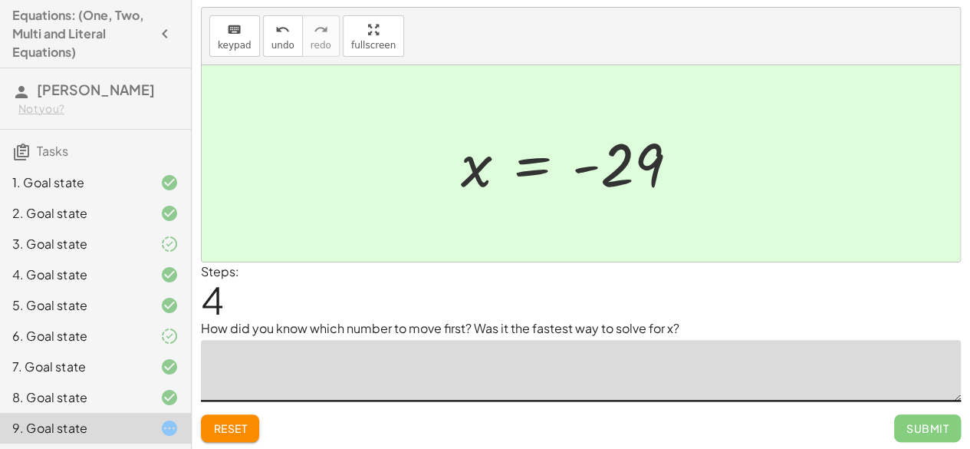
click at [656, 359] on textarea at bounding box center [581, 370] width 760 height 61
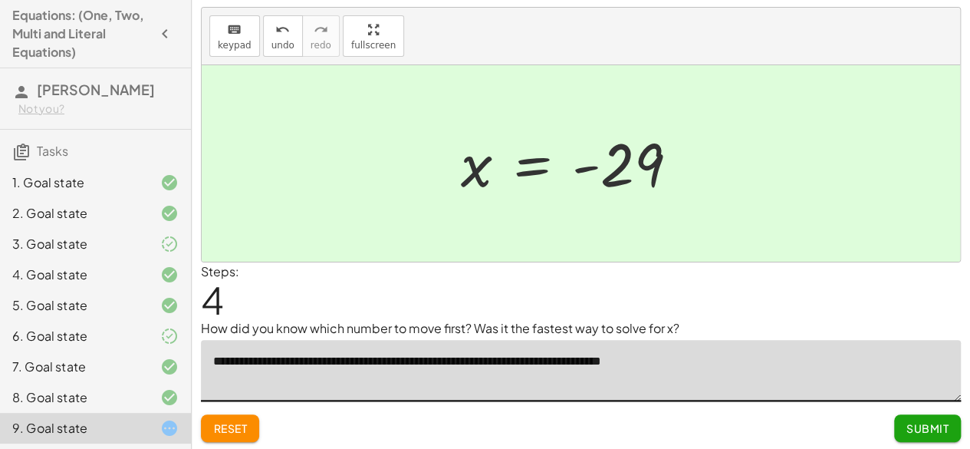
type textarea "**********"
click at [923, 424] on span "Submit" at bounding box center [927, 428] width 42 height 14
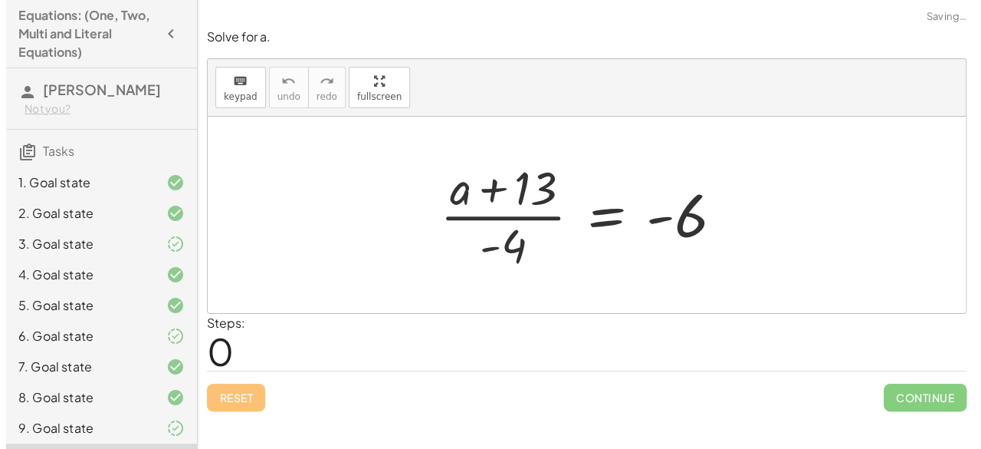
scroll to position [0, 0]
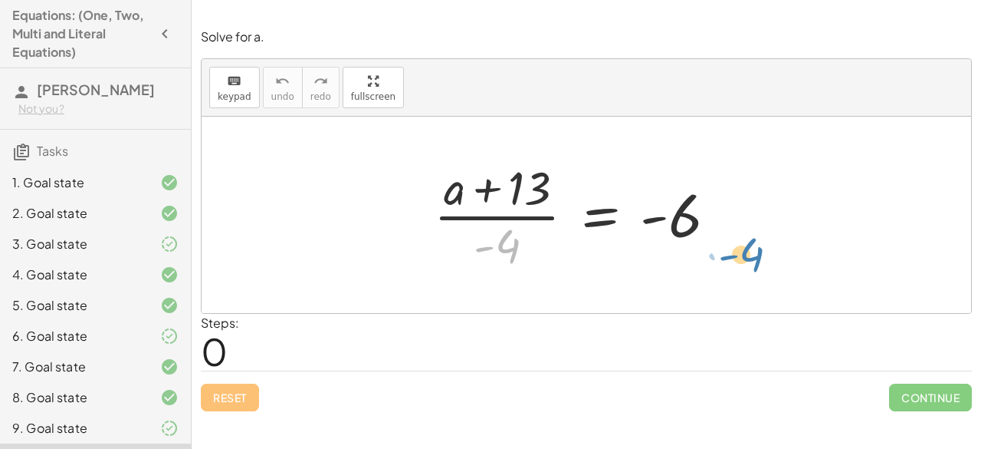
drag, startPoint x: 499, startPoint y: 245, endPoint x: 748, endPoint y: 251, distance: 248.5
drag, startPoint x: 518, startPoint y: 244, endPoint x: 743, endPoint y: 245, distance: 224.7
click at [743, 245] on div "· - 4 · ( + a + 13 ) · - 4 = - 6" at bounding box center [586, 215] width 351 height 126
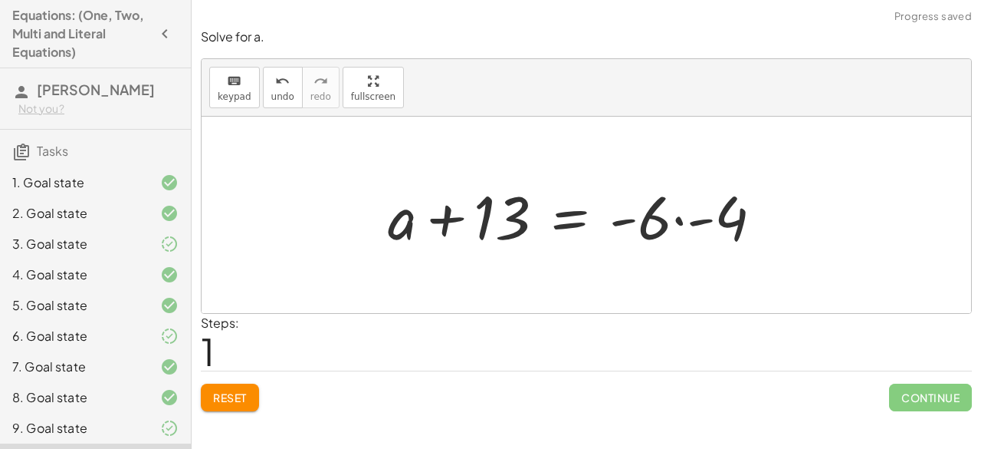
click at [675, 225] on div at bounding box center [581, 215] width 403 height 79
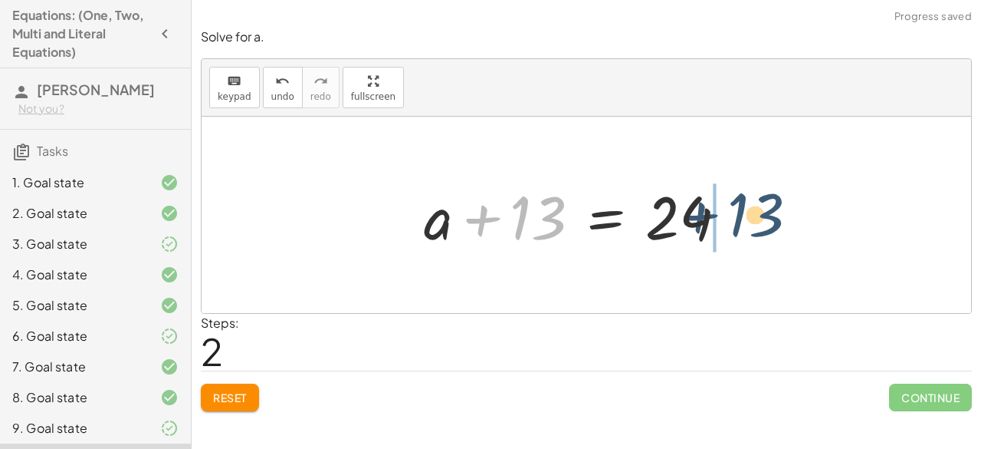
drag, startPoint x: 544, startPoint y: 225, endPoint x: 761, endPoint y: 220, distance: 217.8
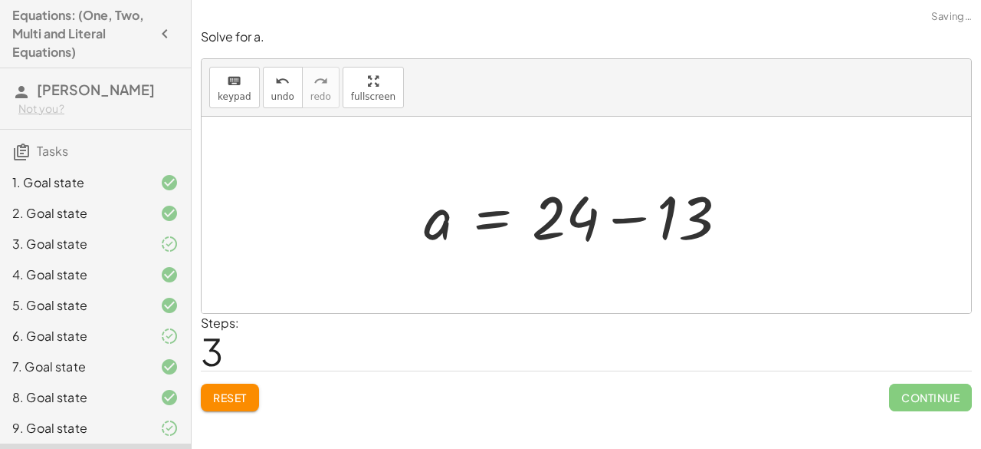
click at [640, 219] on div at bounding box center [581, 215] width 331 height 79
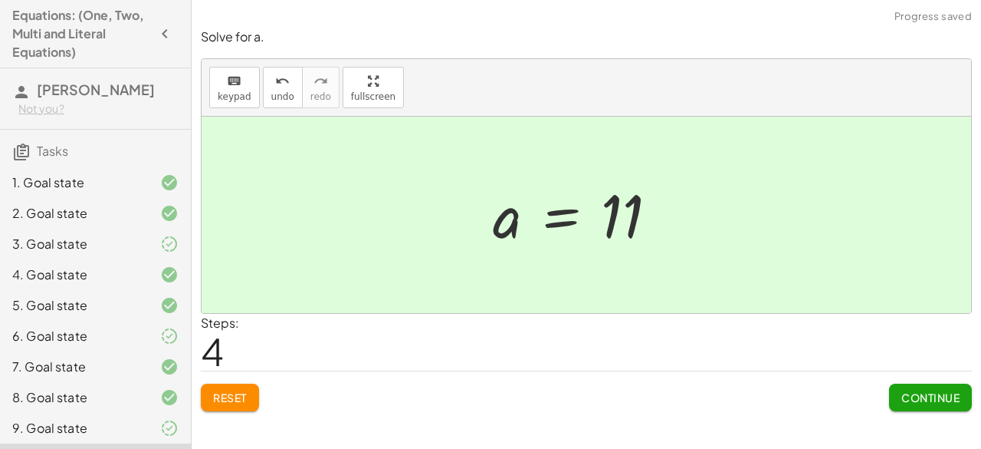
click at [917, 391] on span "Continue" at bounding box center [931, 397] width 58 height 14
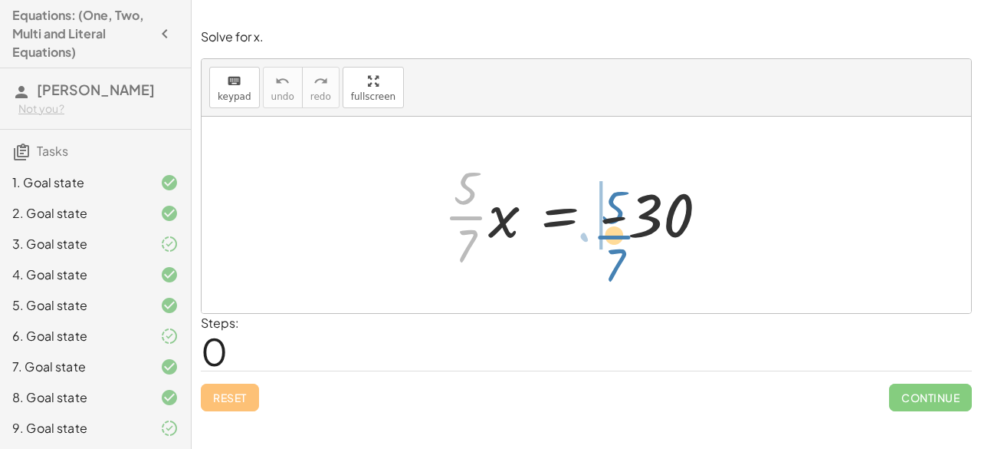
drag, startPoint x: 462, startPoint y: 206, endPoint x: 609, endPoint y: 225, distance: 148.5
click at [609, 225] on div at bounding box center [582, 215] width 292 height 118
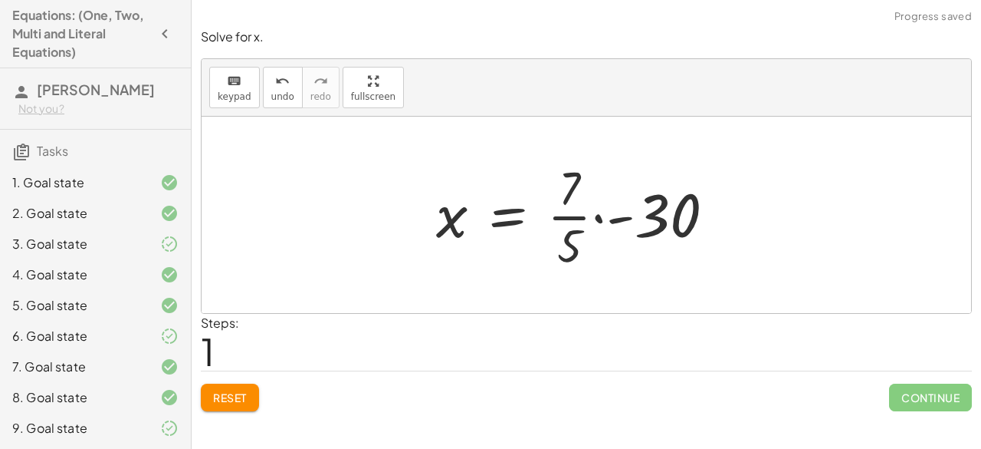
click at [616, 219] on div at bounding box center [582, 215] width 307 height 118
click at [560, 215] on div at bounding box center [582, 215] width 307 height 118
click at [593, 212] on div at bounding box center [582, 215] width 307 height 118
click at [629, 215] on div at bounding box center [582, 215] width 307 height 118
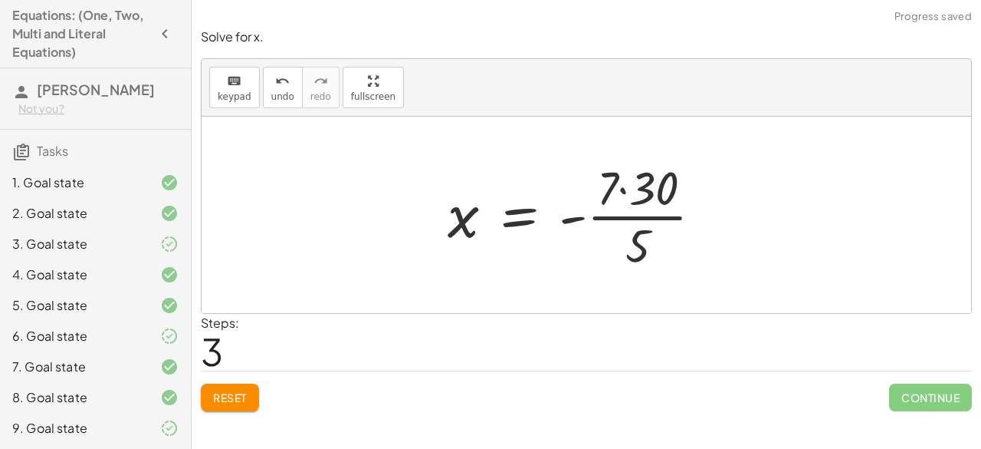
click at [625, 186] on div at bounding box center [581, 215] width 283 height 118
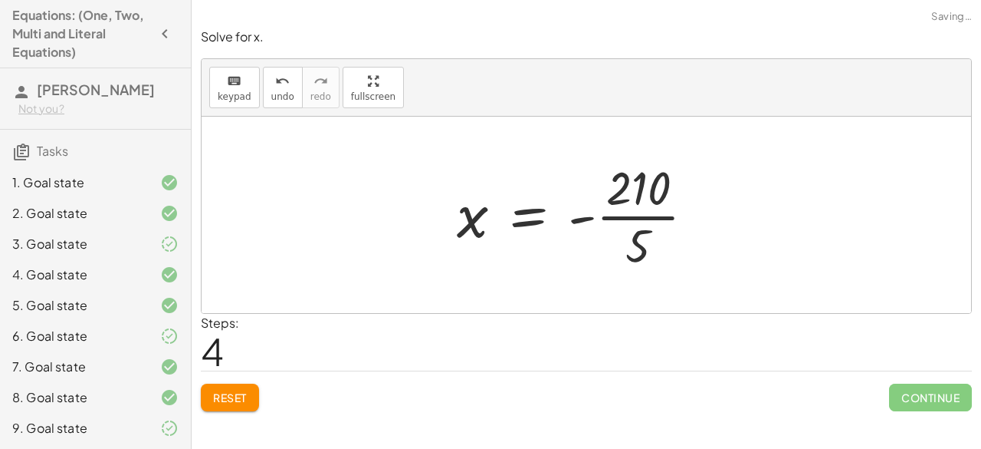
click at [630, 220] on div at bounding box center [581, 215] width 265 height 118
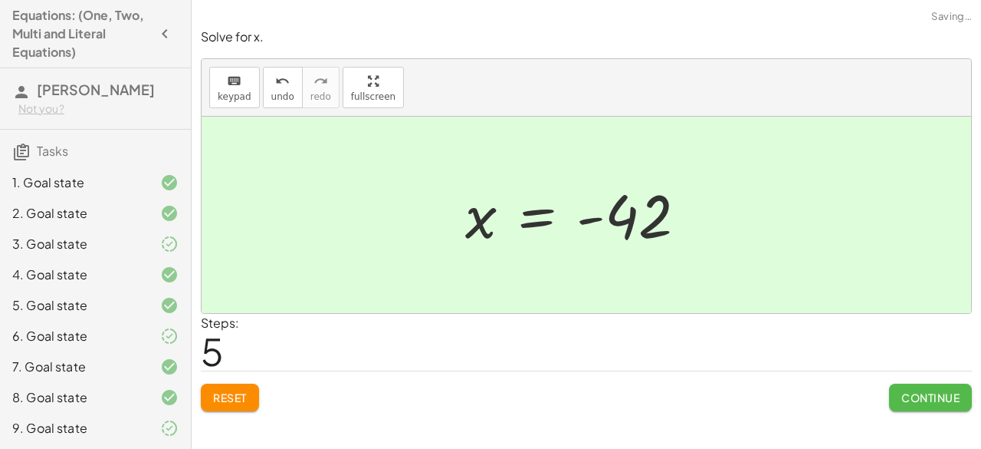
click at [929, 393] on span "Continue" at bounding box center [931, 397] width 58 height 14
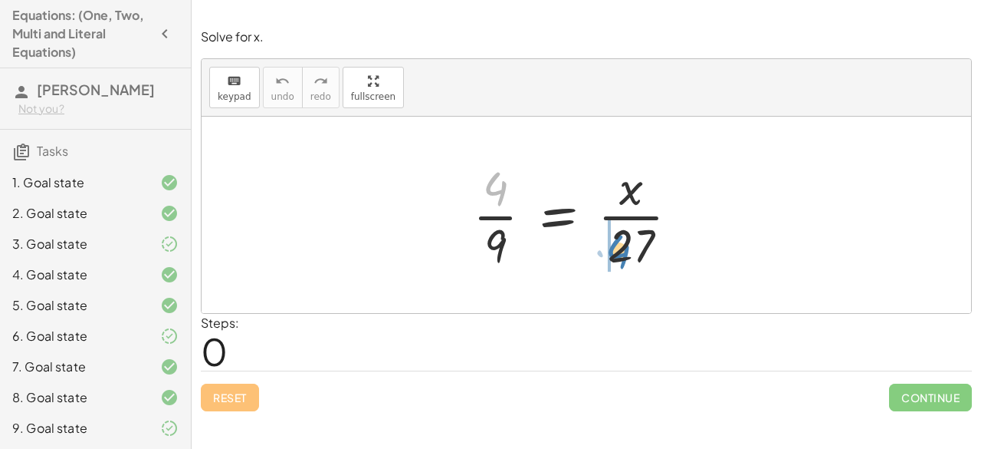
drag, startPoint x: 497, startPoint y: 192, endPoint x: 620, endPoint y: 255, distance: 137.9
click at [620, 255] on div at bounding box center [581, 215] width 233 height 118
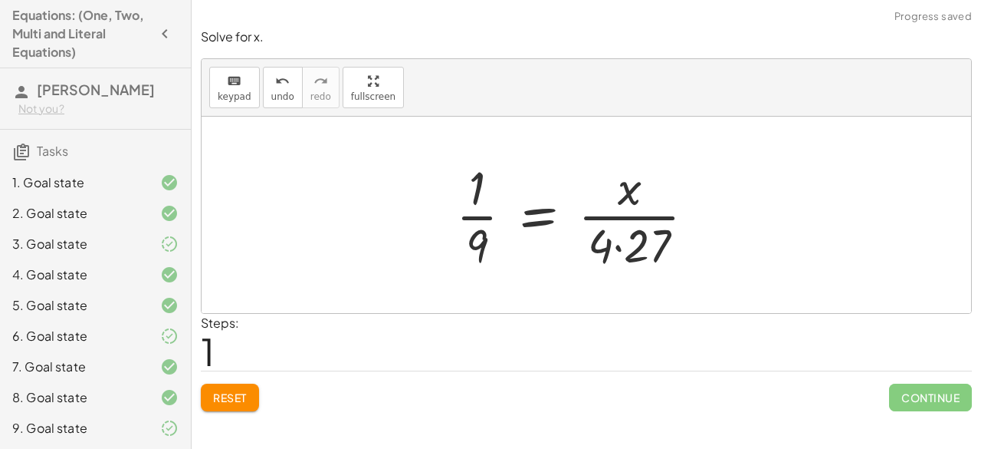
click at [622, 248] on div at bounding box center [582, 215] width 267 height 118
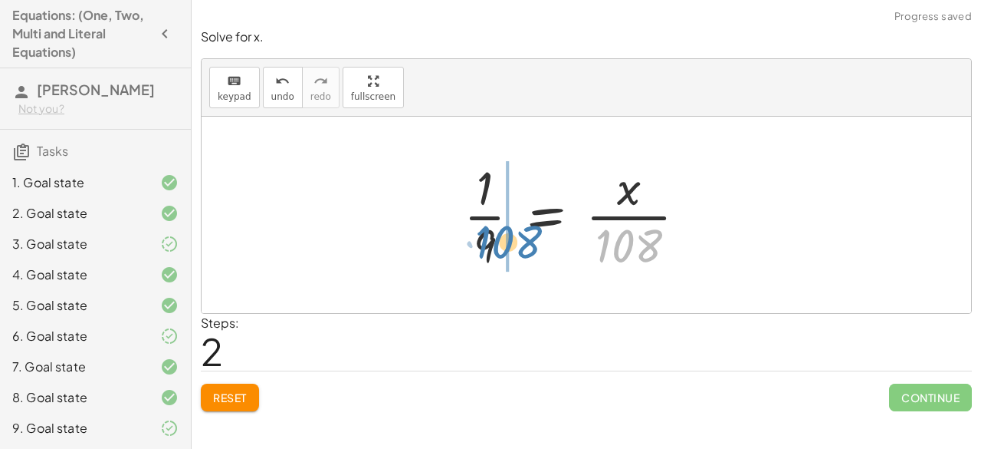
drag, startPoint x: 610, startPoint y: 243, endPoint x: 498, endPoint y: 238, distance: 111.3
click at [498, 238] on div at bounding box center [581, 215] width 251 height 118
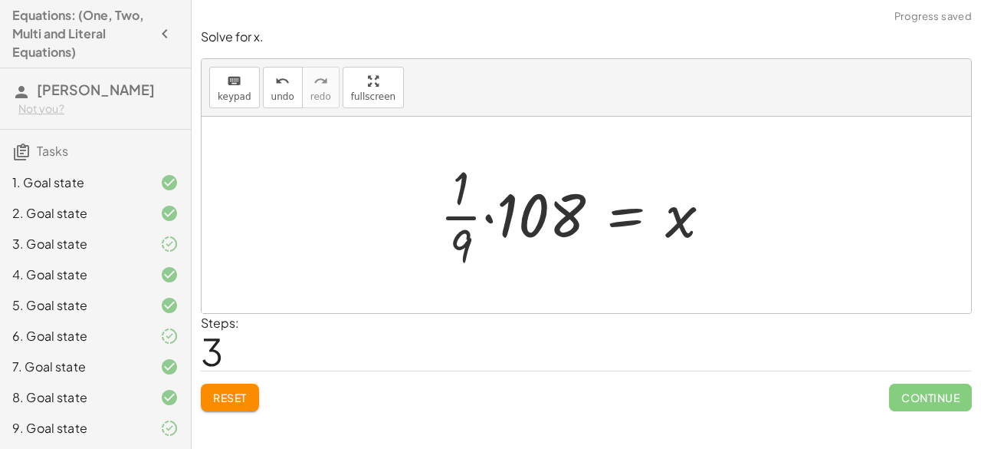
click at [475, 221] on div at bounding box center [581, 215] width 299 height 118
click at [482, 218] on div at bounding box center [581, 215] width 299 height 118
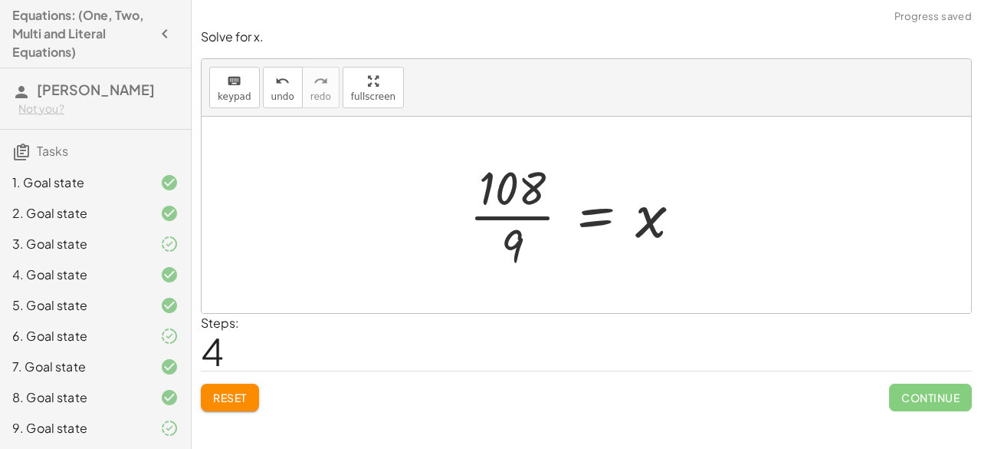
click at [514, 209] on div at bounding box center [582, 215] width 240 height 118
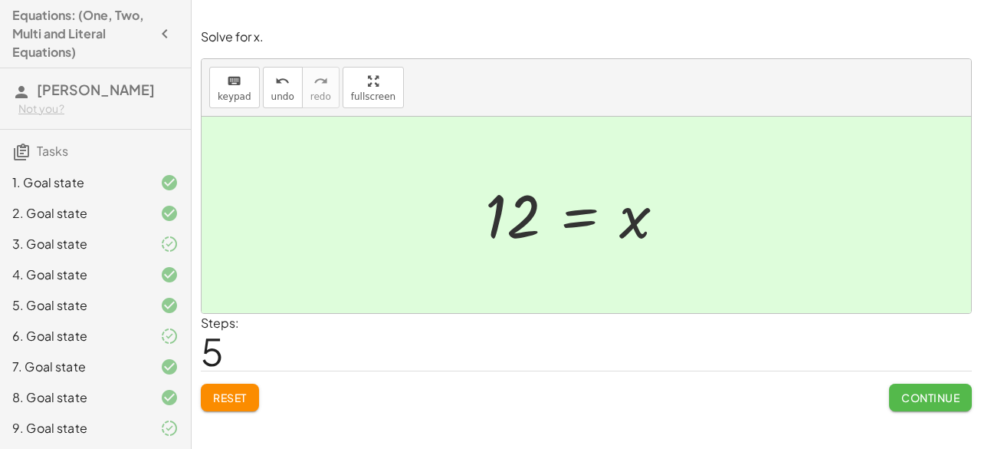
click at [929, 396] on span "Continue" at bounding box center [931, 397] width 58 height 14
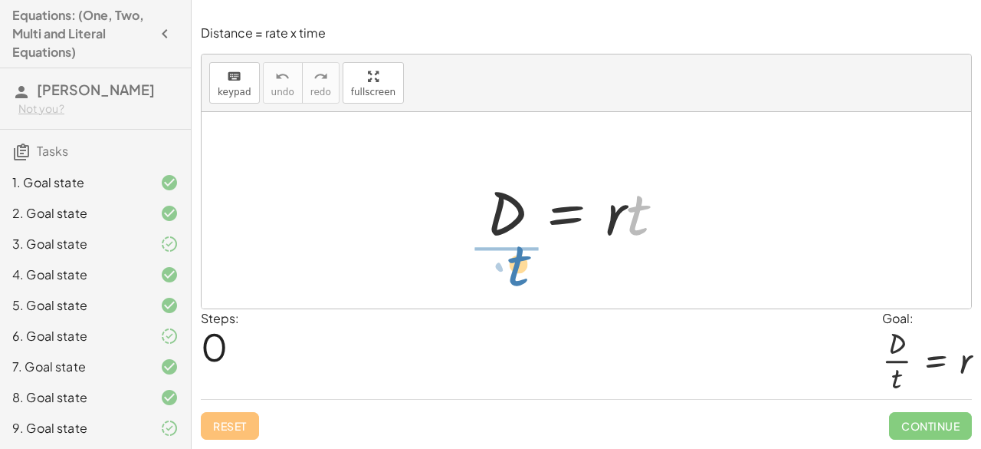
drag, startPoint x: 632, startPoint y: 219, endPoint x: 511, endPoint y: 269, distance: 131.3
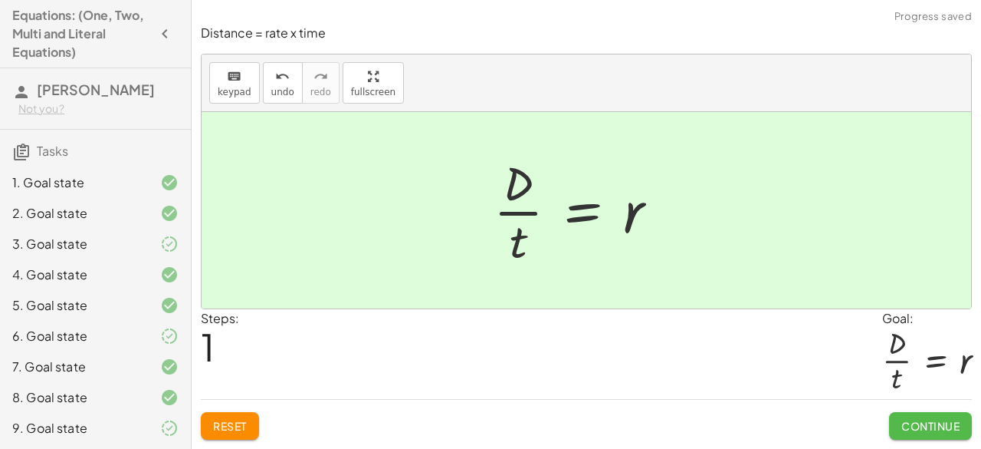
click at [897, 413] on button "Continue" at bounding box center [930, 426] width 83 height 28
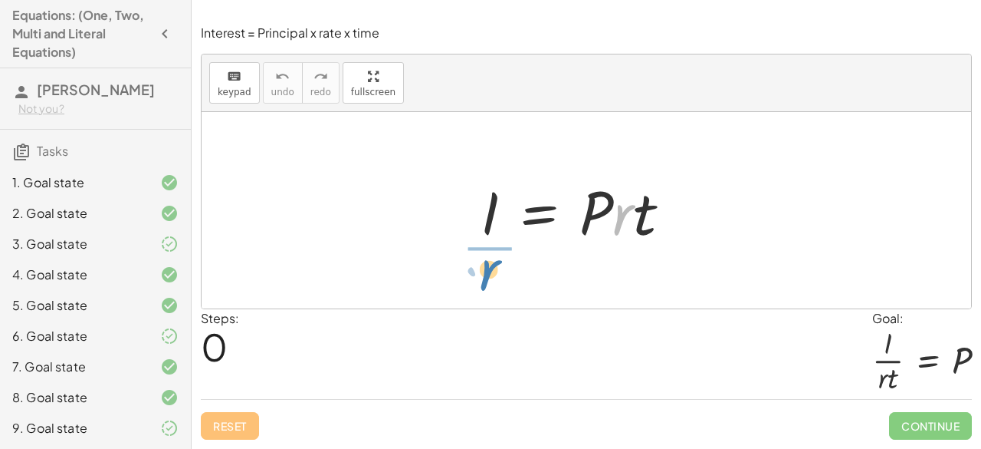
drag, startPoint x: 630, startPoint y: 228, endPoint x: 497, endPoint y: 283, distance: 144.4
click at [497, 283] on div "· r I = · P · r · t" at bounding box center [587, 210] width 770 height 196
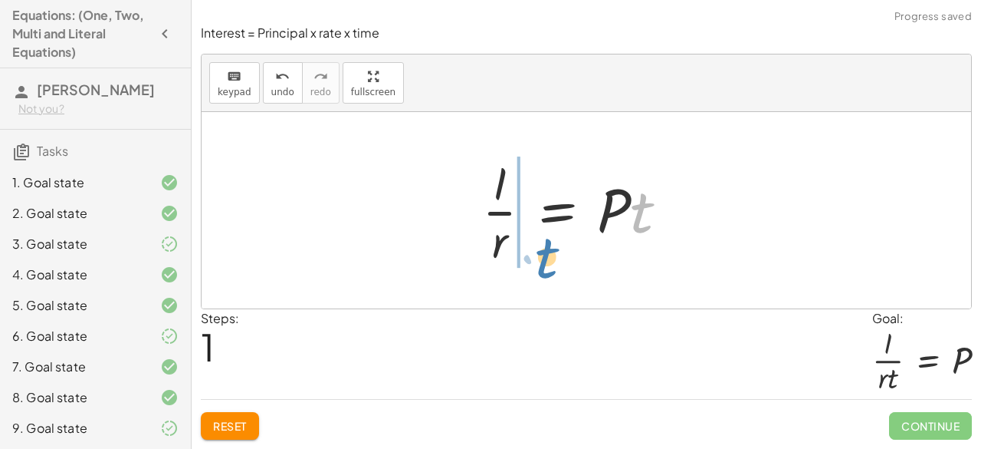
drag, startPoint x: 636, startPoint y: 215, endPoint x: 541, endPoint y: 261, distance: 106.3
click at [541, 261] on div at bounding box center [582, 210] width 214 height 118
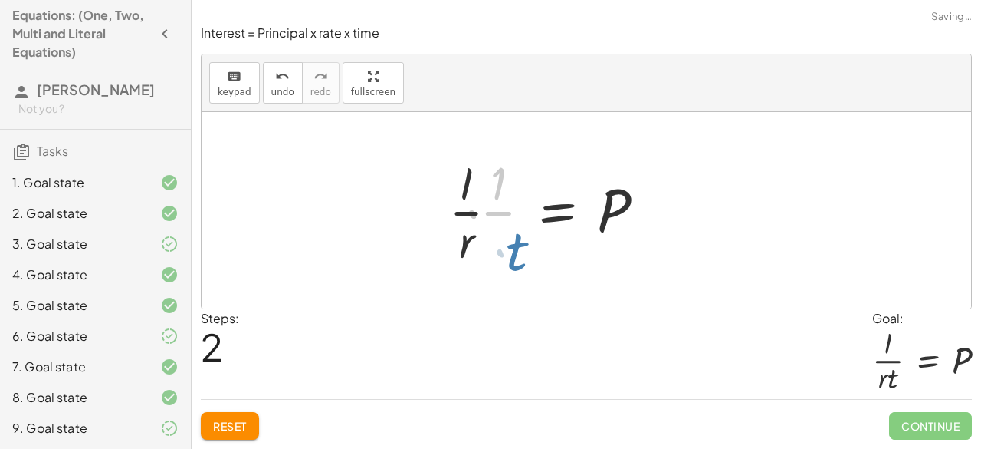
click at [541, 261] on div at bounding box center [543, 210] width 242 height 118
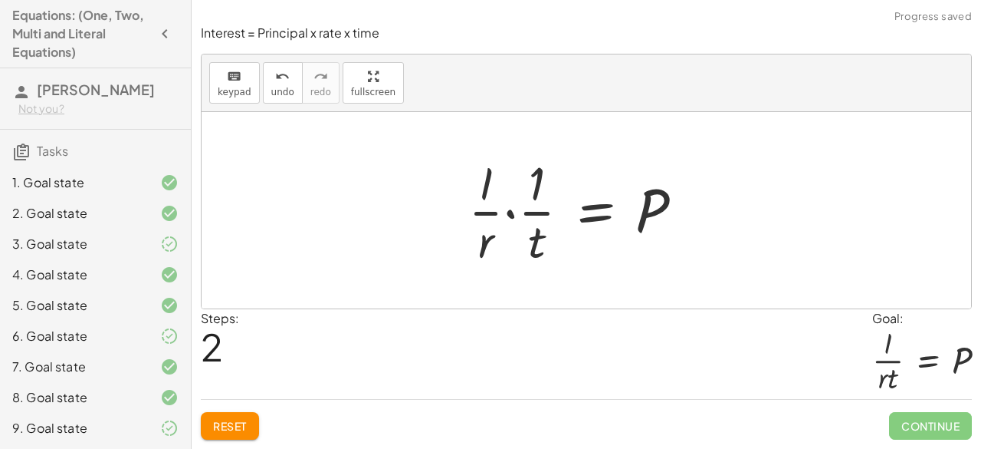
click at [248, 422] on button "Reset" at bounding box center [230, 426] width 58 height 28
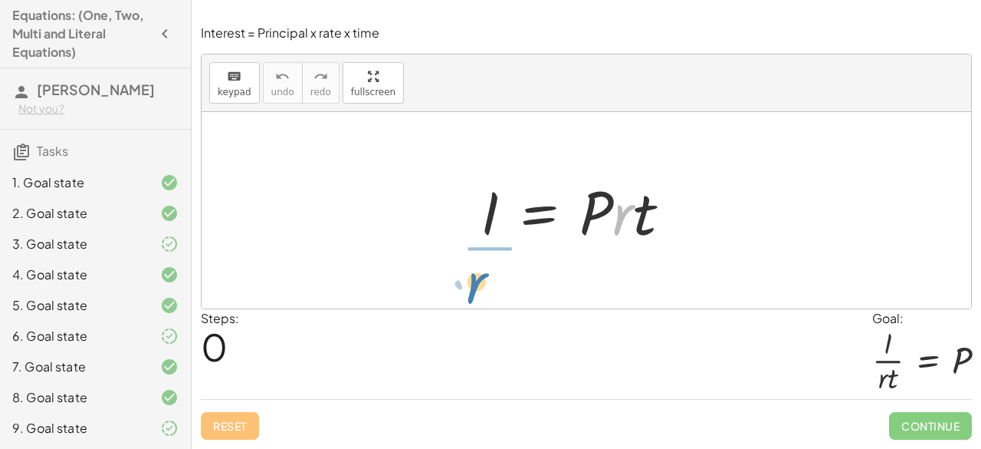
drag, startPoint x: 624, startPoint y: 222, endPoint x: 479, endPoint y: 291, distance: 160.2
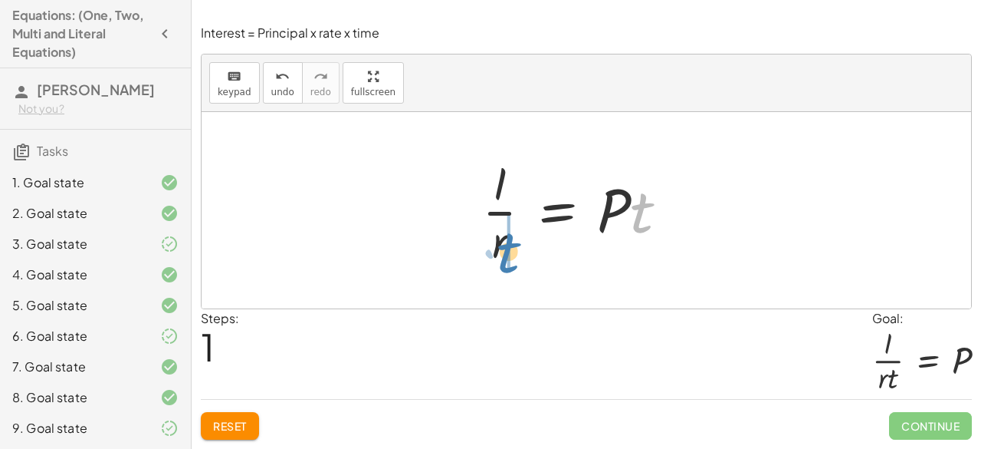
drag, startPoint x: 636, startPoint y: 220, endPoint x: 505, endPoint y: 261, distance: 138.0
click at [505, 261] on div at bounding box center [582, 210] width 214 height 118
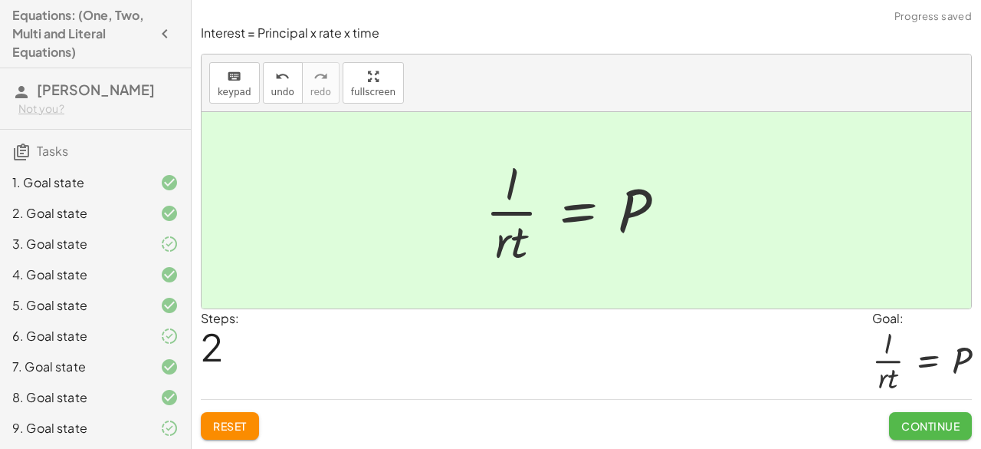
click at [931, 421] on span "Continue" at bounding box center [931, 426] width 58 height 14
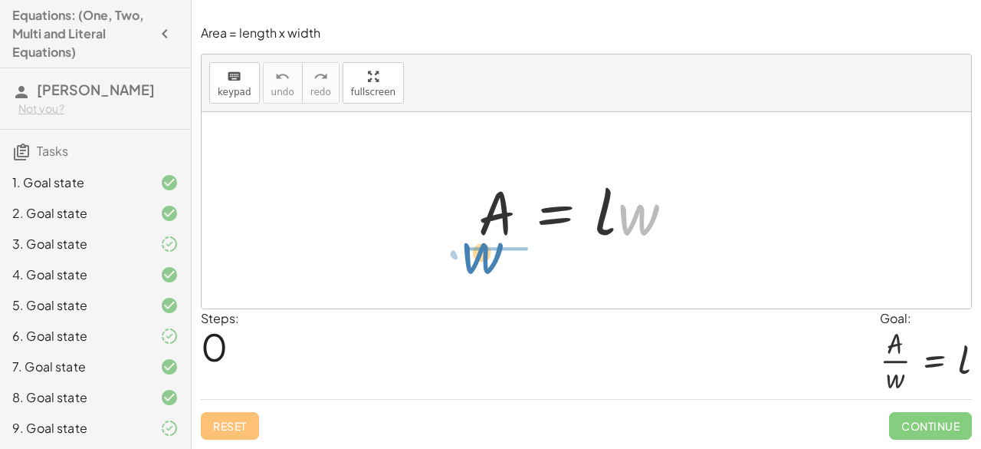
drag, startPoint x: 634, startPoint y: 216, endPoint x: 478, endPoint y: 255, distance: 160.5
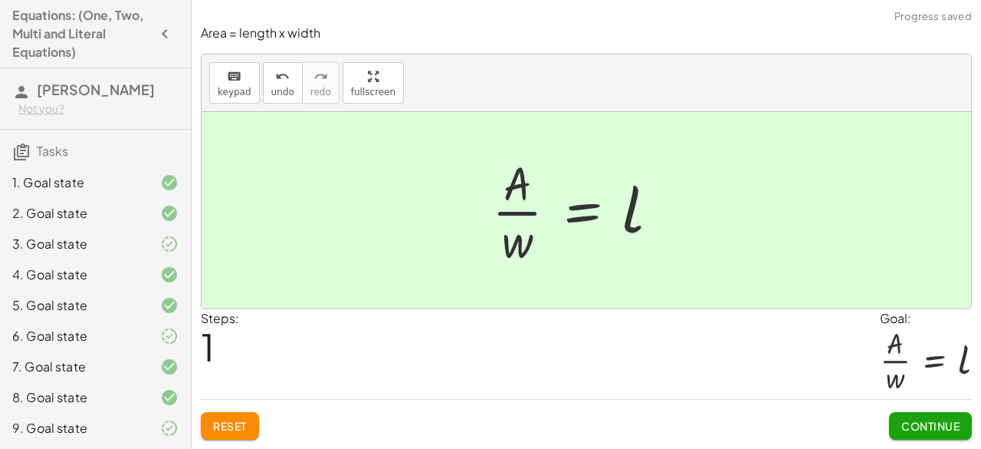
click at [932, 435] on button "Continue" at bounding box center [930, 426] width 83 height 28
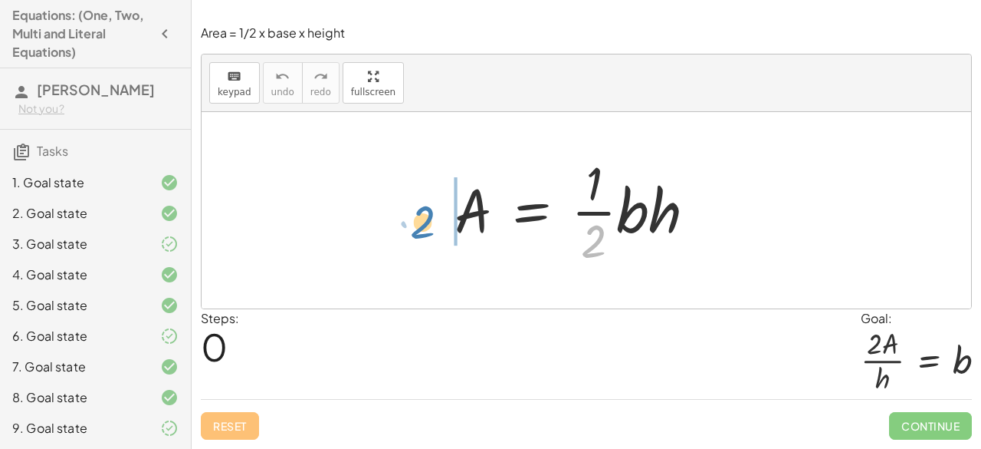
drag, startPoint x: 597, startPoint y: 248, endPoint x: 425, endPoint y: 229, distance: 172.8
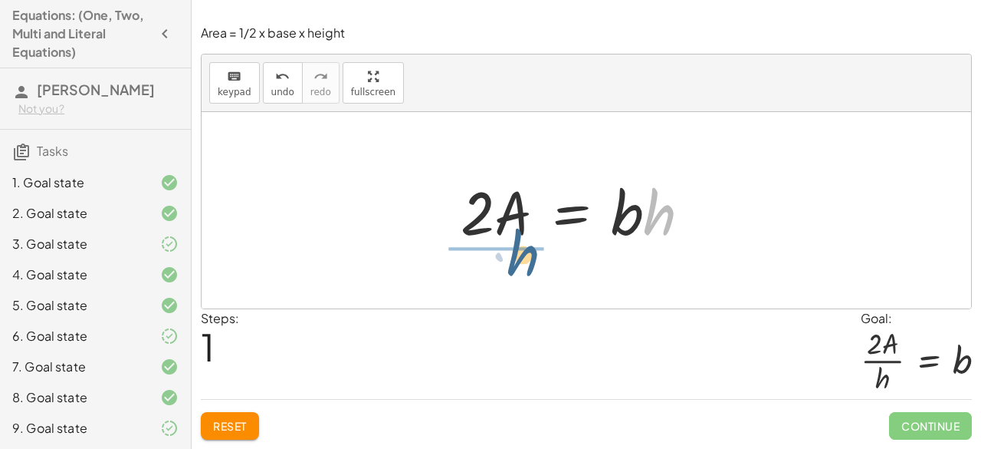
drag, startPoint x: 670, startPoint y: 222, endPoint x: 533, endPoint y: 264, distance: 143.6
click at [533, 264] on div "A = · · 1 · 2 · b · h · 2 · A = · 1 · b · h · h A = · 2 · b · h ·" at bounding box center [587, 210] width 770 height 196
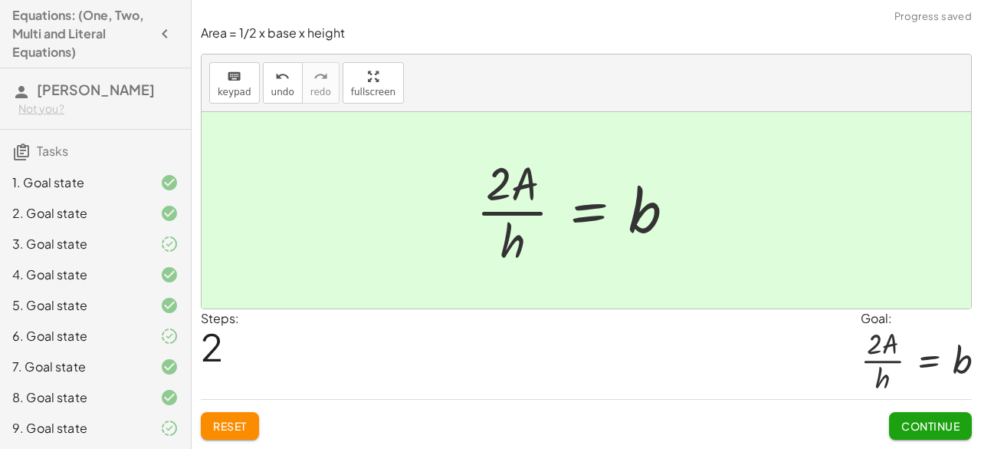
click at [903, 420] on span "Continue" at bounding box center [931, 426] width 58 height 14
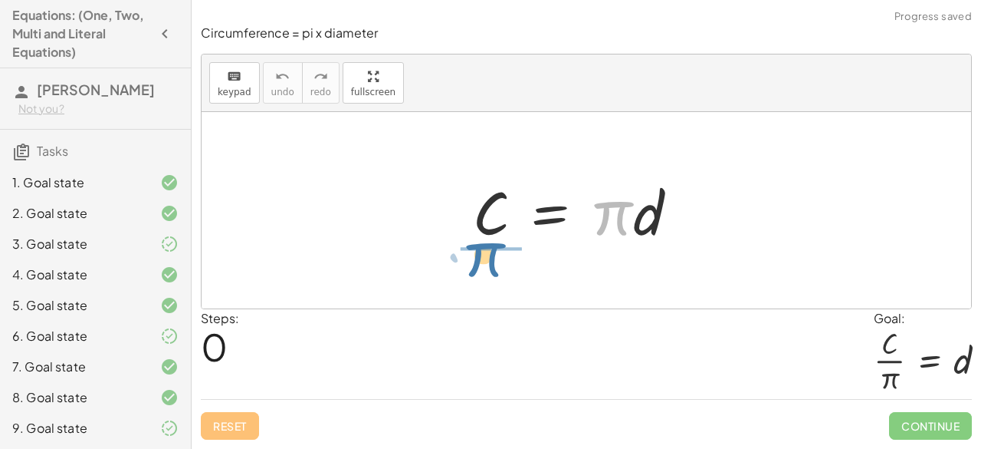
drag, startPoint x: 609, startPoint y: 217, endPoint x: 482, endPoint y: 258, distance: 133.1
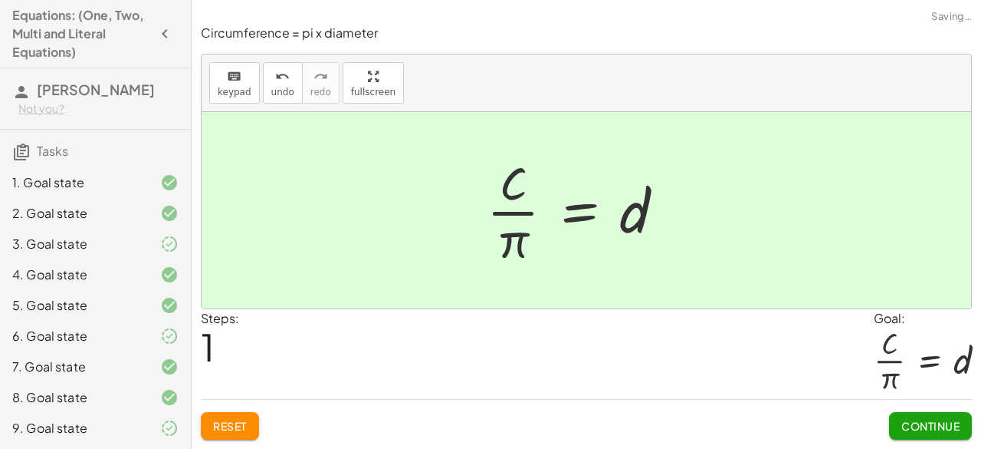
click at [933, 418] on button "Continue" at bounding box center [930, 426] width 83 height 28
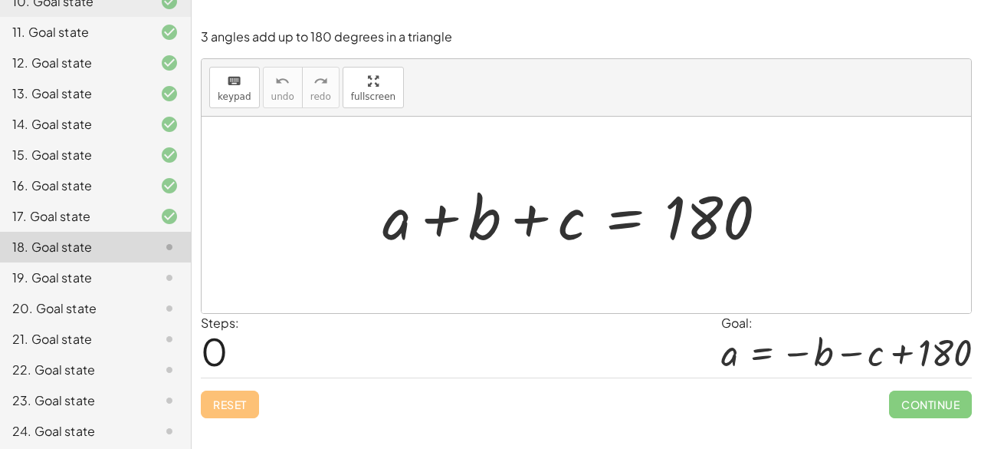
scroll to position [478, 0]
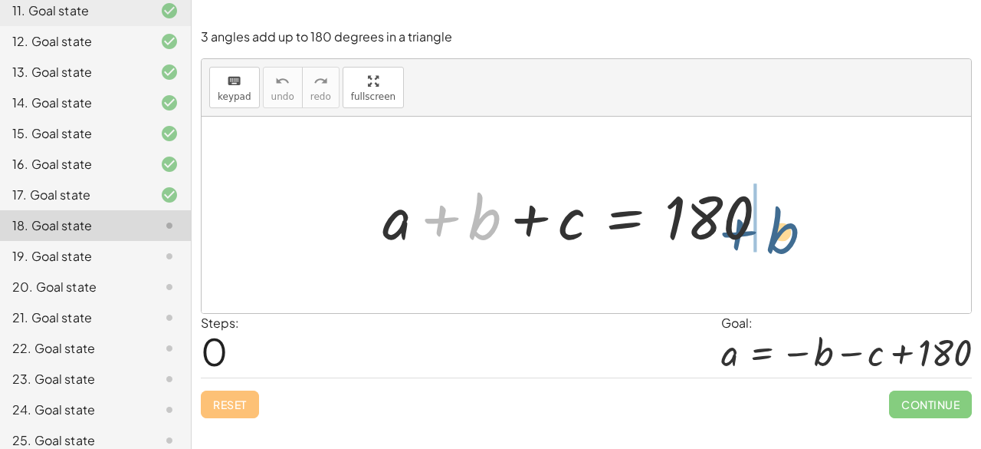
drag, startPoint x: 477, startPoint y: 219, endPoint x: 778, endPoint y: 229, distance: 301.5
click at [778, 229] on div at bounding box center [581, 215] width 413 height 79
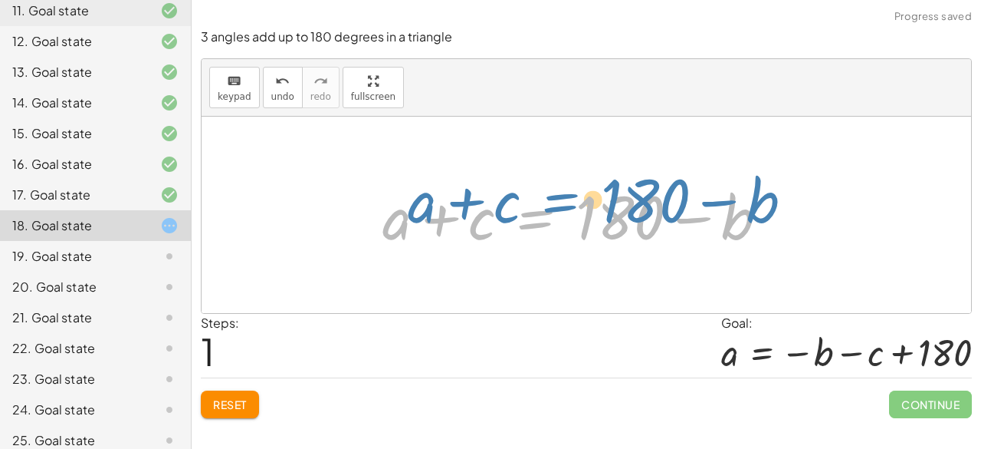
drag, startPoint x: 563, startPoint y: 225, endPoint x: 590, endPoint y: 209, distance: 32.0
click at [590, 208] on div at bounding box center [581, 215] width 413 height 79
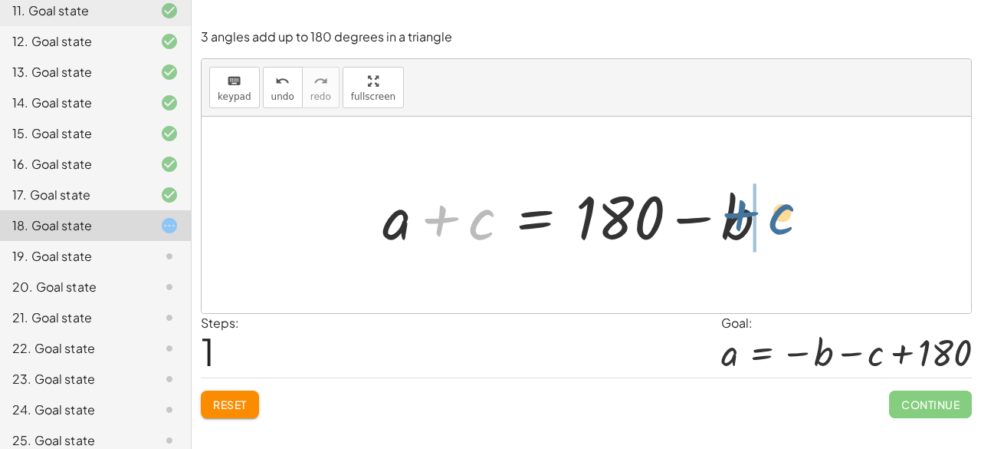
drag, startPoint x: 494, startPoint y: 231, endPoint x: 787, endPoint y: 227, distance: 292.9
click at [787, 227] on div at bounding box center [581, 215] width 413 height 79
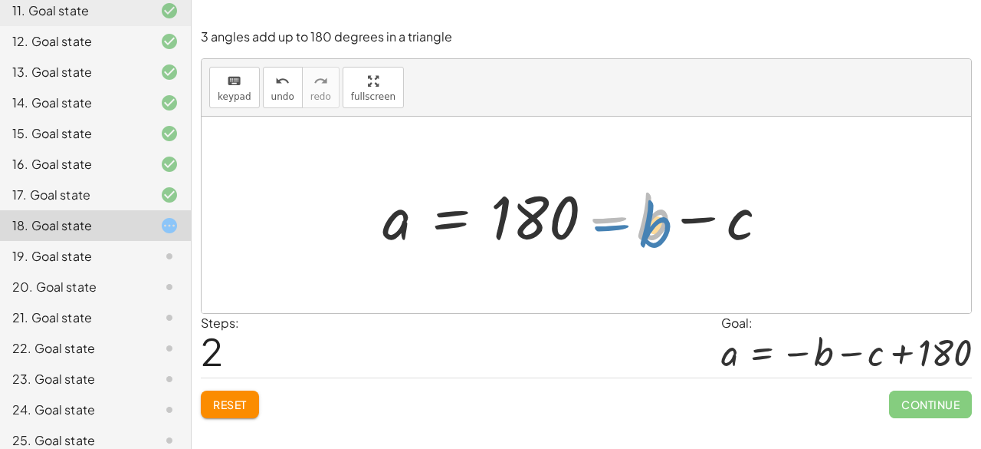
click at [584, 219] on div at bounding box center [581, 215] width 413 height 79
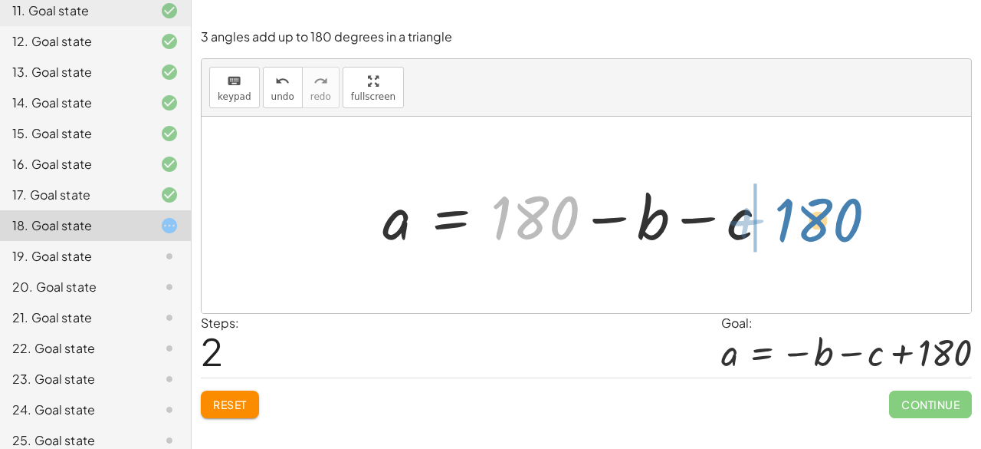
drag, startPoint x: 544, startPoint y: 210, endPoint x: 777, endPoint y: 239, distance: 234.9
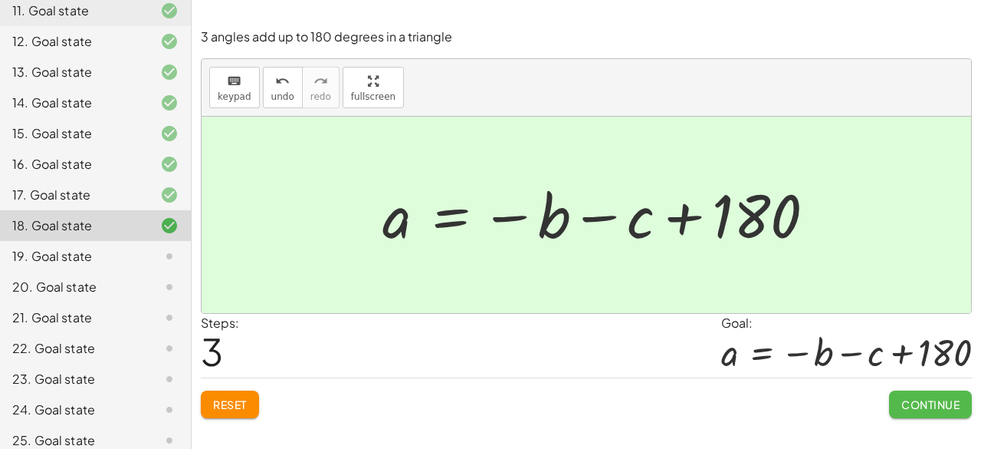
click at [929, 409] on button "Continue" at bounding box center [930, 404] width 83 height 28
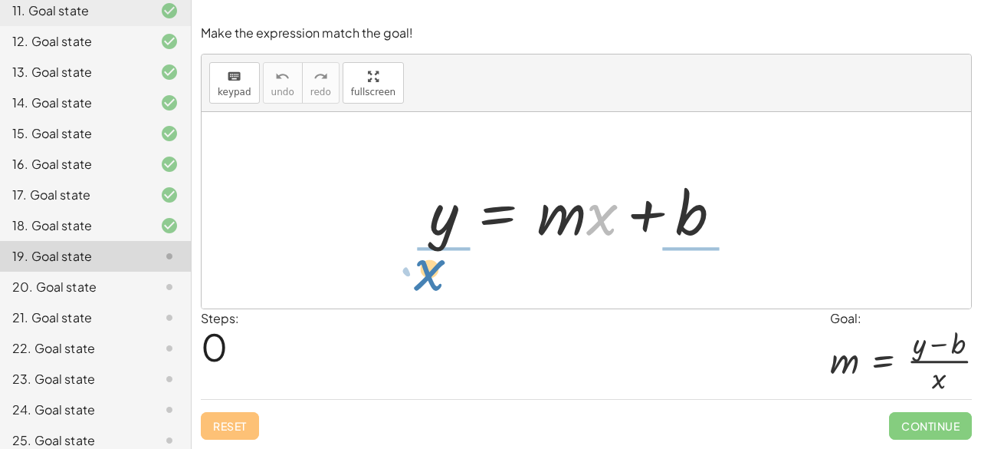
drag, startPoint x: 597, startPoint y: 225, endPoint x: 427, endPoint y: 281, distance: 179.0
click at [427, 281] on div "· x y = + · m · x + b" at bounding box center [587, 210] width 770 height 196
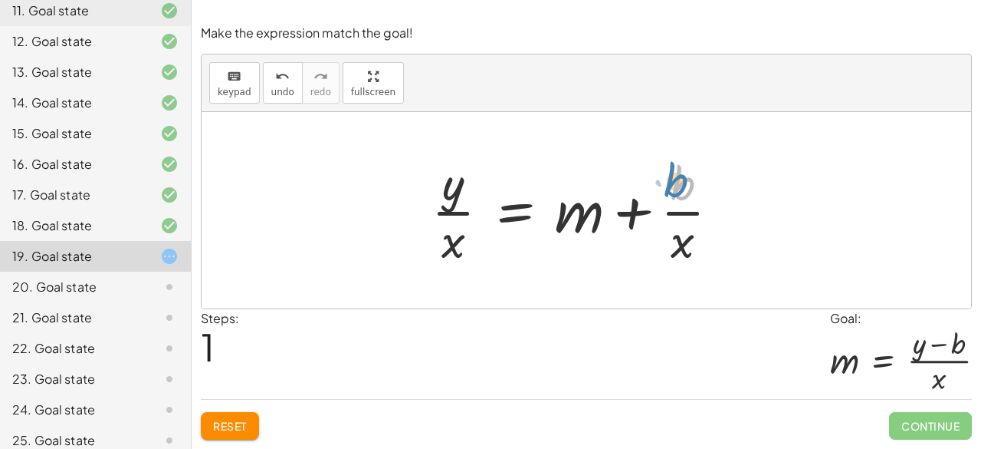
drag, startPoint x: 670, startPoint y: 191, endPoint x: 682, endPoint y: 214, distance: 26.1
click at [682, 214] on div at bounding box center [582, 210] width 316 height 118
click at [248, 430] on button "Reset" at bounding box center [230, 426] width 58 height 28
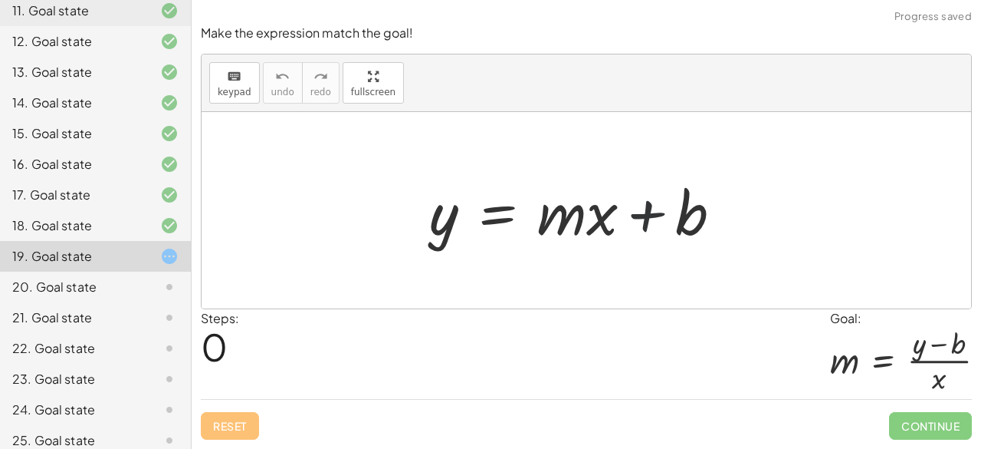
click at [666, 222] on div at bounding box center [582, 210] width 321 height 79
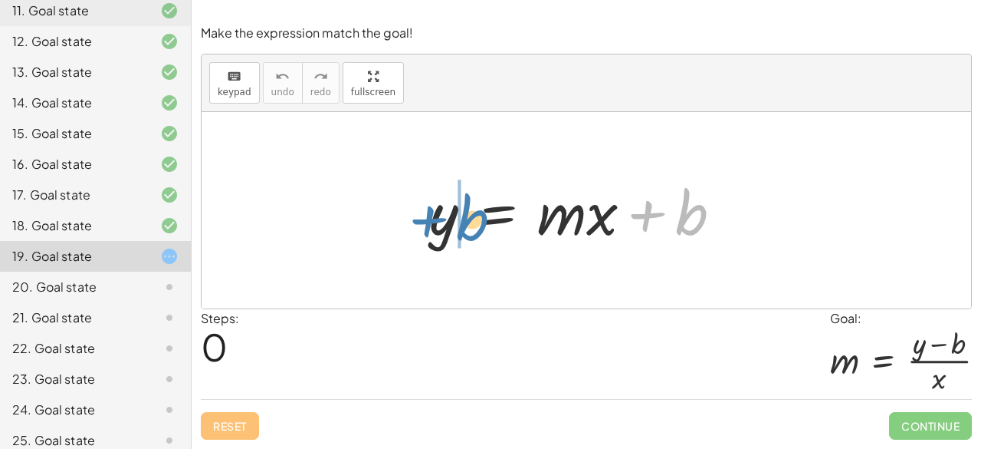
drag, startPoint x: 666, startPoint y: 222, endPoint x: 450, endPoint y: 229, distance: 216.3
click at [450, 229] on div at bounding box center [582, 210] width 321 height 79
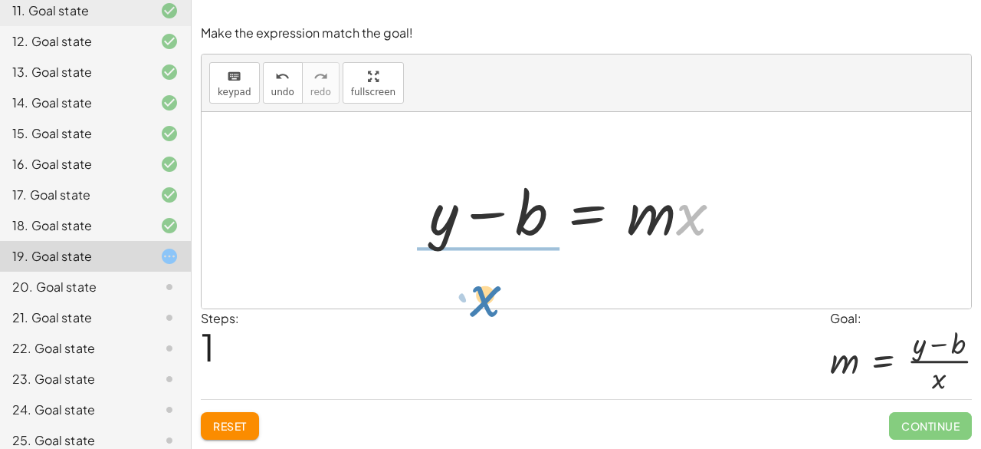
drag, startPoint x: 682, startPoint y: 225, endPoint x: 475, endPoint y: 306, distance: 221.7
click at [475, 306] on div "y = + · m · x + b · x y = · m · x b + −" at bounding box center [587, 210] width 770 height 196
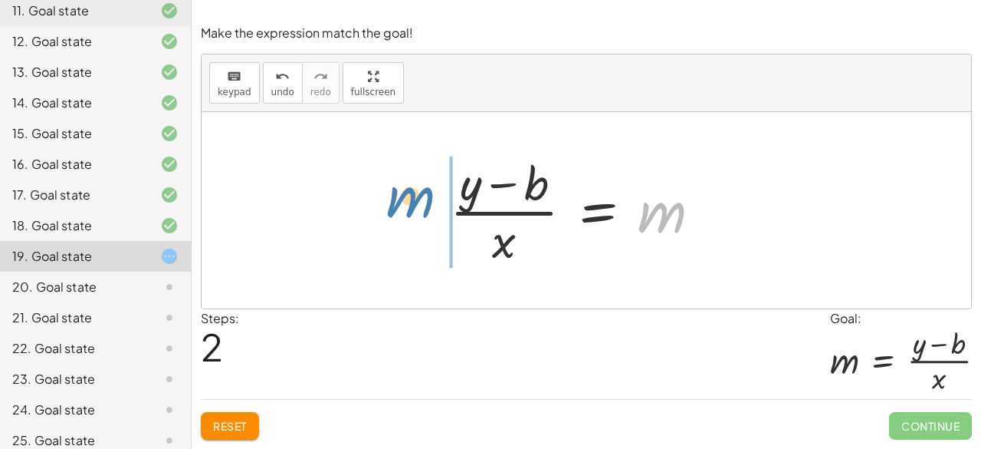
drag, startPoint x: 672, startPoint y: 219, endPoint x: 422, endPoint y: 206, distance: 250.3
click at [422, 206] on div "y = + · m · x + b + y − b = · m · x m y = m · x b + − · ( )" at bounding box center [587, 210] width 770 height 196
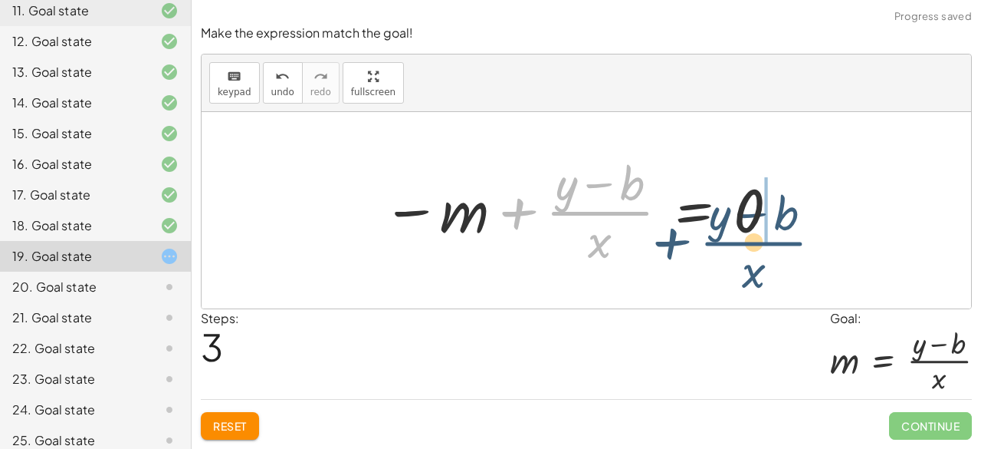
drag, startPoint x: 580, startPoint y: 205, endPoint x: 764, endPoint y: 223, distance: 184.9
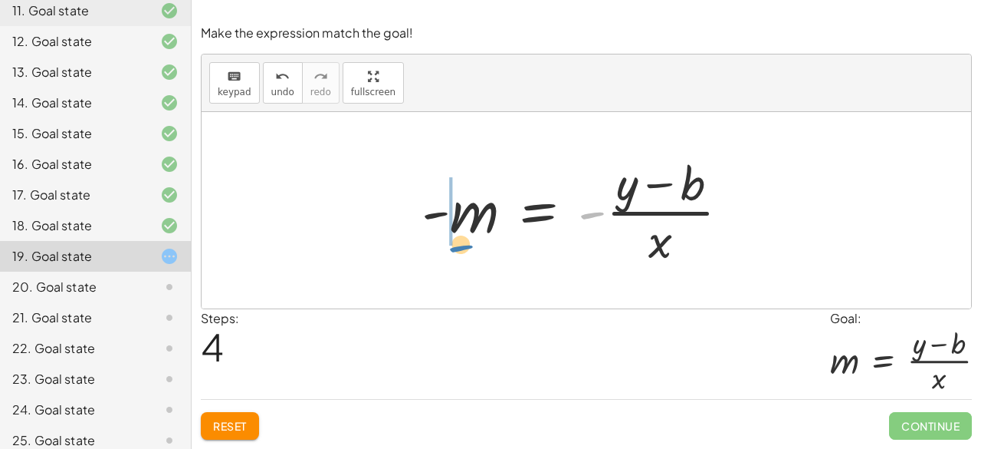
drag, startPoint x: 601, startPoint y: 210, endPoint x: 469, endPoint y: 242, distance: 136.3
click at [469, 242] on div at bounding box center [582, 210] width 336 height 118
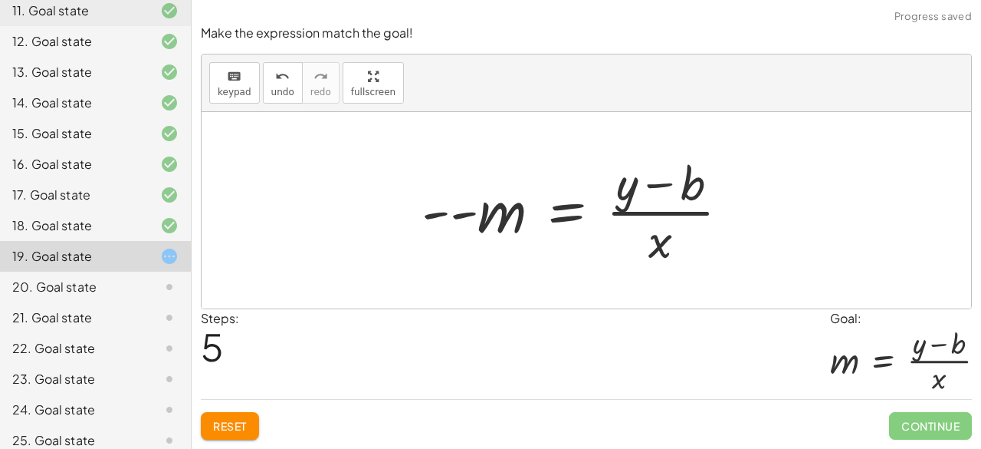
click at [426, 218] on div at bounding box center [582, 210] width 336 height 118
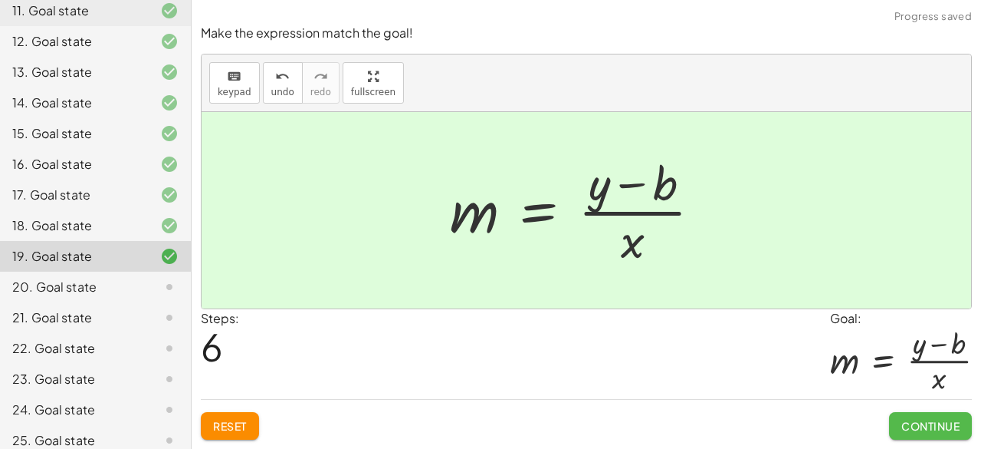
click at [962, 419] on button "Continue" at bounding box center [930, 426] width 83 height 28
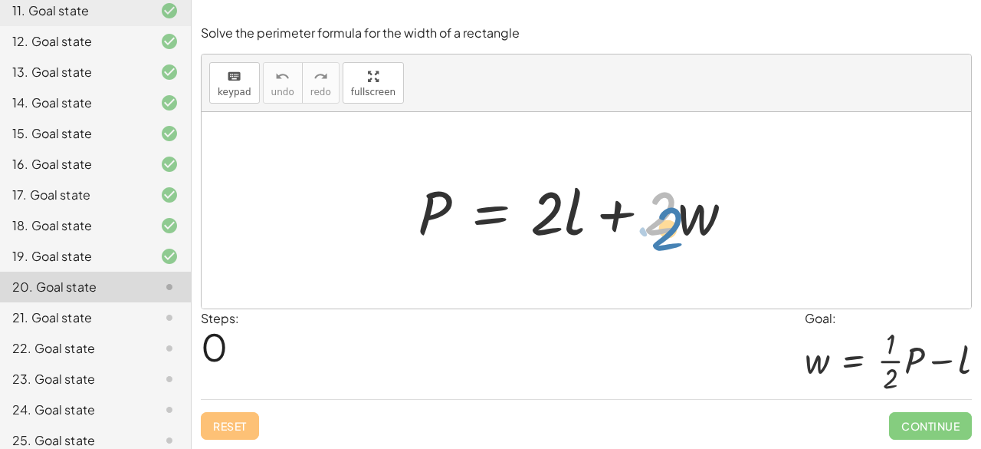
drag, startPoint x: 659, startPoint y: 219, endPoint x: 667, endPoint y: 229, distance: 13.7
click at [667, 229] on div at bounding box center [582, 210] width 344 height 79
drag, startPoint x: 557, startPoint y: 212, endPoint x: 276, endPoint y: 222, distance: 281.6
click at [276, 222] on div "· 2 + · l · 2 P = + · 2 · l + · 2 · w" at bounding box center [587, 210] width 770 height 196
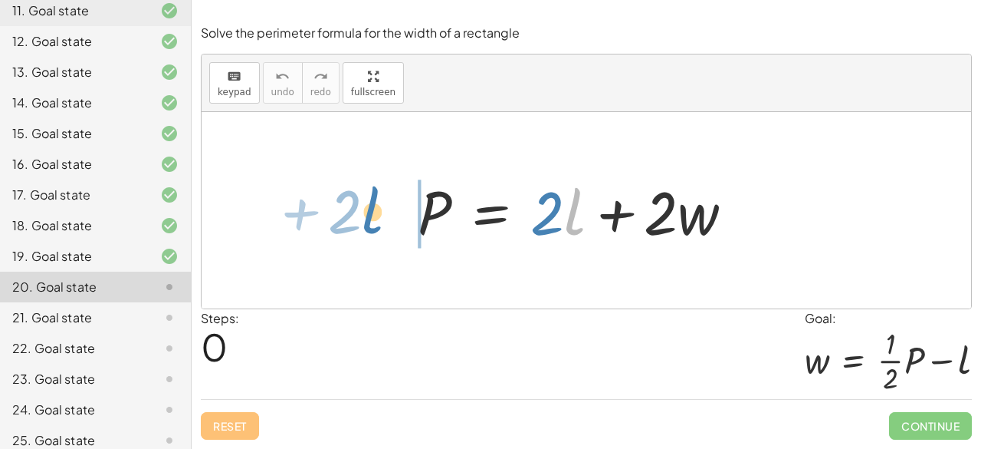
drag, startPoint x: 564, startPoint y: 205, endPoint x: 362, endPoint y: 204, distance: 202.4
click at [362, 204] on div "· l + · 2 P = + · 2 · l + · 2 · w" at bounding box center [587, 210] width 770 height 196
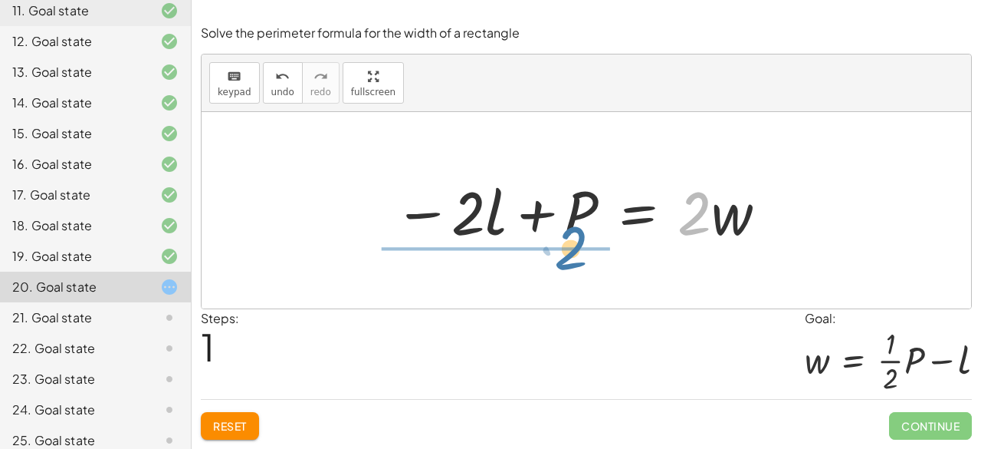
drag, startPoint x: 689, startPoint y: 229, endPoint x: 557, endPoint y: 274, distance: 139.2
click at [557, 274] on div "P = + · 2 · l + · 2 · w · 2 P = · 2 · l · 2 · w − +" at bounding box center [587, 210] width 770 height 196
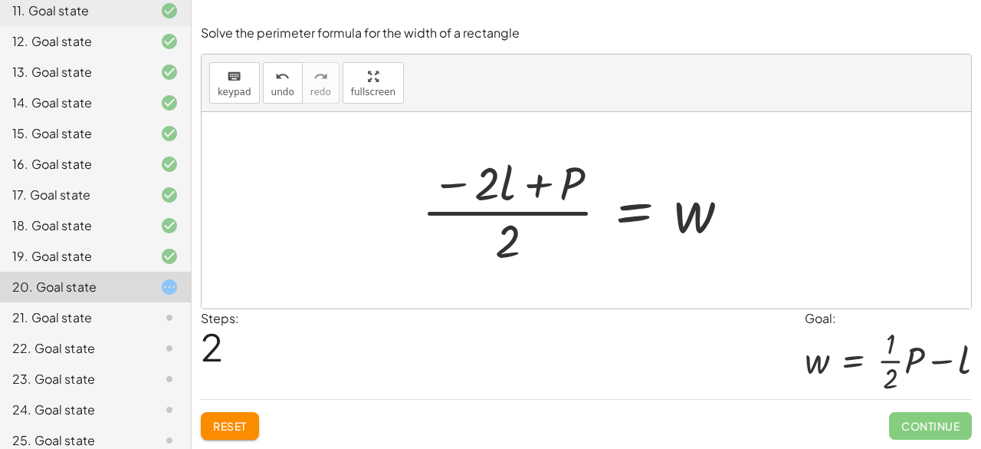
click at [248, 424] on button "Reset" at bounding box center [230, 426] width 58 height 28
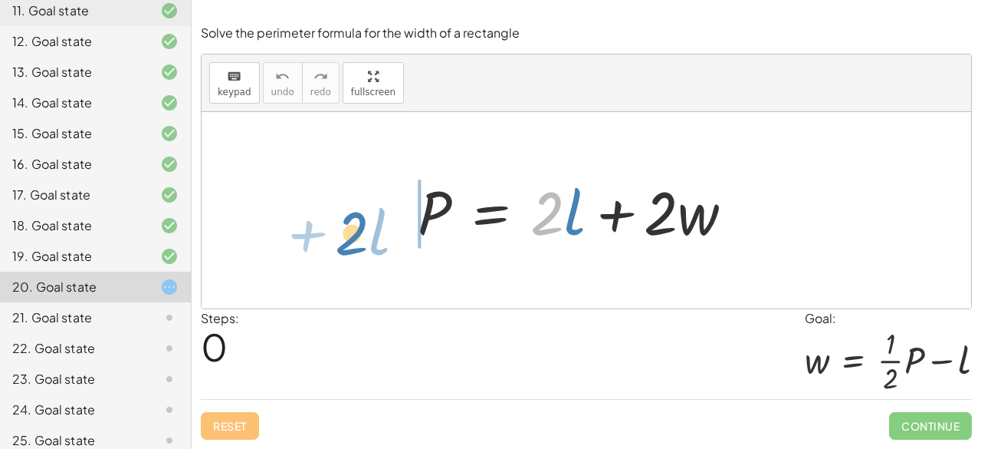
drag, startPoint x: 550, startPoint y: 208, endPoint x: 354, endPoint y: 228, distance: 196.5
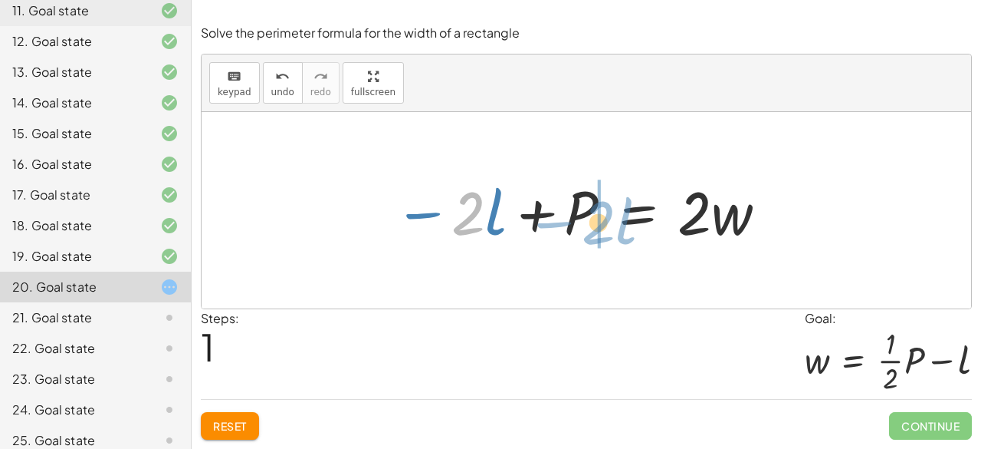
drag, startPoint x: 469, startPoint y: 217, endPoint x: 602, endPoint y: 222, distance: 132.7
click at [602, 222] on div at bounding box center [581, 210] width 390 height 79
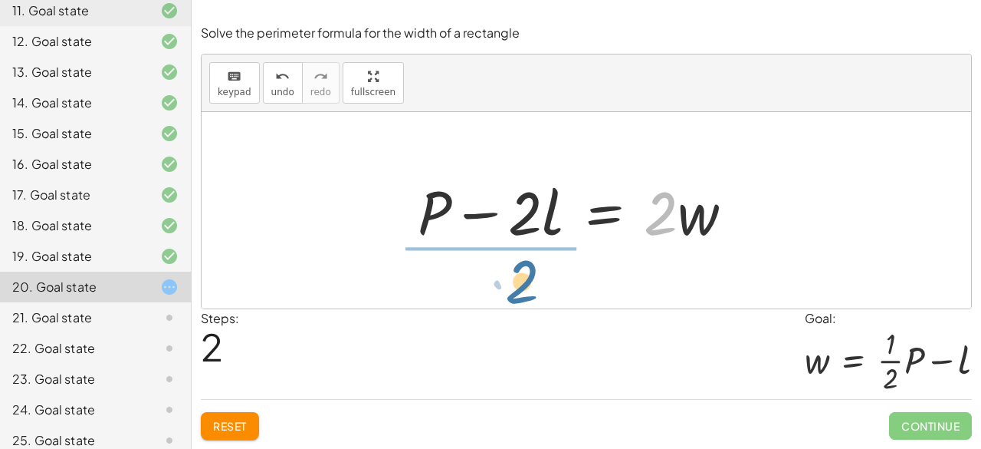
drag, startPoint x: 669, startPoint y: 219, endPoint x: 529, endPoint y: 287, distance: 156.0
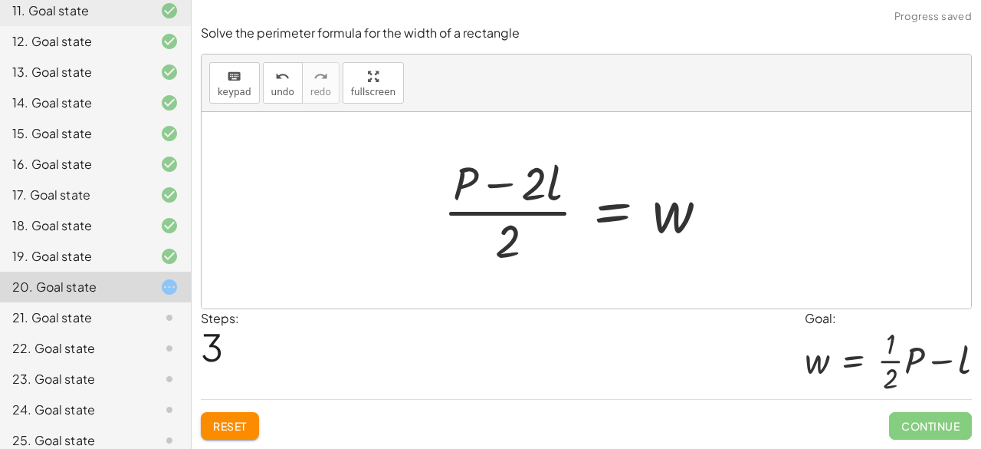
click at [501, 215] on div at bounding box center [582, 210] width 293 height 118
click at [538, 179] on div at bounding box center [582, 210] width 293 height 118
drag, startPoint x: 538, startPoint y: 179, endPoint x: 438, endPoint y: 193, distance: 101.5
click at [440, 193] on div at bounding box center [582, 210] width 293 height 118
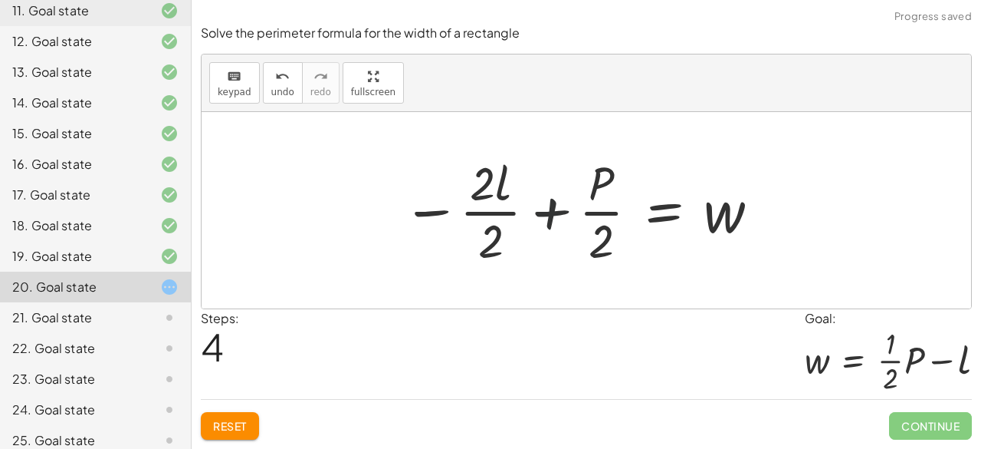
click at [529, 219] on div at bounding box center [582, 210] width 374 height 118
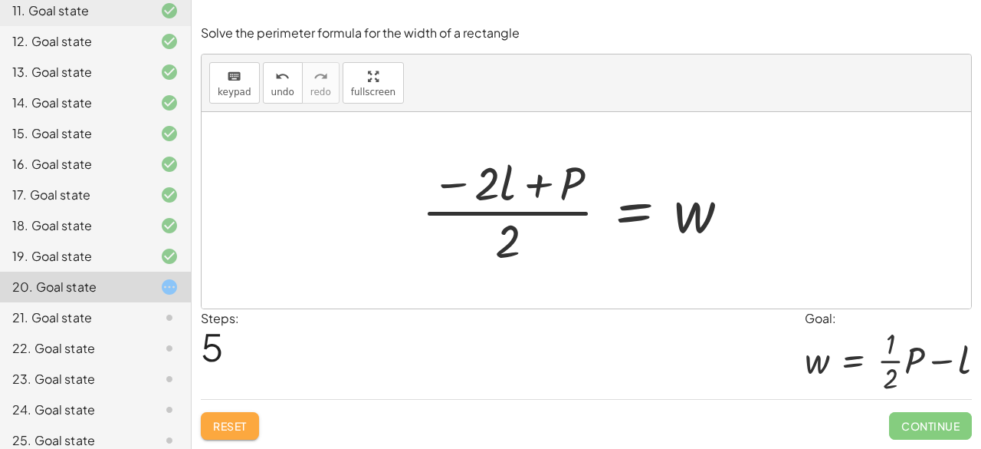
click at [242, 415] on button "Reset" at bounding box center [230, 426] width 58 height 28
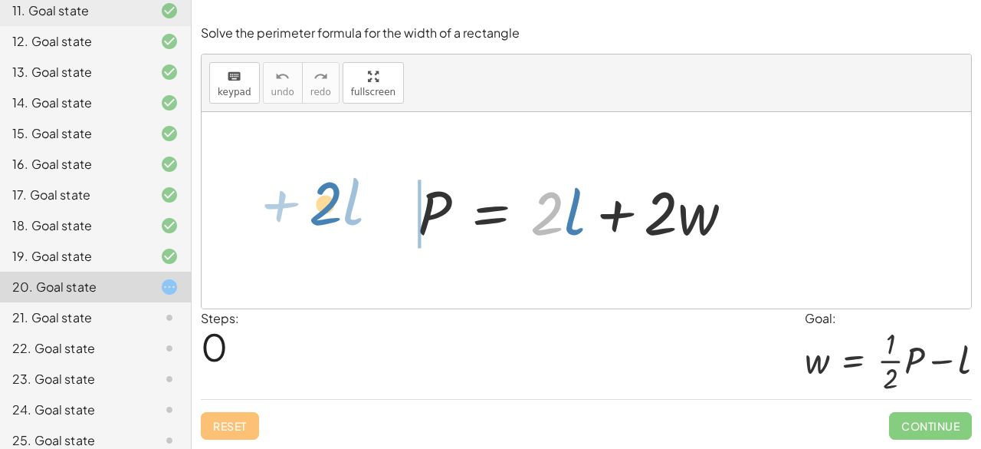
drag, startPoint x: 535, startPoint y: 223, endPoint x: 312, endPoint y: 213, distance: 223.4
click at [312, 213] on div "· 2 + · l P = + · 2 · l + · 2 · w" at bounding box center [587, 210] width 770 height 196
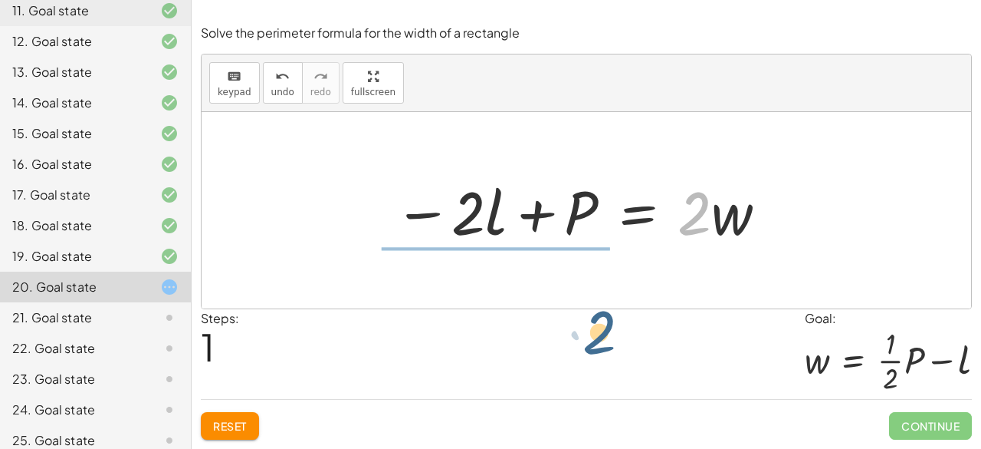
drag, startPoint x: 692, startPoint y: 226, endPoint x: 557, endPoint y: 327, distance: 168.1
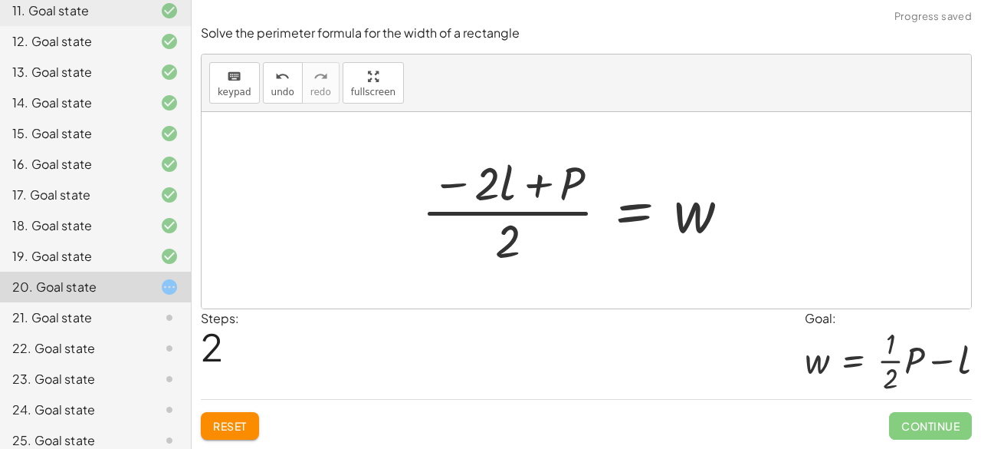
click at [538, 191] on div at bounding box center [582, 210] width 336 height 118
drag, startPoint x: 504, startPoint y: 240, endPoint x: 573, endPoint y: 195, distance: 82.5
click at [573, 195] on div at bounding box center [582, 210] width 336 height 118
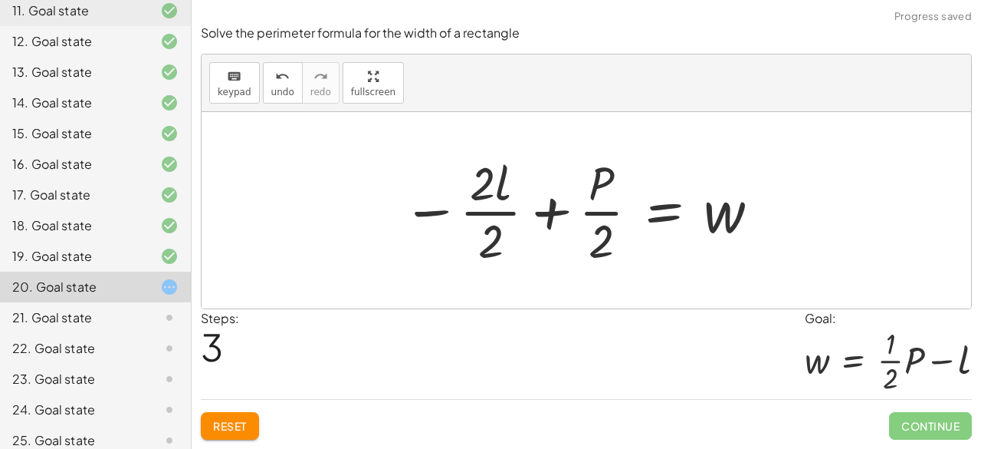
click at [576, 220] on div at bounding box center [582, 210] width 374 height 118
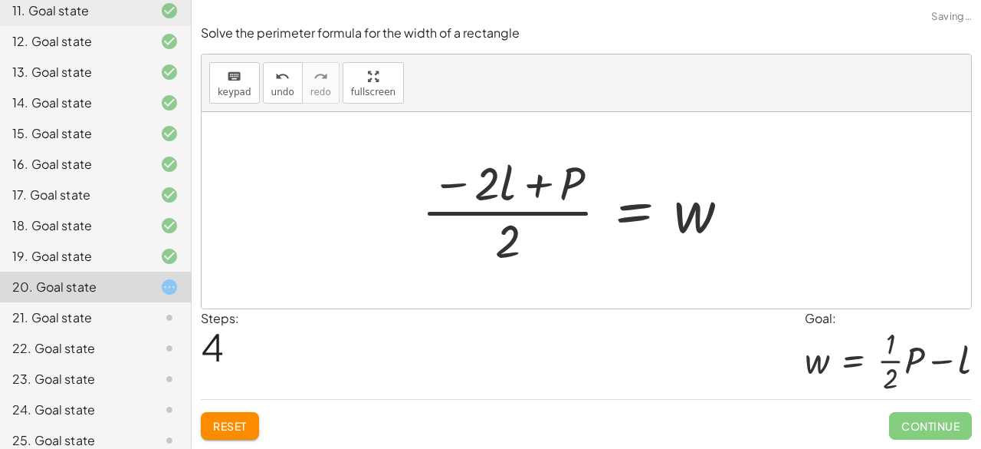
click at [698, 220] on div at bounding box center [582, 210] width 336 height 118
drag, startPoint x: 252, startPoint y: 419, endPoint x: 245, endPoint y: 416, distance: 7.9
click at [245, 416] on button "Reset" at bounding box center [230, 426] width 58 height 28
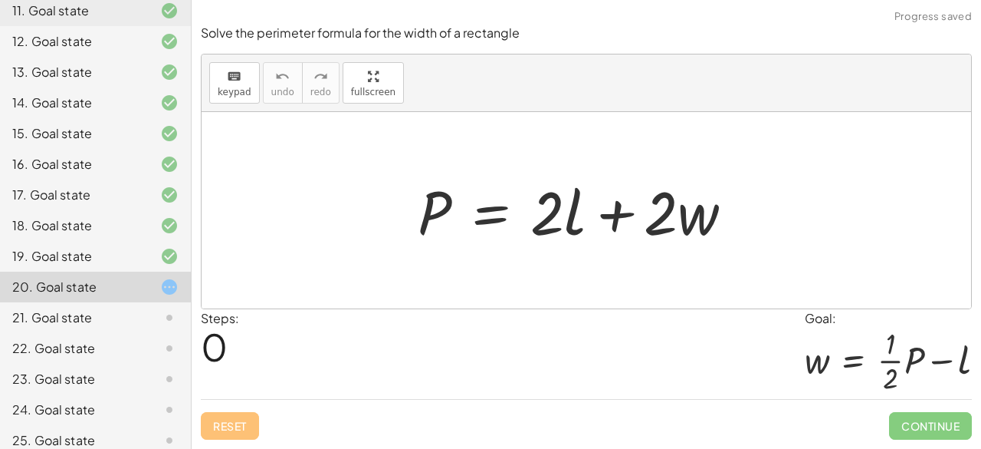
drag, startPoint x: 562, startPoint y: 225, endPoint x: 526, endPoint y: 226, distance: 36.0
drag, startPoint x: 526, startPoint y: 226, endPoint x: 460, endPoint y: 267, distance: 77.5
click at [460, 267] on div at bounding box center [587, 210] width 770 height 196
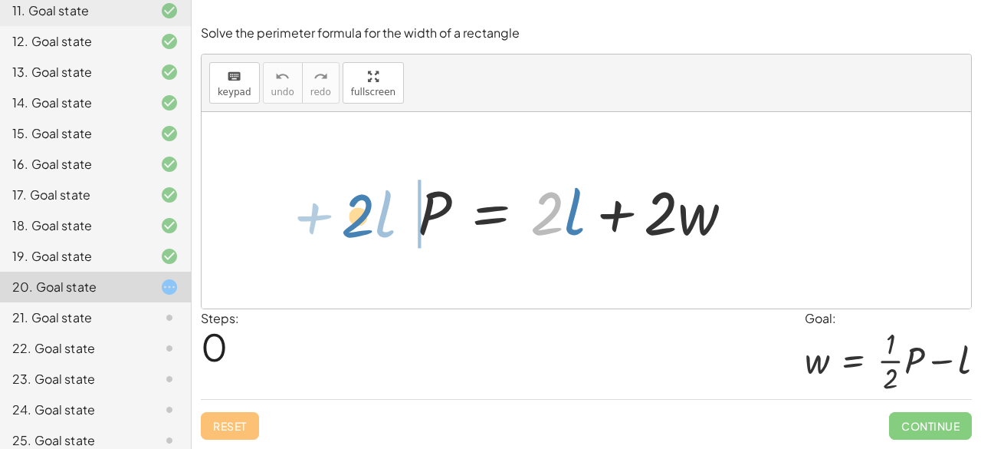
drag, startPoint x: 557, startPoint y: 221, endPoint x: 355, endPoint y: 216, distance: 201.7
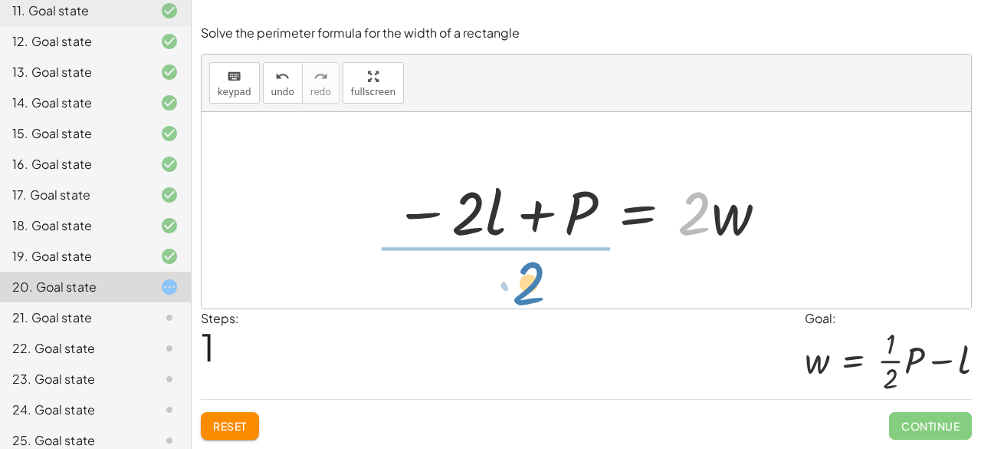
drag, startPoint x: 699, startPoint y: 213, endPoint x: 535, endPoint y: 283, distance: 178.3
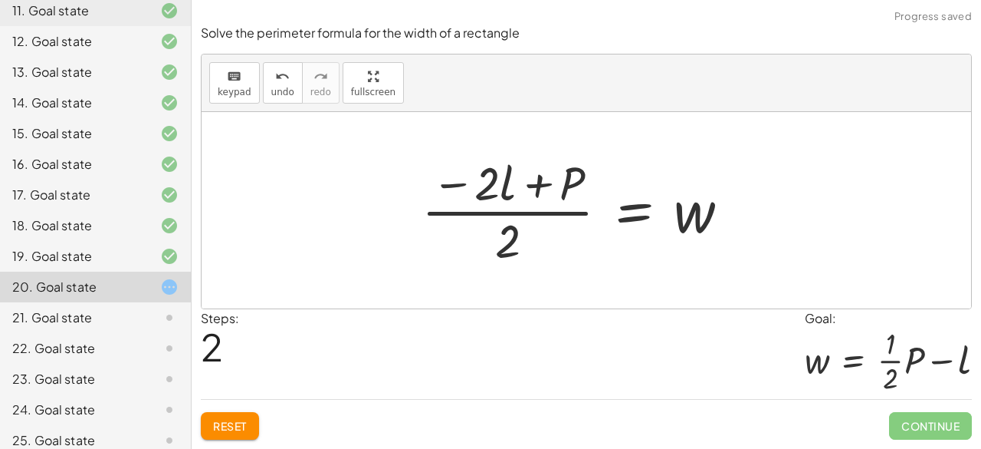
click at [529, 204] on div at bounding box center [582, 210] width 336 height 118
drag, startPoint x: 722, startPoint y: 225, endPoint x: 693, endPoint y: 235, distance: 30.8
click at [693, 235] on div at bounding box center [582, 210] width 336 height 118
click at [245, 76] on div "keyboard" at bounding box center [235, 76] width 34 height 18
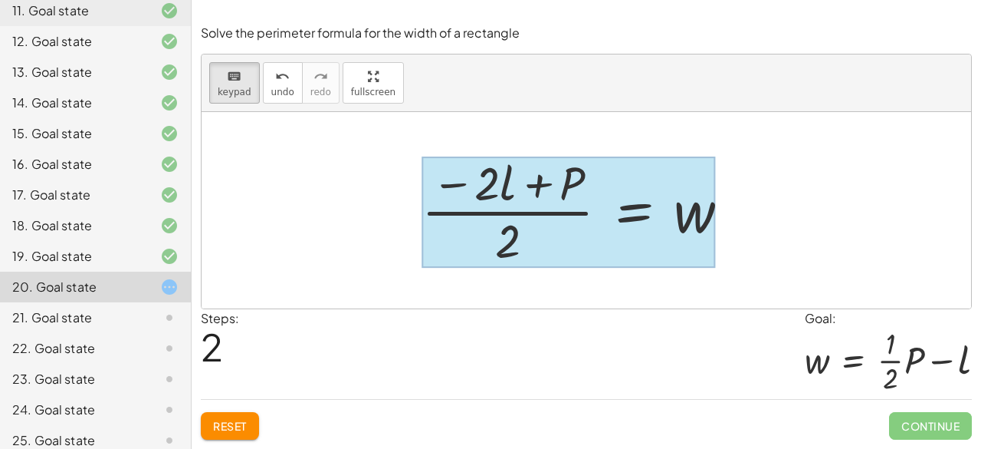
drag, startPoint x: 372, startPoint y: 232, endPoint x: 612, endPoint y: 203, distance: 241.8
click at [609, 200] on div "P = + · 2 · l + · 2 · w − · 2 · l + P = · 2 · w P = · 2 · l · 2 w − + · ( )" at bounding box center [587, 210] width 770 height 196
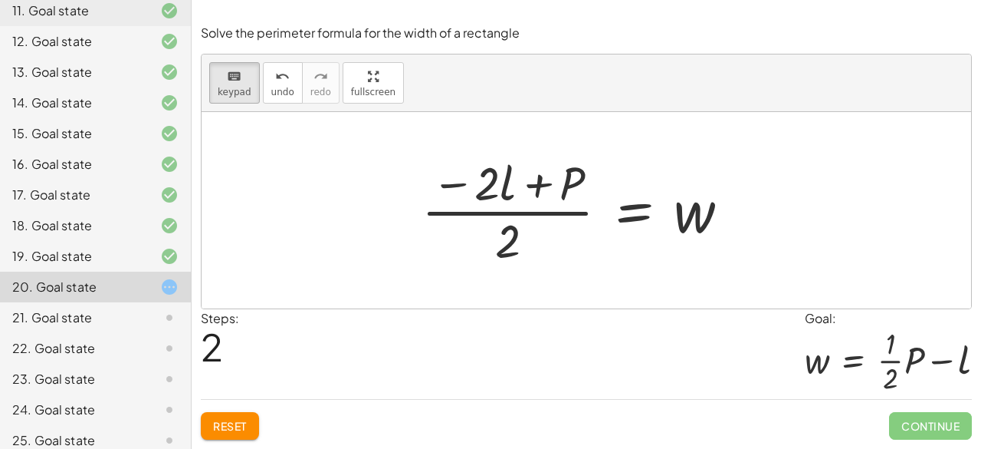
click at [123, 314] on div "21. Goal state" at bounding box center [73, 317] width 123 height 18
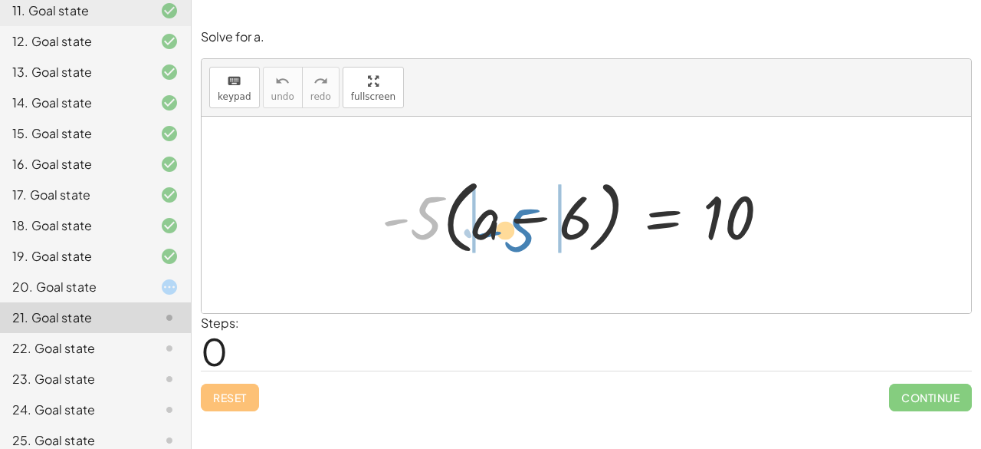
drag, startPoint x: 419, startPoint y: 231, endPoint x: 512, endPoint y: 243, distance: 94.3
click at [512, 243] on div at bounding box center [582, 215] width 416 height 88
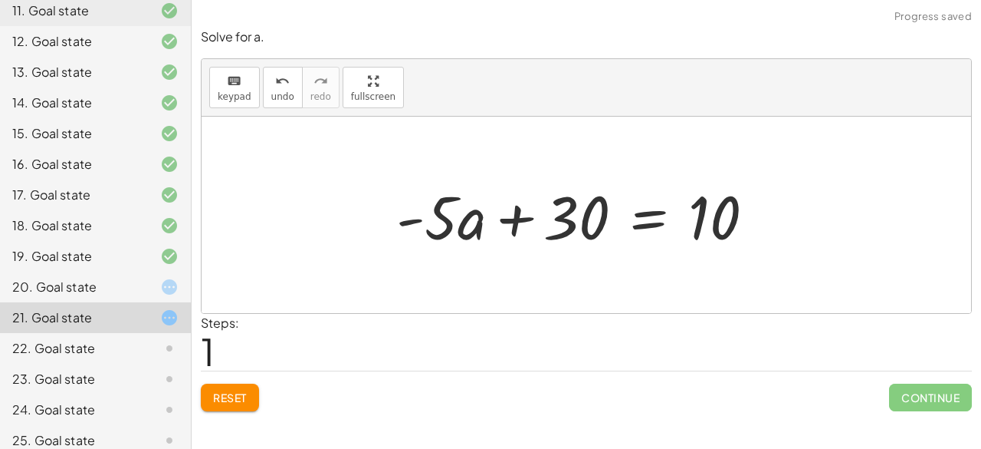
drag, startPoint x: 580, startPoint y: 251, endPoint x: 623, endPoint y: 210, distance: 59.1
drag, startPoint x: 623, startPoint y: 210, endPoint x: 695, endPoint y: 252, distance: 82.8
drag, startPoint x: 695, startPoint y: 252, endPoint x: 589, endPoint y: 217, distance: 111.5
drag, startPoint x: 589, startPoint y: 217, endPoint x: 561, endPoint y: 223, distance: 28.3
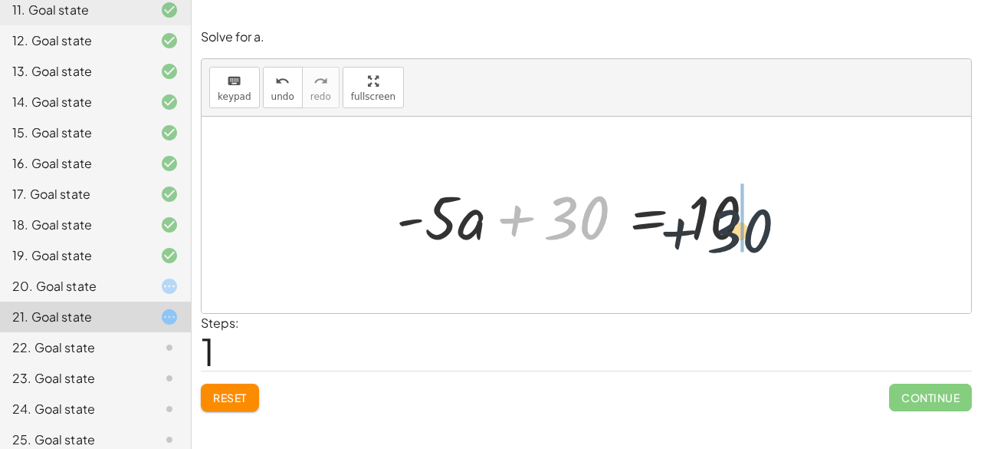
drag, startPoint x: 604, startPoint y: 230, endPoint x: 779, endPoint y: 245, distance: 175.4
click at [779, 245] on div "· - 5 · ( + a − 6 ) = 10 + · - 5 · a − · - 5 · 6 = 10 + 30 + a = 10 · - 5 · + 30" at bounding box center [586, 215] width 427 height 87
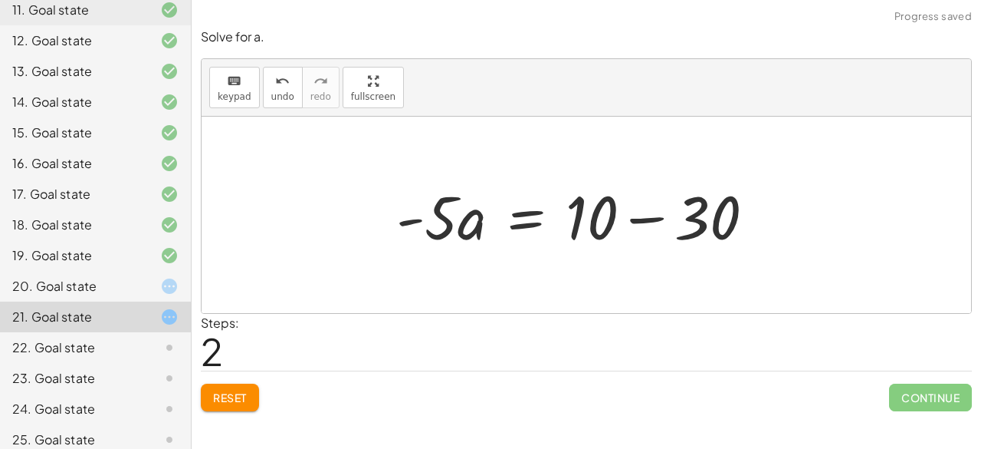
click at [756, 222] on div at bounding box center [582, 215] width 386 height 79
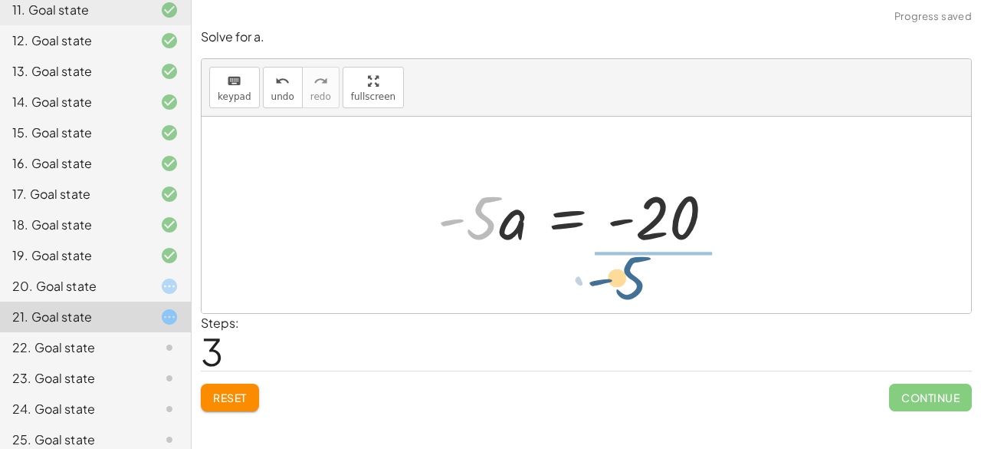
drag, startPoint x: 474, startPoint y: 227, endPoint x: 652, endPoint y: 269, distance: 182.8
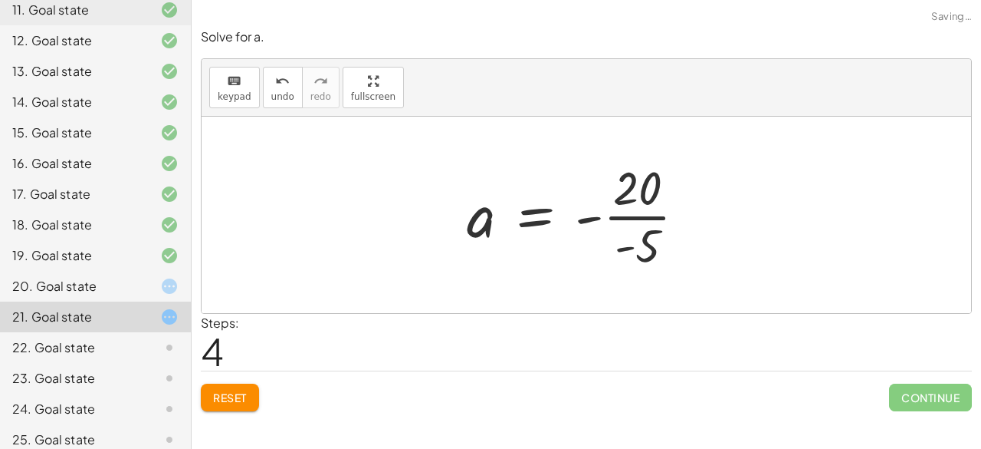
click at [644, 225] on div at bounding box center [582, 215] width 247 height 118
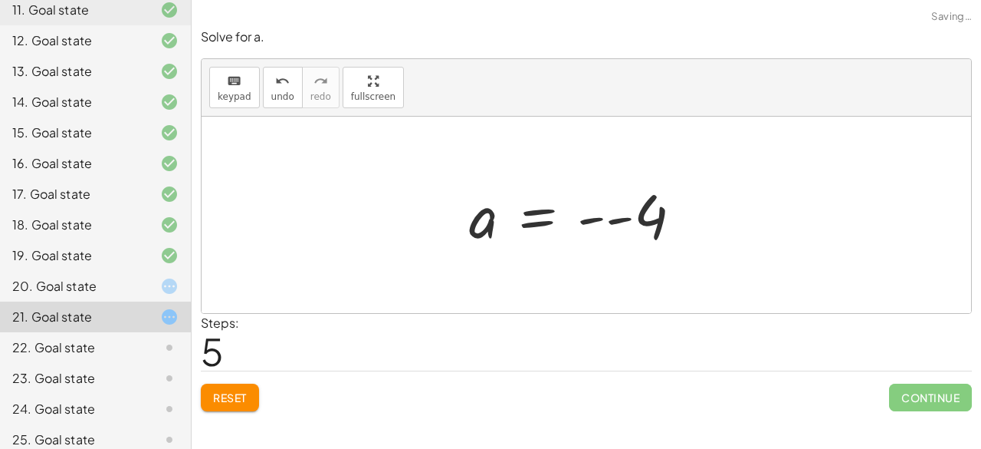
click at [604, 221] on div at bounding box center [582, 215] width 241 height 76
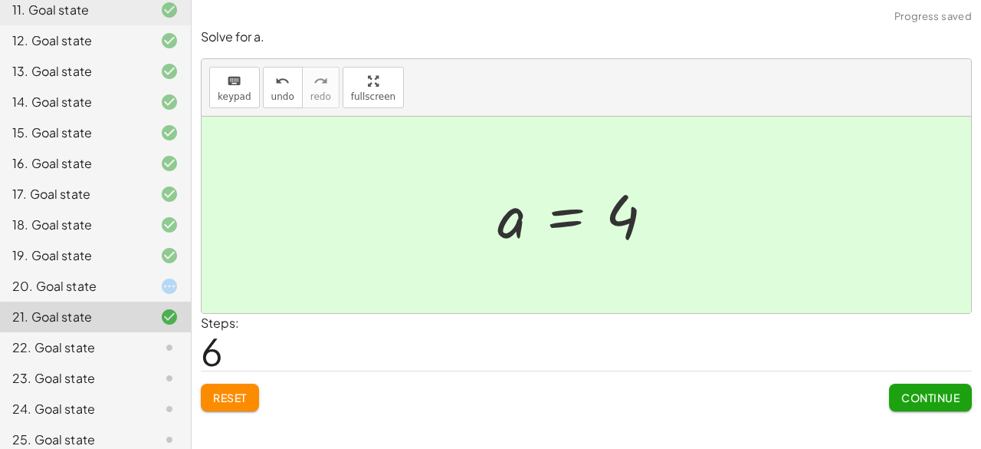
click at [912, 386] on button "Continue" at bounding box center [930, 397] width 83 height 28
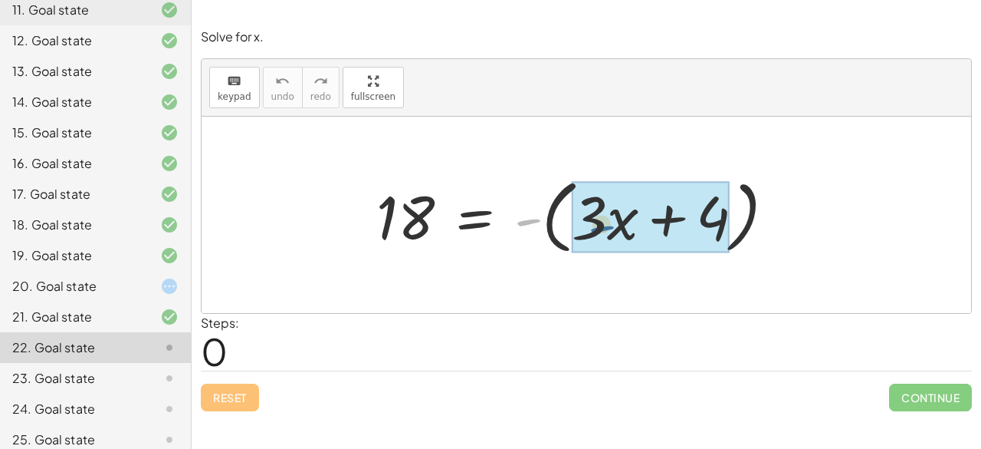
drag, startPoint x: 529, startPoint y: 223, endPoint x: 604, endPoint y: 229, distance: 75.4
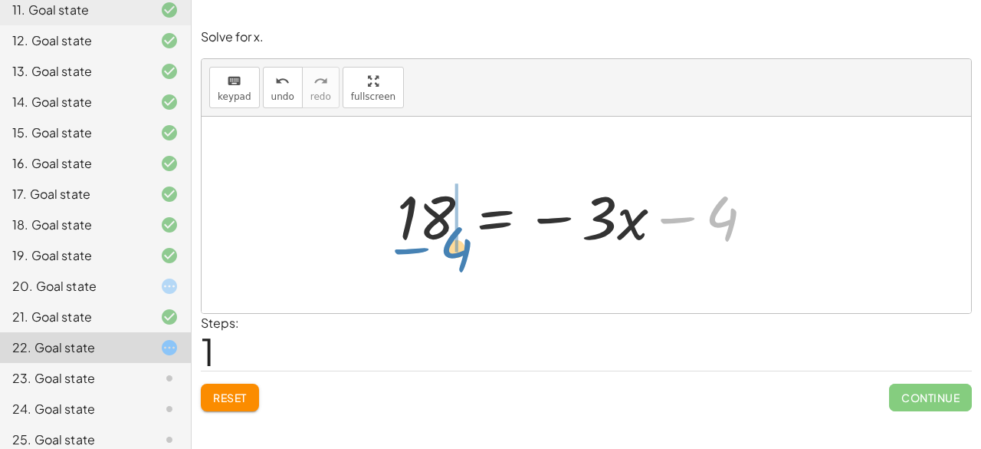
drag, startPoint x: 690, startPoint y: 222, endPoint x: 432, endPoint y: 248, distance: 259.0
click at [432, 248] on div at bounding box center [582, 215] width 385 height 79
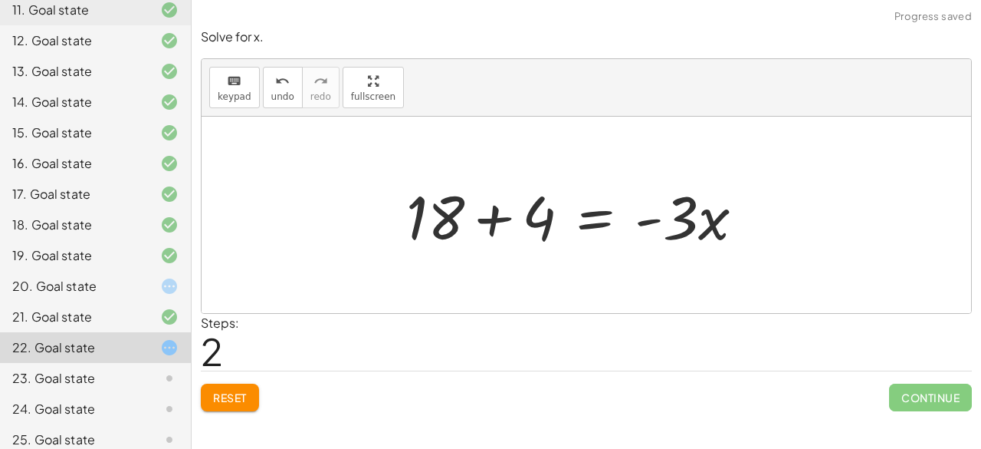
click at [479, 222] on div at bounding box center [582, 215] width 366 height 79
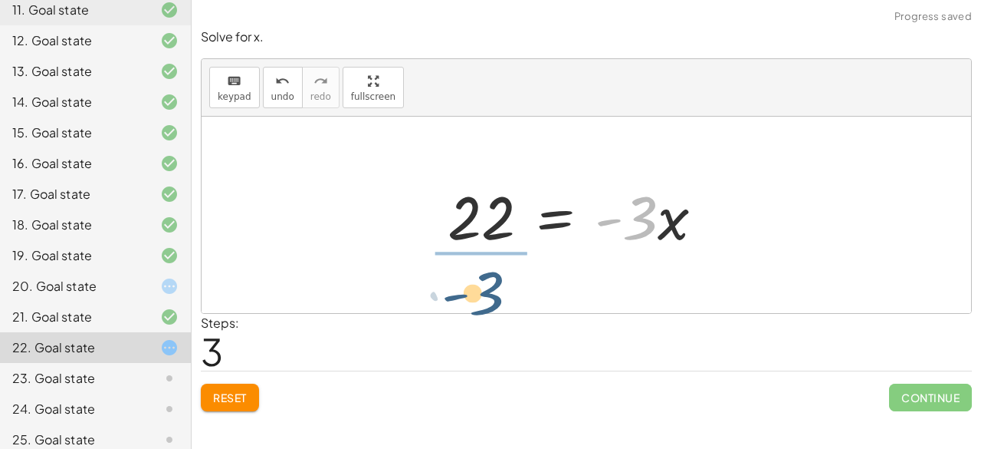
drag, startPoint x: 672, startPoint y: 217, endPoint x: 517, endPoint y: 283, distance: 168.3
click at [517, 283] on div "18 = - ( + · 3 · x + 4 ) 18 = − · 3 · x − 4 + 18 + 4 = · - 3 · x · - 3 = · 3 · …" at bounding box center [587, 215] width 770 height 196
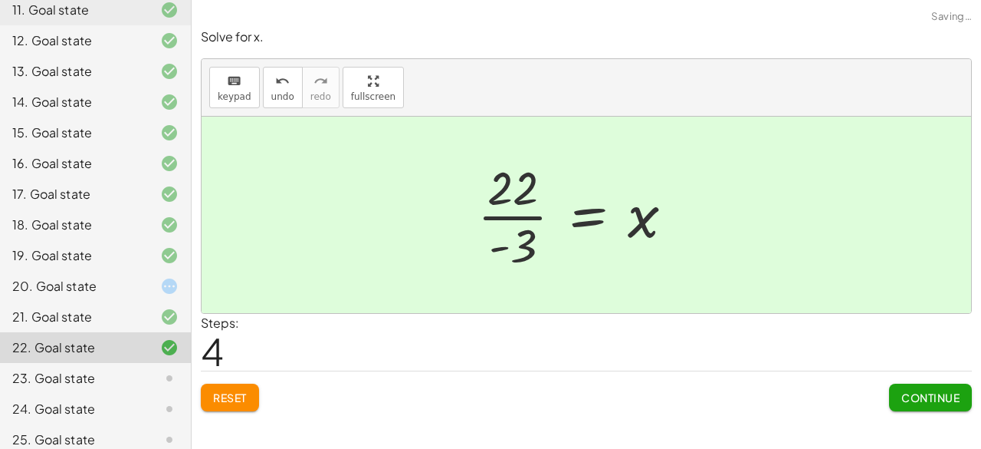
click at [484, 225] on div at bounding box center [582, 215] width 224 height 118
click at [908, 399] on span "Continue" at bounding box center [931, 397] width 58 height 14
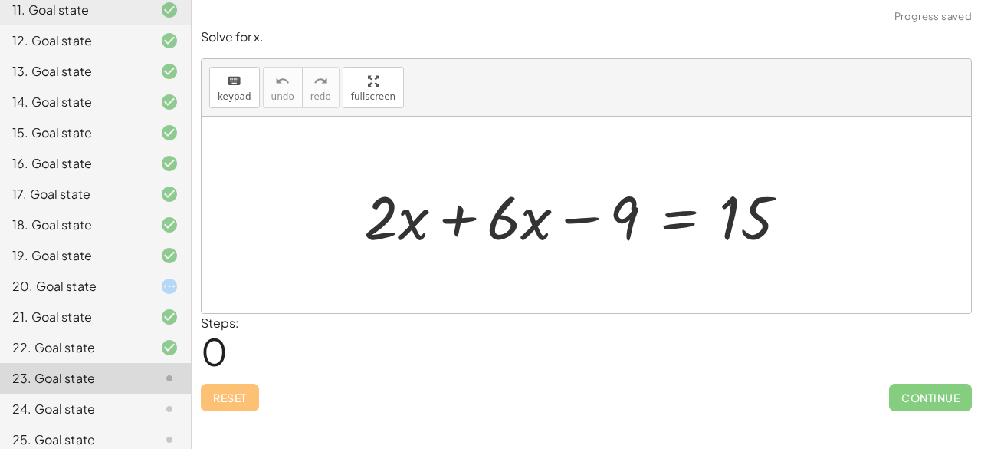
click at [470, 225] on div at bounding box center [583, 215] width 452 height 79
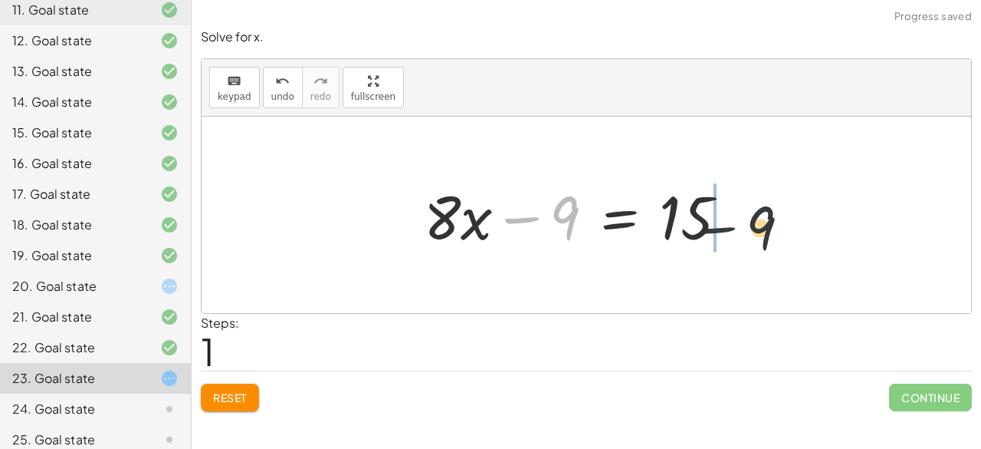
drag, startPoint x: 520, startPoint y: 215, endPoint x: 761, endPoint y: 228, distance: 241.8
click at [761, 228] on div "+ · 2 · x + · 6 · x − 9 = 15 − 9 + · x − 9 = 15 · 8" at bounding box center [587, 215] width 373 height 87
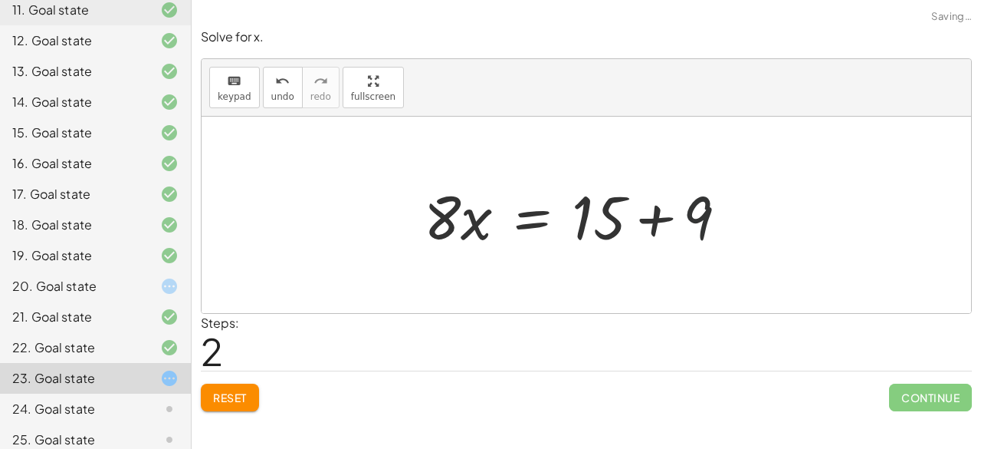
click at [733, 217] on div at bounding box center [581, 215] width 331 height 79
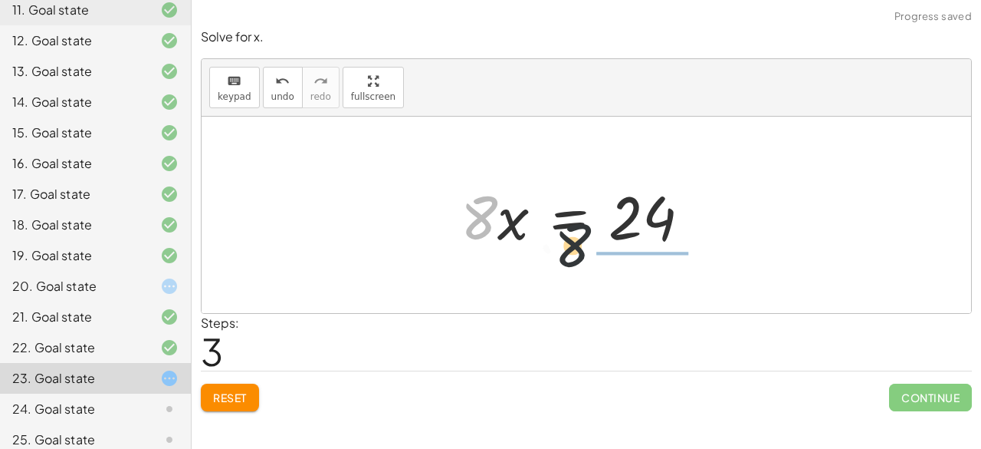
drag, startPoint x: 474, startPoint y: 226, endPoint x: 636, endPoint y: 281, distance: 171.7
click at [636, 281] on div "+ · 2 · x + · 6 · x − 9 = 15 + · 8 · x − 9 = 15 · 8 · x = + 15 + 9 · 8 · x = · …" at bounding box center [587, 215] width 770 height 196
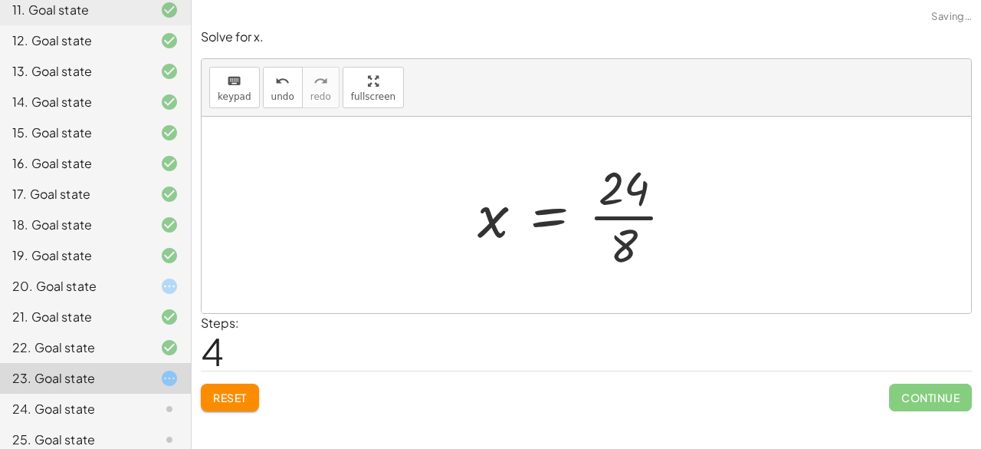
click at [630, 214] on div at bounding box center [582, 215] width 224 height 118
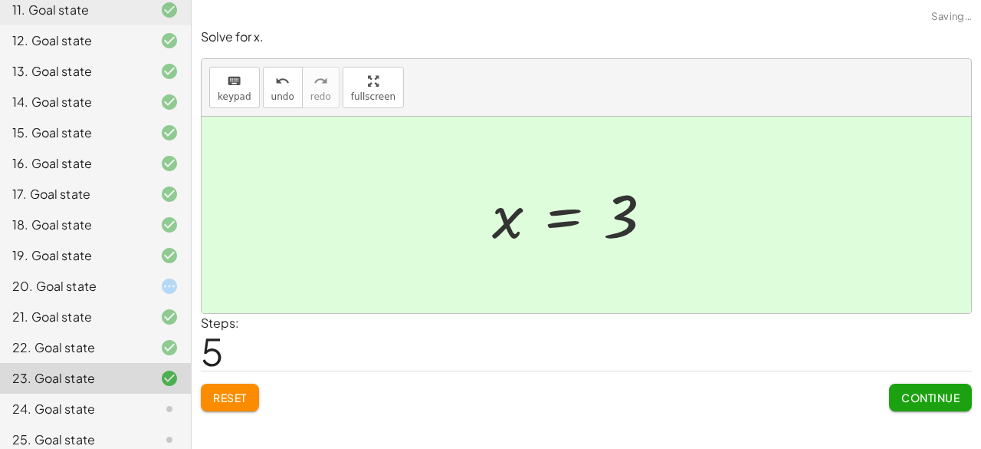
click at [929, 387] on button "Continue" at bounding box center [930, 397] width 83 height 28
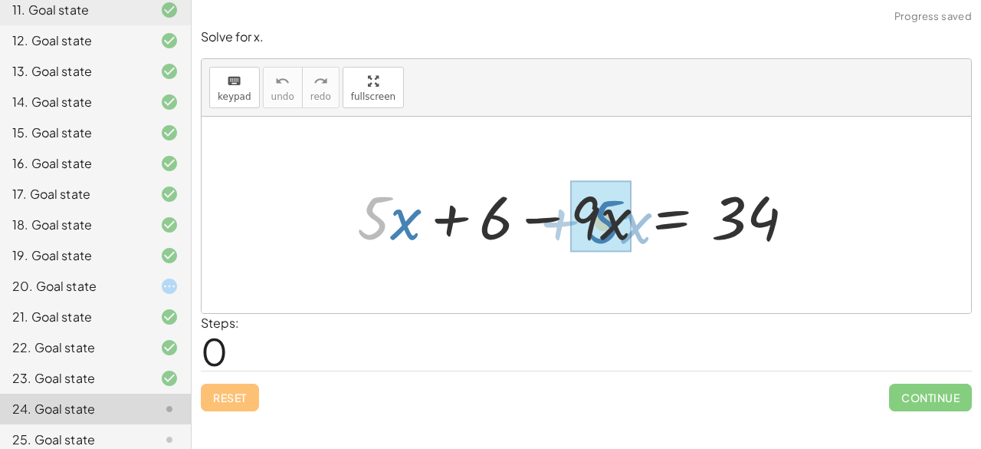
drag, startPoint x: 377, startPoint y: 209, endPoint x: 609, endPoint y: 211, distance: 231.6
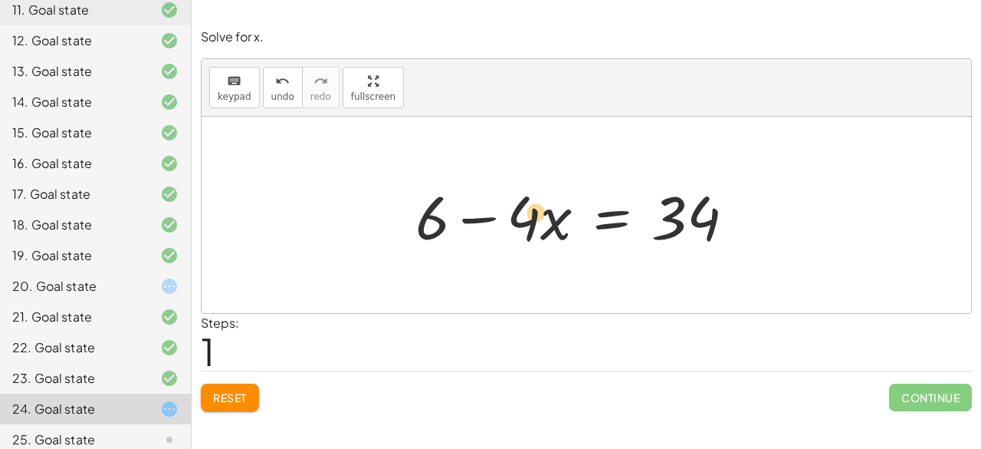
drag, startPoint x: 522, startPoint y: 248, endPoint x: 495, endPoint y: 245, distance: 27.7
click at [495, 245] on div at bounding box center [581, 215] width 347 height 79
drag, startPoint x: 426, startPoint y: 226, endPoint x: 706, endPoint y: 211, distance: 280.3
click at [706, 211] on div at bounding box center [581, 215] width 347 height 79
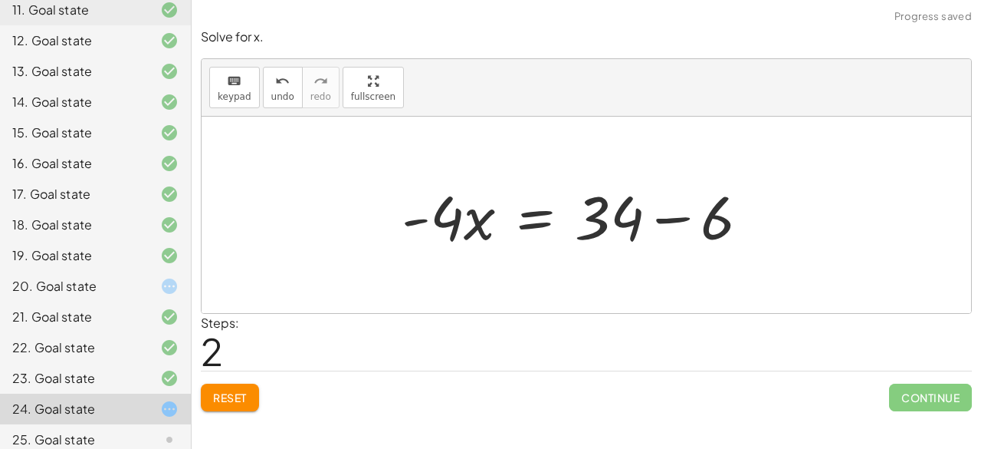
click at [686, 223] on div at bounding box center [582, 215] width 376 height 79
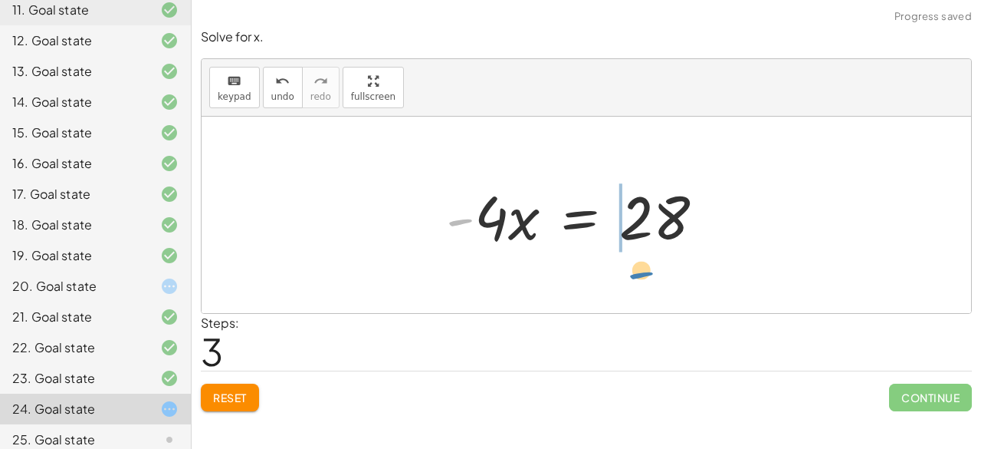
drag, startPoint x: 458, startPoint y: 215, endPoint x: 638, endPoint y: 267, distance: 187.6
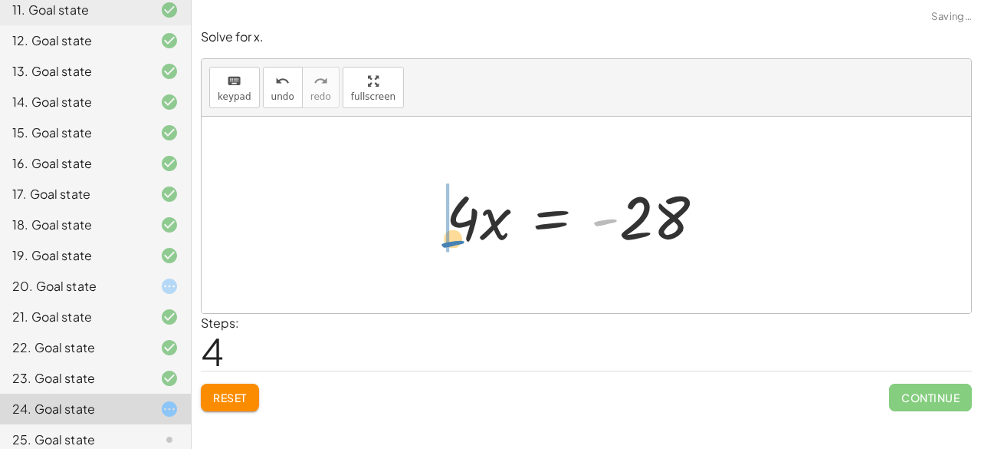
drag, startPoint x: 597, startPoint y: 222, endPoint x: 437, endPoint y: 239, distance: 161.2
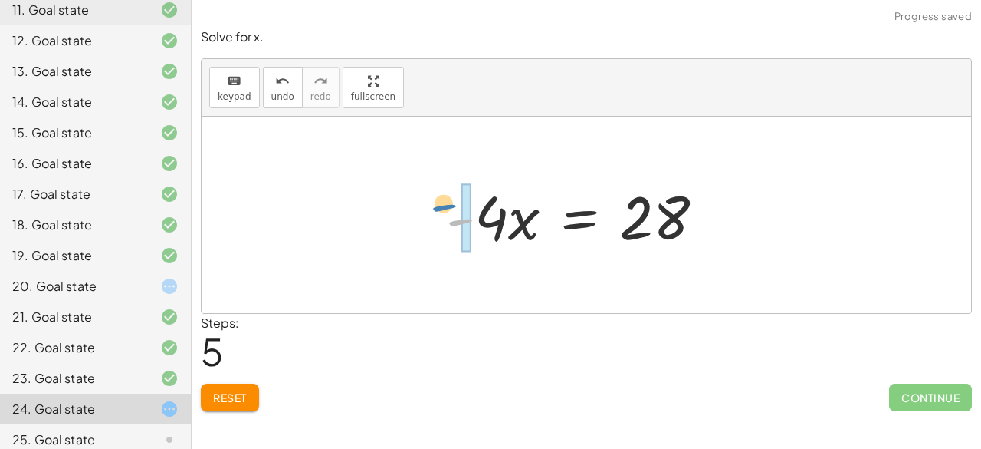
drag, startPoint x: 474, startPoint y: 217, endPoint x: 466, endPoint y: 211, distance: 9.8
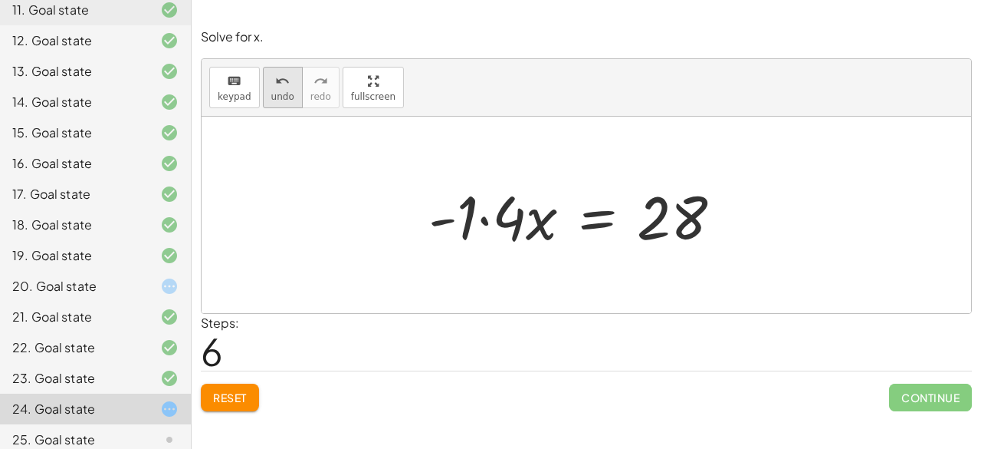
click at [275, 79] on icon "undo" at bounding box center [282, 81] width 15 height 18
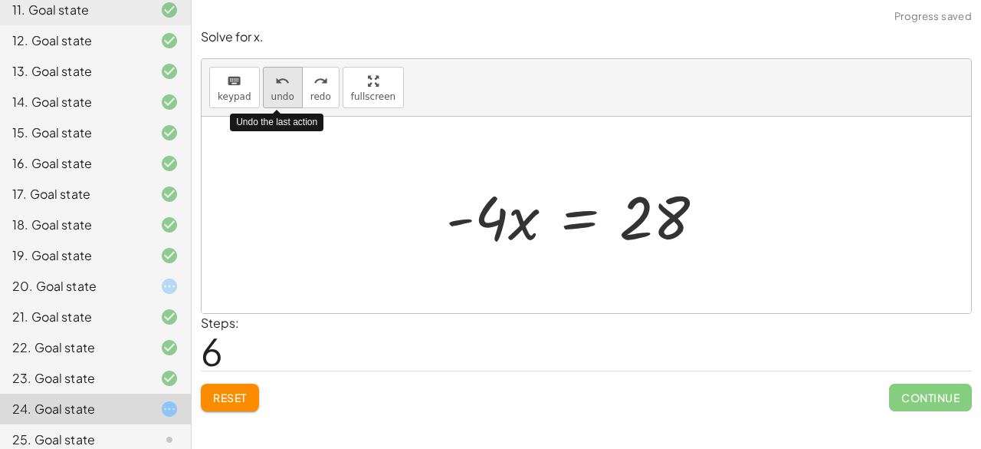
click at [275, 79] on icon "undo" at bounding box center [282, 81] width 15 height 18
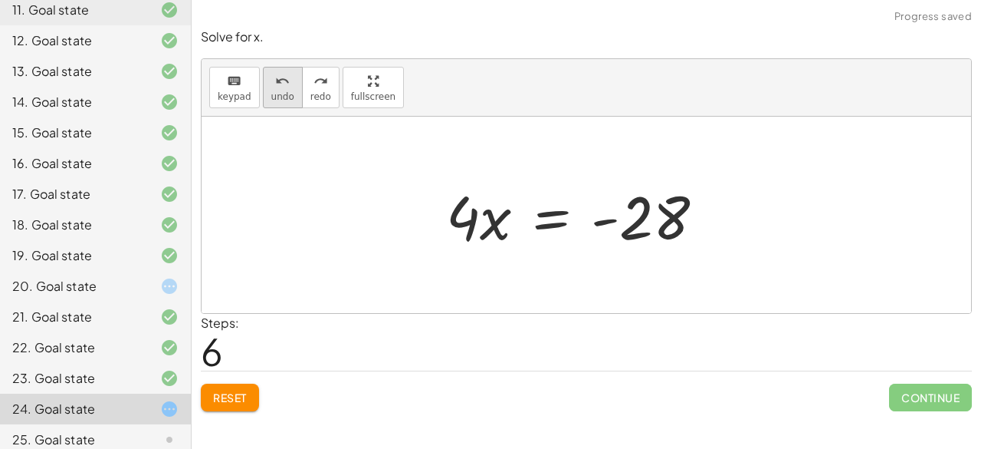
click at [280, 83] on icon "undo" at bounding box center [282, 81] width 15 height 18
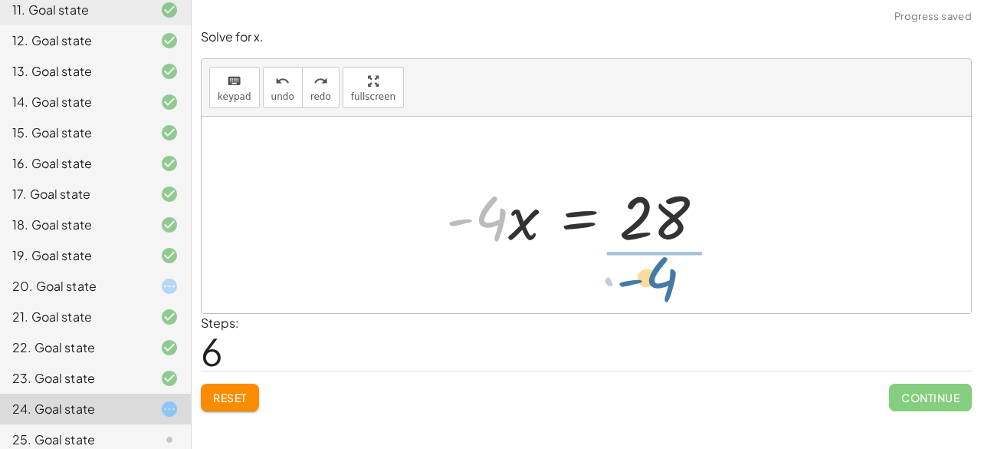
drag, startPoint x: 480, startPoint y: 217, endPoint x: 655, endPoint y: 278, distance: 185.0
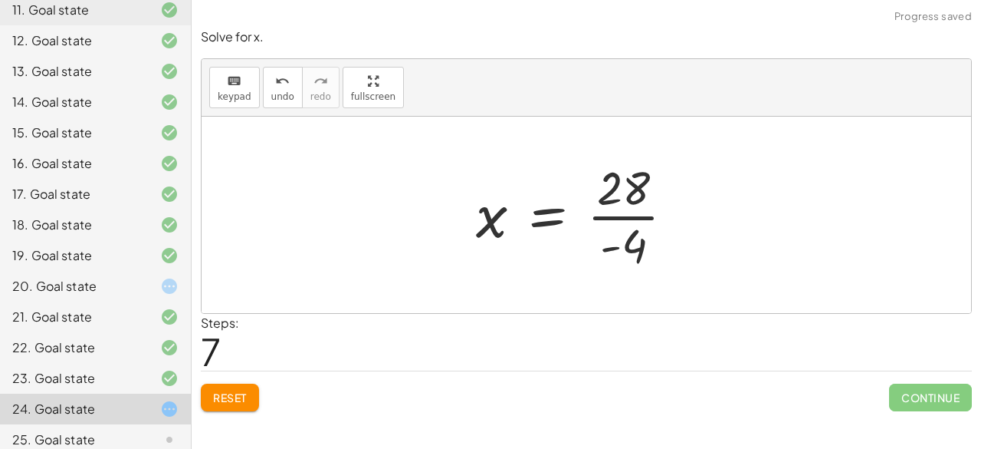
click at [637, 215] on div at bounding box center [582, 215] width 226 height 118
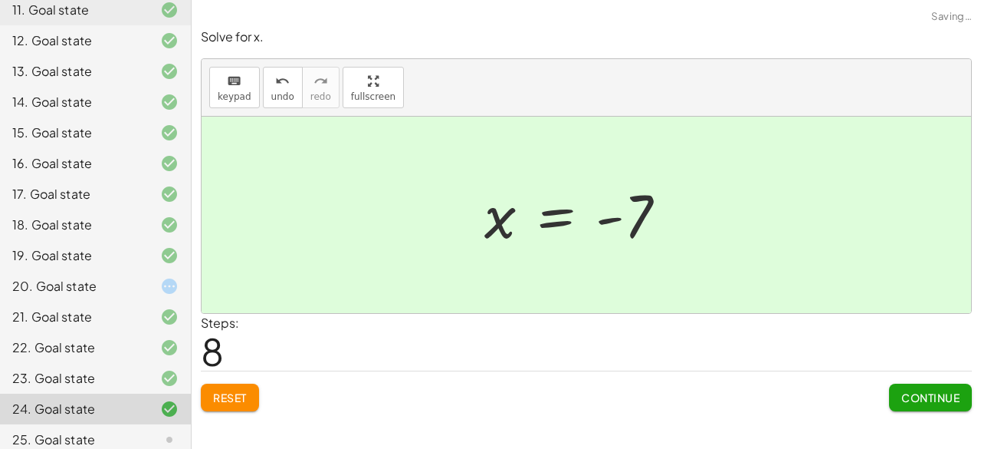
click at [922, 397] on span "Continue" at bounding box center [931, 397] width 58 height 14
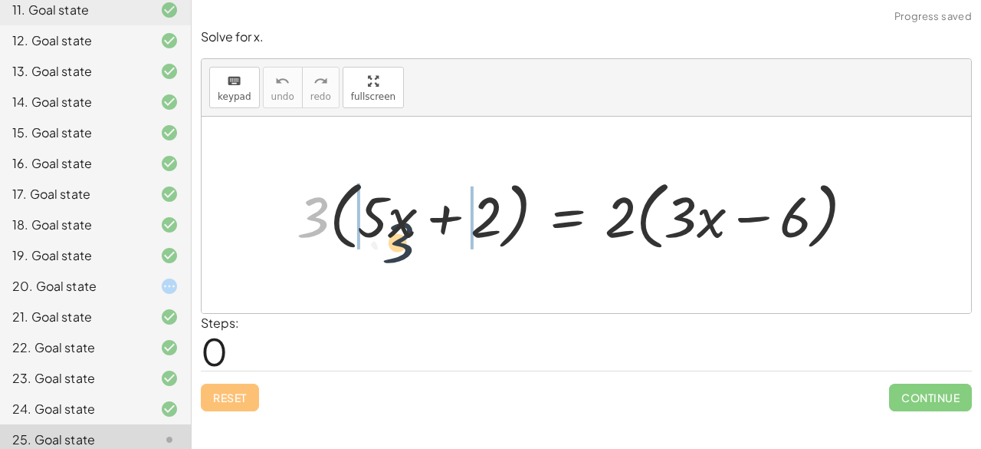
drag, startPoint x: 304, startPoint y: 216, endPoint x: 406, endPoint y: 243, distance: 104.7
click at [406, 243] on div at bounding box center [582, 214] width 586 height 83
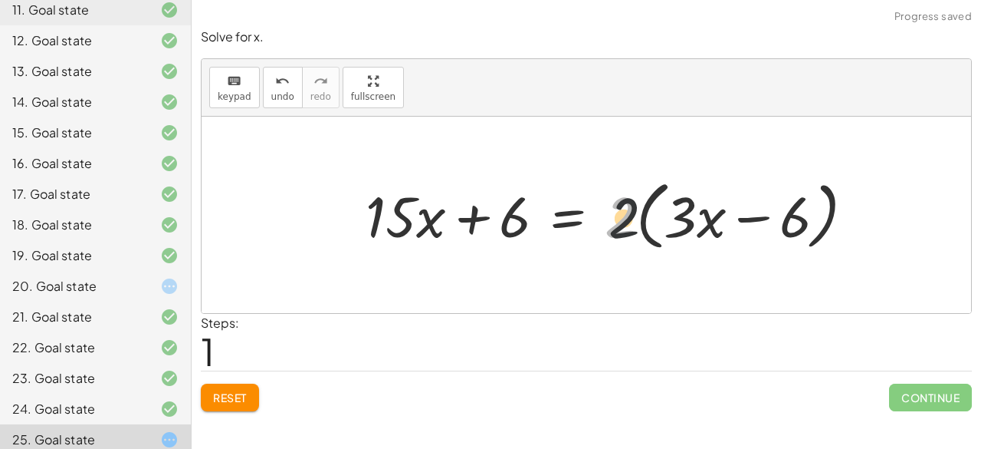
drag, startPoint x: 624, startPoint y: 222, endPoint x: 735, endPoint y: 224, distance: 111.2
click at [735, 224] on div at bounding box center [616, 214] width 517 height 83
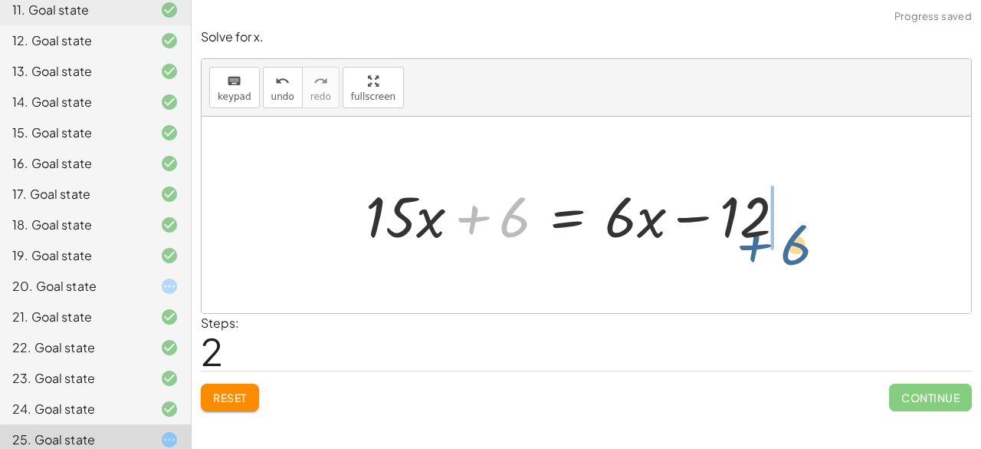
drag, startPoint x: 475, startPoint y: 223, endPoint x: 758, endPoint y: 249, distance: 284.1
click at [758, 249] on div at bounding box center [581, 215] width 447 height 74
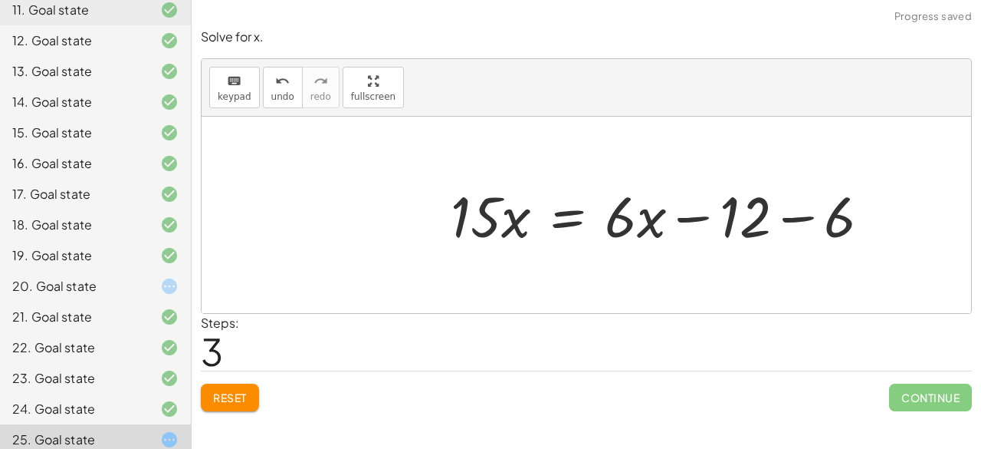
click at [788, 218] on div at bounding box center [666, 215] width 447 height 74
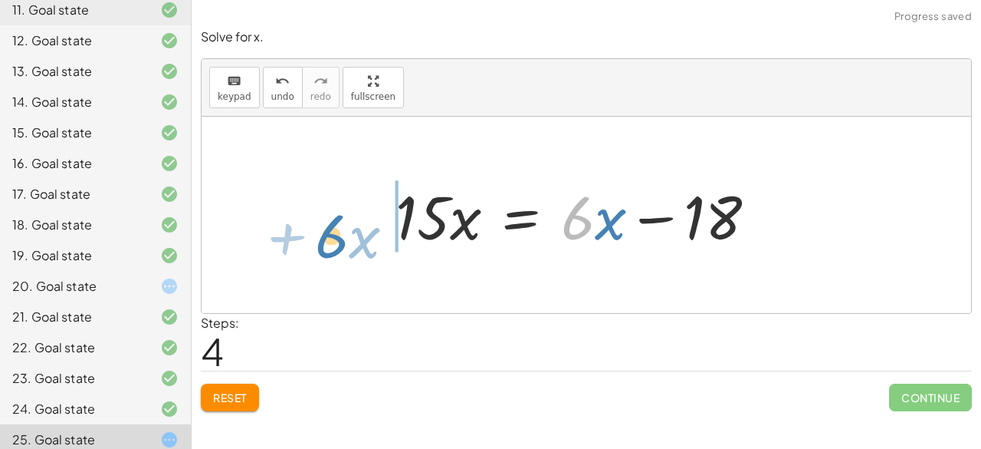
drag, startPoint x: 580, startPoint y: 220, endPoint x: 330, endPoint y: 236, distance: 250.5
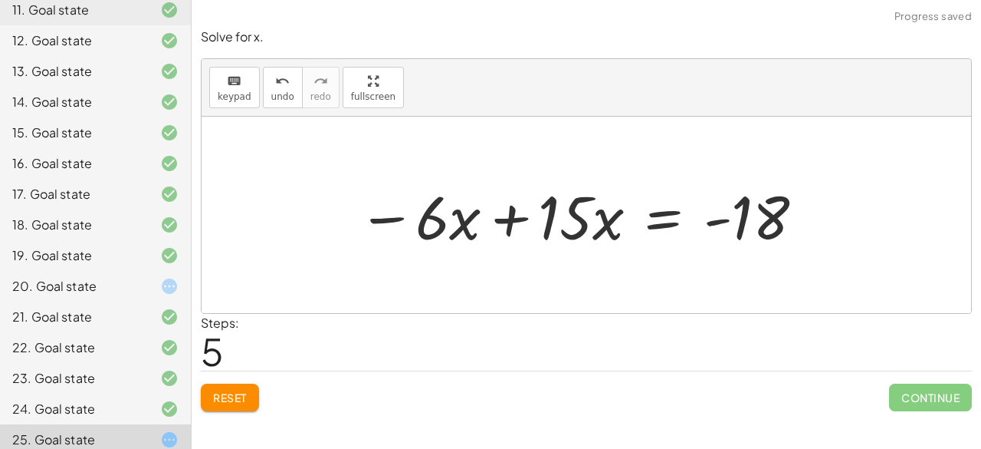
click at [504, 231] on div at bounding box center [582, 215] width 464 height 79
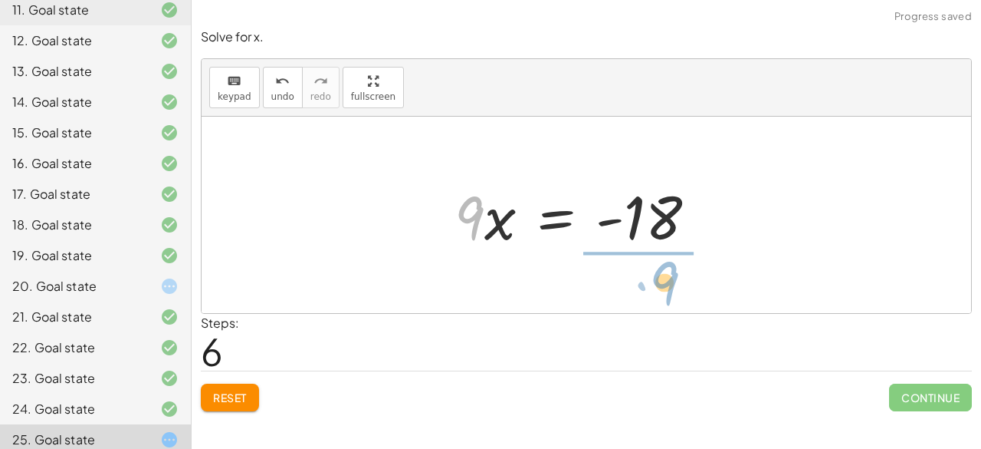
drag, startPoint x: 474, startPoint y: 221, endPoint x: 675, endPoint y: 283, distance: 210.3
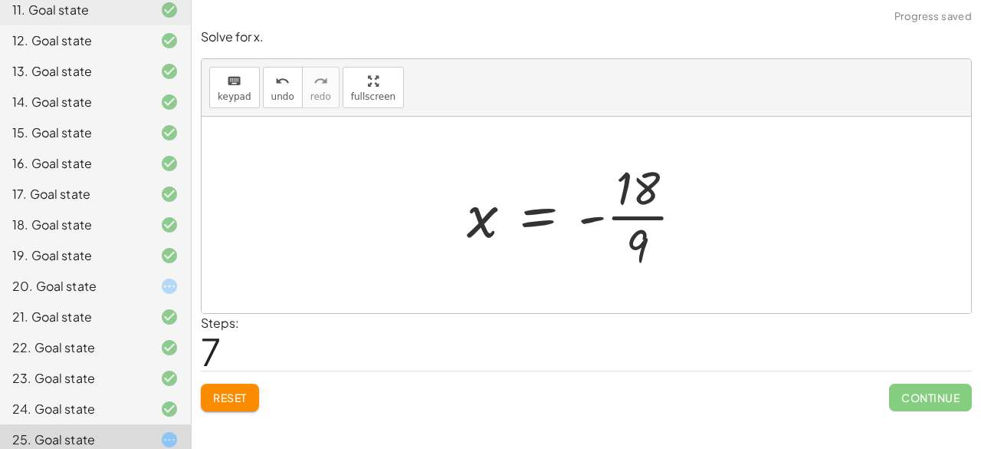
click at [628, 219] on div at bounding box center [581, 215] width 245 height 118
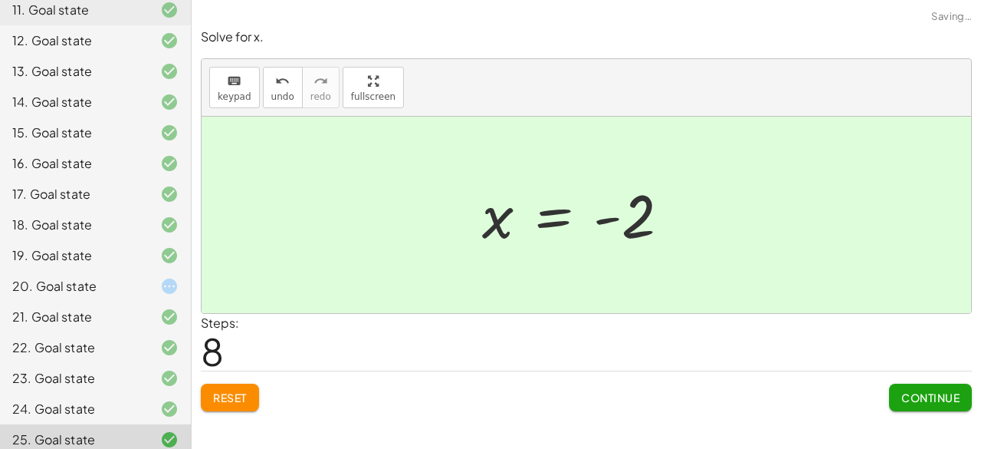
click at [917, 393] on span "Continue" at bounding box center [931, 397] width 58 height 14
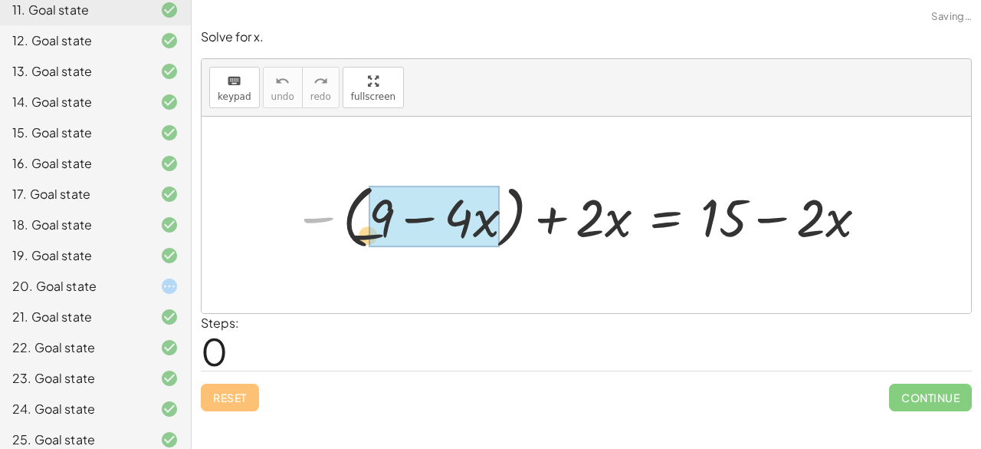
drag, startPoint x: 317, startPoint y: 220, endPoint x: 417, endPoint y: 248, distance: 103.4
click at [417, 249] on div at bounding box center [582, 214] width 593 height 77
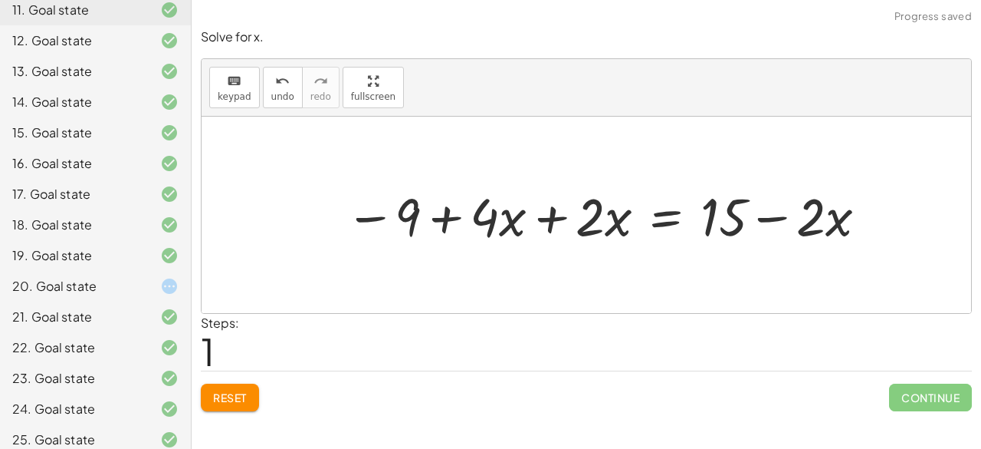
click at [551, 225] on div at bounding box center [608, 214] width 540 height 69
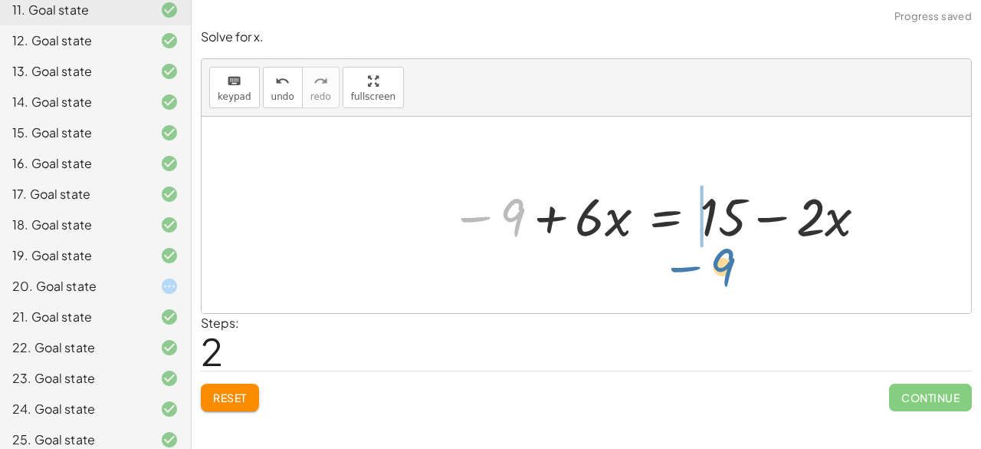
drag, startPoint x: 514, startPoint y: 214, endPoint x: 725, endPoint y: 262, distance: 216.3
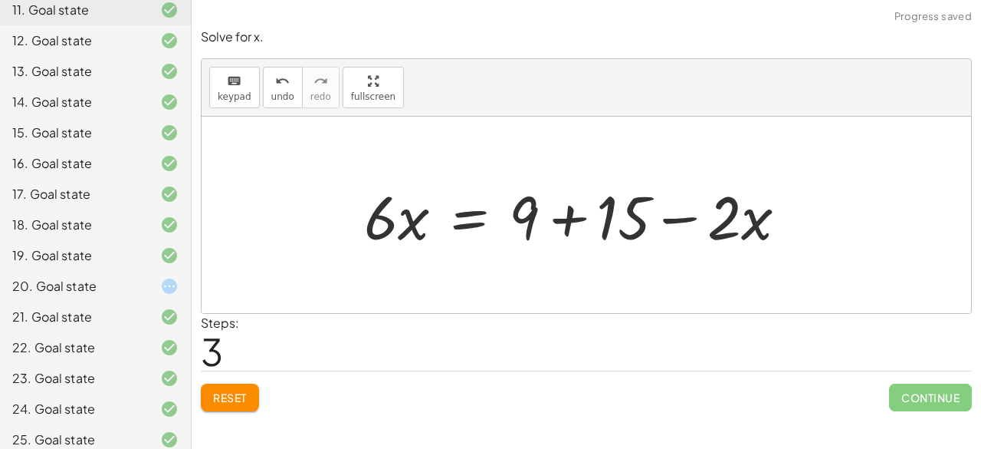
click at [746, 215] on div at bounding box center [583, 215] width 452 height 79
click at [574, 217] on div at bounding box center [583, 215] width 452 height 79
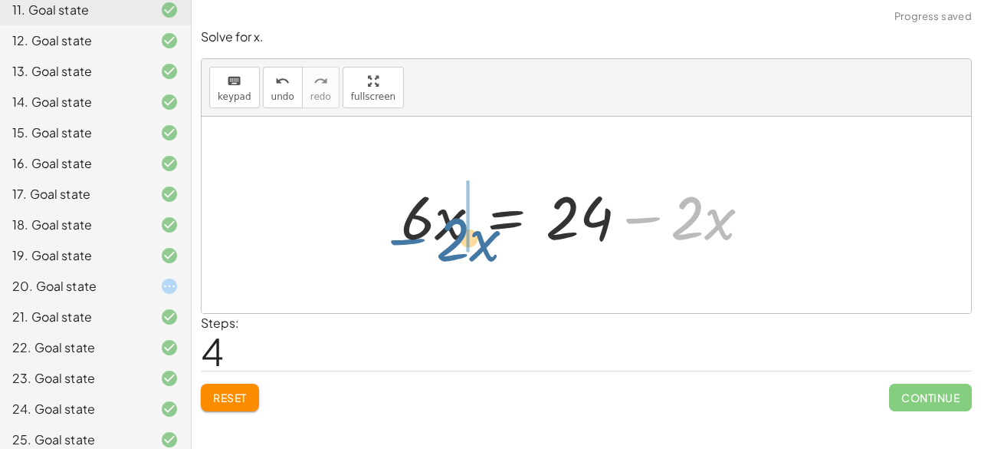
drag, startPoint x: 634, startPoint y: 215, endPoint x: 397, endPoint y: 236, distance: 237.8
click at [397, 236] on div at bounding box center [581, 215] width 377 height 79
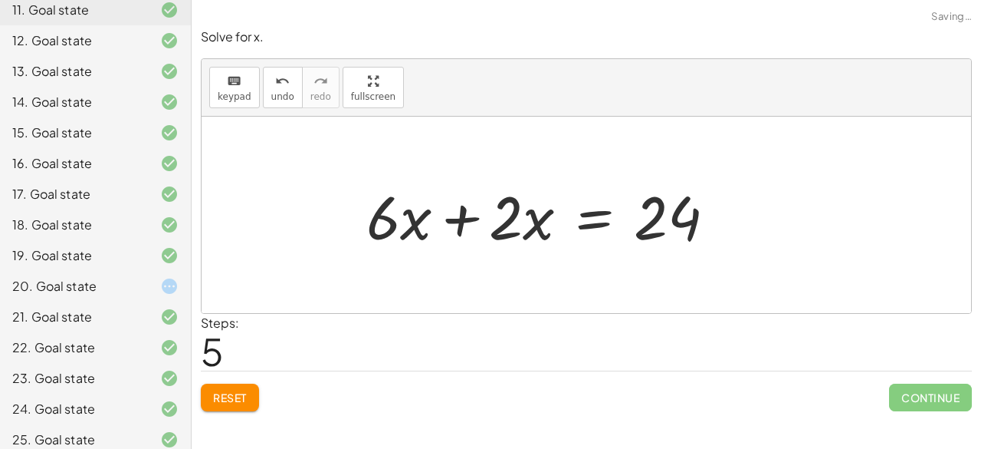
click at [370, 215] on div "− ( + 9 − · 4 · x ) + · 2 · x = + 15 − · 2 · x − 9 + · 4 · x + · 2 · x = + 15 −…" at bounding box center [587, 215] width 770 height 196
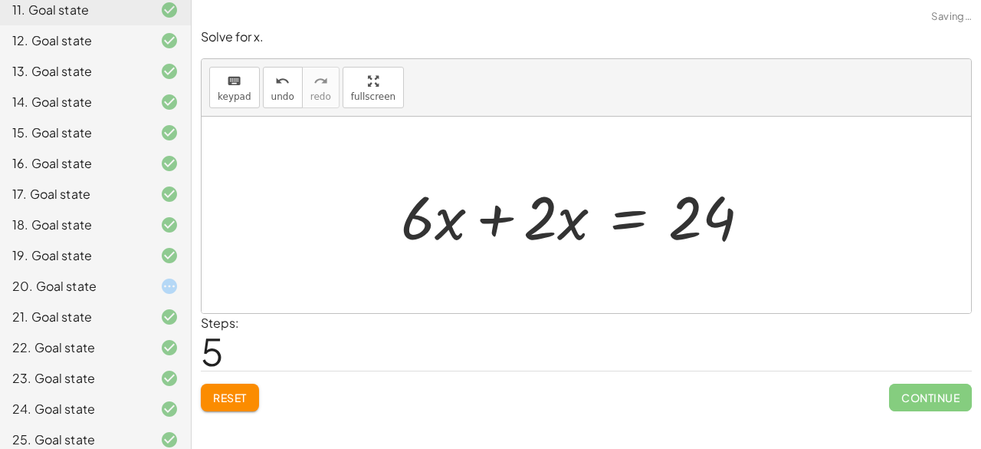
click at [484, 220] on div at bounding box center [581, 215] width 377 height 79
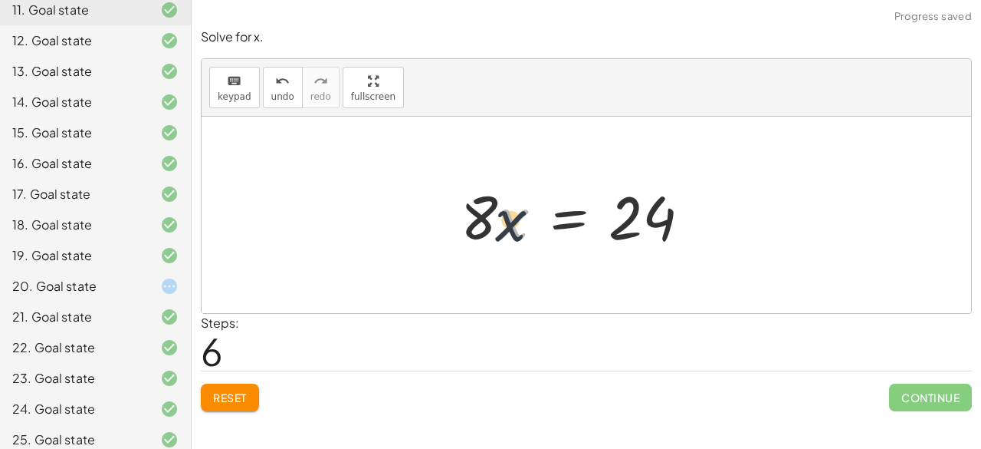
drag, startPoint x: 524, startPoint y: 219, endPoint x: 497, endPoint y: 221, distance: 27.6
click at [498, 221] on div at bounding box center [582, 215] width 258 height 79
drag, startPoint x: 485, startPoint y: 219, endPoint x: 647, endPoint y: 303, distance: 183.1
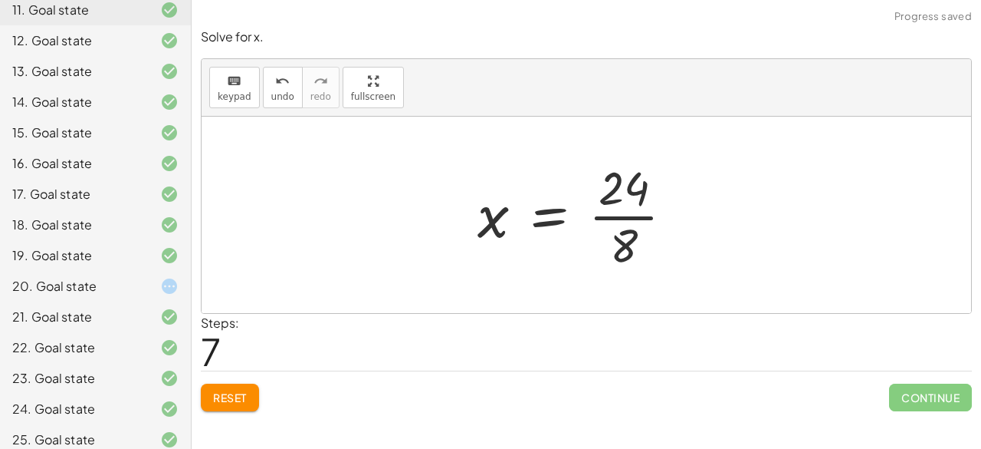
click at [636, 222] on div at bounding box center [582, 215] width 224 height 118
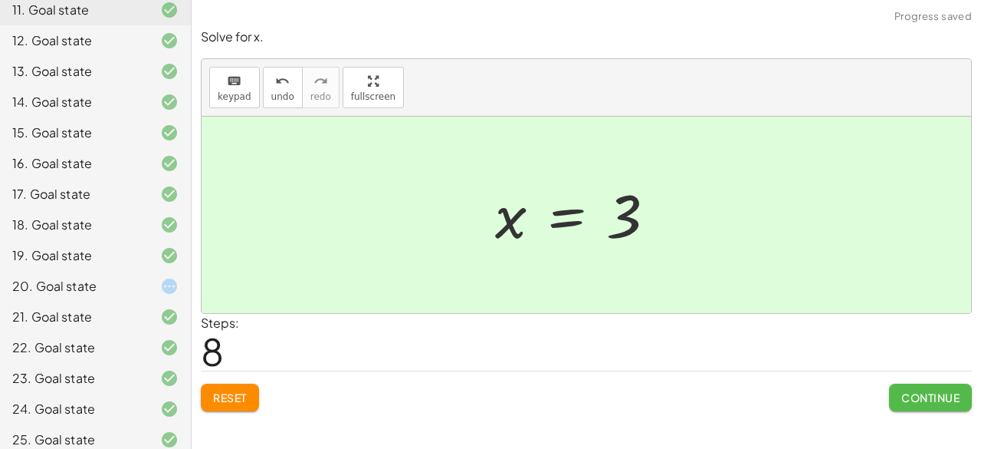
click at [911, 386] on button "Continue" at bounding box center [930, 397] width 83 height 28
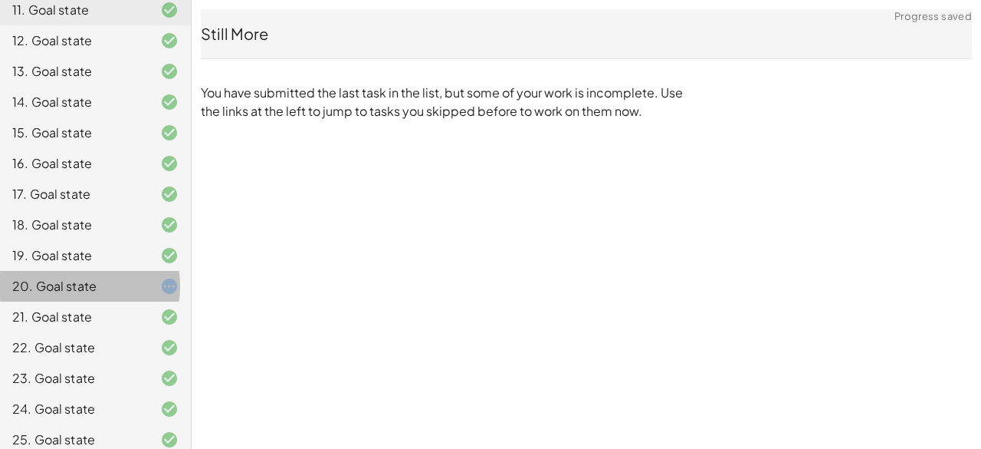
click at [136, 287] on div at bounding box center [157, 286] width 43 height 18
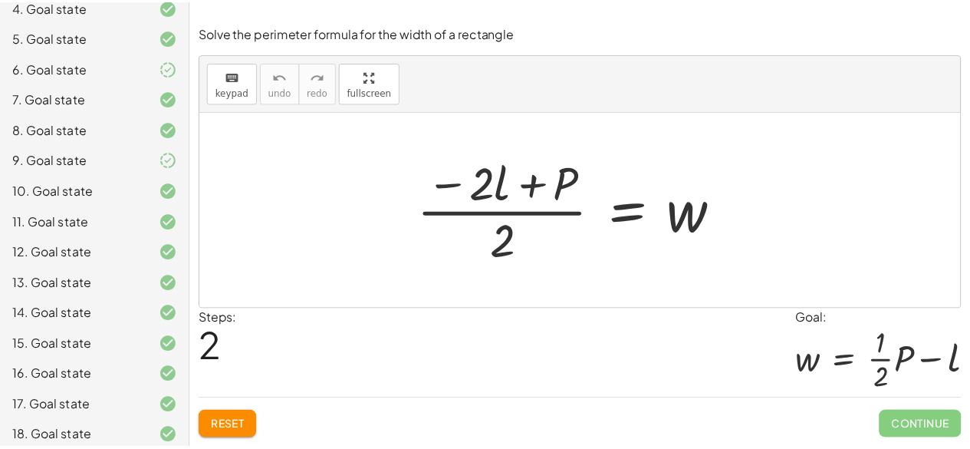
scroll to position [258, 0]
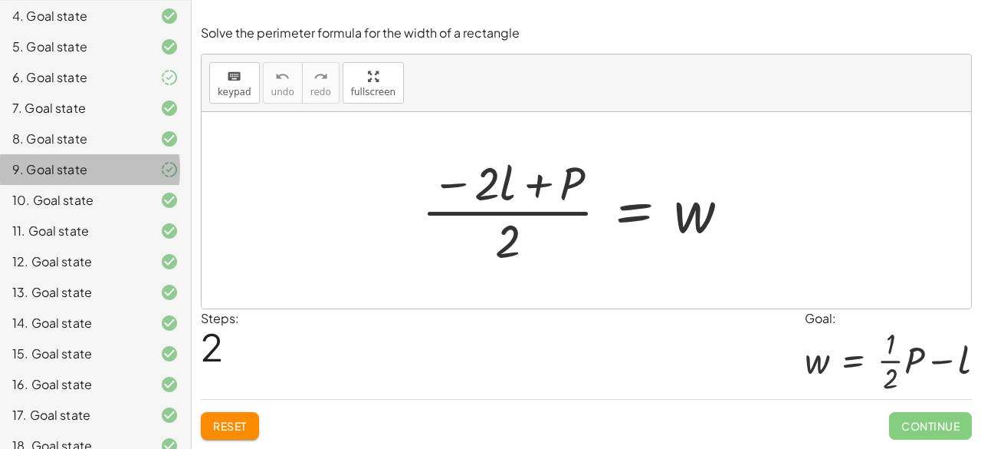
click at [160, 166] on icon at bounding box center [169, 169] width 18 height 18
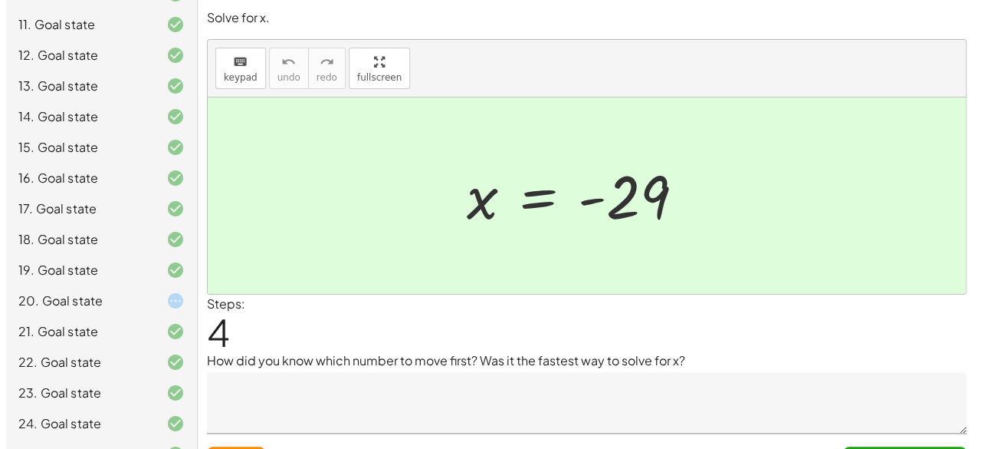
scroll to position [480, 0]
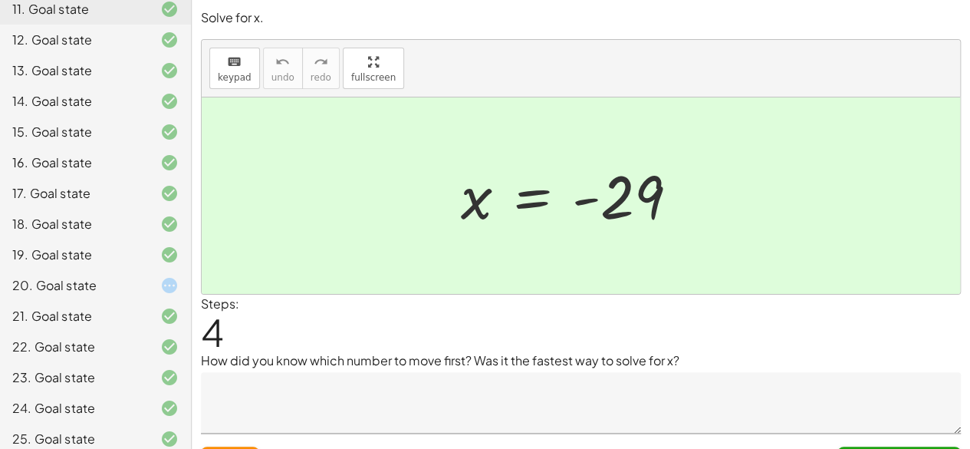
click at [148, 278] on div at bounding box center [157, 285] width 43 height 18
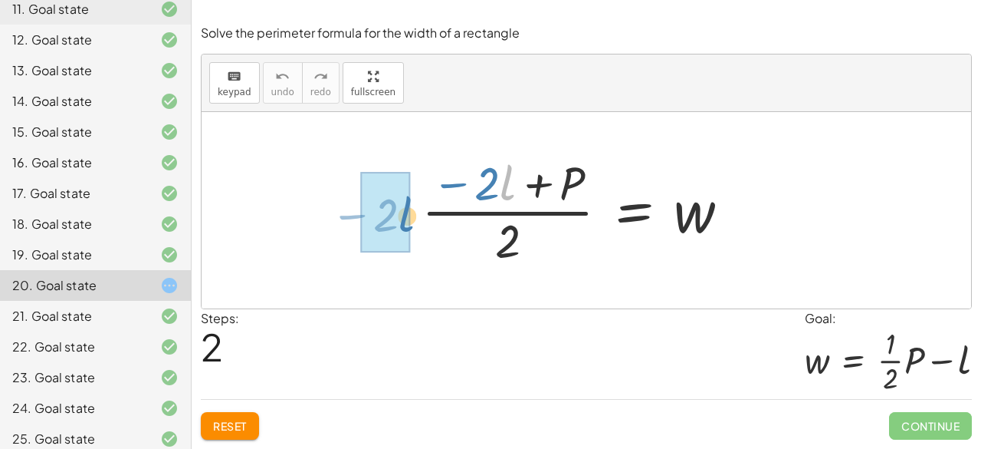
drag, startPoint x: 503, startPoint y: 192, endPoint x: 390, endPoint y: 222, distance: 117.2
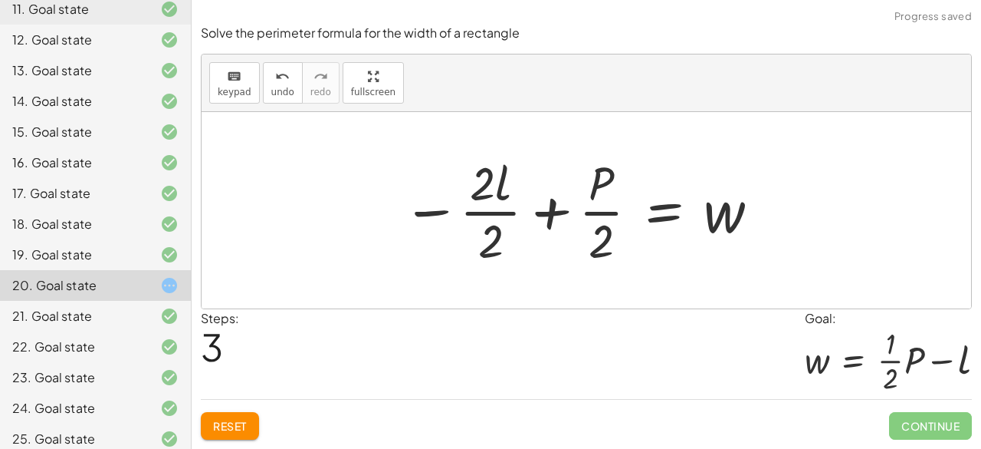
click at [470, 203] on div at bounding box center [582, 210] width 374 height 118
click at [543, 217] on div at bounding box center [582, 210] width 374 height 118
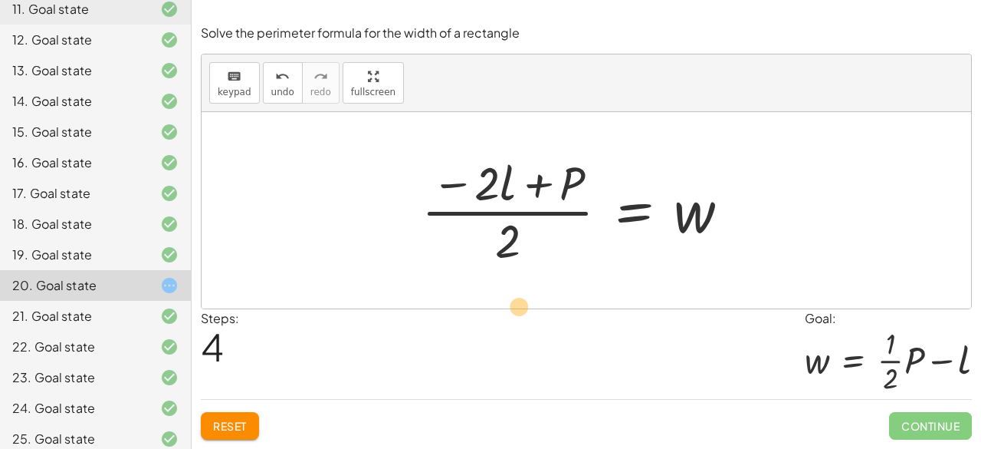
drag, startPoint x: 505, startPoint y: 177, endPoint x: 515, endPoint y: 300, distance: 123.1
drag, startPoint x: 485, startPoint y: 182, endPoint x: 520, endPoint y: 244, distance: 70.4
click at [520, 244] on div at bounding box center [582, 210] width 336 height 118
drag, startPoint x: 498, startPoint y: 189, endPoint x: 508, endPoint y: 290, distance: 101.7
click at [508, 284] on div "P = + · 2 · l + · 2 · w − · 2 · l + P = · 2 · w · ( − · 2 · l + P ) · 2 = w − ·…" at bounding box center [587, 210] width 770 height 196
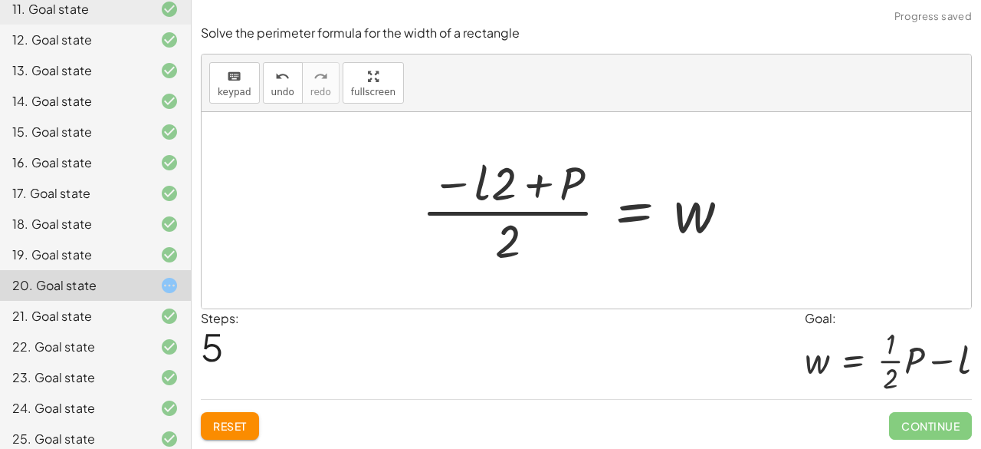
drag, startPoint x: 478, startPoint y: 179, endPoint x: 367, endPoint y: 292, distance: 159.4
click at [367, 292] on div "P = + · 2 · l + · 2 · w − · 2 · l + P = · 2 · w · ( − · 2 · l + P ) · 2 = w − ·…" at bounding box center [587, 210] width 770 height 196
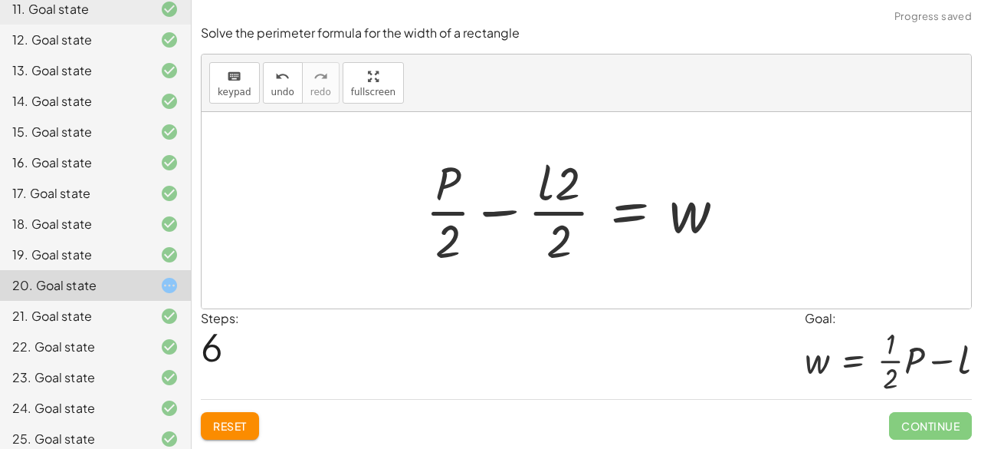
click at [574, 196] on div at bounding box center [581, 210] width 327 height 118
click at [237, 431] on span "Reset" at bounding box center [230, 426] width 34 height 14
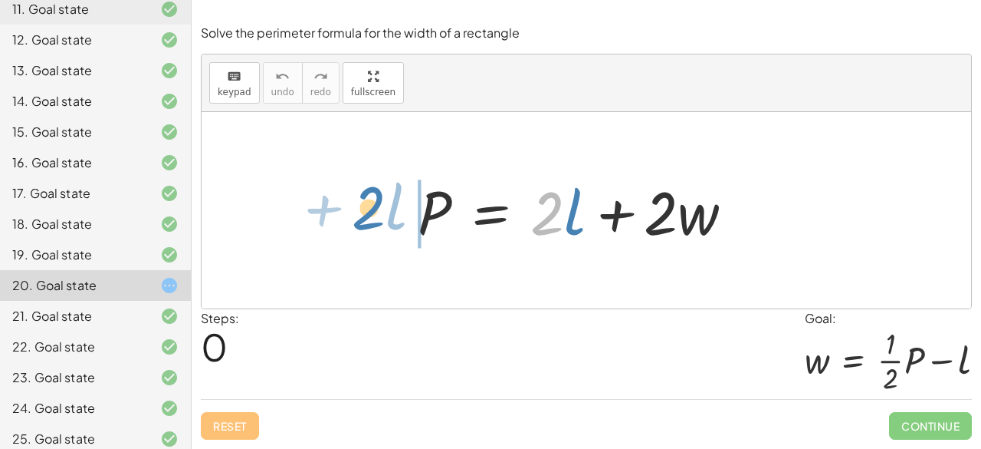
drag, startPoint x: 549, startPoint y: 226, endPoint x: 370, endPoint y: 216, distance: 179.7
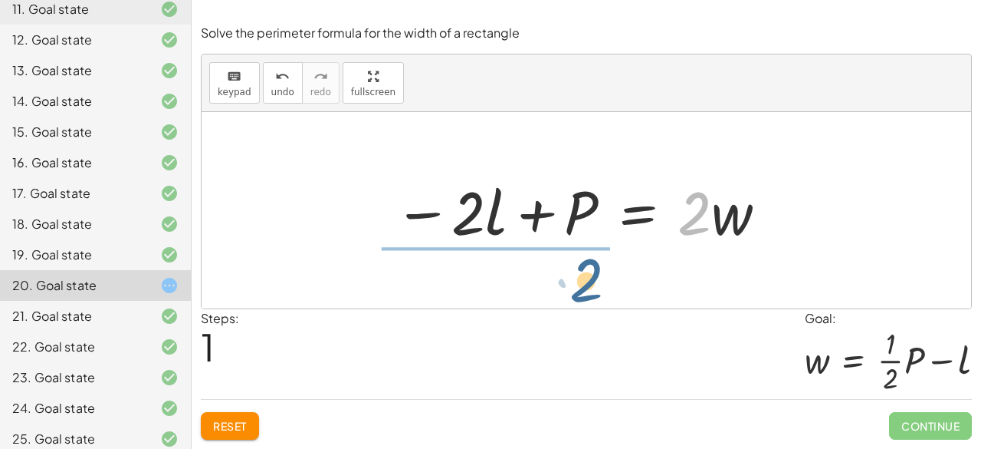
drag, startPoint x: 696, startPoint y: 220, endPoint x: 575, endPoint y: 290, distance: 139.8
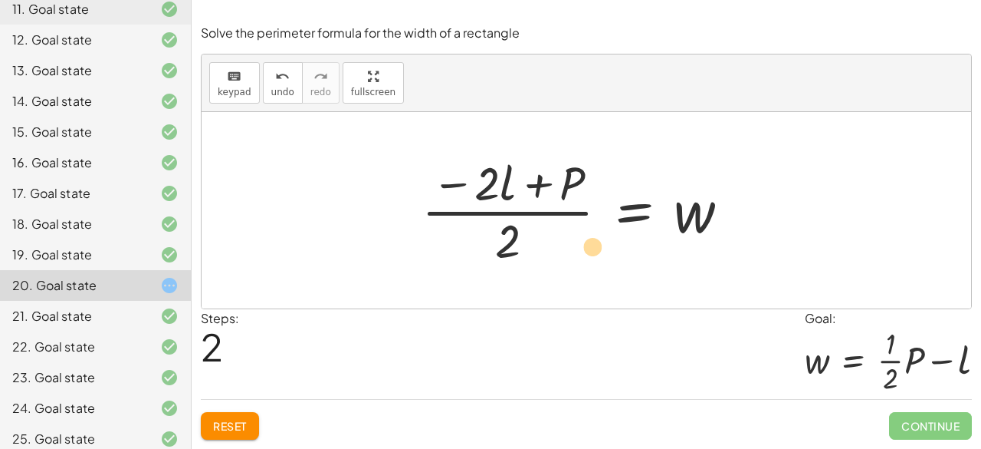
drag, startPoint x: 482, startPoint y: 194, endPoint x: 587, endPoint y: 257, distance: 123.1
click at [587, 257] on div at bounding box center [582, 210] width 336 height 118
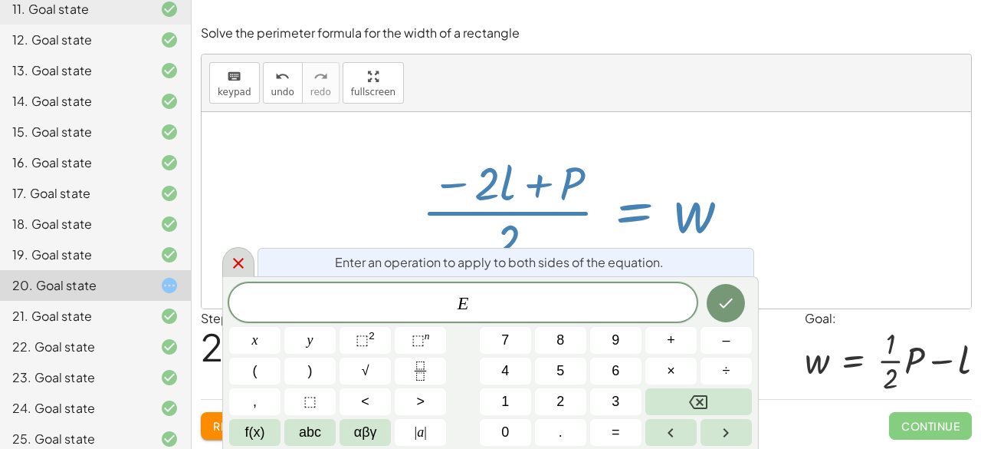
click at [238, 258] on icon at bounding box center [238, 263] width 18 height 18
